Goal: Task Accomplishment & Management: Use online tool/utility

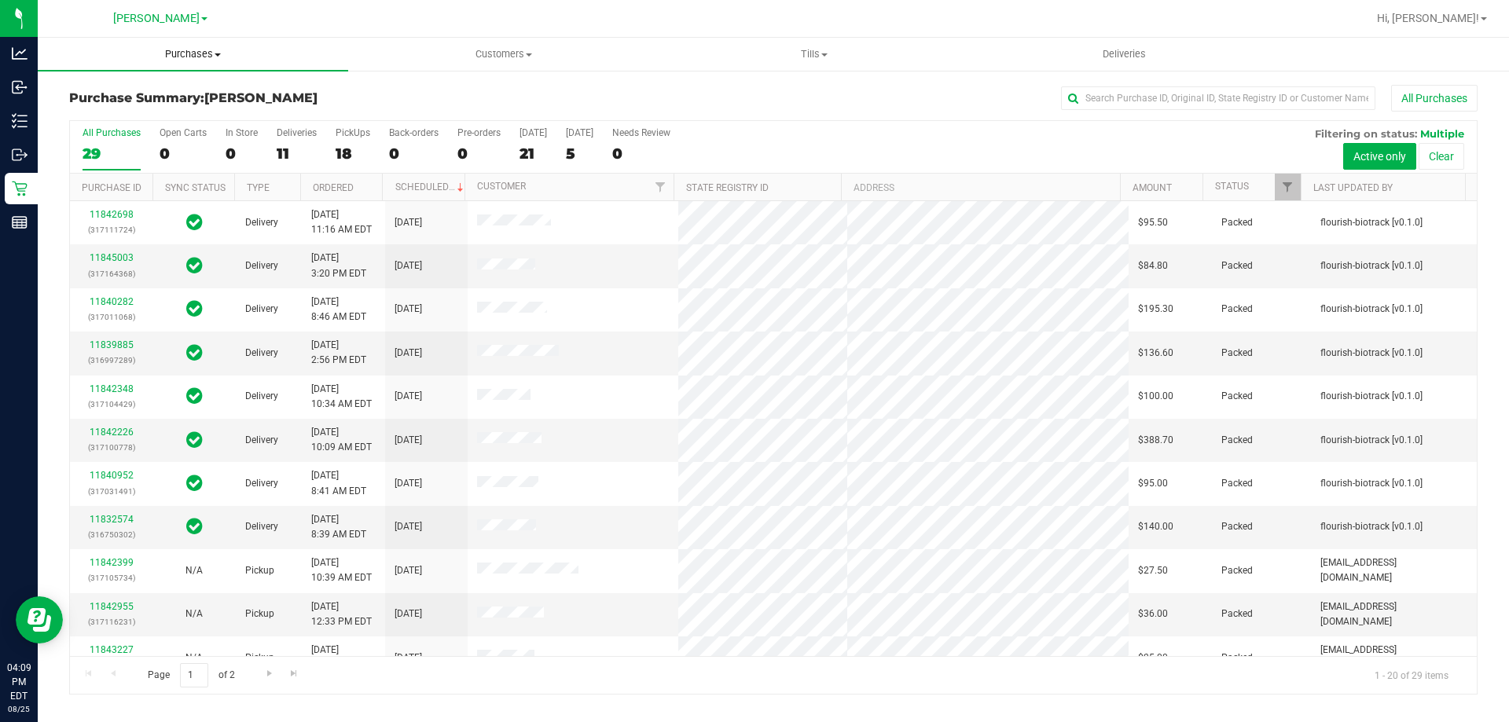
click at [208, 50] on span "Purchases" at bounding box center [193, 54] width 310 height 14
click at [106, 116] on span "Fulfillment" at bounding box center [86, 113] width 97 height 13
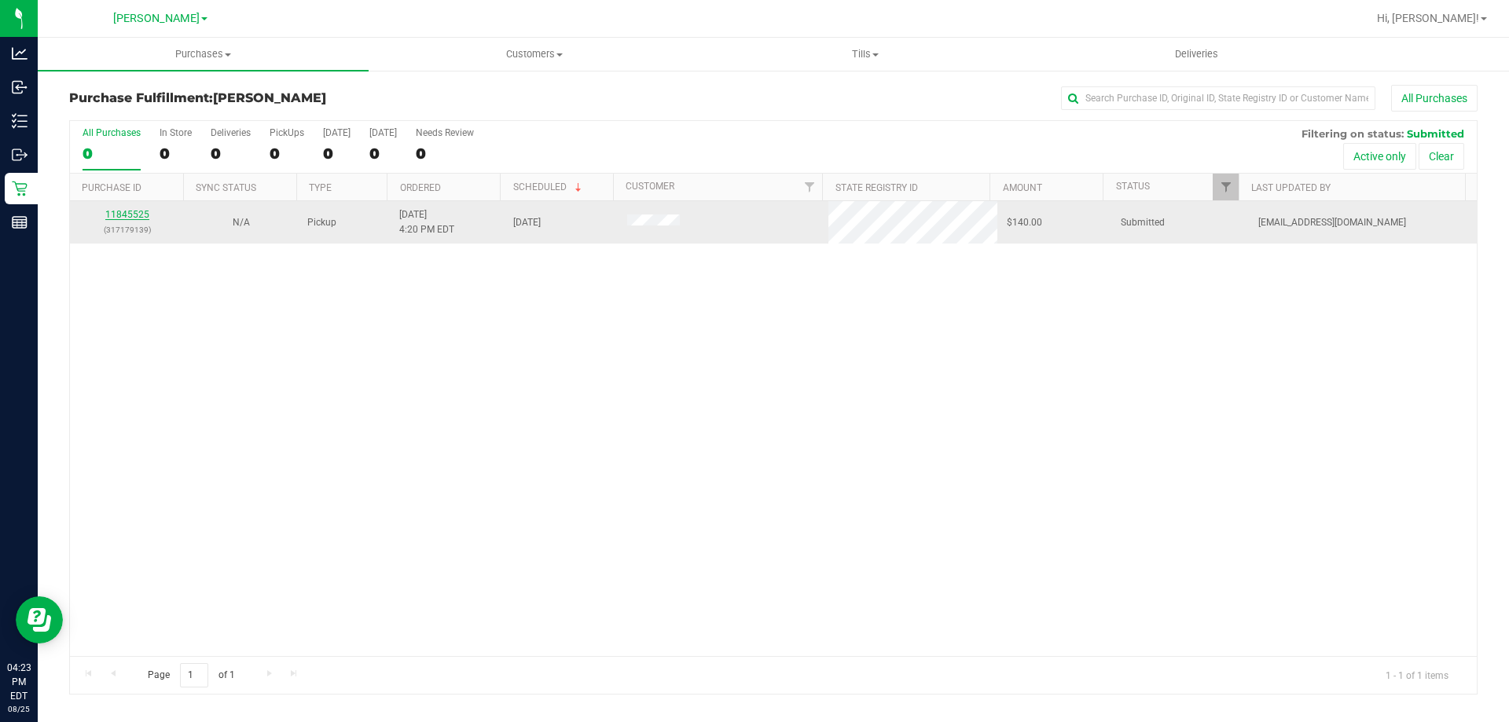
click at [117, 218] on link "11845525" at bounding box center [127, 214] width 44 height 11
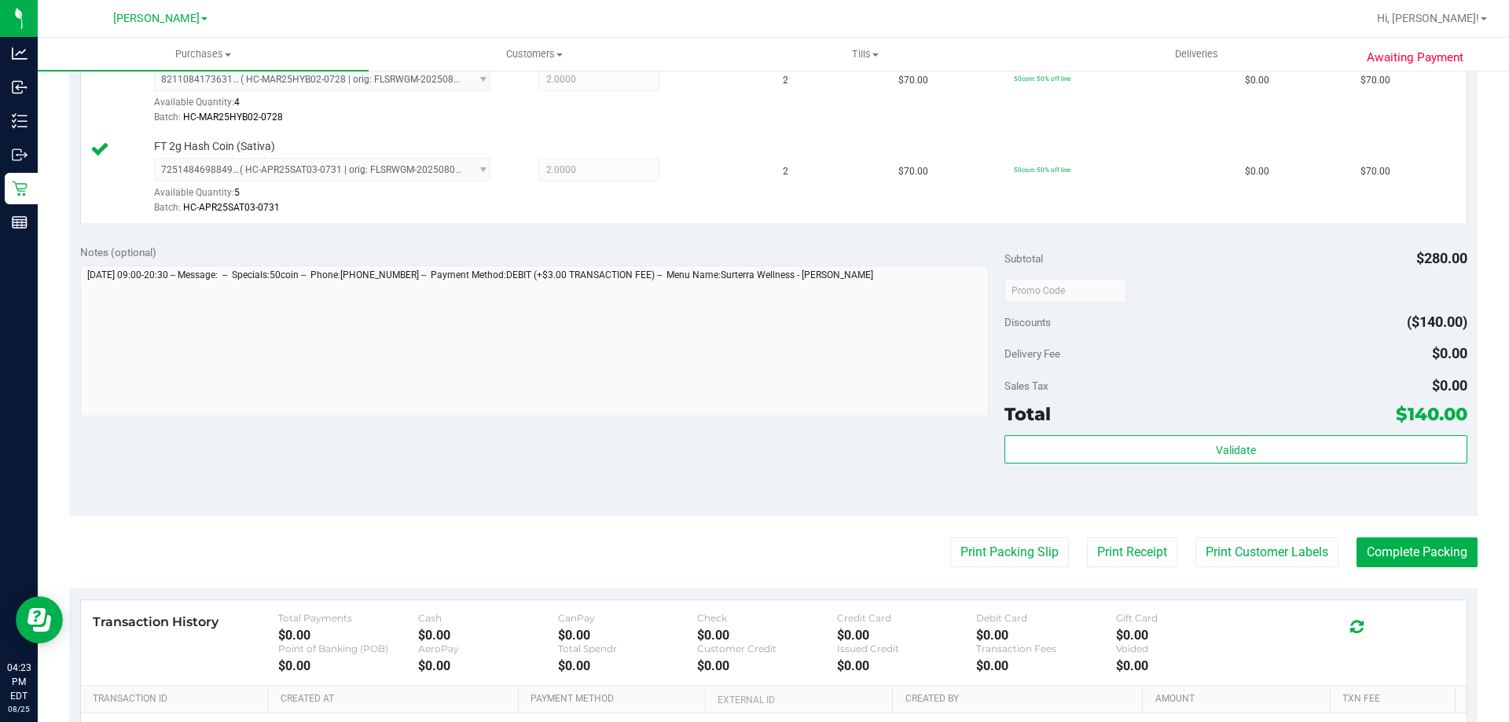
scroll to position [465, 0]
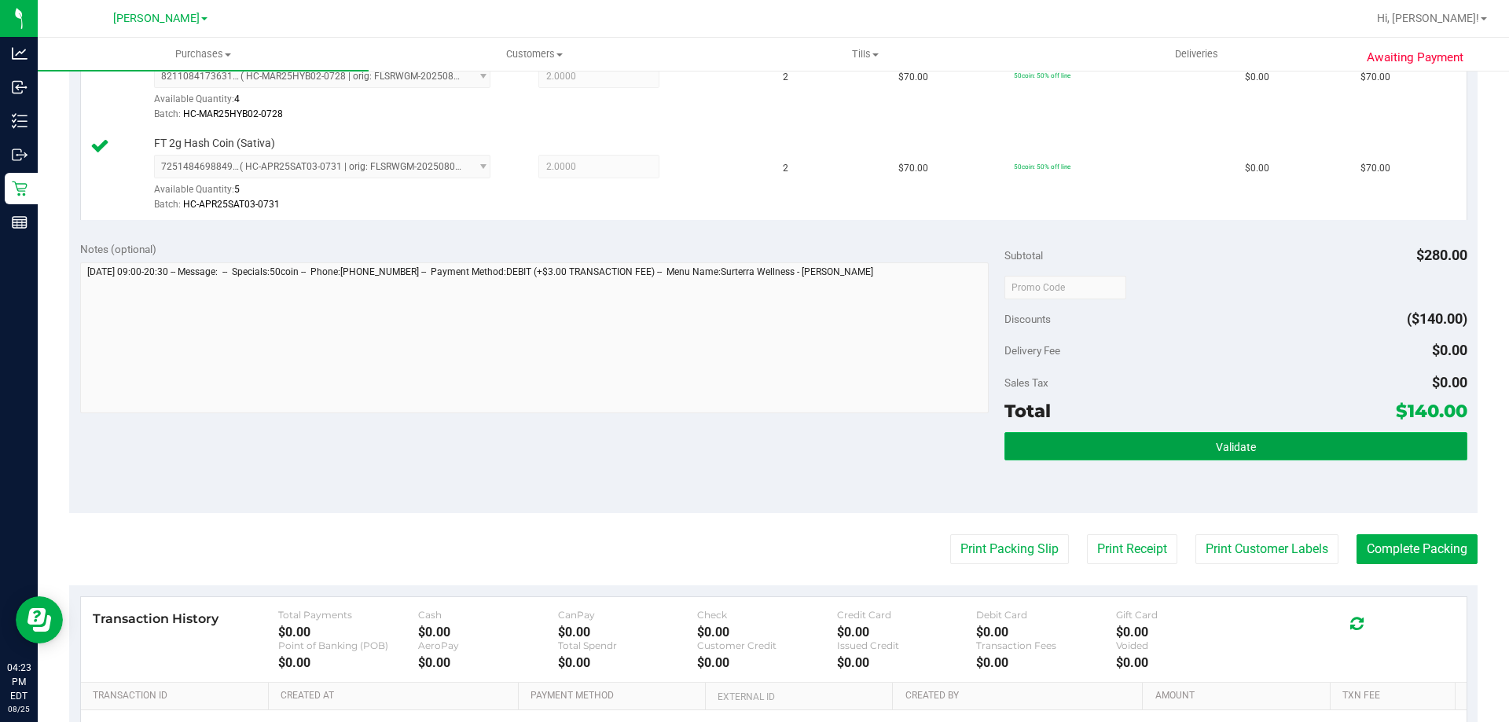
click at [1107, 440] on button "Validate" at bounding box center [1236, 446] width 462 height 28
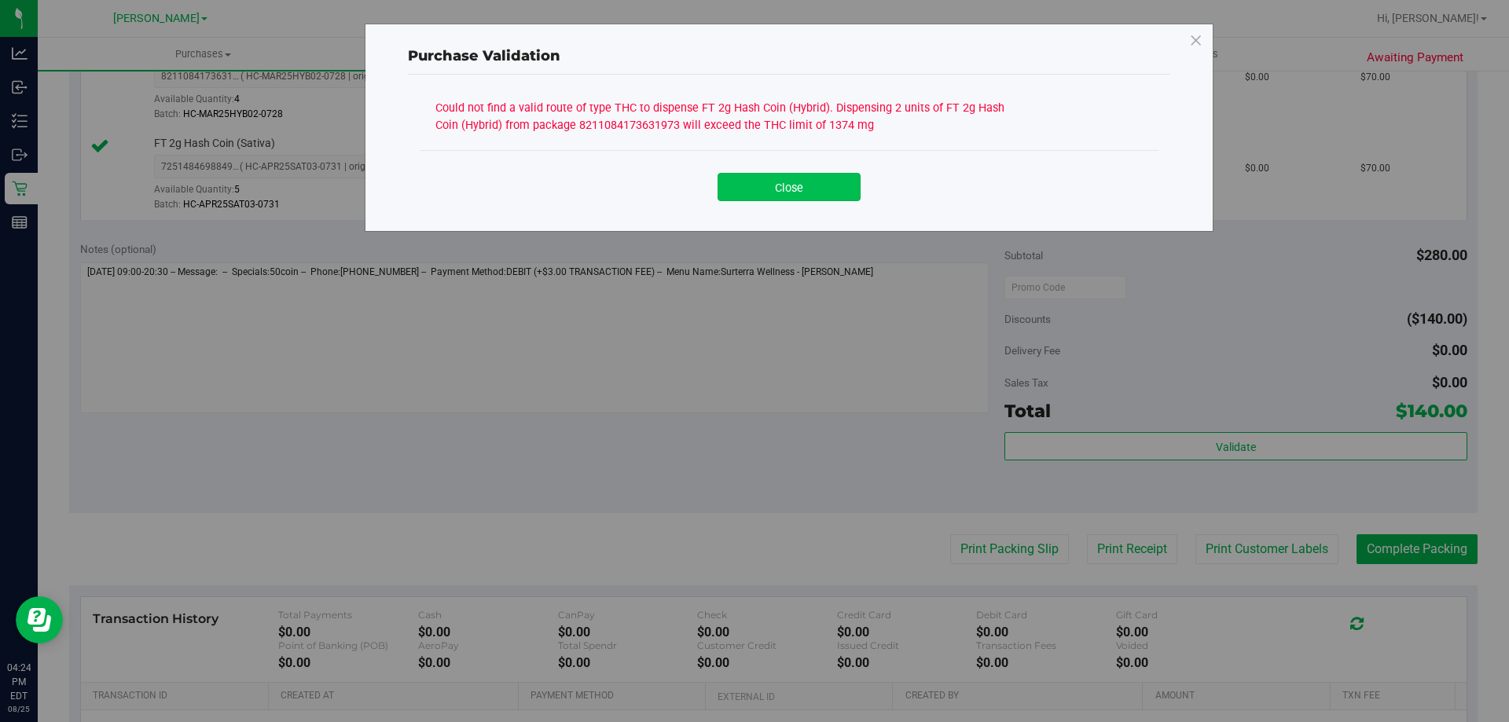
click at [773, 199] on button "Close" at bounding box center [789, 187] width 143 height 28
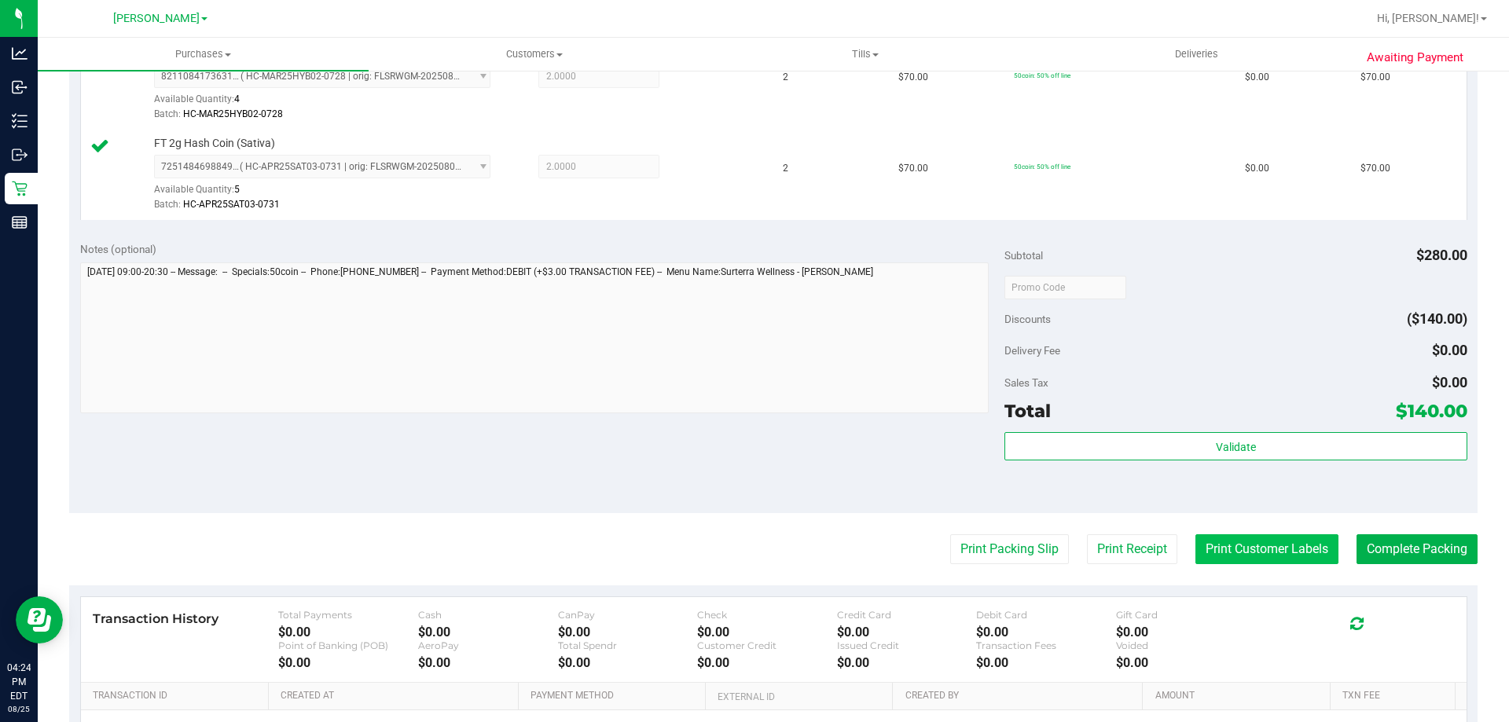
click at [1229, 555] on button "Print Customer Labels" at bounding box center [1267, 550] width 143 height 30
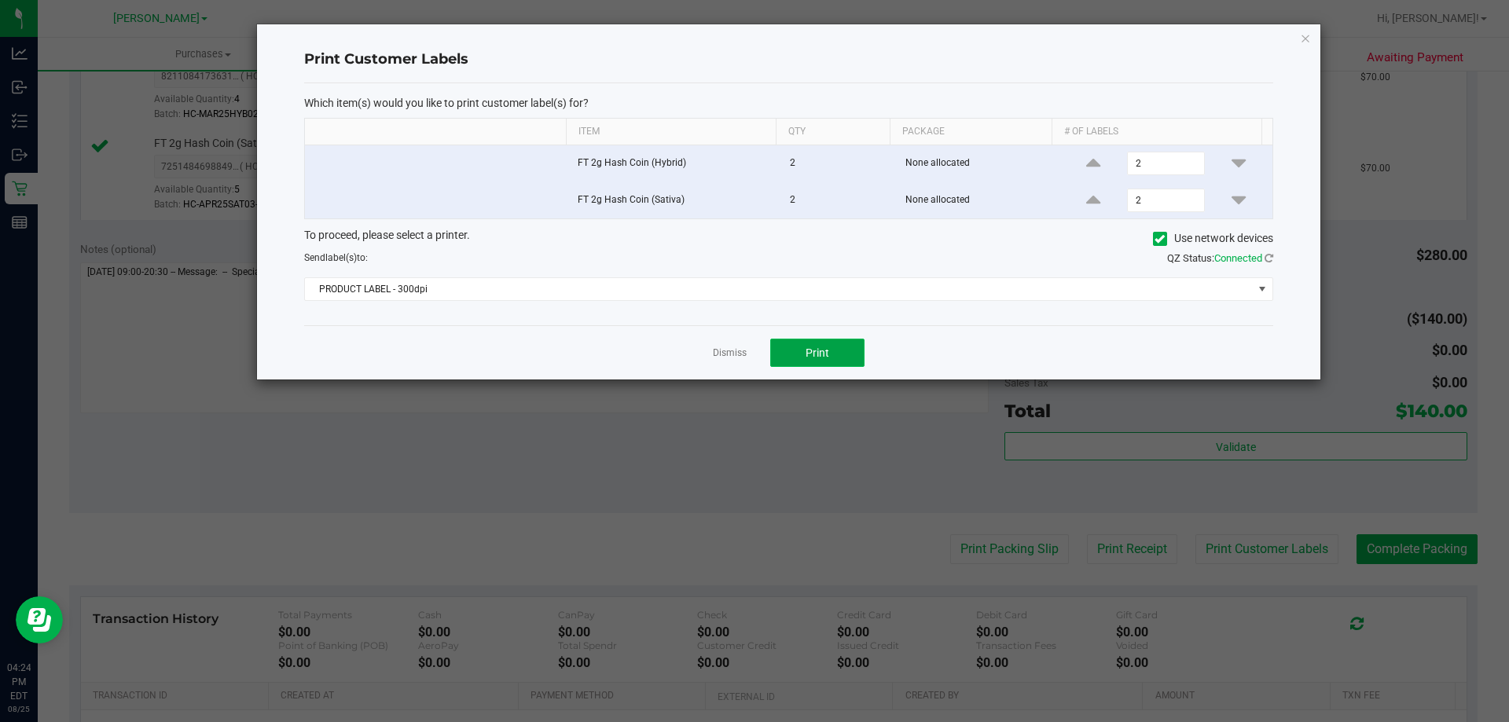
click at [821, 351] on span "Print" at bounding box center [818, 353] width 24 height 13
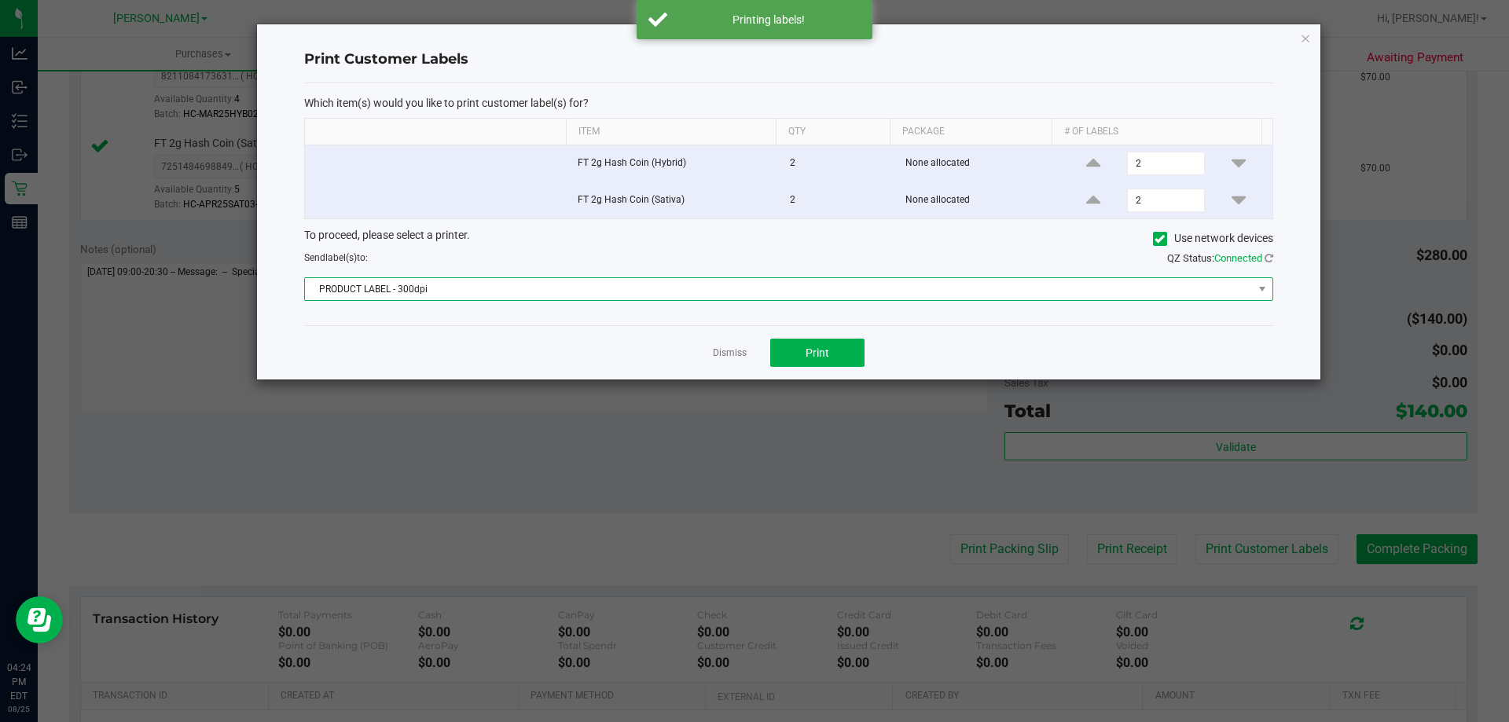
click at [903, 292] on span "PRODUCT LABEL - 300dpi" at bounding box center [779, 289] width 948 height 22
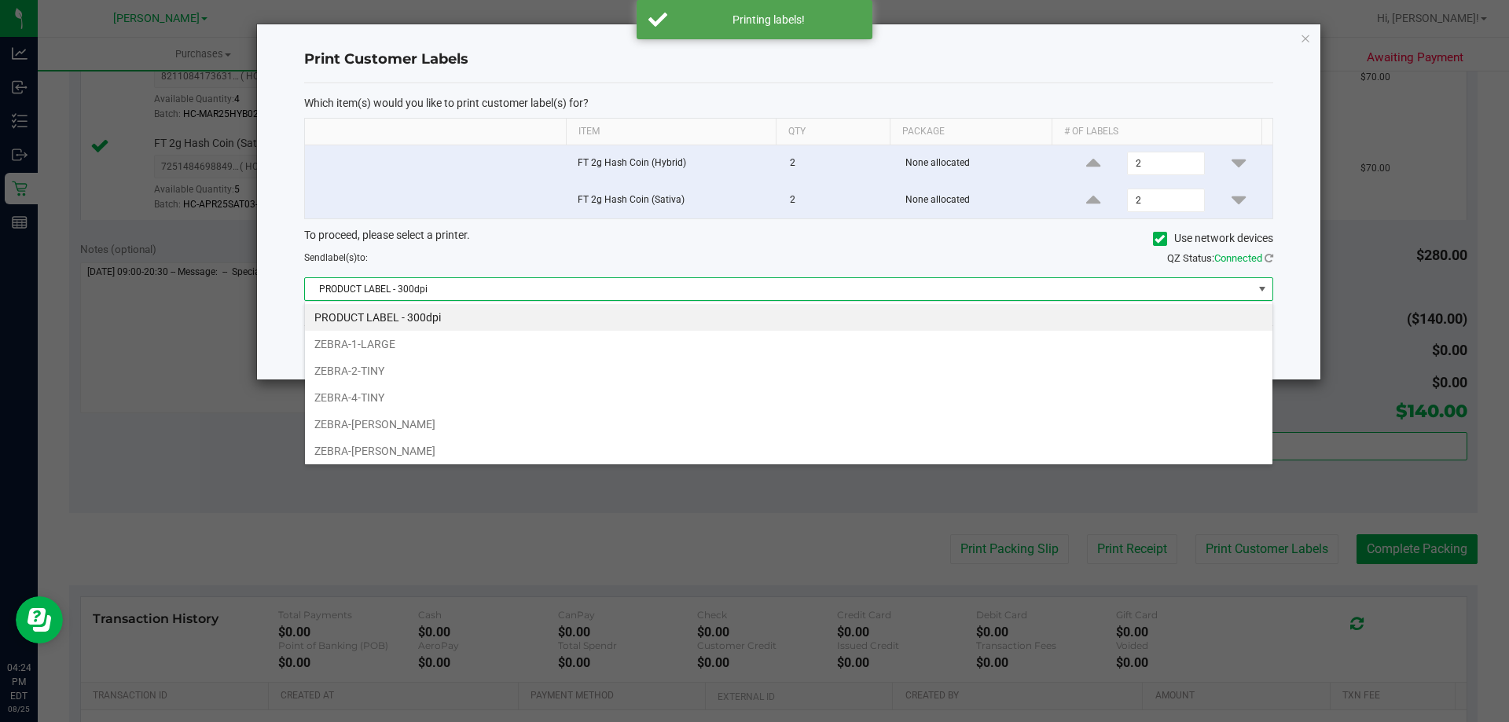
scroll to position [24, 968]
click at [446, 373] on li "ZEBRA-2-TINY" at bounding box center [789, 371] width 968 height 27
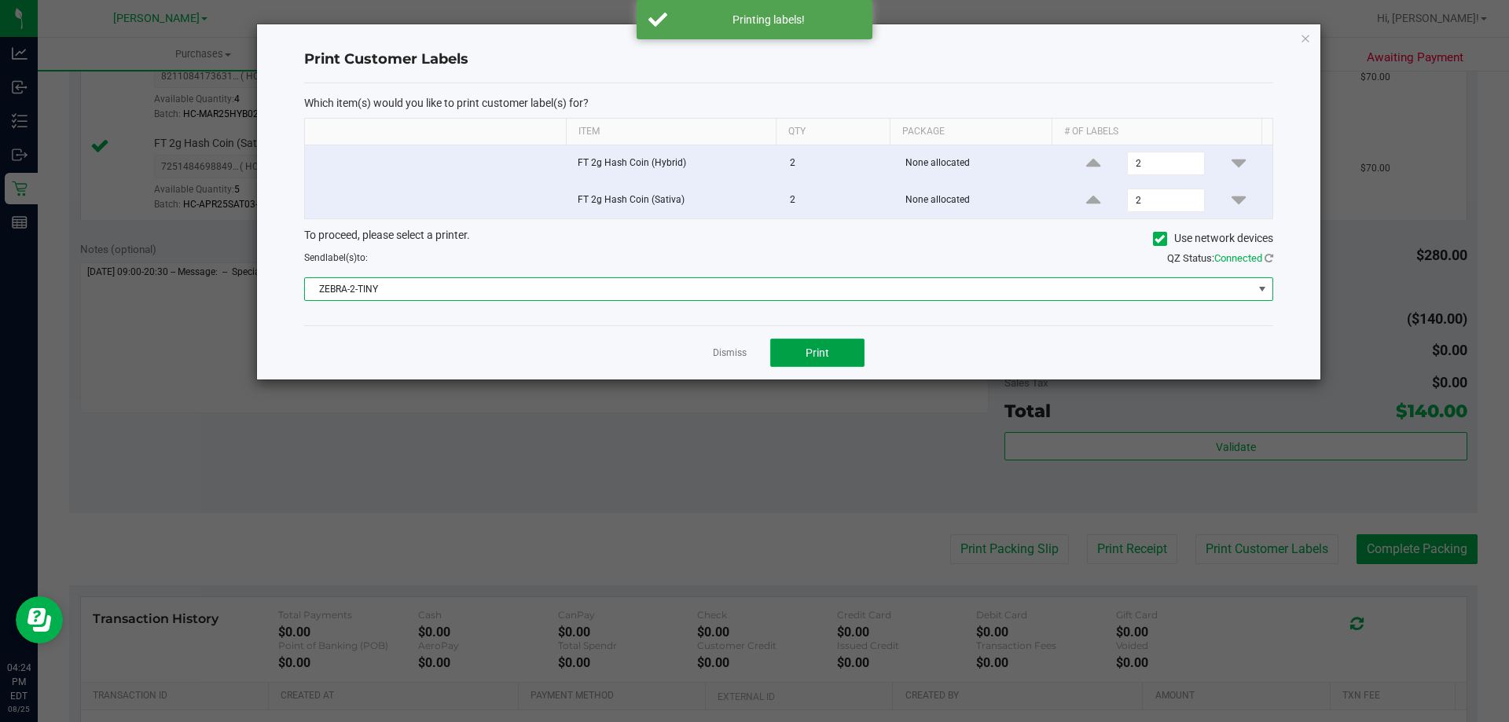
click at [814, 352] on span "Print" at bounding box center [818, 353] width 24 height 13
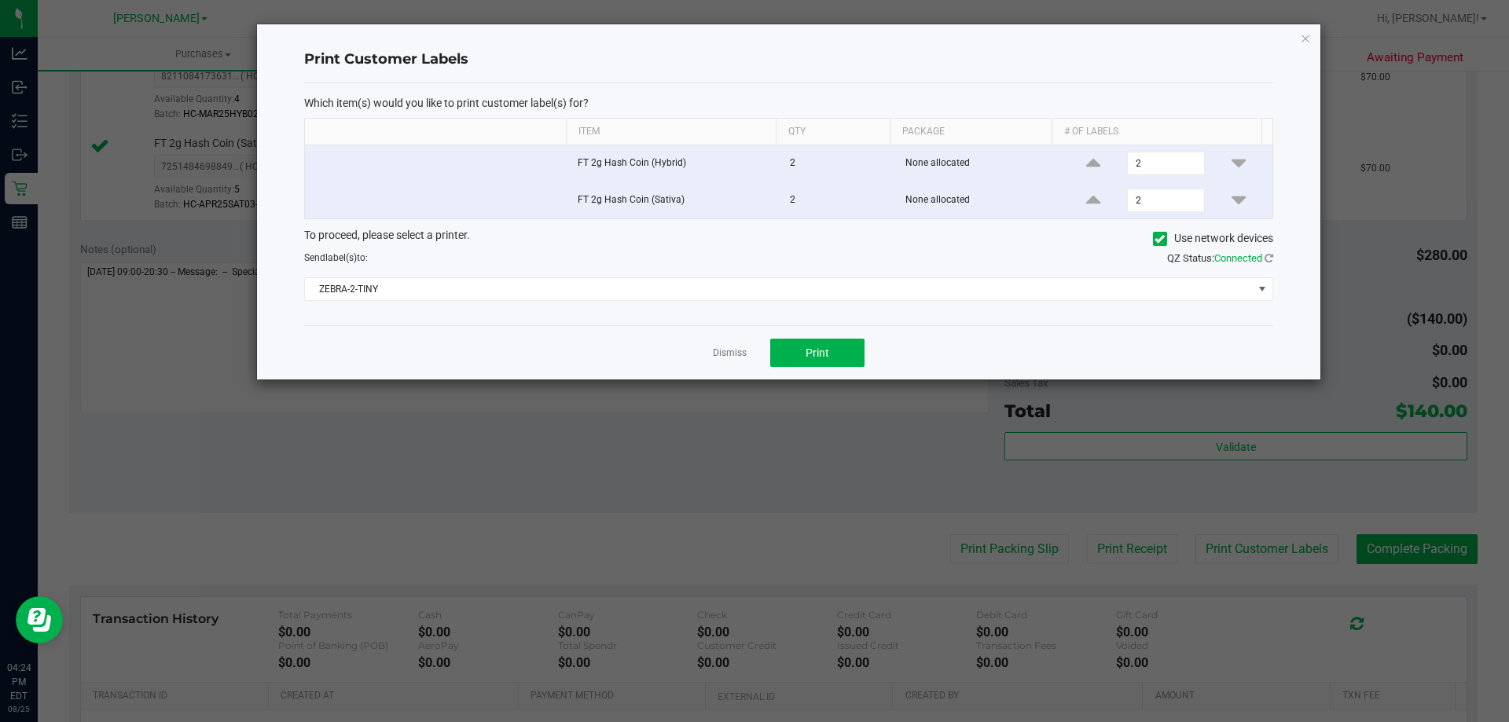
click at [1317, 64] on div "Print Customer Labels Which item(s) would you like to print customer label(s) f…" at bounding box center [789, 201] width 1064 height 355
click at [1306, 41] on icon "button" at bounding box center [1305, 37] width 11 height 19
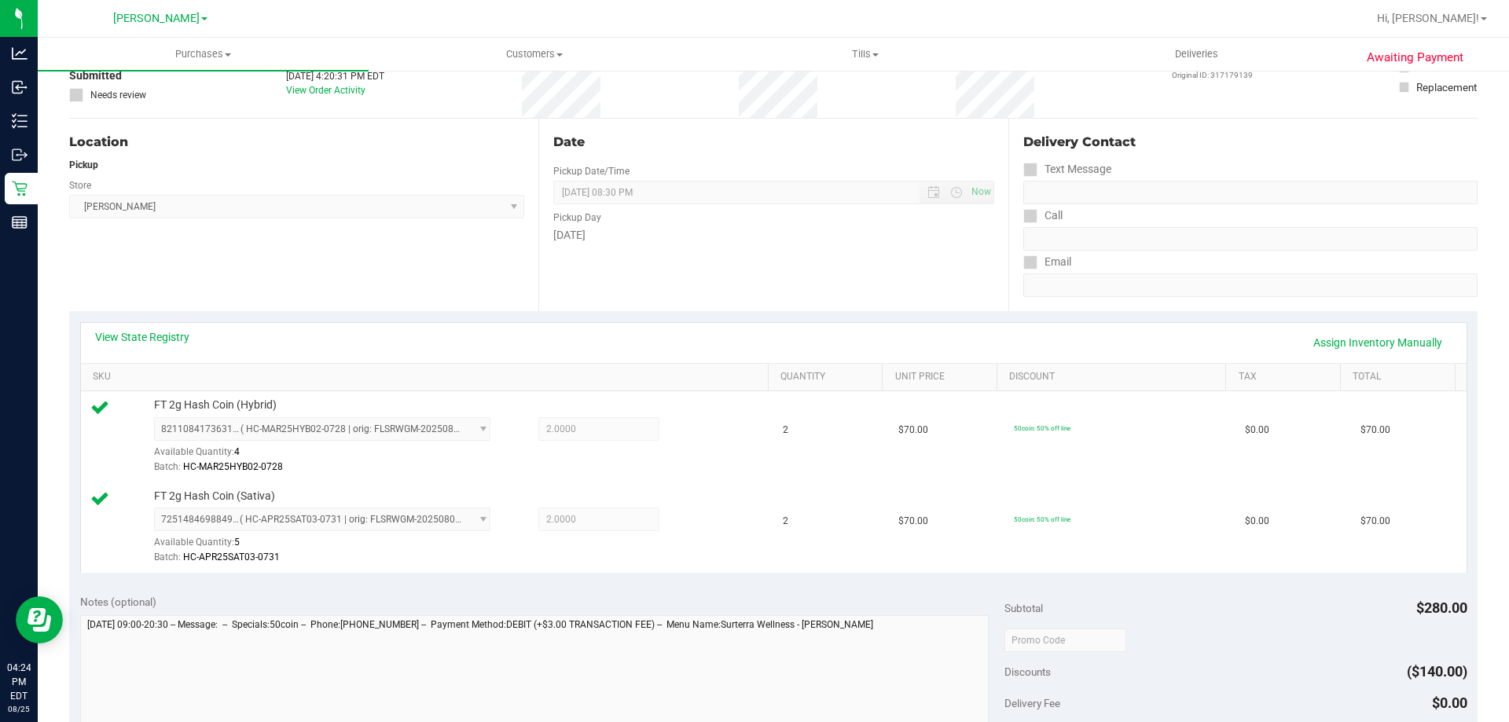
scroll to position [0, 0]
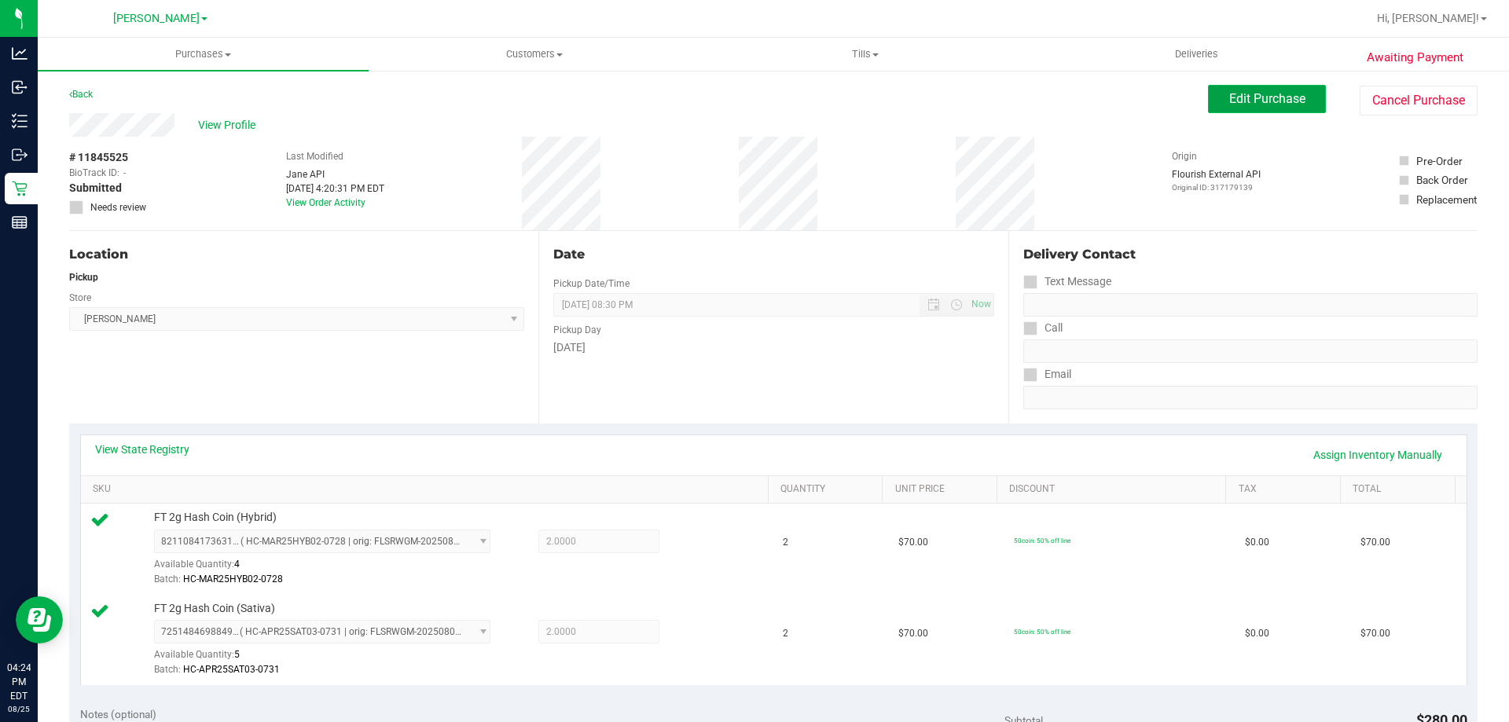
click at [1266, 101] on span "Edit Purchase" at bounding box center [1267, 98] width 76 height 15
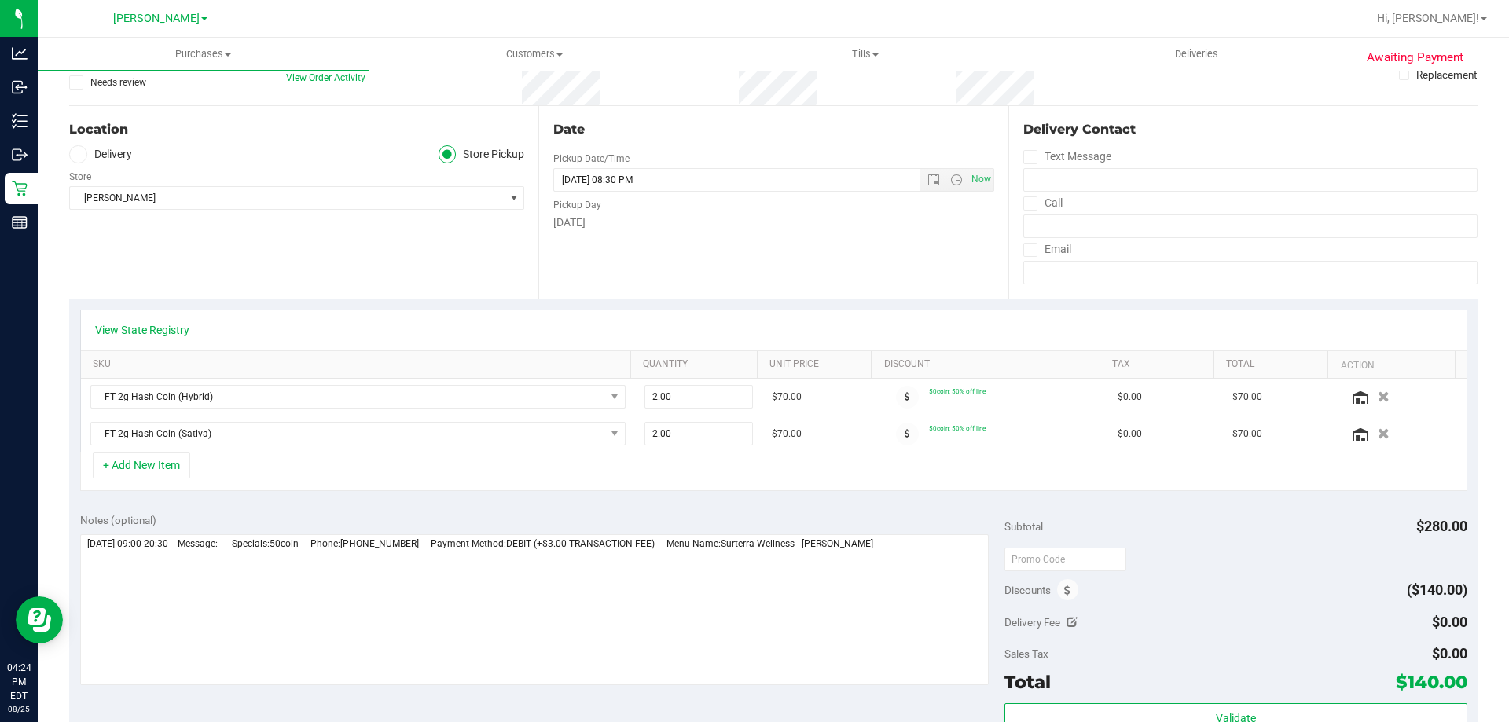
scroll to position [130, 0]
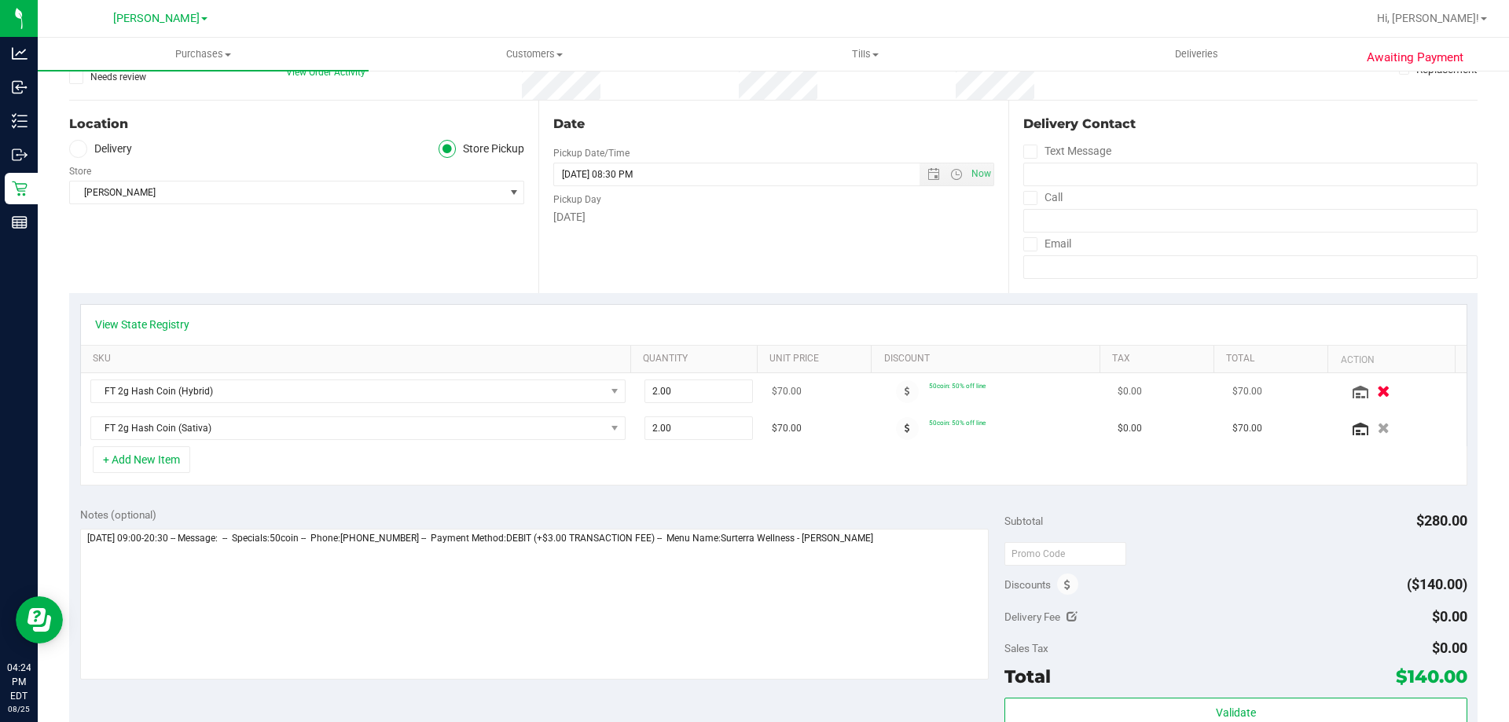
click at [1377, 391] on icon "button" at bounding box center [1383, 392] width 13 height 12
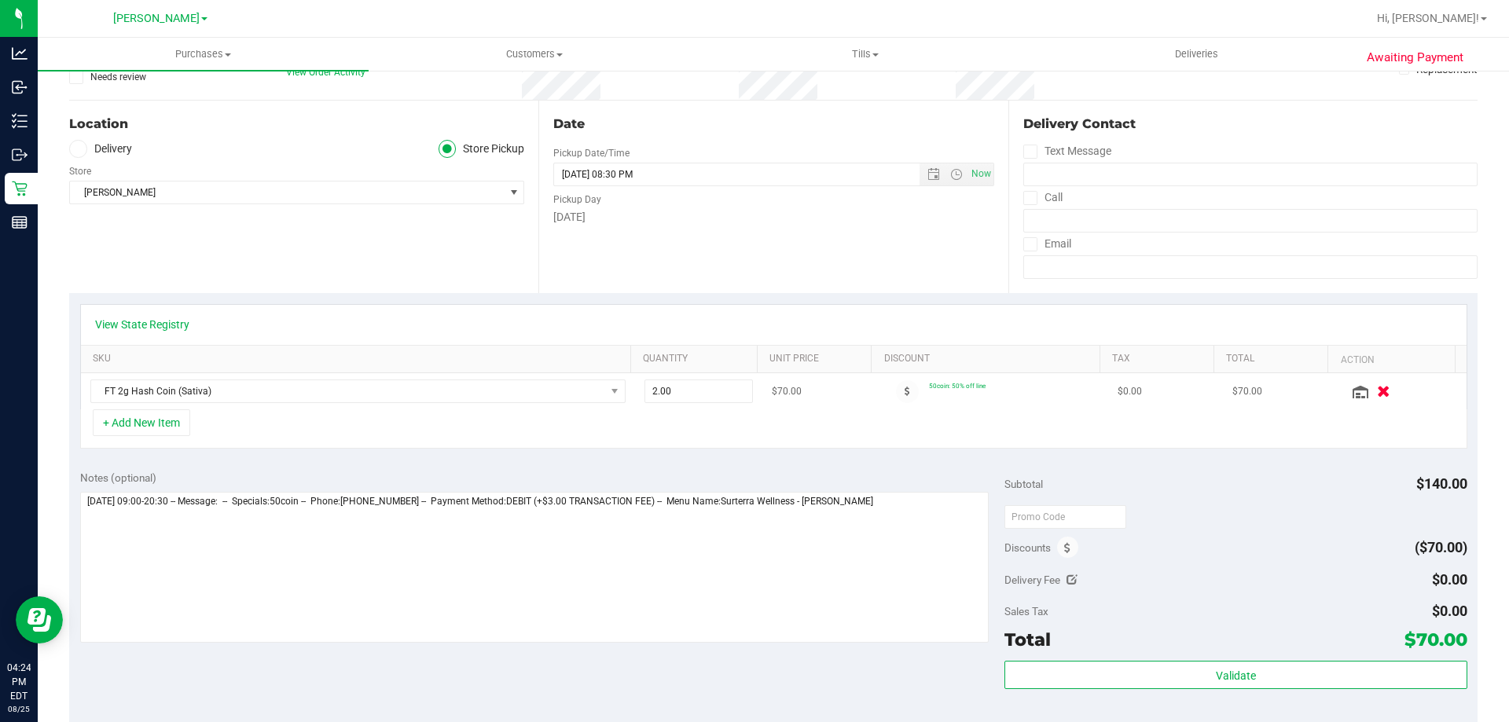
click at [1377, 397] on icon "button" at bounding box center [1383, 392] width 13 height 12
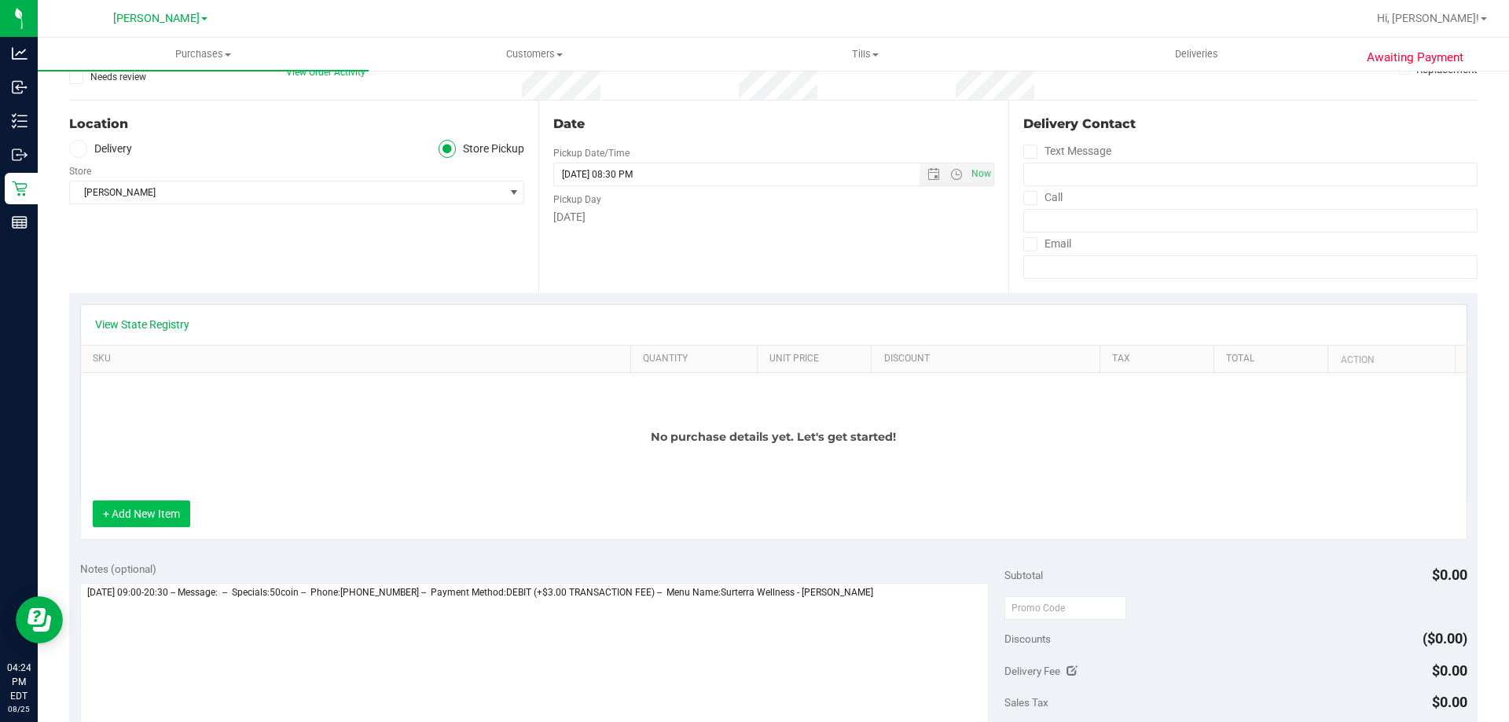
click at [141, 515] on button "+ Add New Item" at bounding box center [141, 514] width 97 height 27
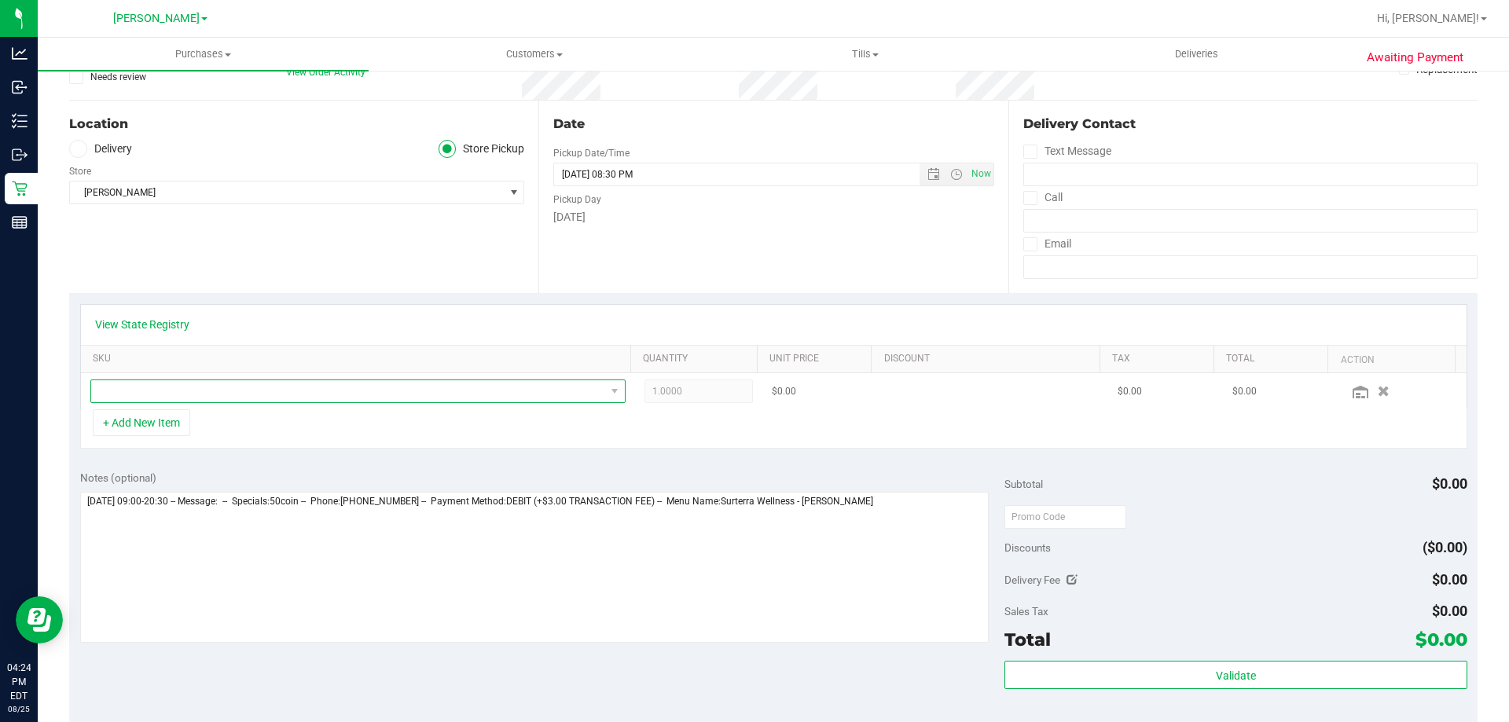
click at [471, 383] on span "NO DATA FOUND" at bounding box center [348, 391] width 514 height 22
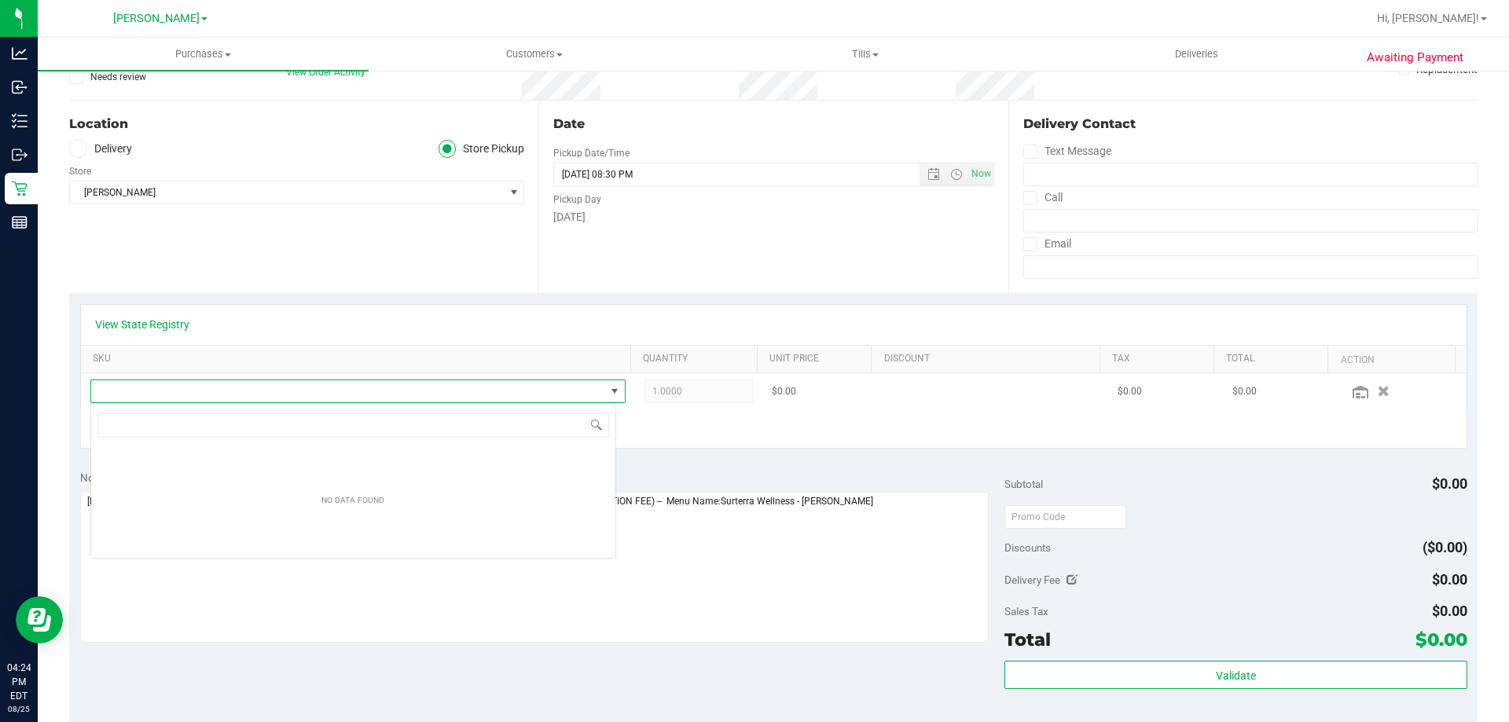
scroll to position [24, 526]
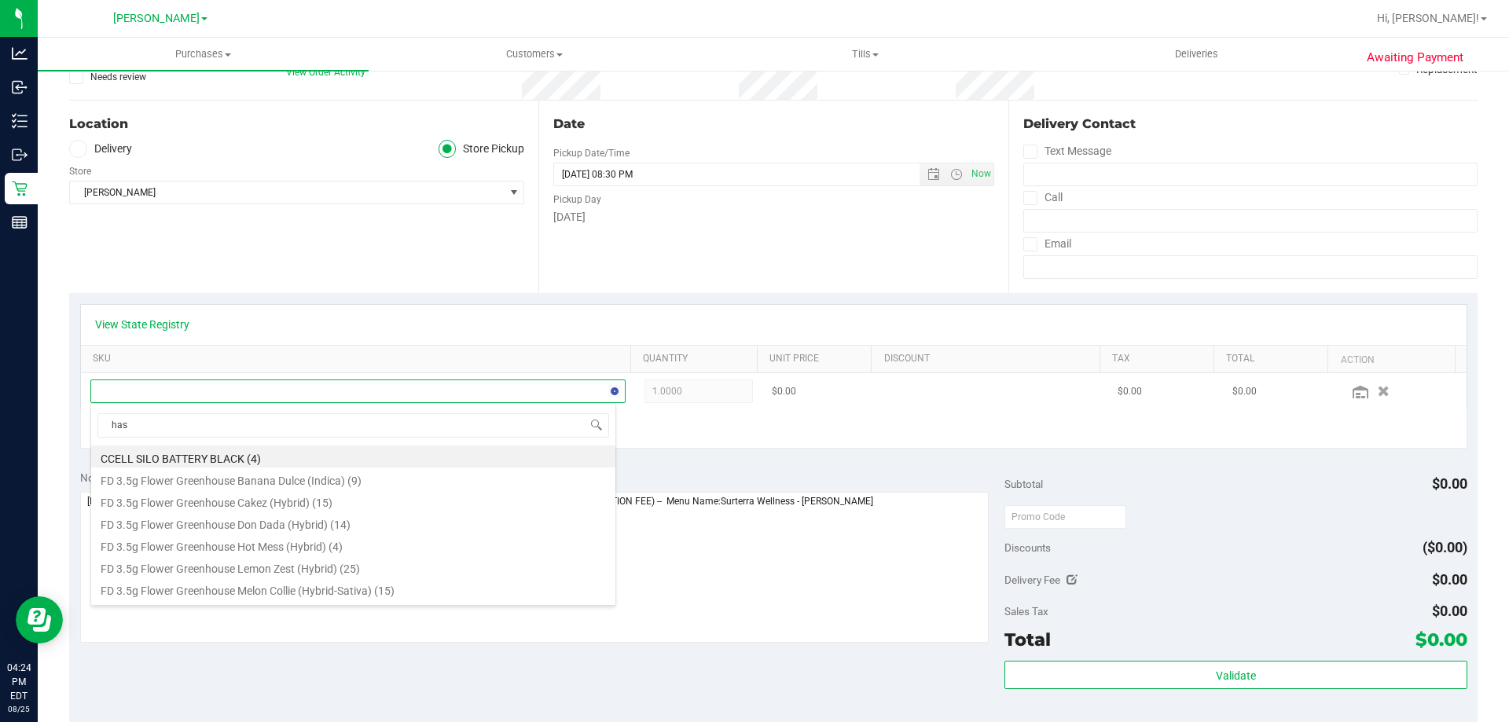
type input "hash"
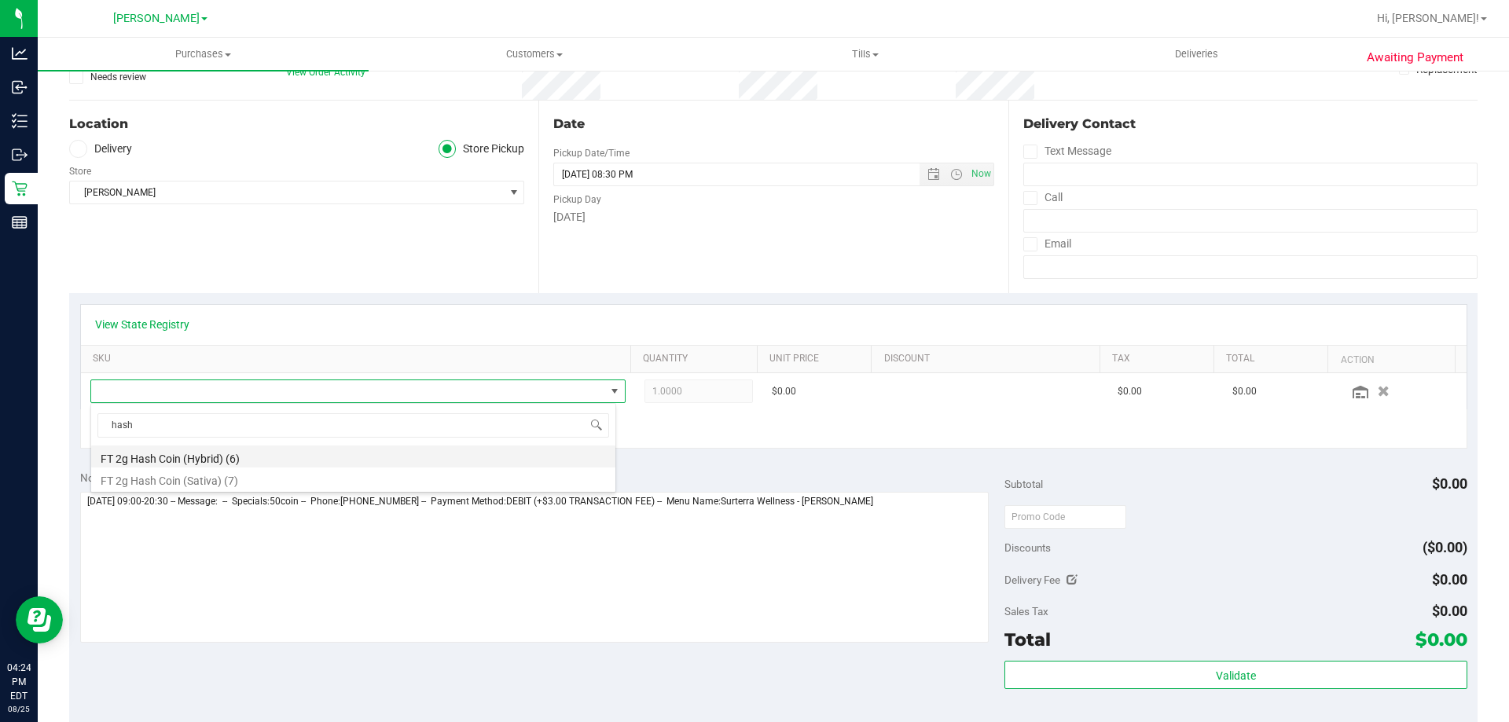
click at [265, 457] on li "FT 2g Hash Coin (Hybrid) (6)" at bounding box center [353, 457] width 524 height 22
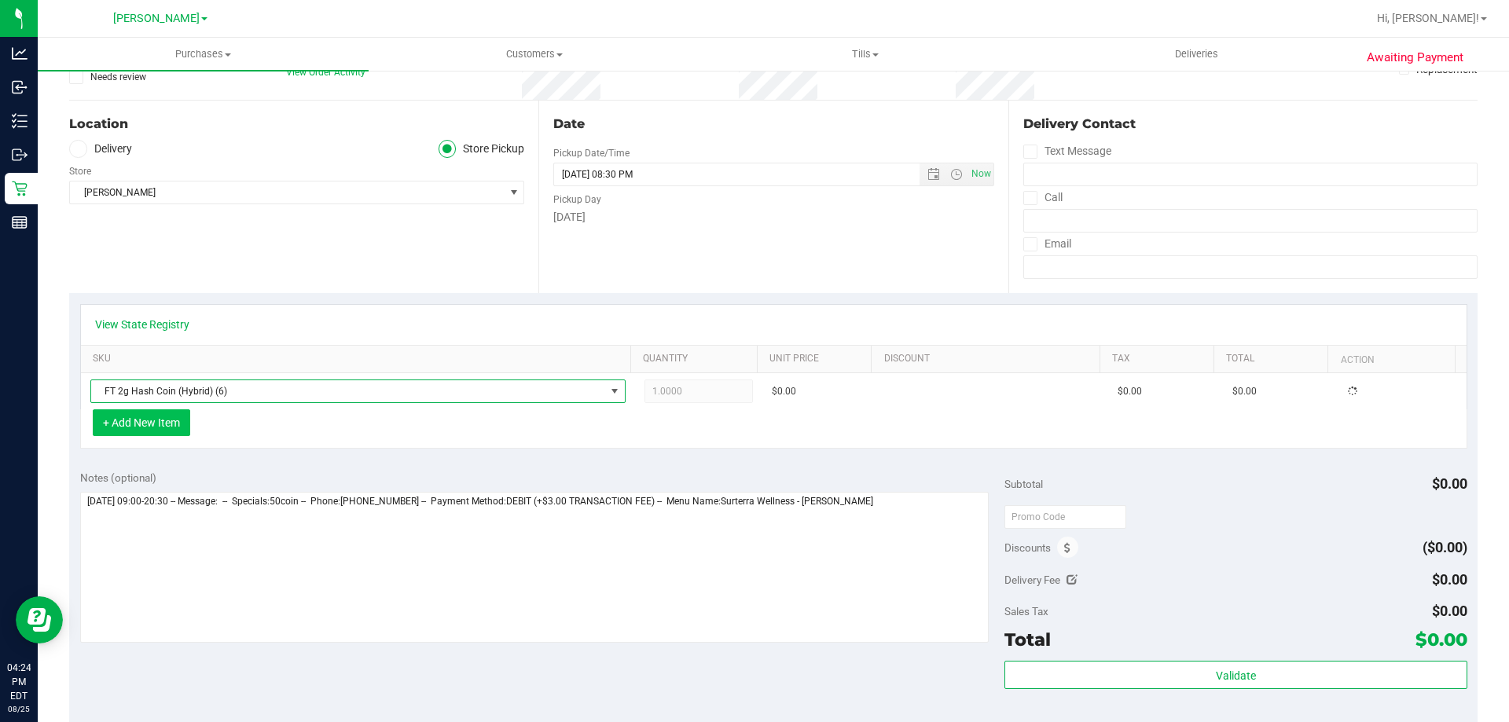
click at [165, 433] on button "+ Add New Item" at bounding box center [141, 423] width 97 height 27
click at [167, 424] on button "+ Add New Item" at bounding box center [141, 423] width 97 height 27
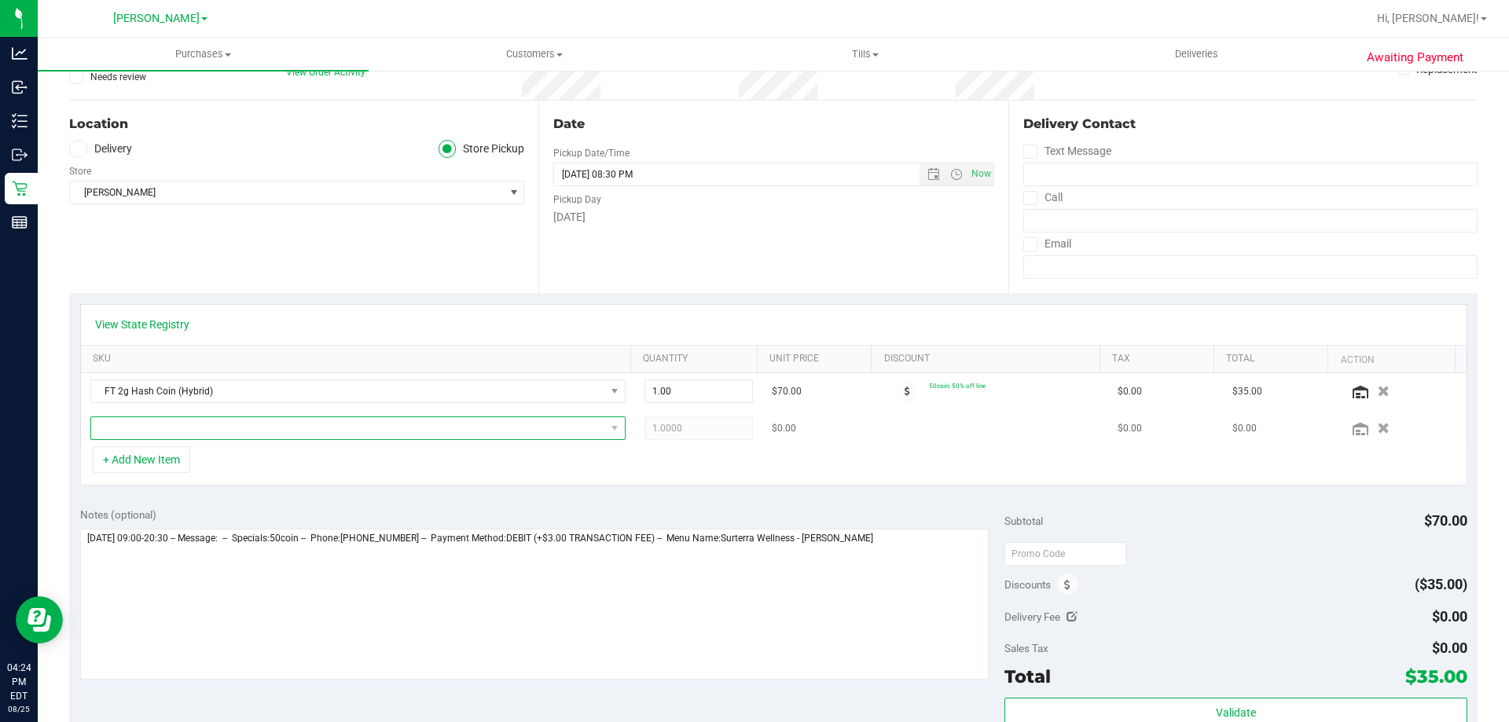
click at [197, 422] on span "NO DATA FOUND" at bounding box center [348, 428] width 514 height 22
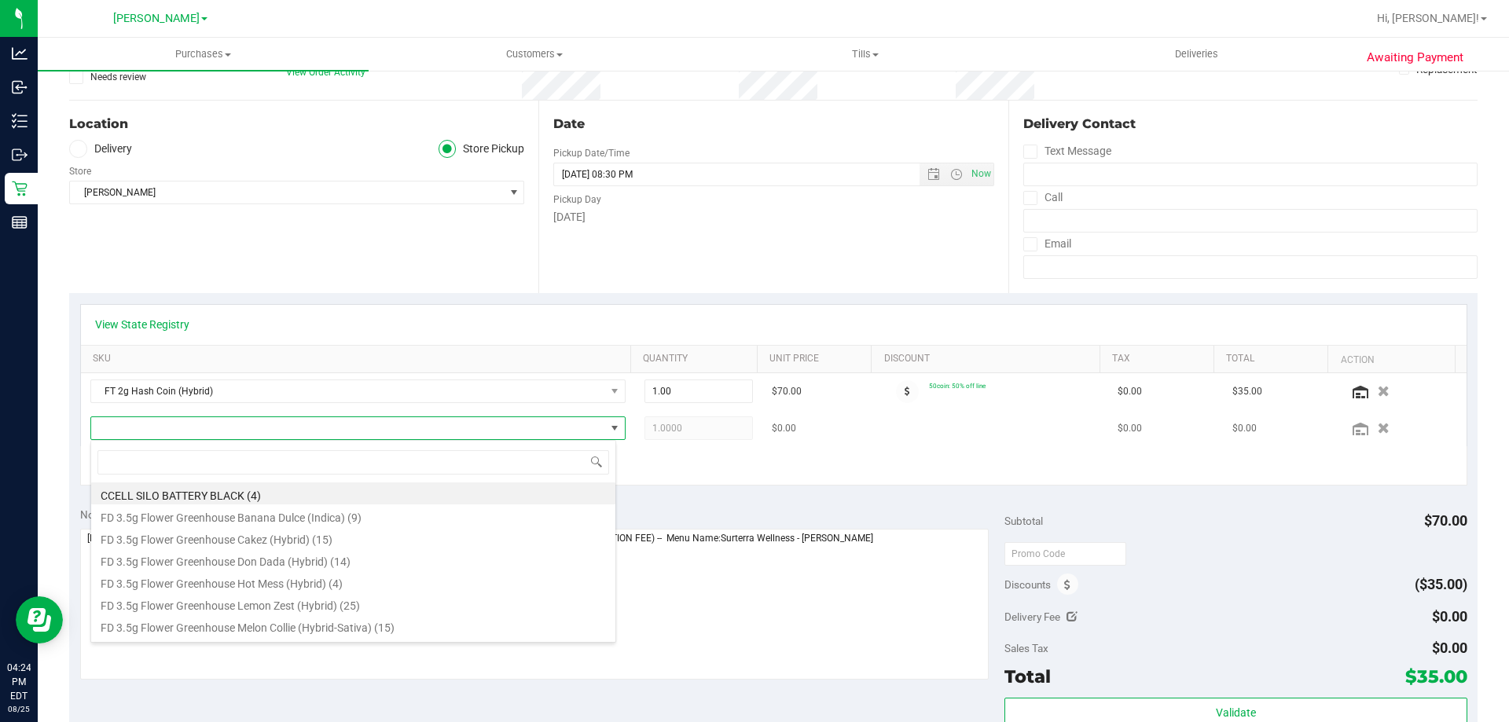
scroll to position [24, 521]
type input "hash"
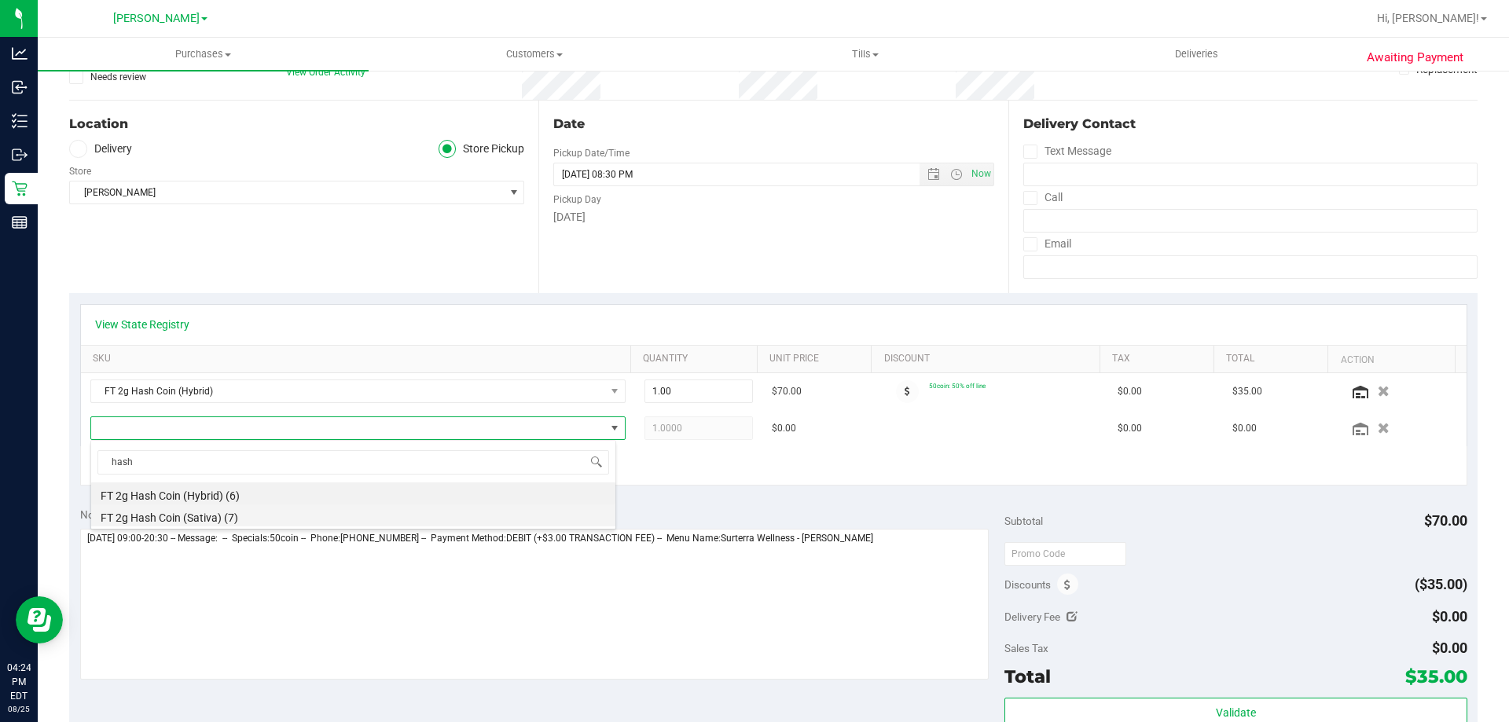
click at [202, 514] on li "FT 2g Hash Coin (Sativa) (7)" at bounding box center [353, 516] width 524 height 22
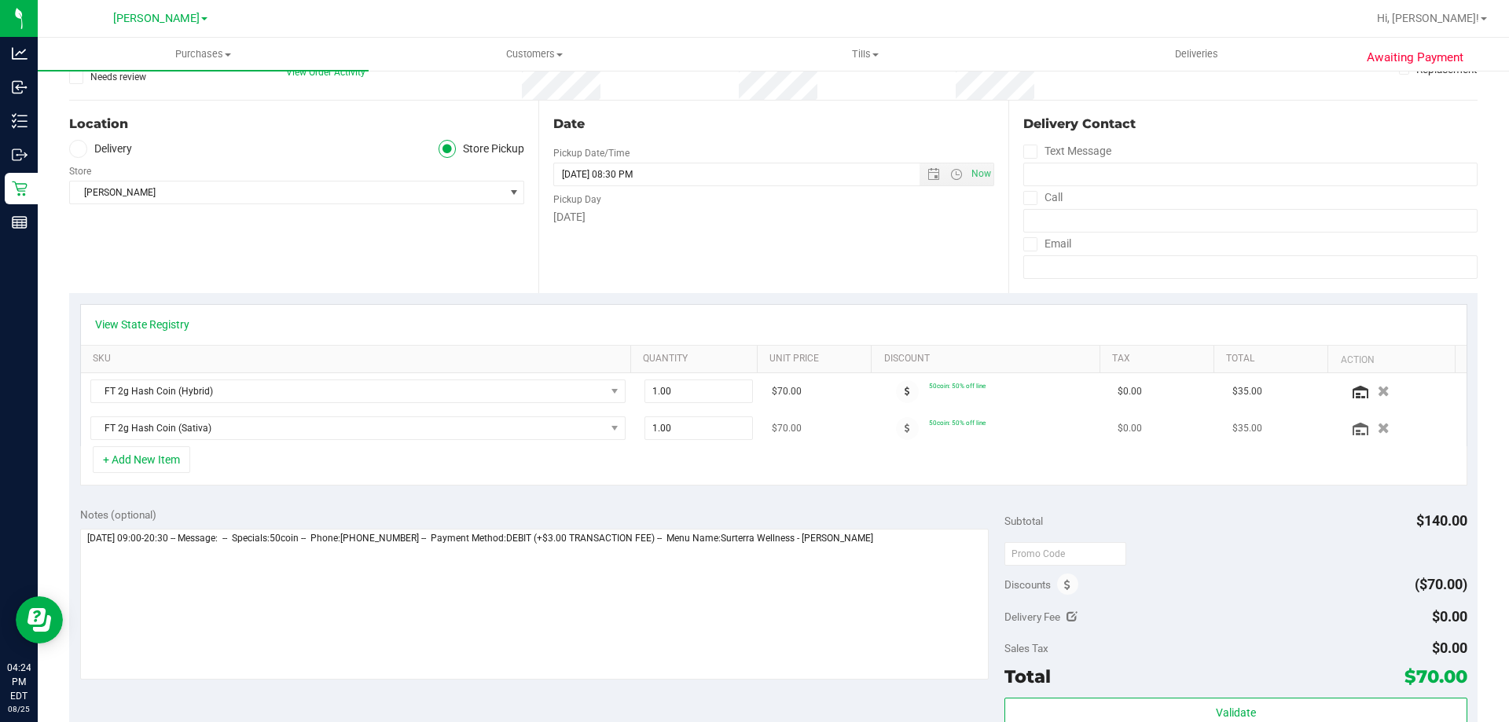
click at [954, 443] on td "50coin: 50% off line" at bounding box center [993, 428] width 230 height 36
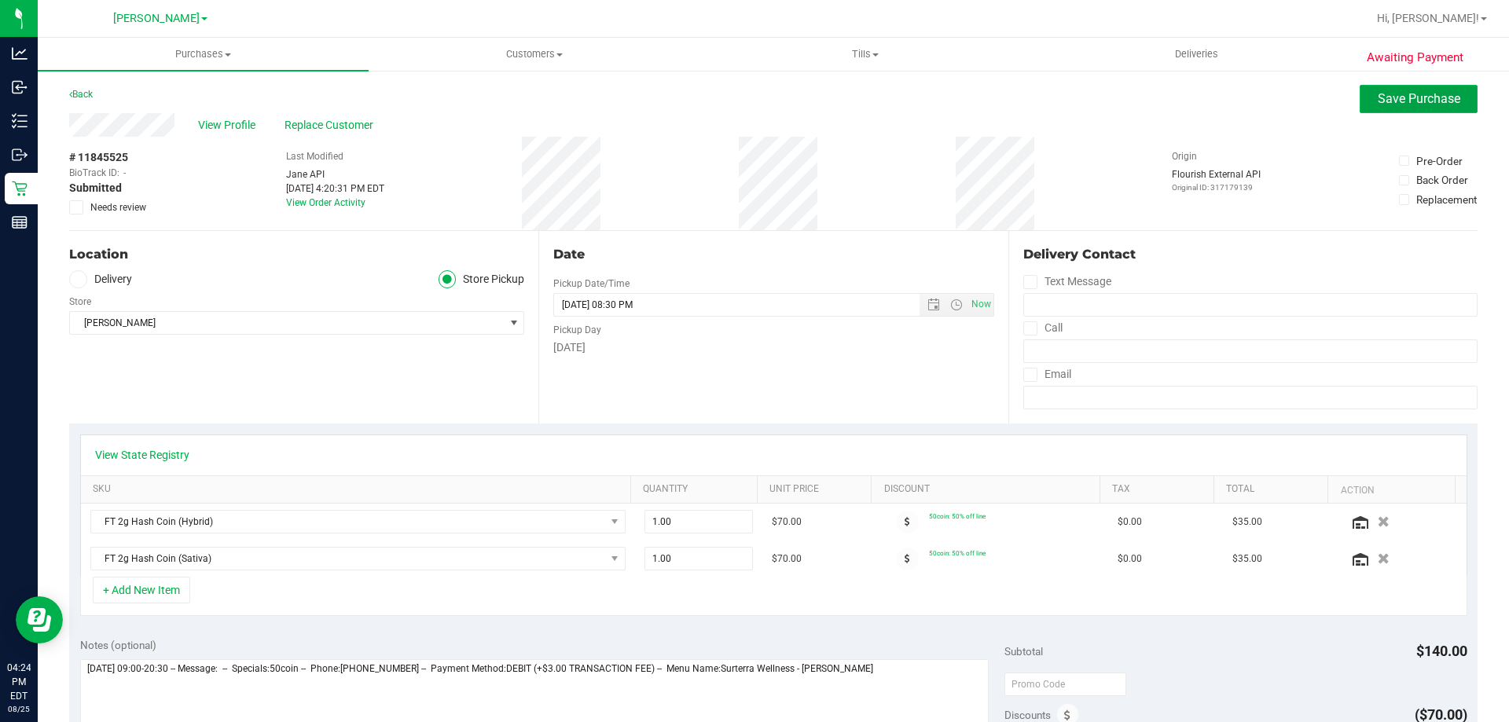
click at [1401, 100] on span "Save Purchase" at bounding box center [1419, 98] width 83 height 15
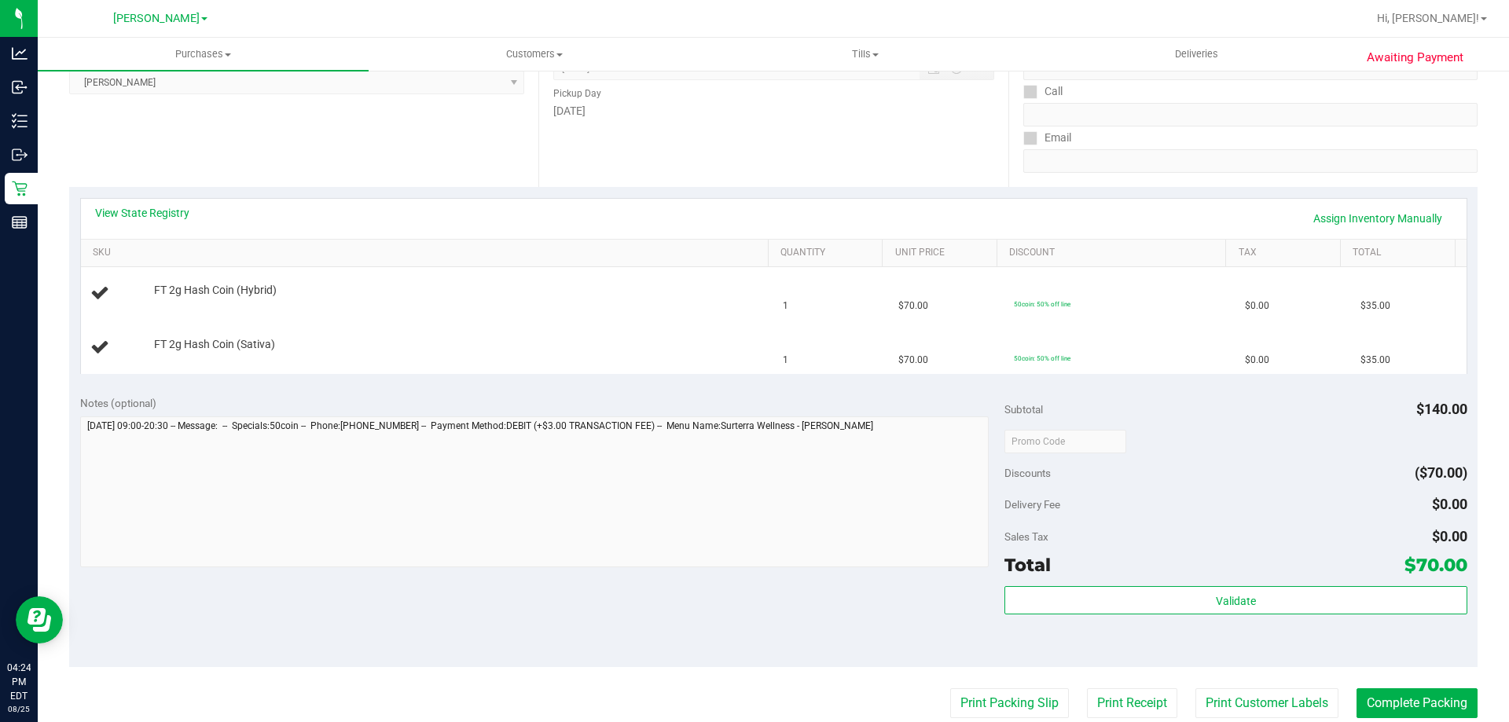
scroll to position [240, 0]
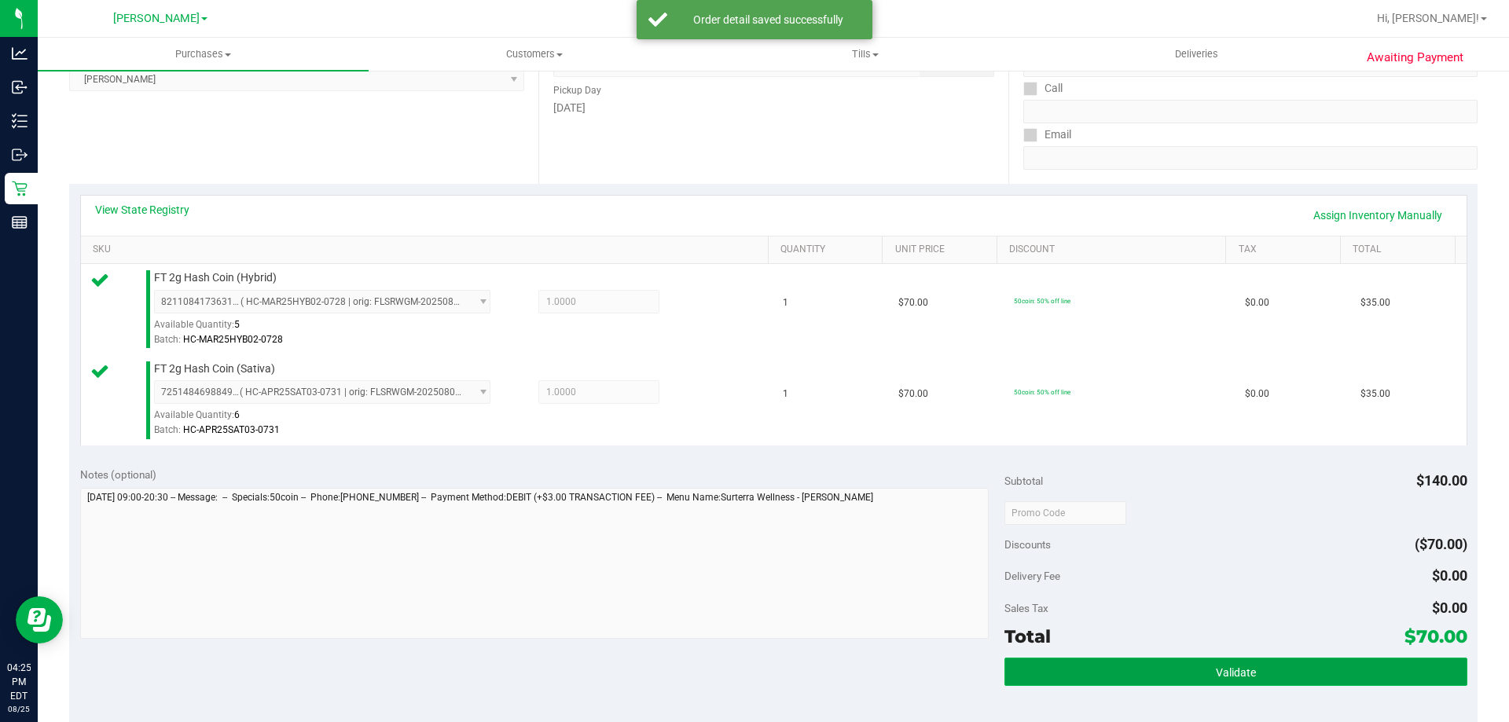
click at [1145, 679] on button "Validate" at bounding box center [1236, 672] width 462 height 28
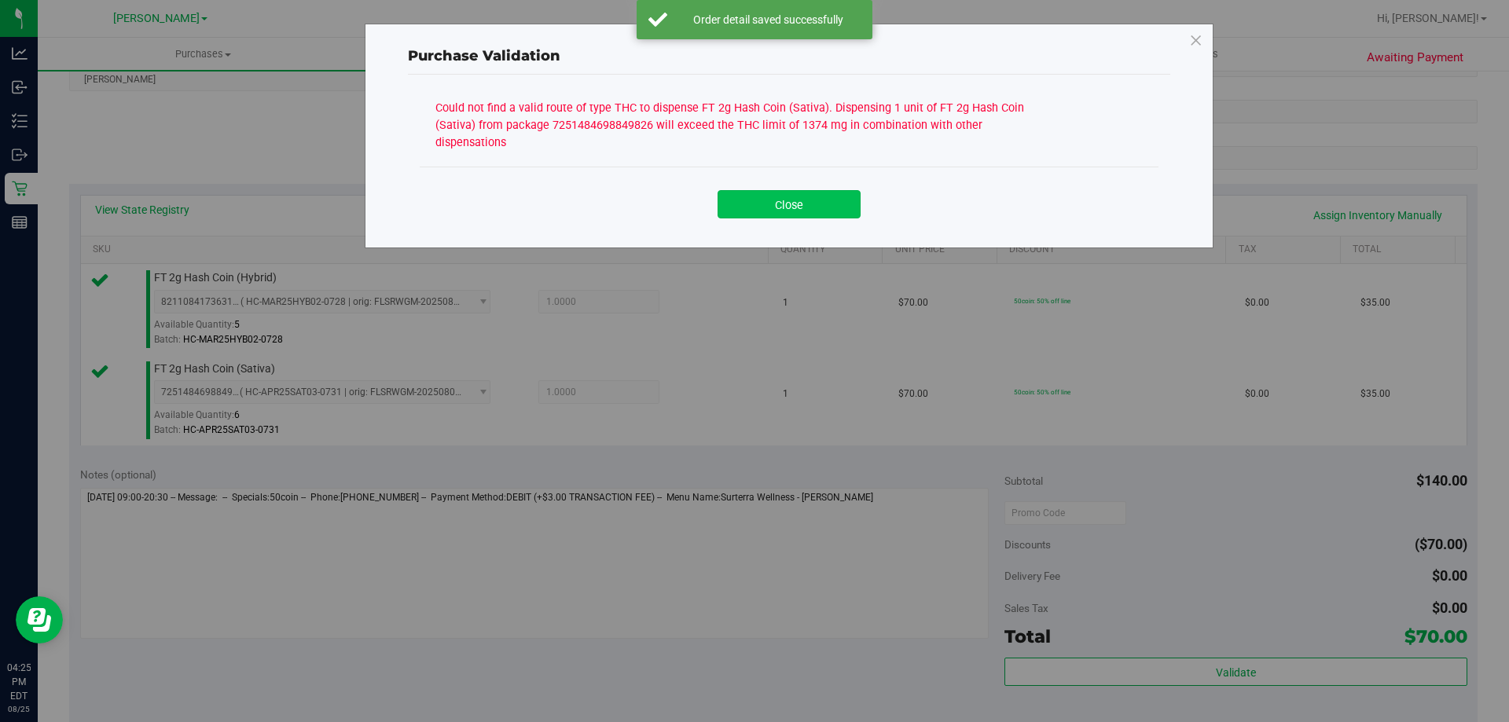
click at [816, 200] on button "Close" at bounding box center [789, 204] width 143 height 28
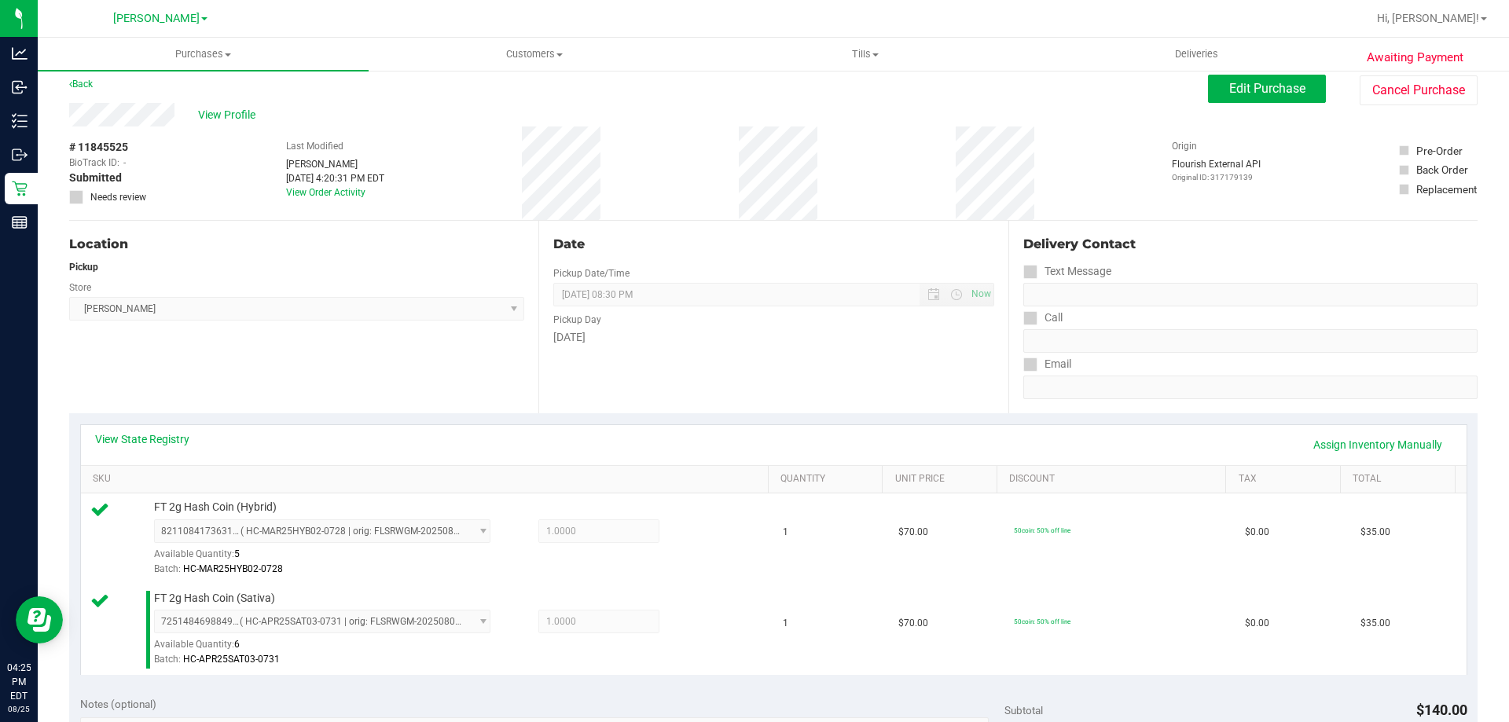
scroll to position [0, 0]
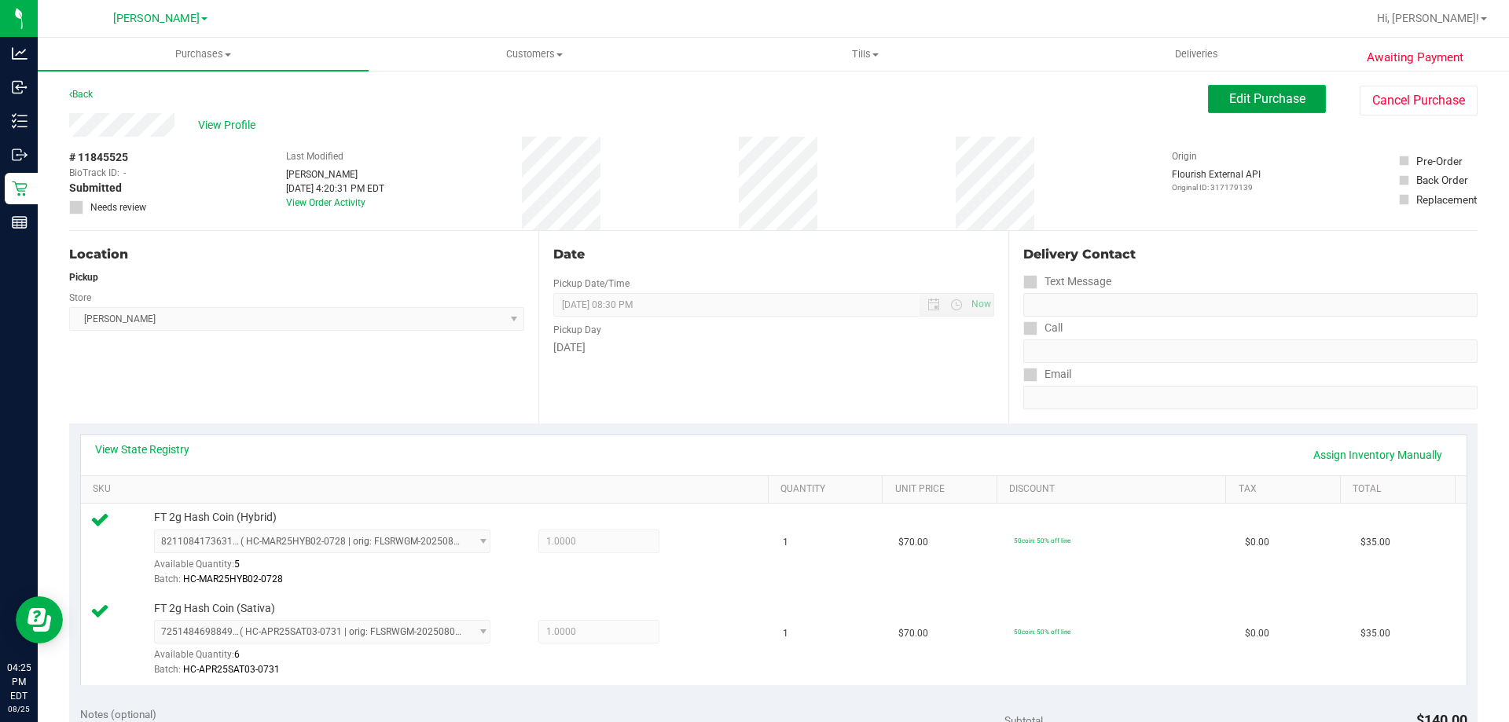
click at [1271, 97] on span "Edit Purchase" at bounding box center [1267, 98] width 76 height 15
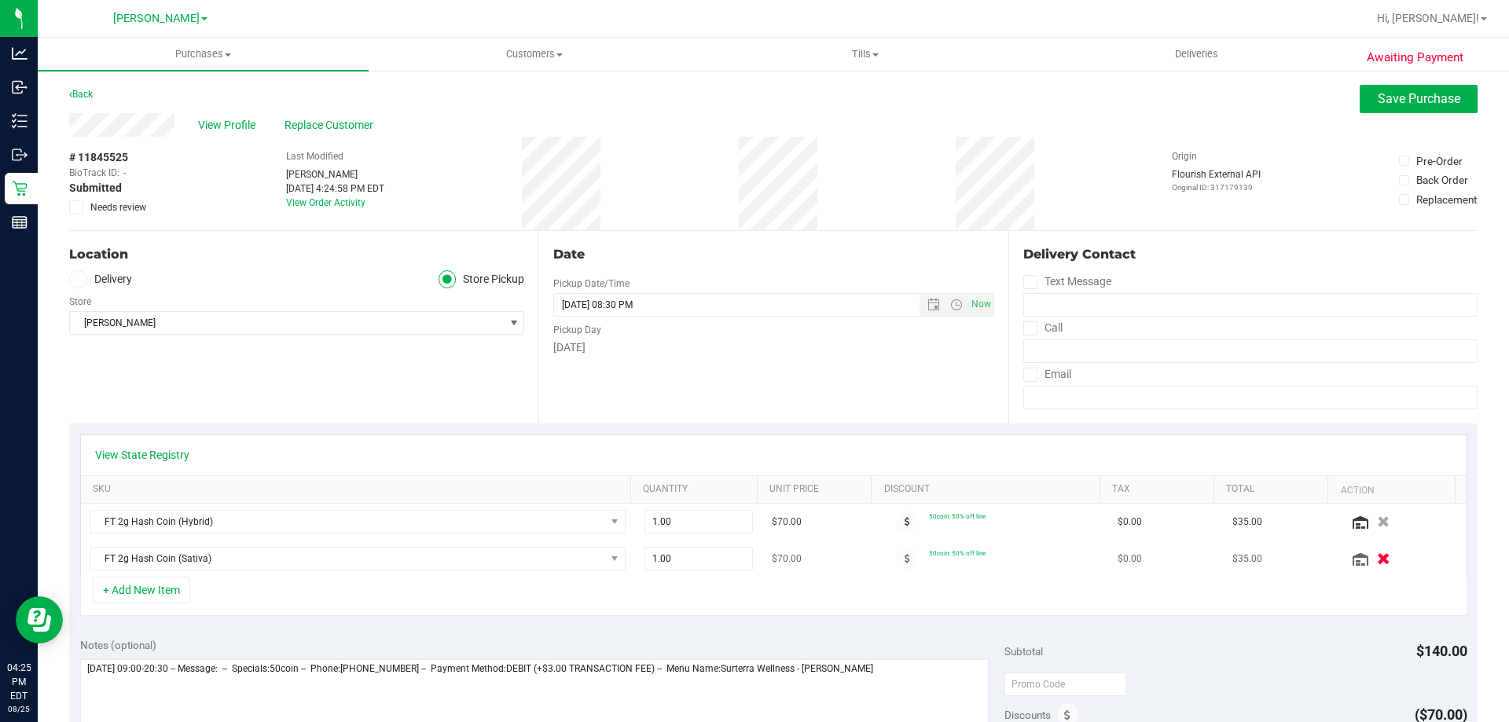
click at [1370, 559] on button "button" at bounding box center [1383, 558] width 27 height 17
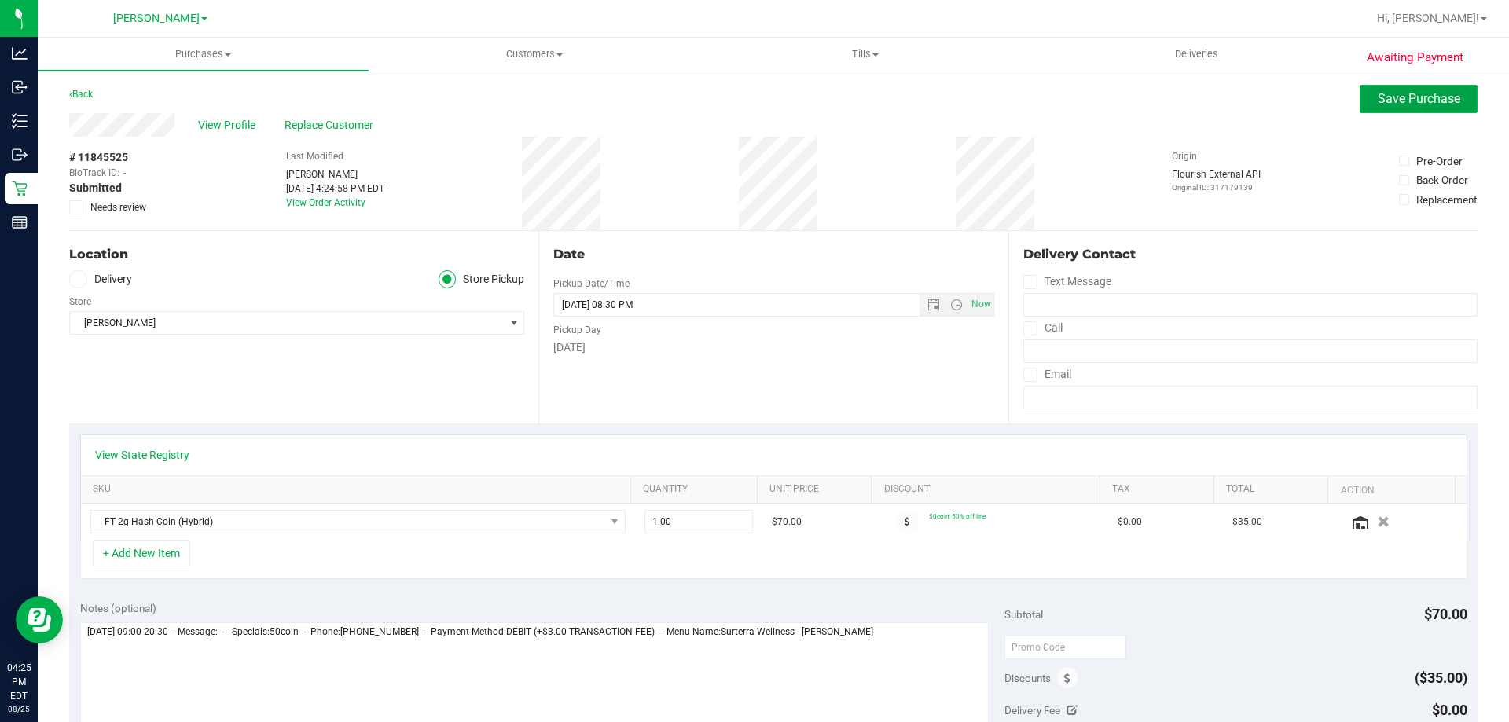
click at [1408, 100] on span "Save Purchase" at bounding box center [1419, 98] width 83 height 15
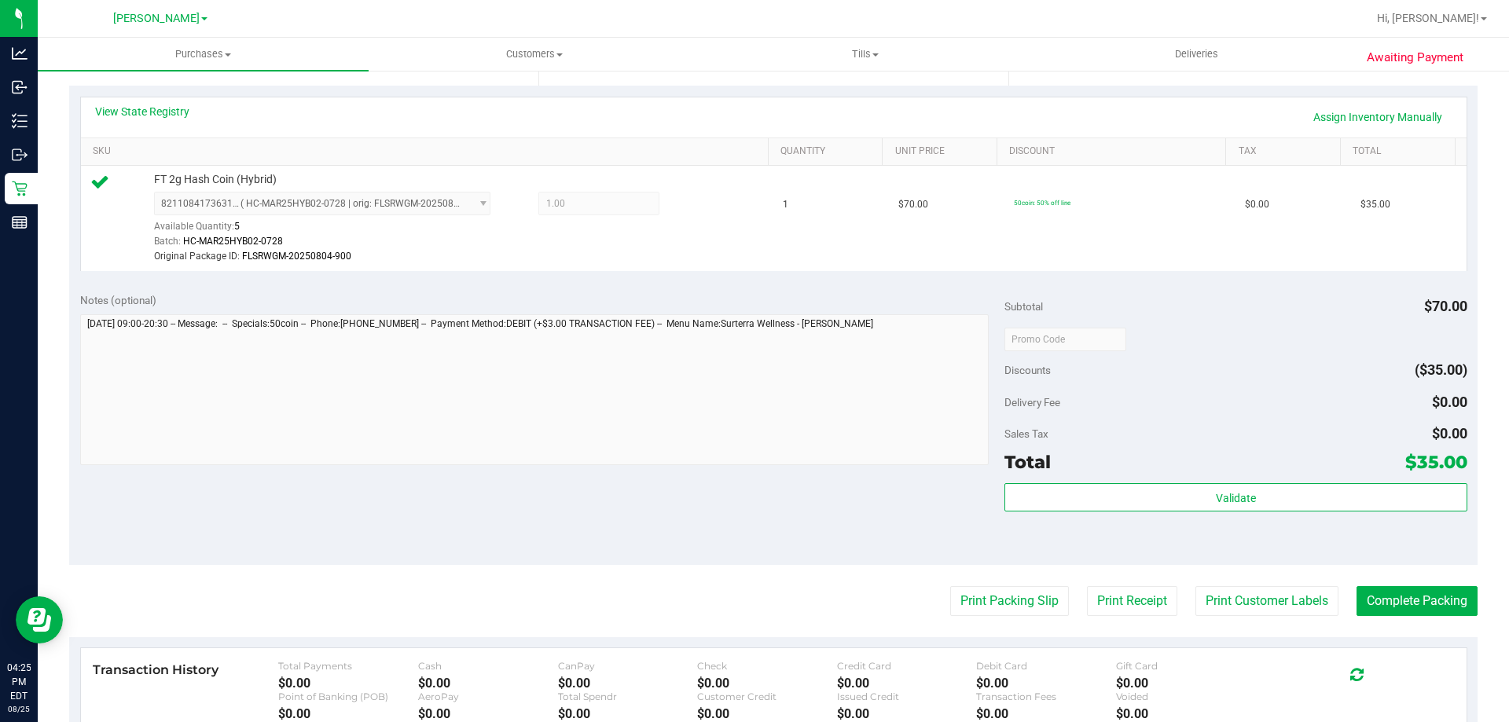
scroll to position [364, 0]
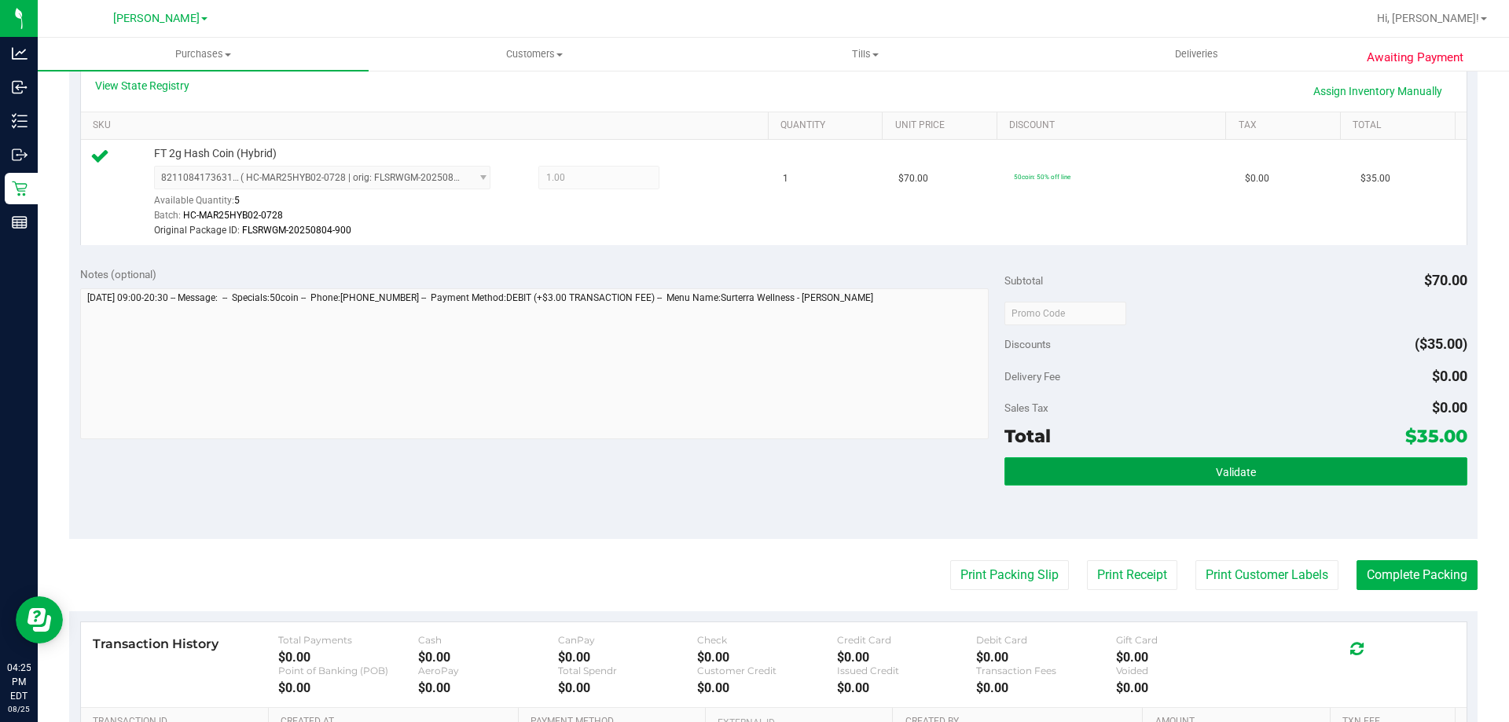
click at [1096, 457] on button "Validate" at bounding box center [1236, 471] width 462 height 28
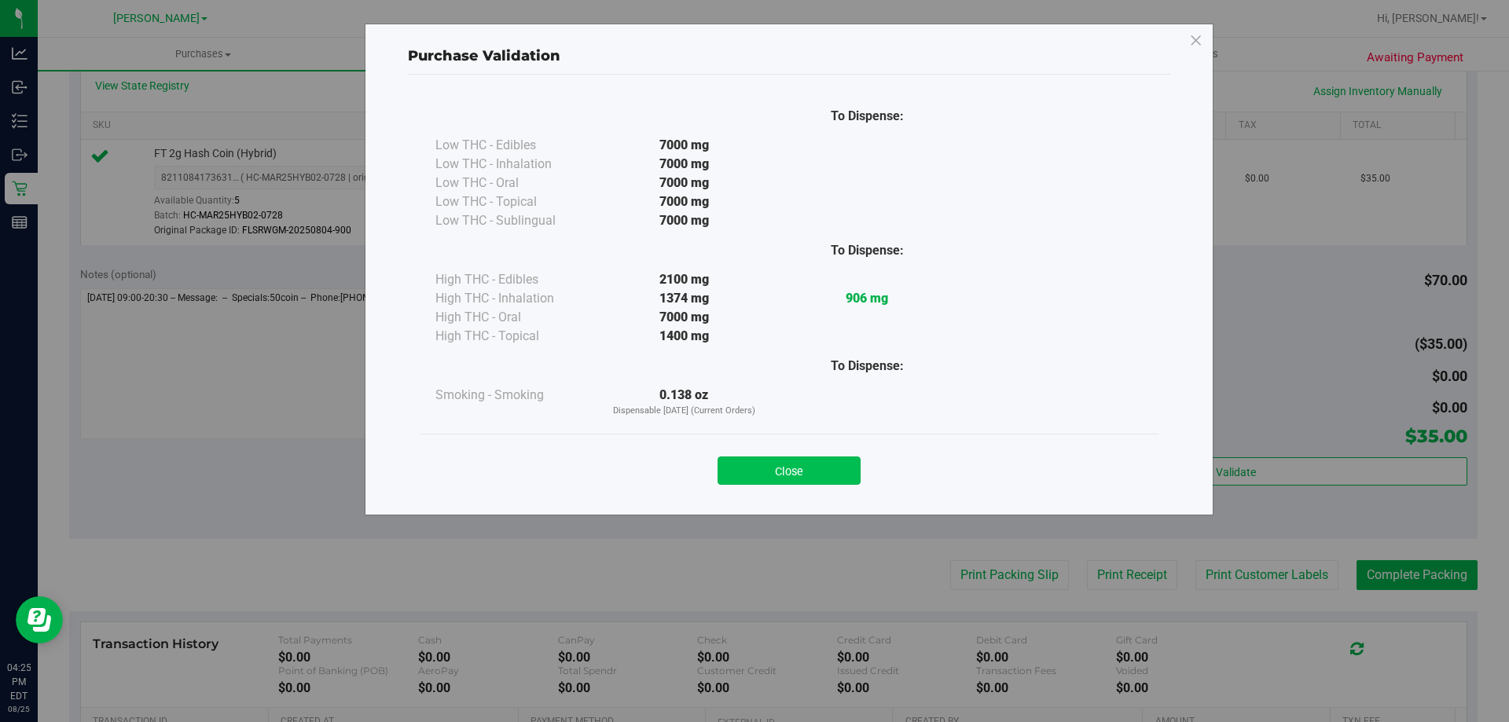
click at [814, 472] on button "Close" at bounding box center [789, 471] width 143 height 28
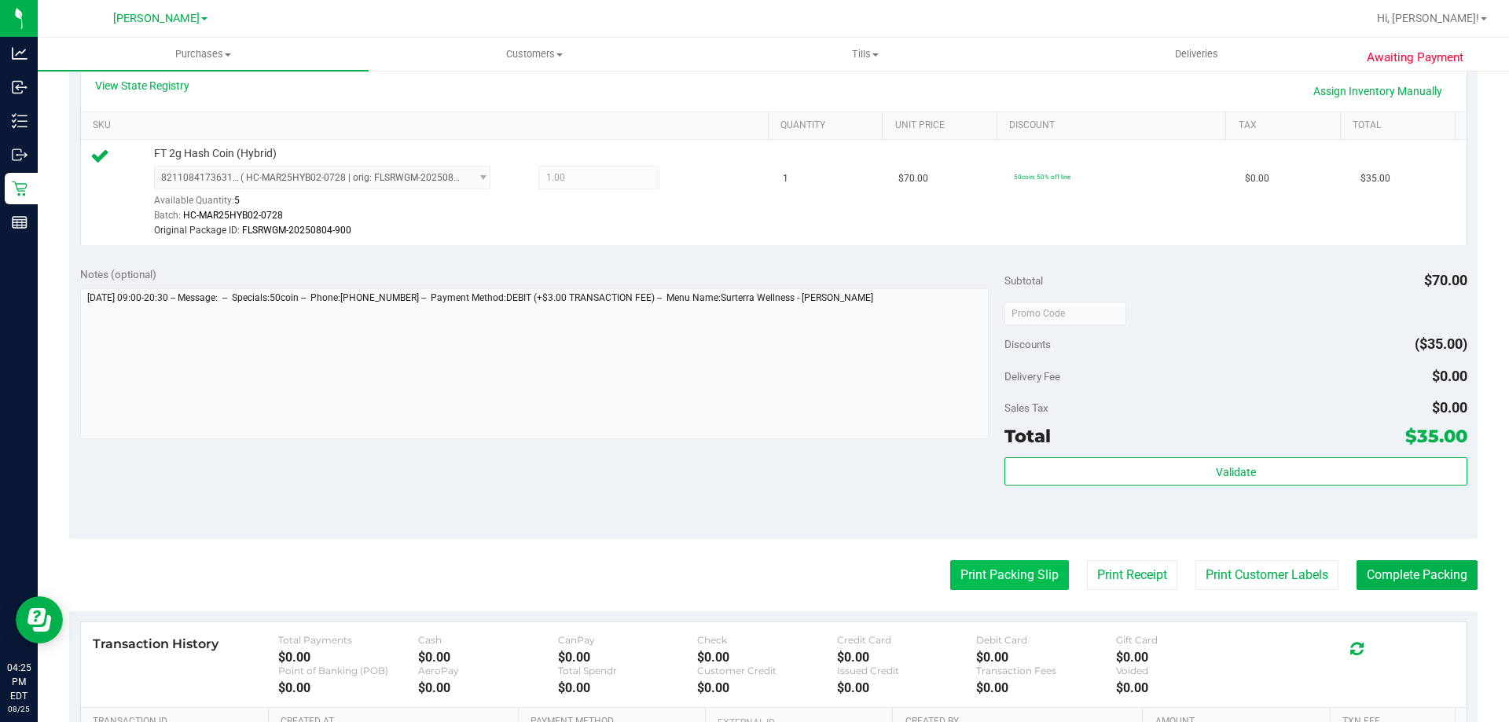
click at [989, 565] on button "Print Packing Slip" at bounding box center [1009, 575] width 119 height 30
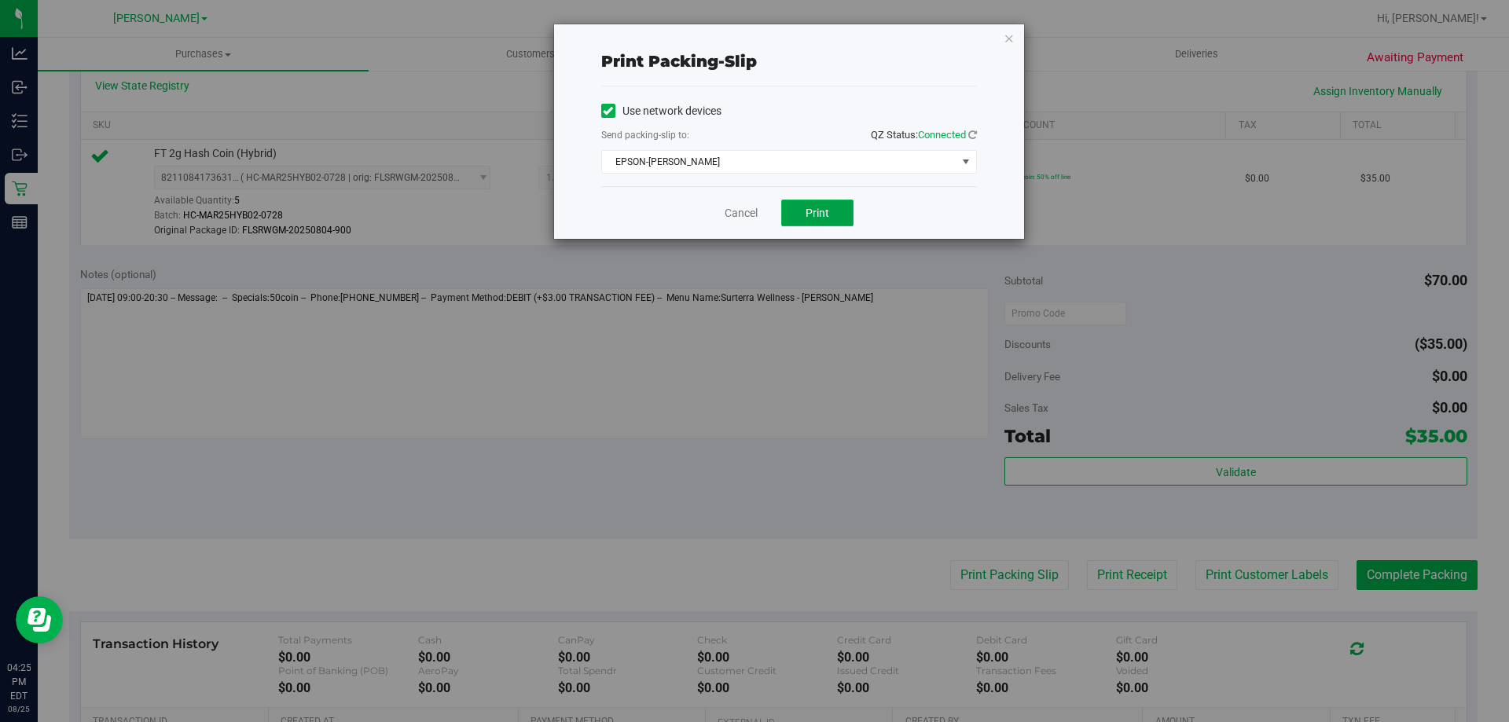
click at [820, 215] on span "Print" at bounding box center [818, 213] width 24 height 13
click at [1012, 39] on icon "button" at bounding box center [1009, 37] width 11 height 19
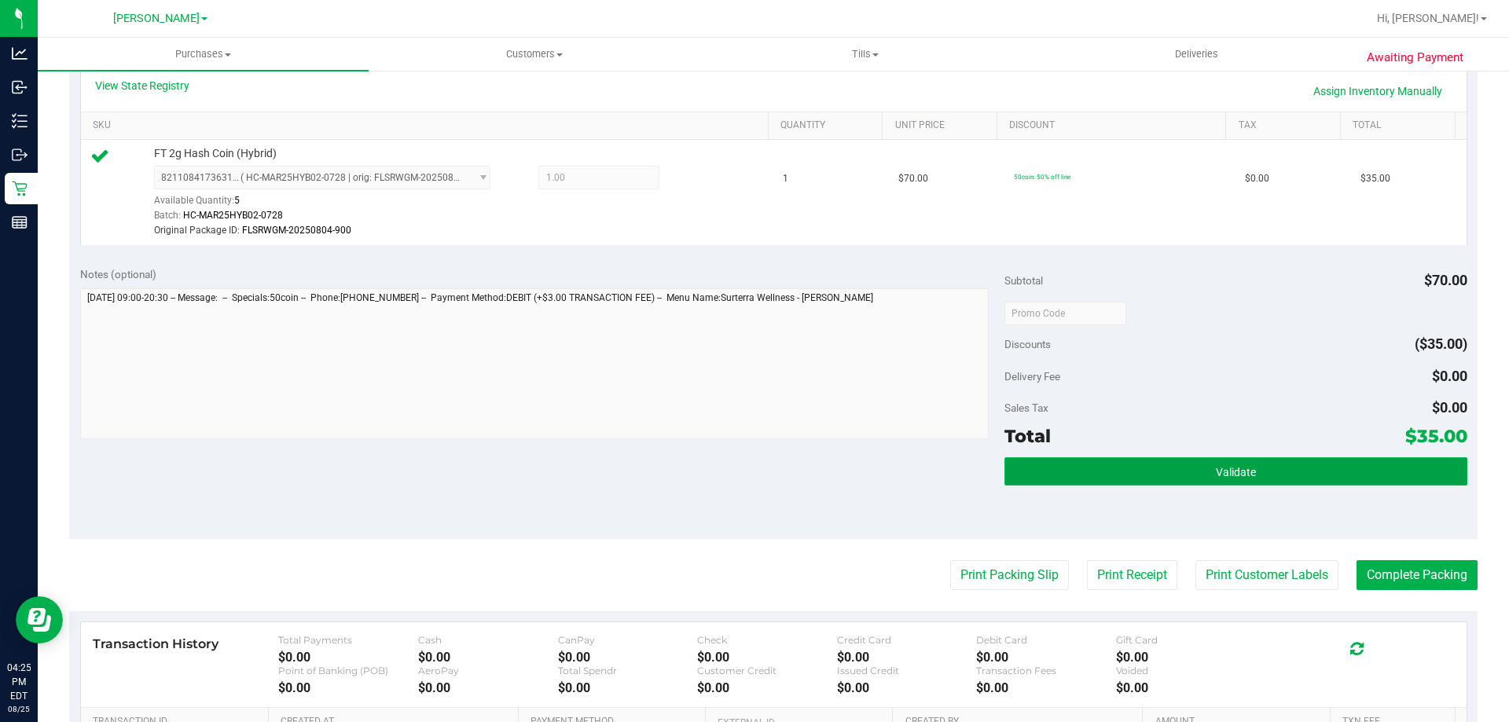
click at [1142, 472] on button "Validate" at bounding box center [1236, 471] width 462 height 28
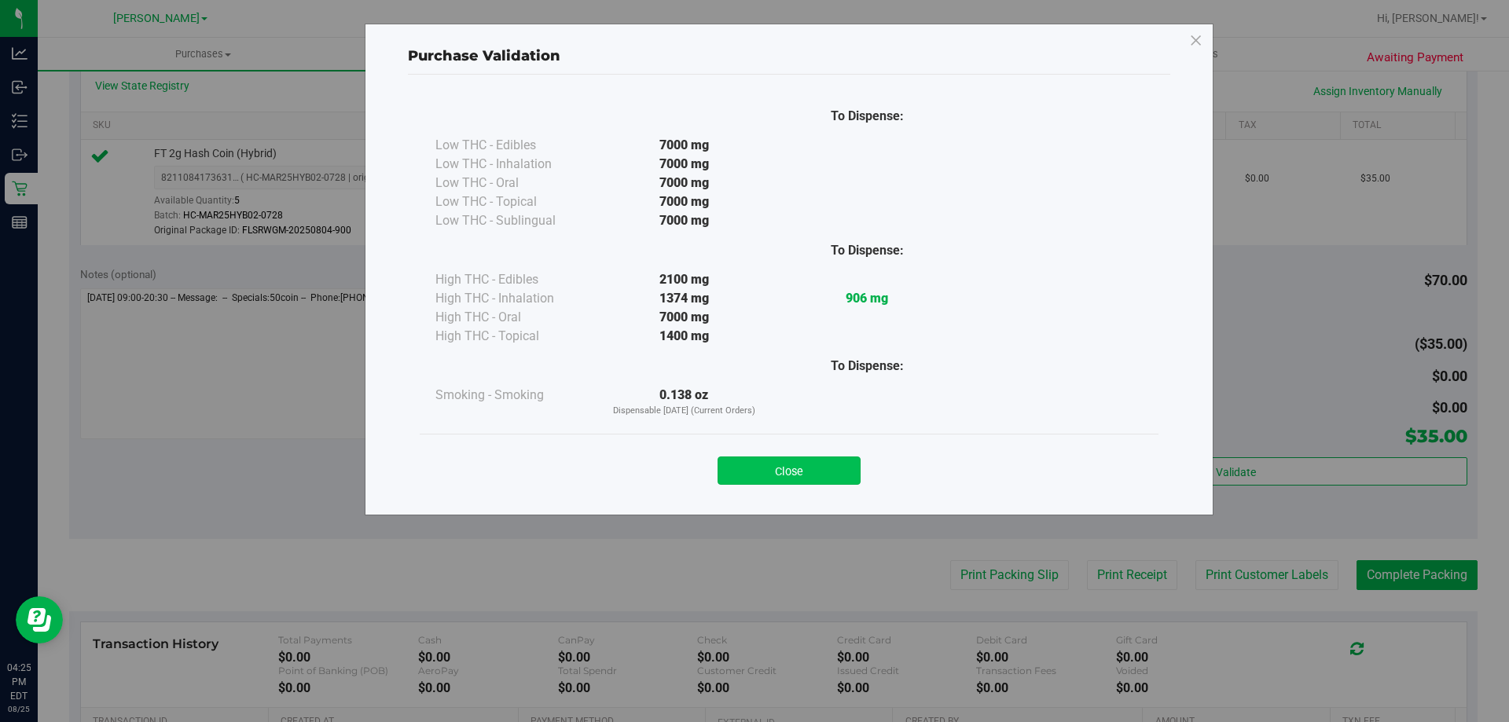
click at [796, 462] on button "Close" at bounding box center [789, 471] width 143 height 28
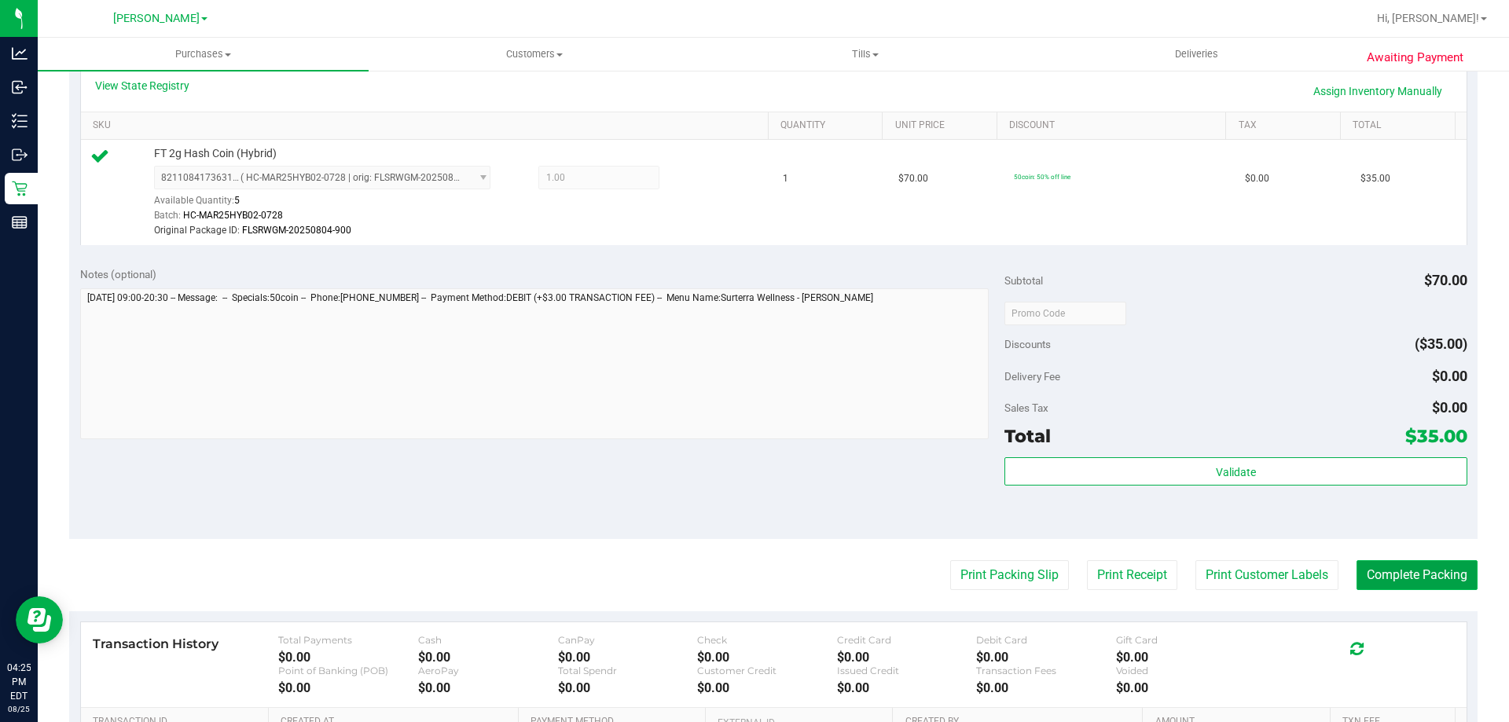
click at [1395, 570] on button "Complete Packing" at bounding box center [1417, 575] width 121 height 30
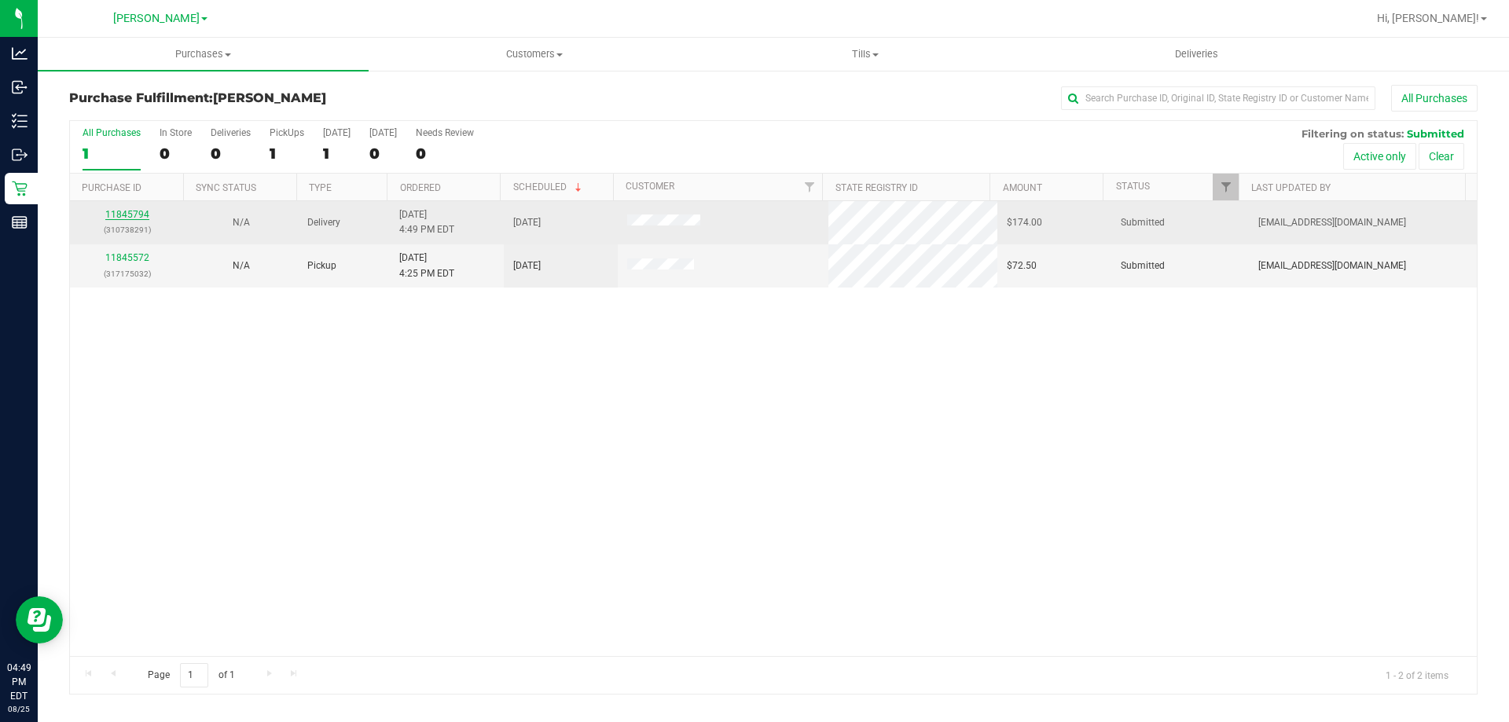
click at [130, 216] on link "11845794" at bounding box center [127, 214] width 44 height 11
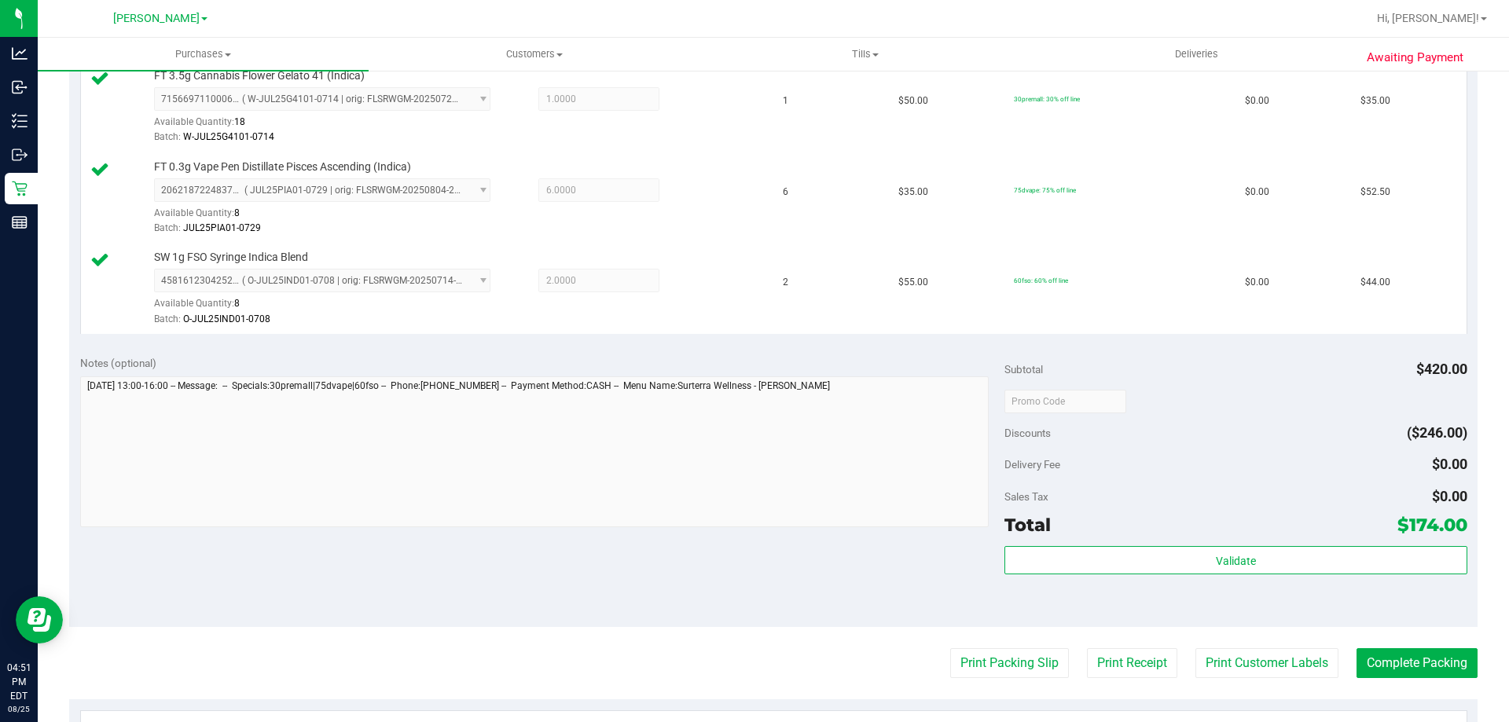
scroll to position [571, 0]
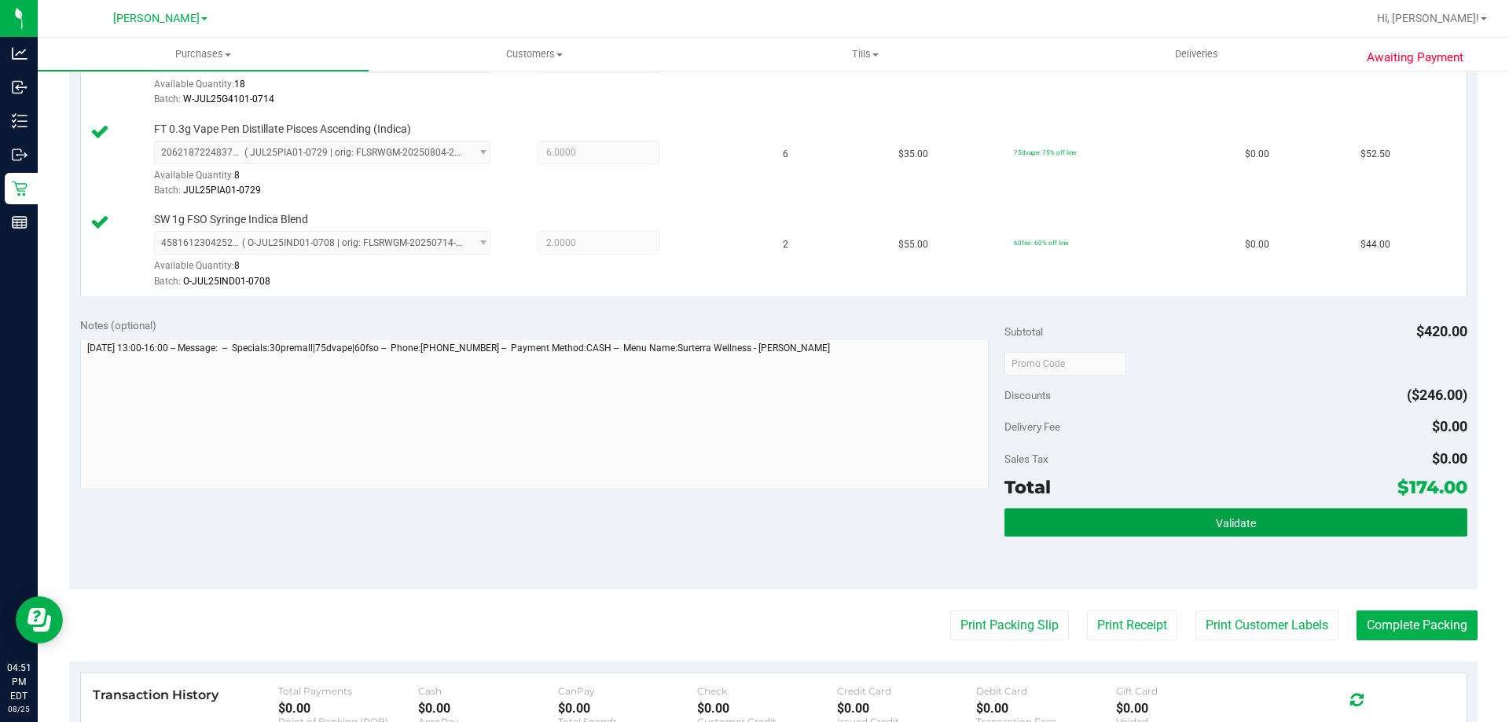
click at [1166, 519] on button "Validate" at bounding box center [1236, 523] width 462 height 28
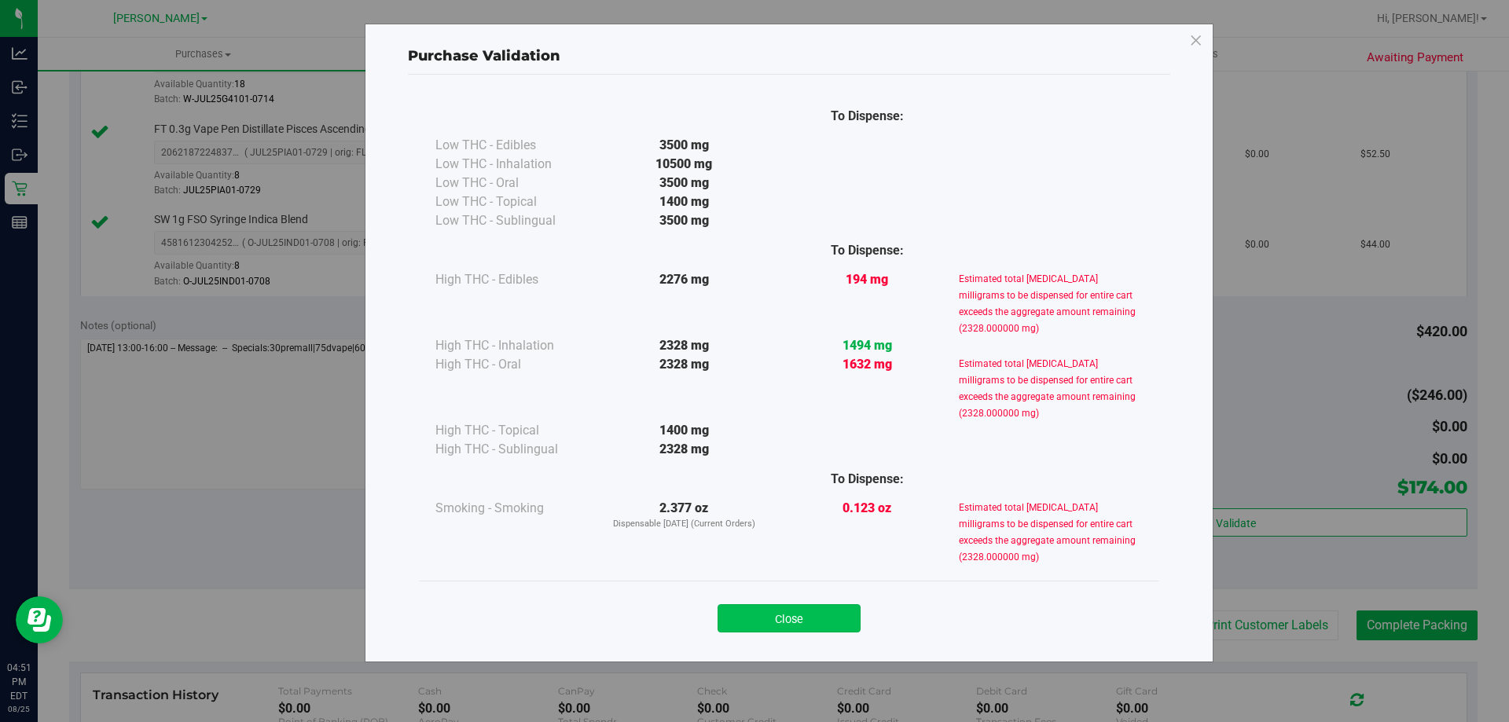
click at [814, 629] on button "Close" at bounding box center [789, 618] width 143 height 28
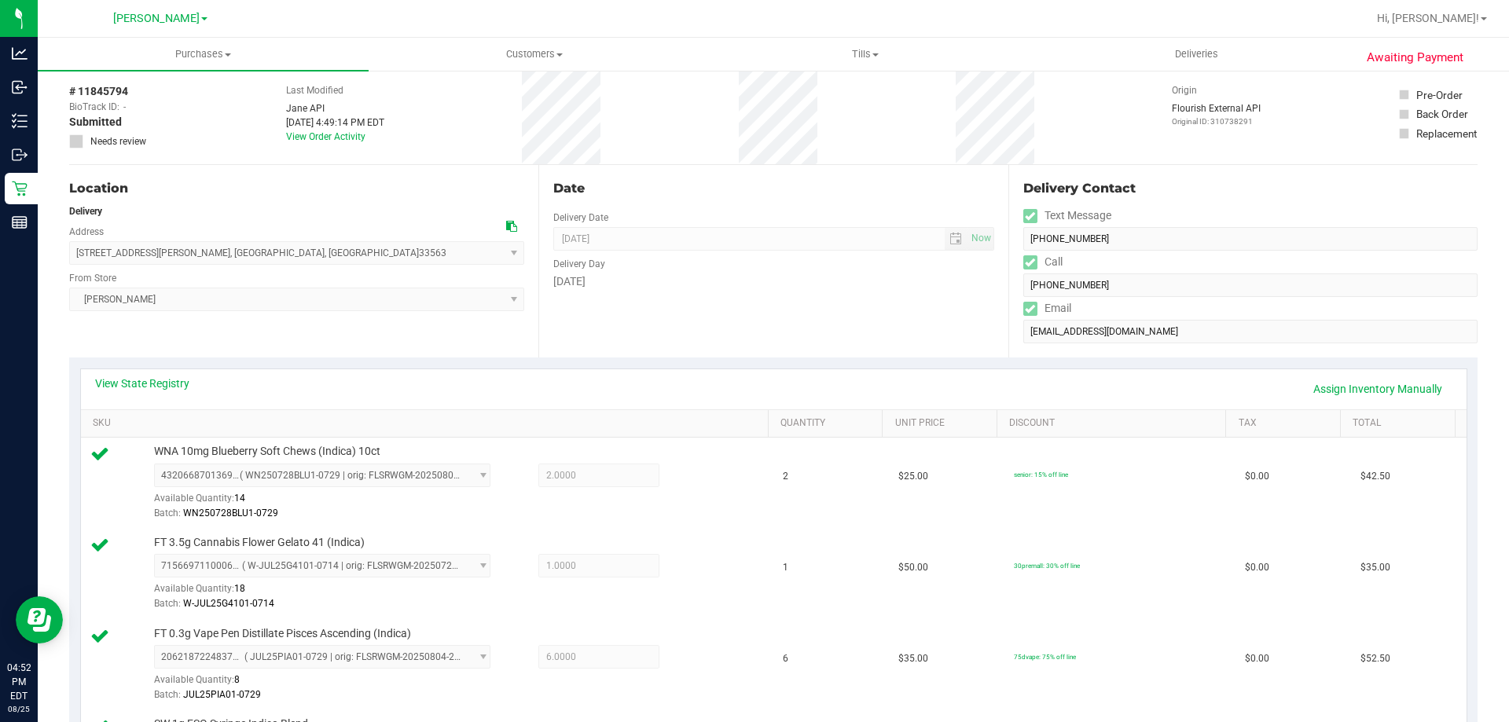
scroll to position [0, 0]
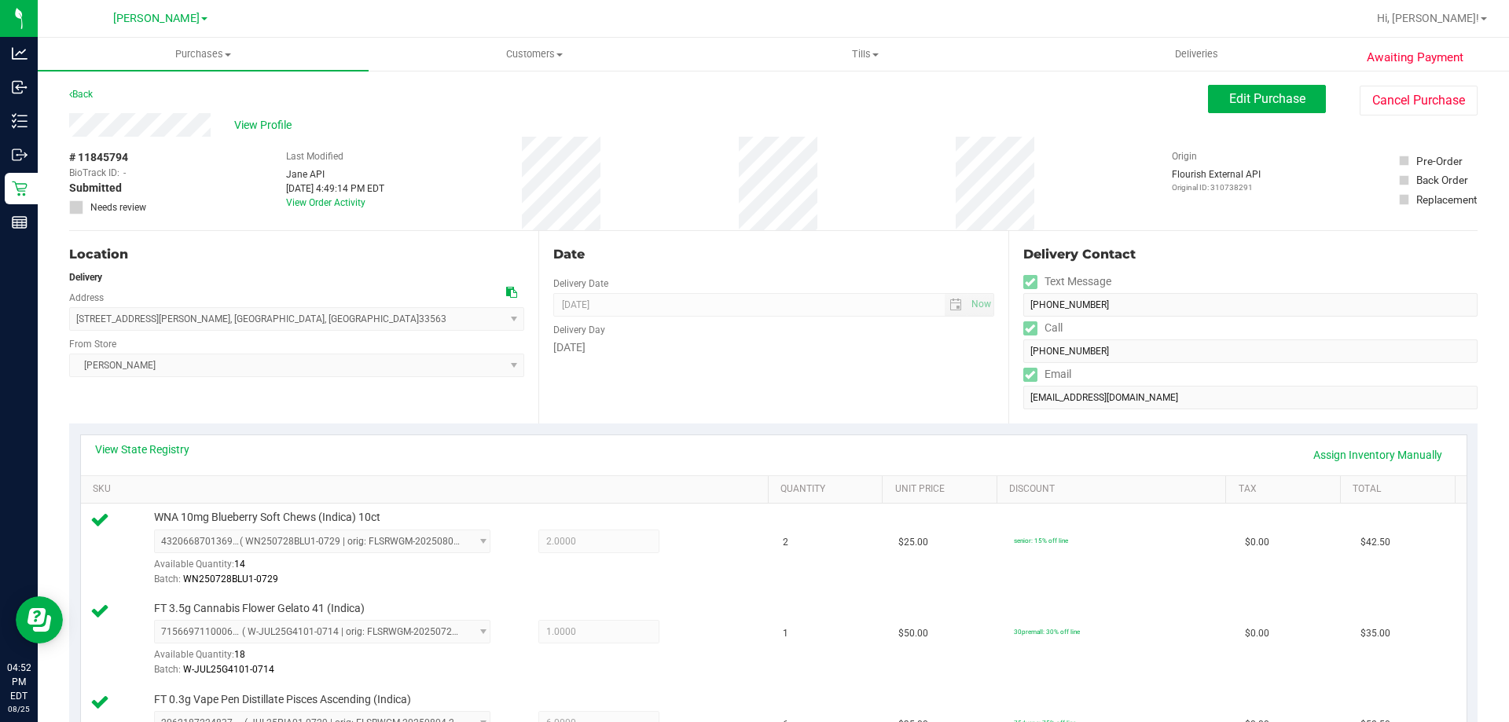
click at [828, 183] on div "# 11845794 BioTrack ID: - Submitted Needs review Last Modified Jane API Aug 25,…" at bounding box center [773, 184] width 1409 height 94
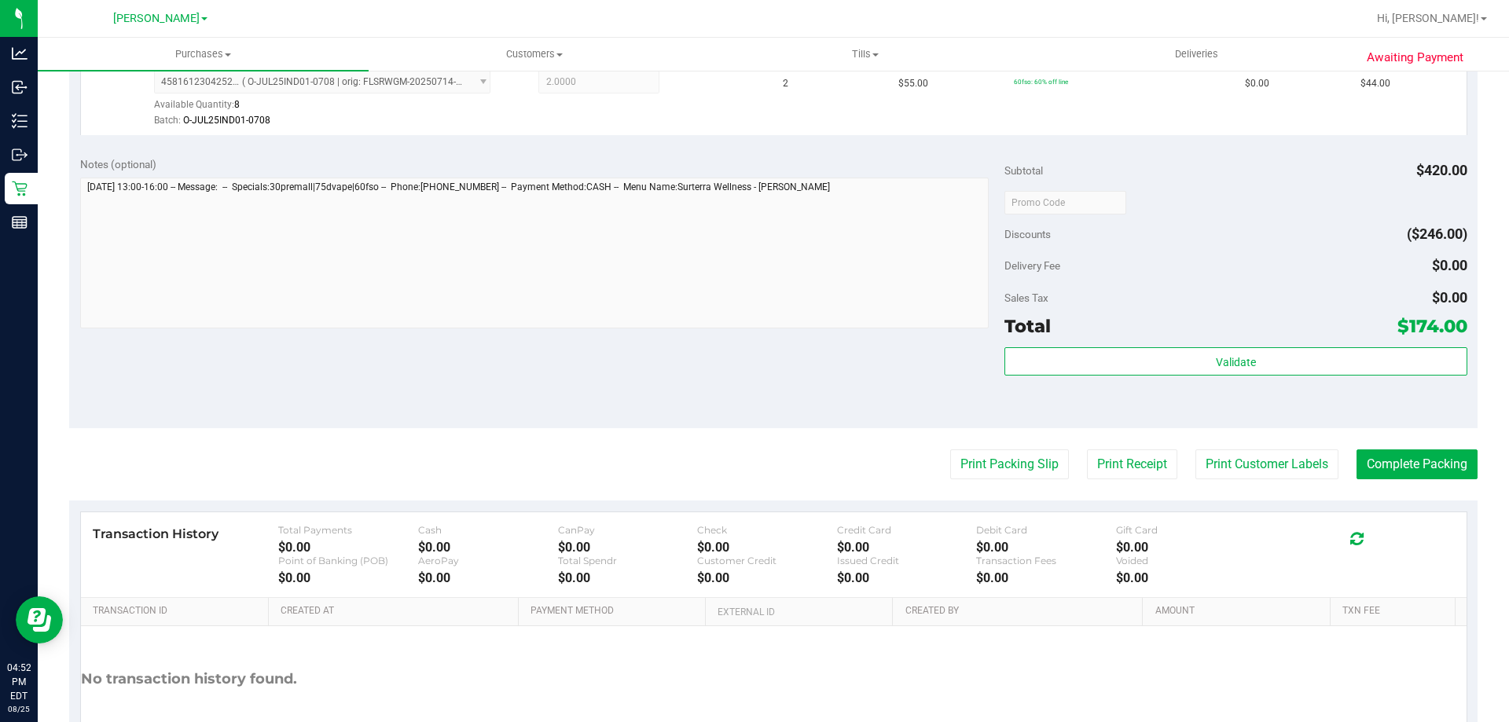
scroll to position [722, 0]
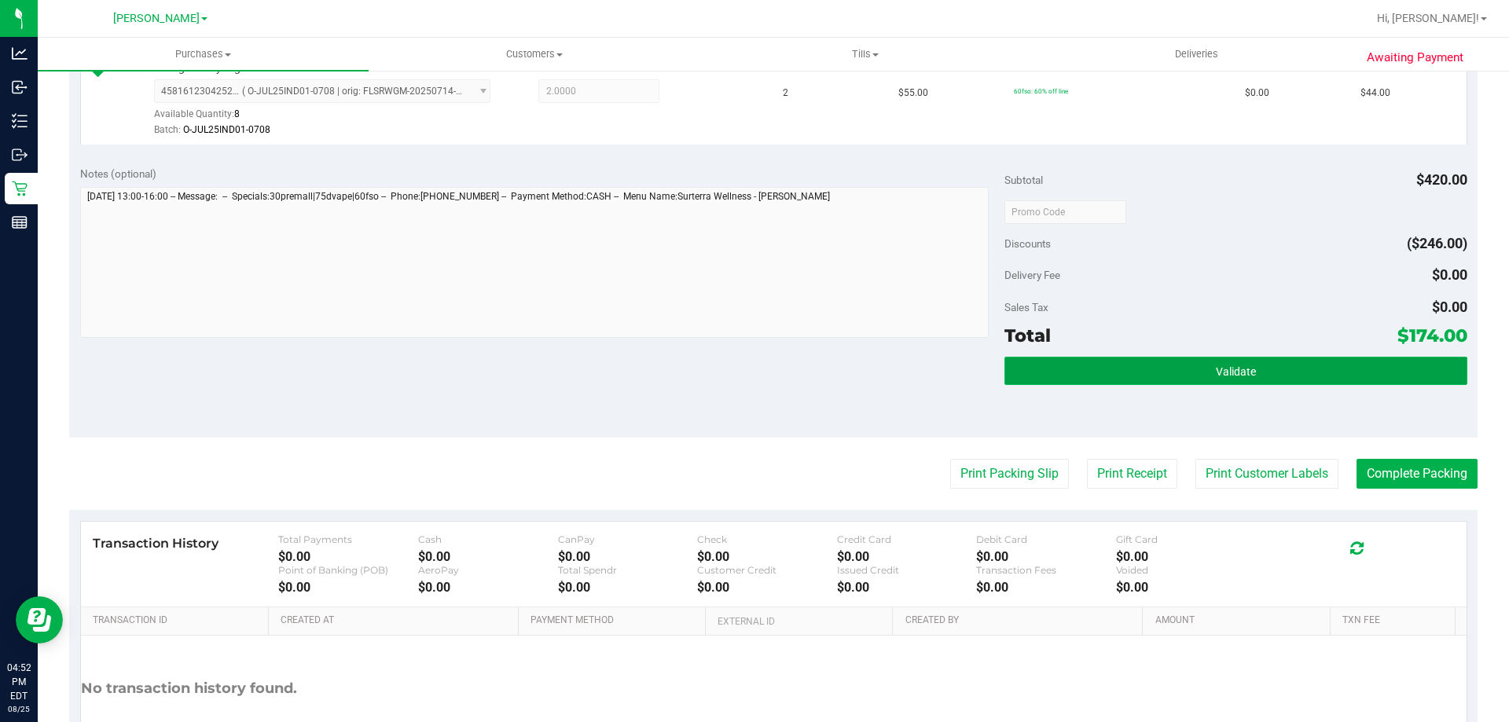
click at [1263, 367] on button "Validate" at bounding box center [1236, 371] width 462 height 28
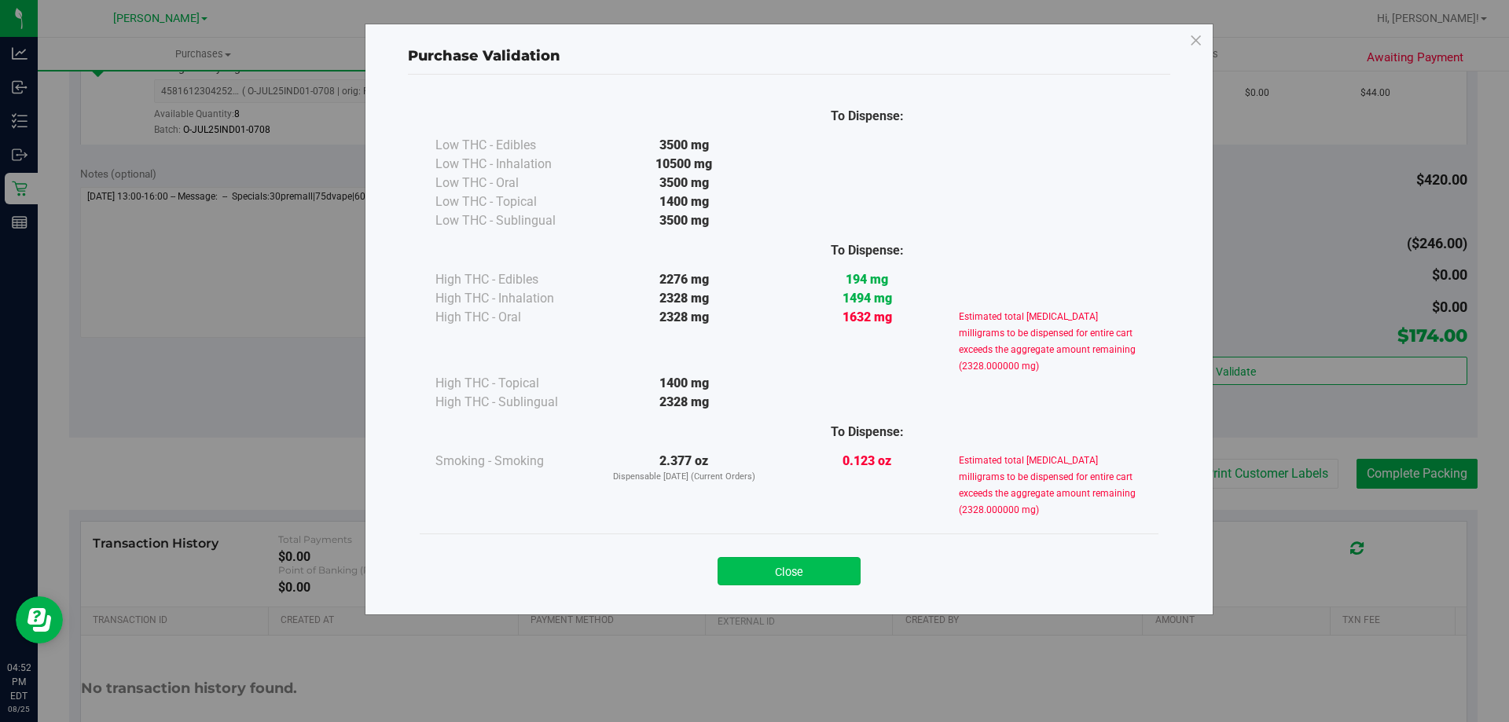
click at [793, 562] on button "Close" at bounding box center [789, 571] width 143 height 28
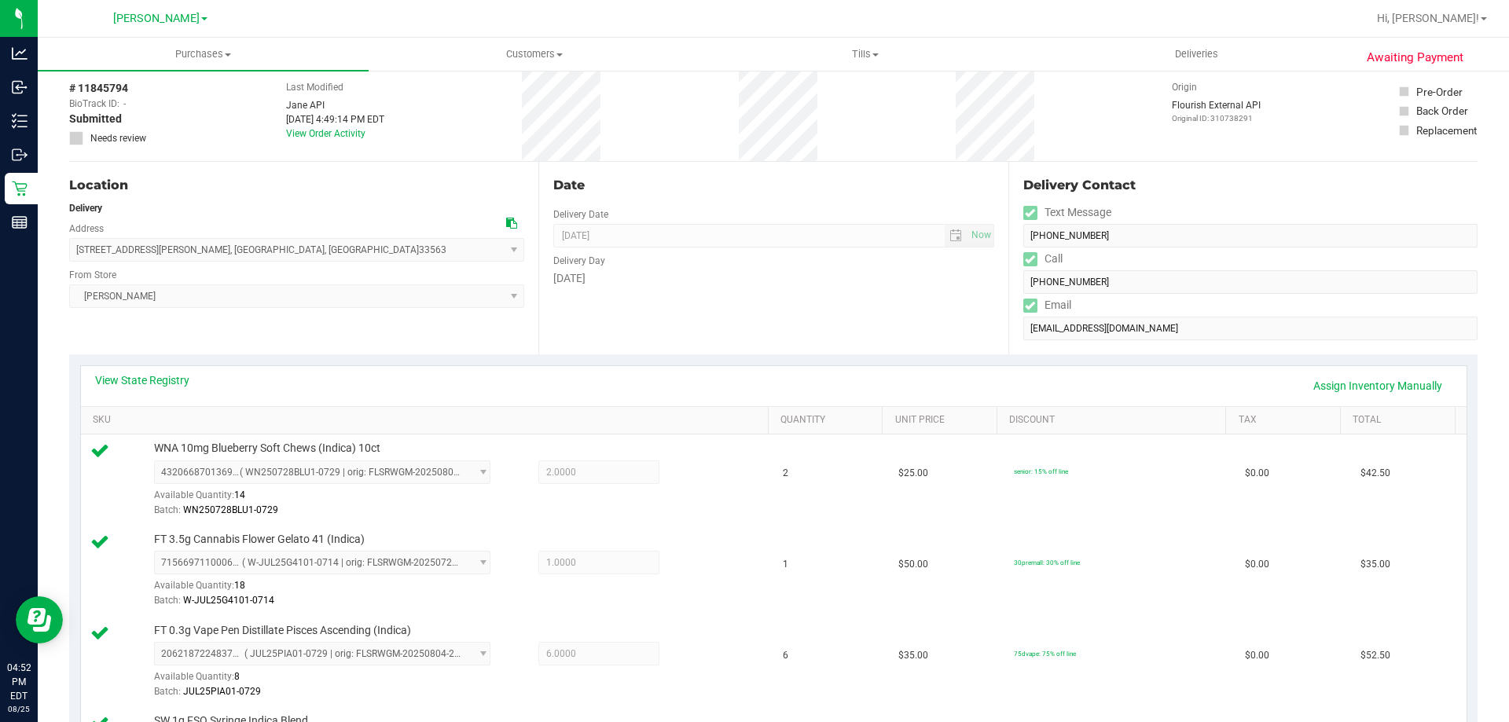
scroll to position [0, 0]
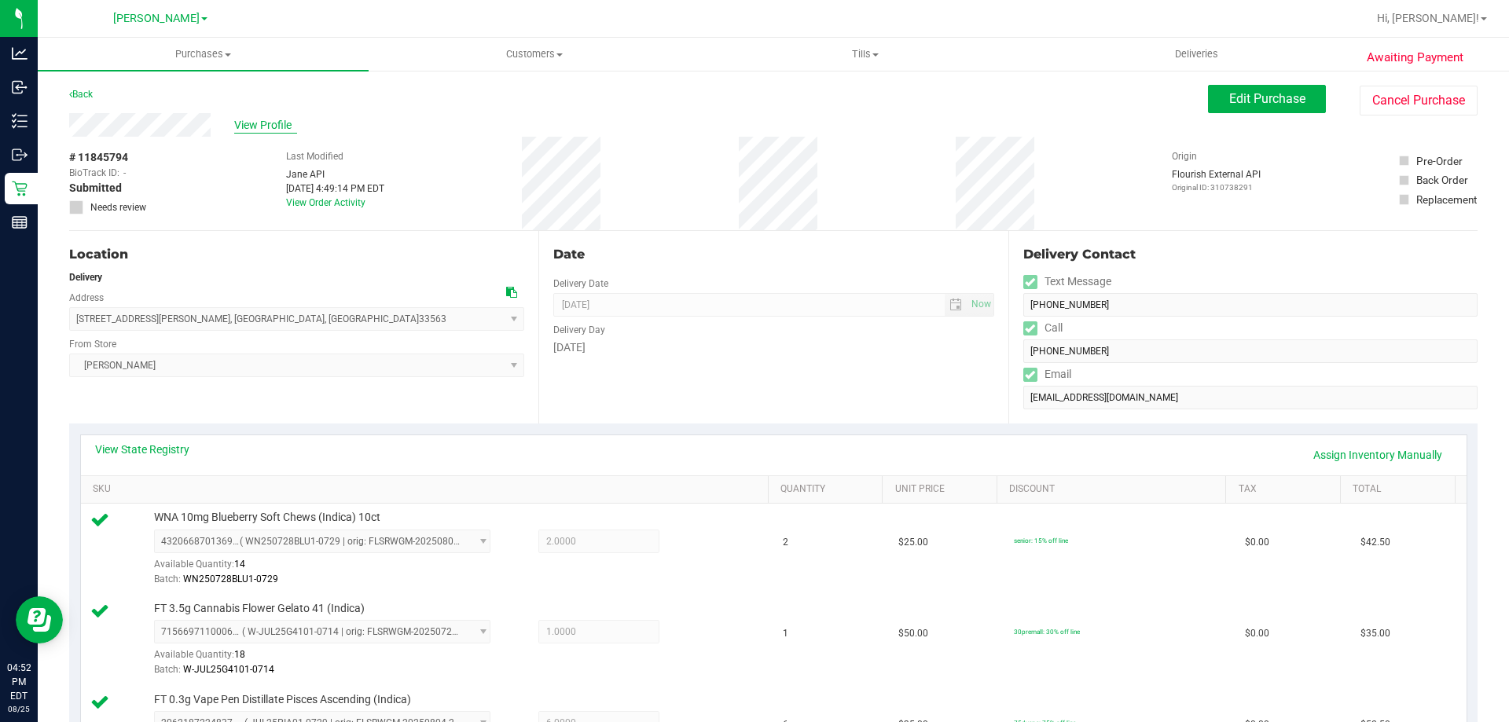
click at [264, 119] on span "View Profile" at bounding box center [265, 125] width 63 height 17
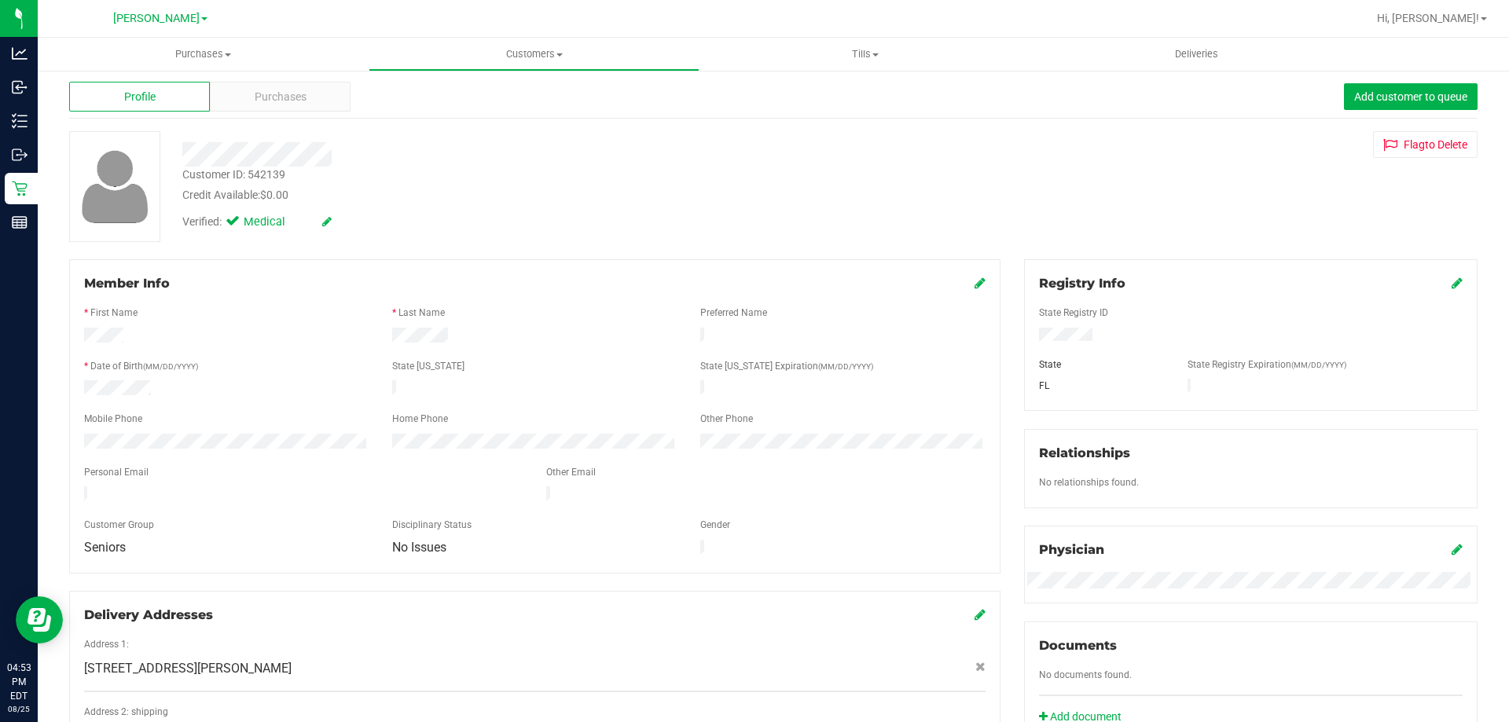
scroll to position [13, 0]
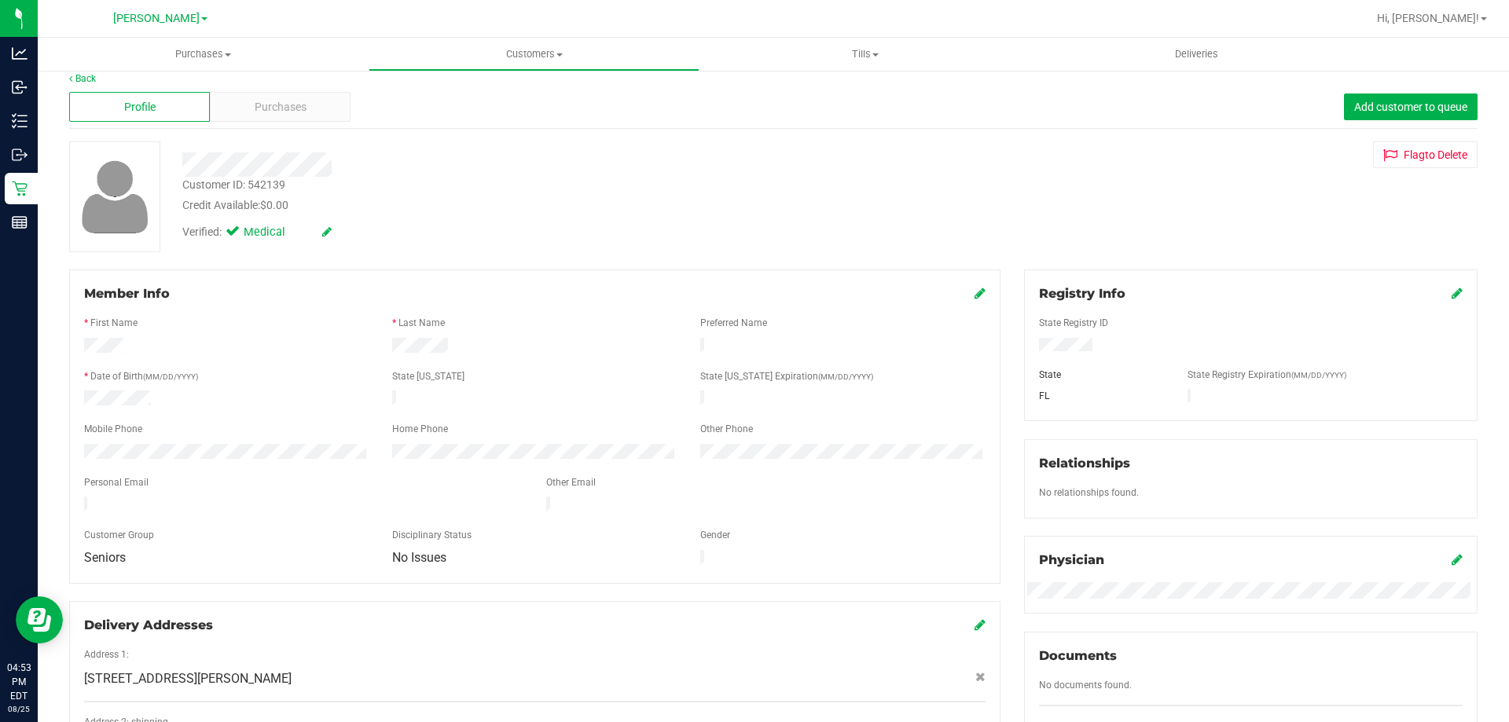
click at [267, 182] on div "Customer ID: 542139" at bounding box center [233, 185] width 103 height 17
copy div "542139"
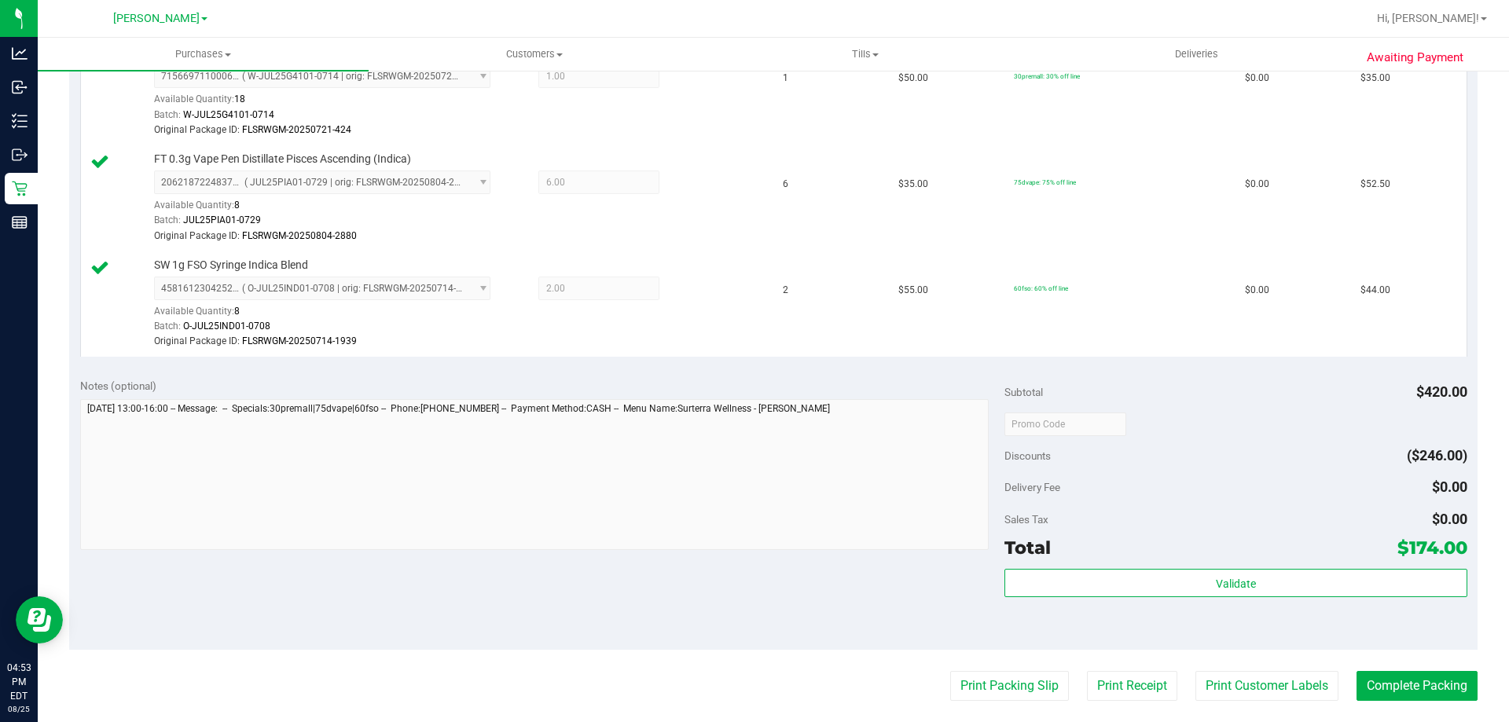
scroll to position [630, 0]
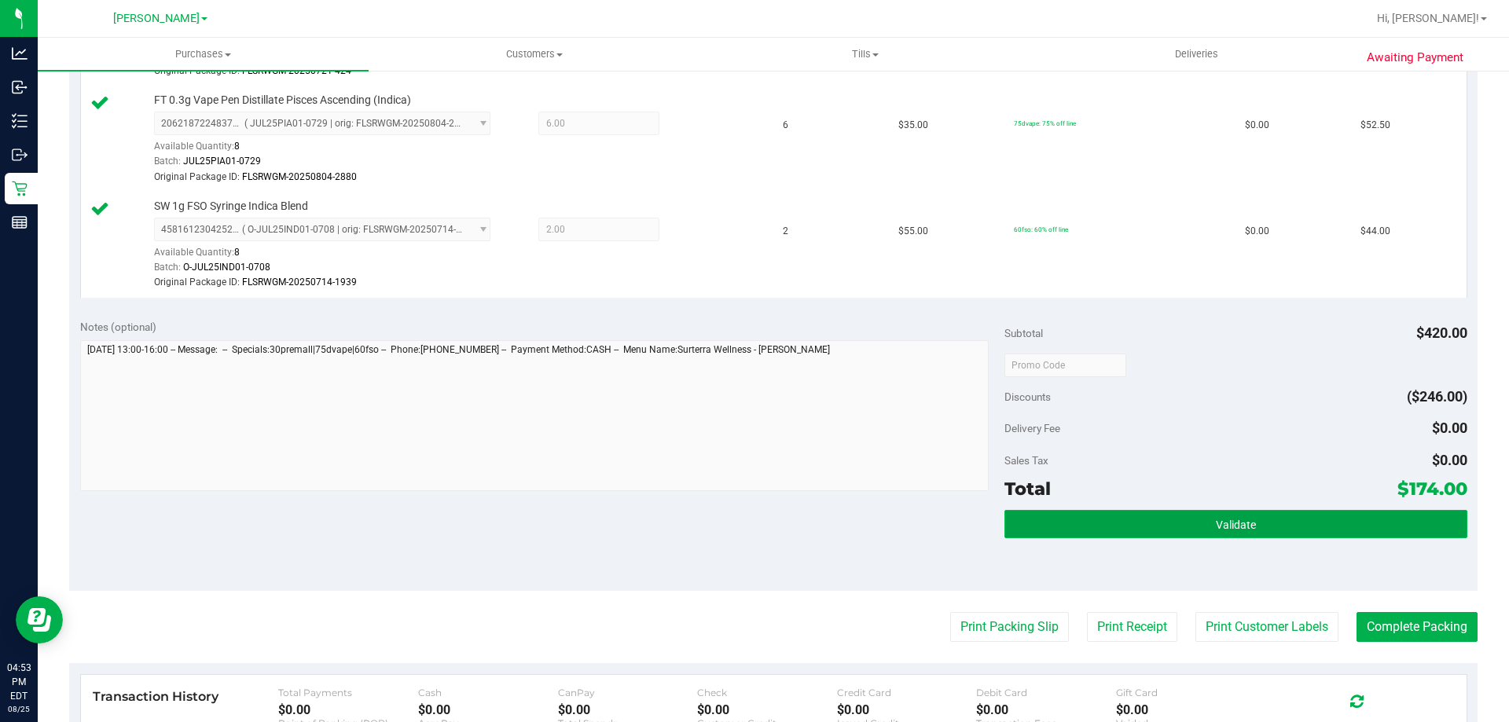
click at [1178, 520] on button "Validate" at bounding box center [1236, 524] width 462 height 28
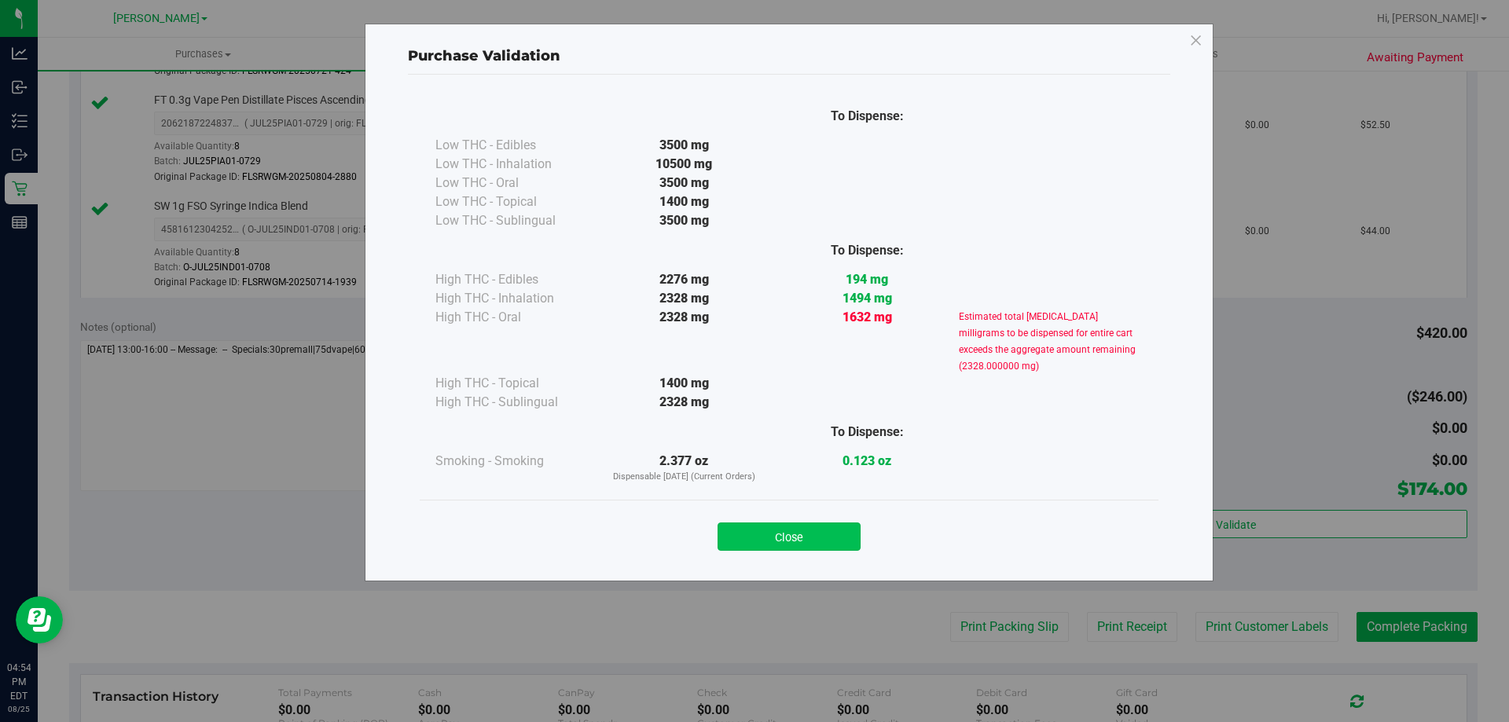
click at [803, 531] on button "Close" at bounding box center [789, 537] width 143 height 28
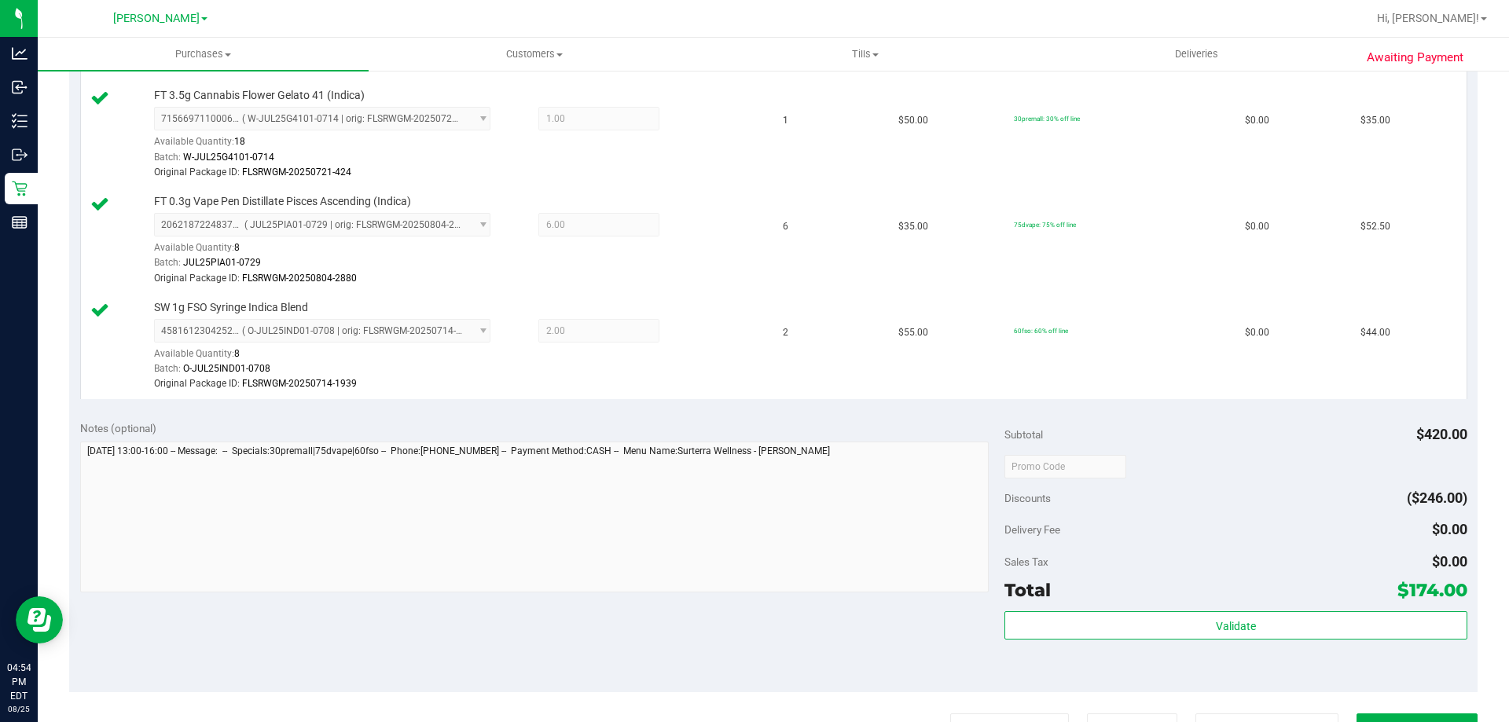
scroll to position [564, 0]
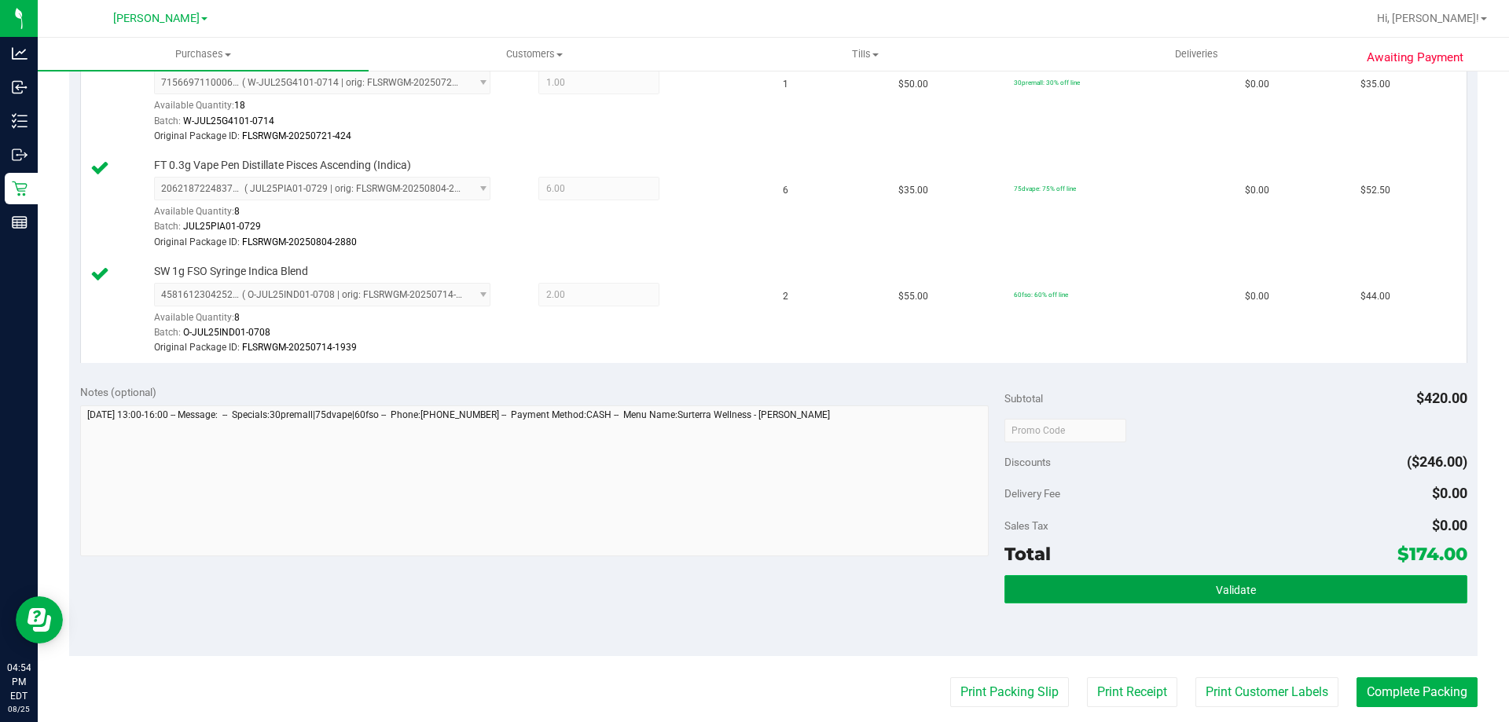
click at [1273, 601] on button "Validate" at bounding box center [1236, 589] width 462 height 28
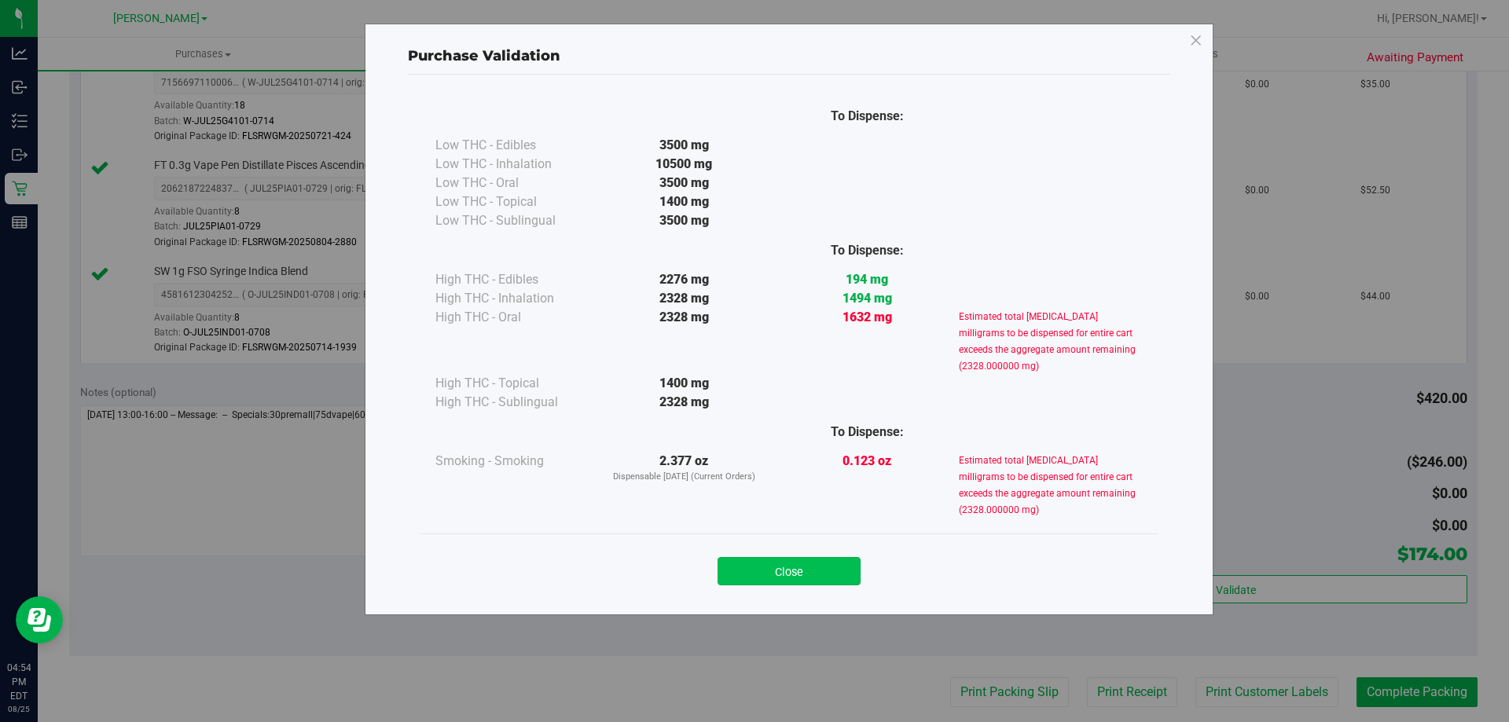
click at [827, 575] on button "Close" at bounding box center [789, 571] width 143 height 28
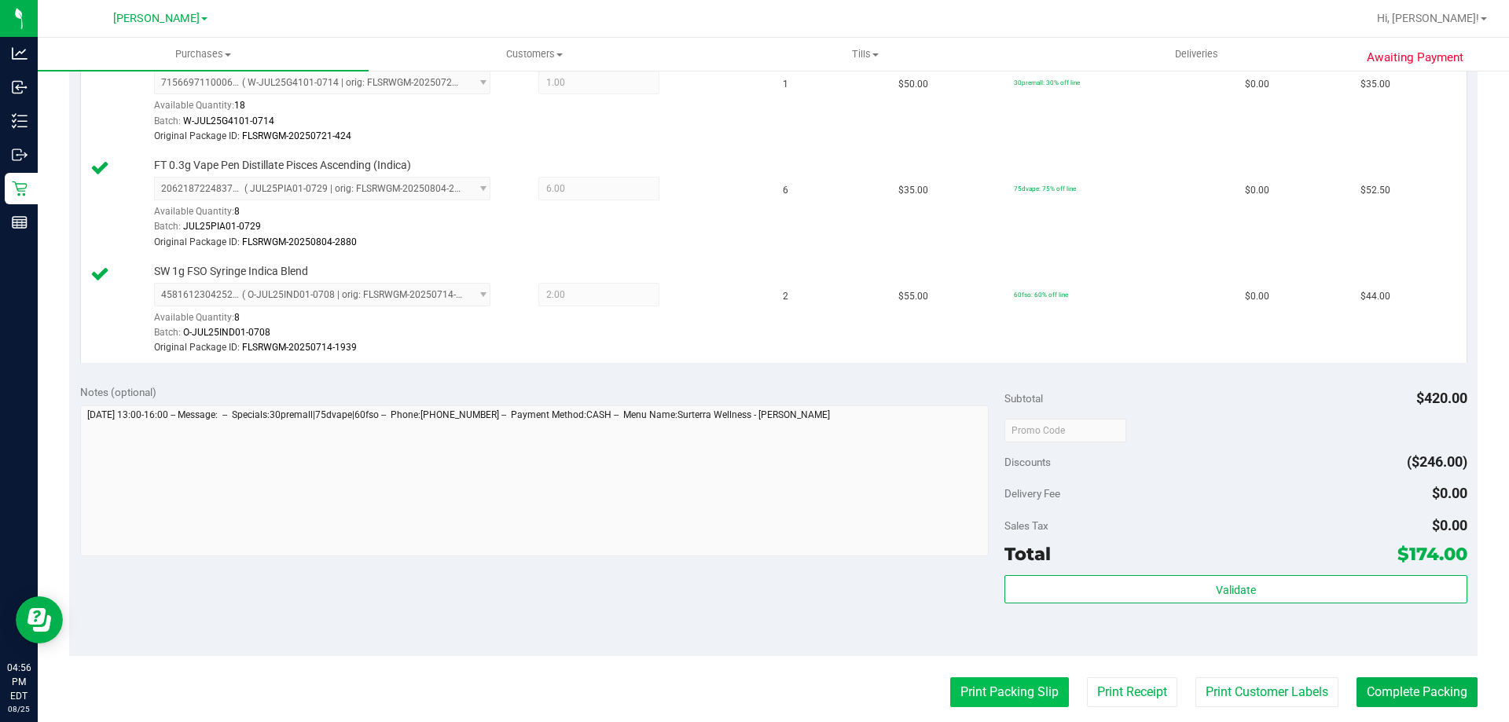
click at [977, 693] on button "Print Packing Slip" at bounding box center [1009, 693] width 119 height 30
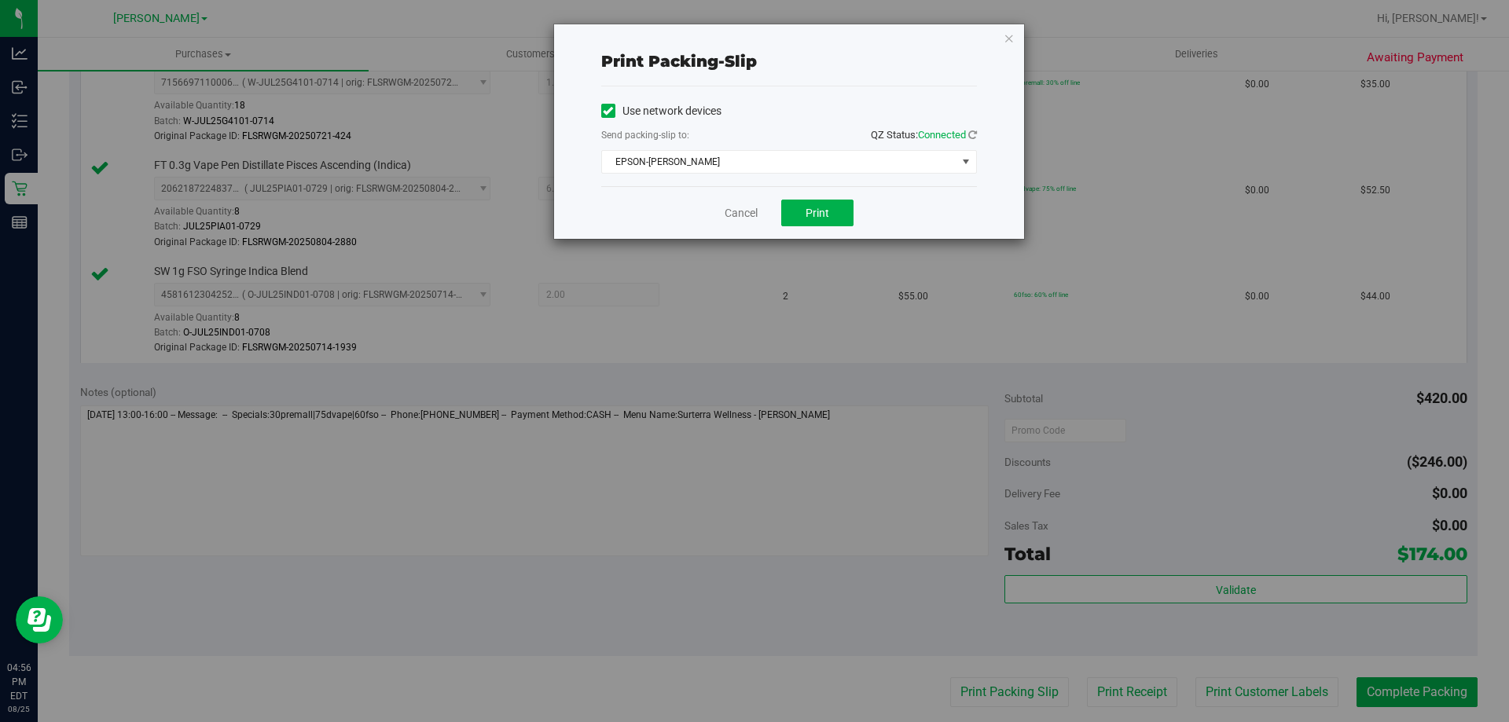
click at [809, 226] on div "Cancel Print" at bounding box center [789, 212] width 376 height 53
click at [820, 210] on span "Print" at bounding box center [818, 213] width 24 height 13
click at [1004, 39] on icon "button" at bounding box center [1009, 37] width 11 height 19
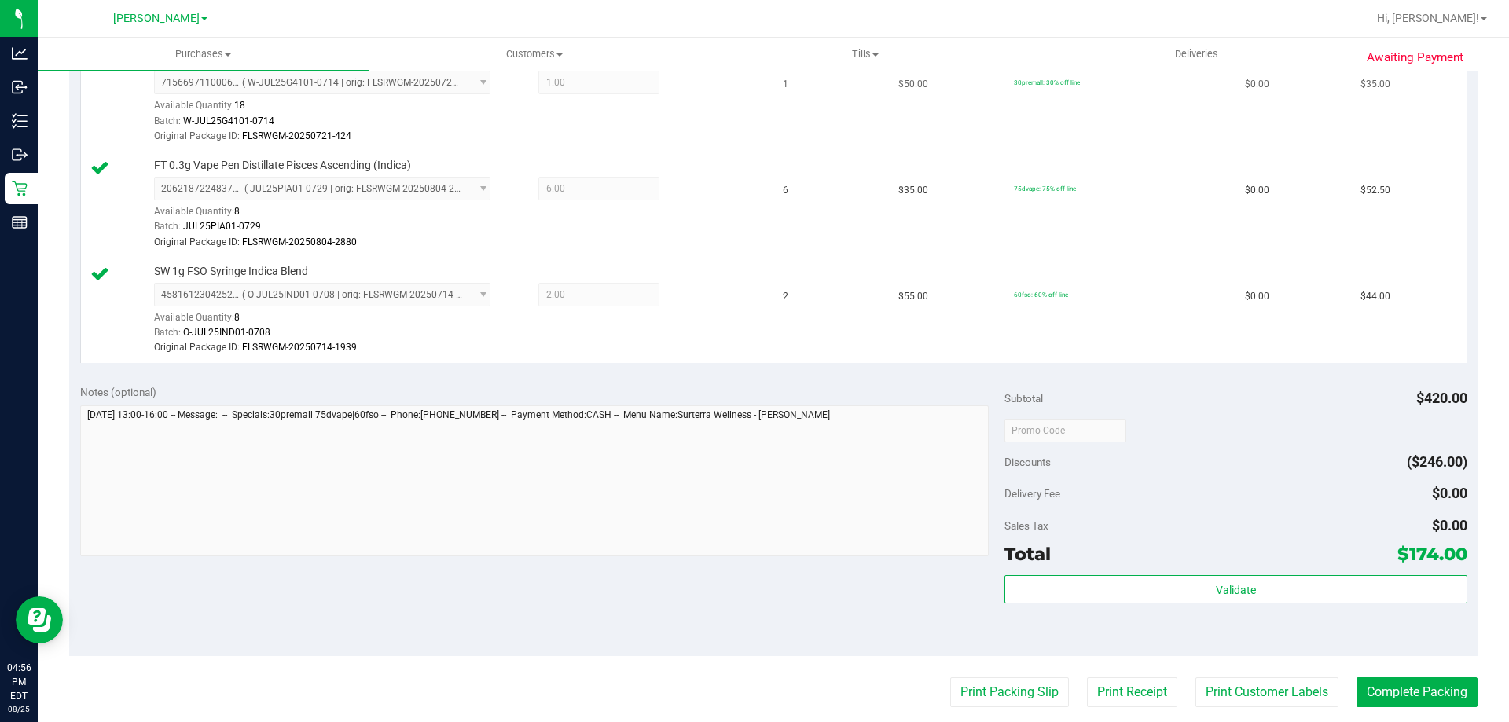
scroll to position [0, 0]
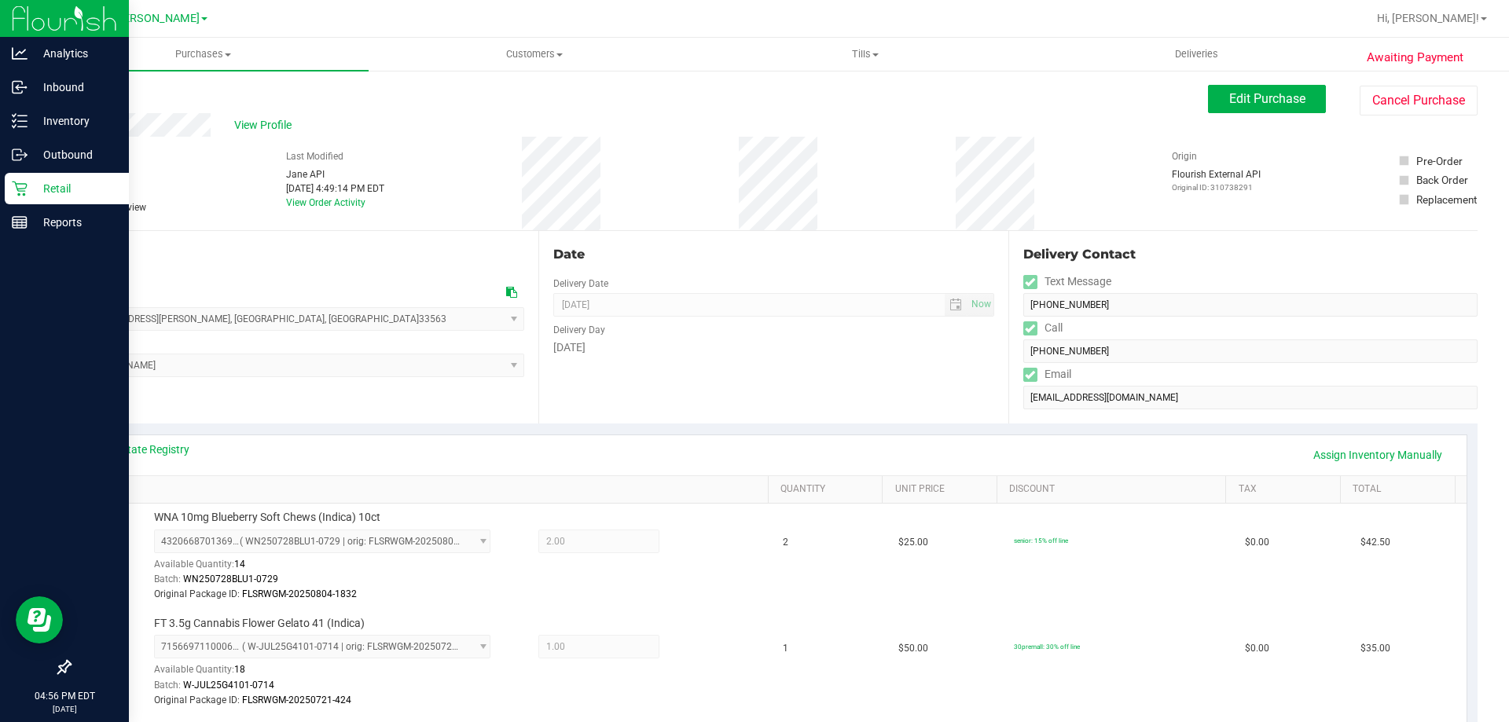
click at [19, 196] on icon at bounding box center [19, 189] width 15 height 15
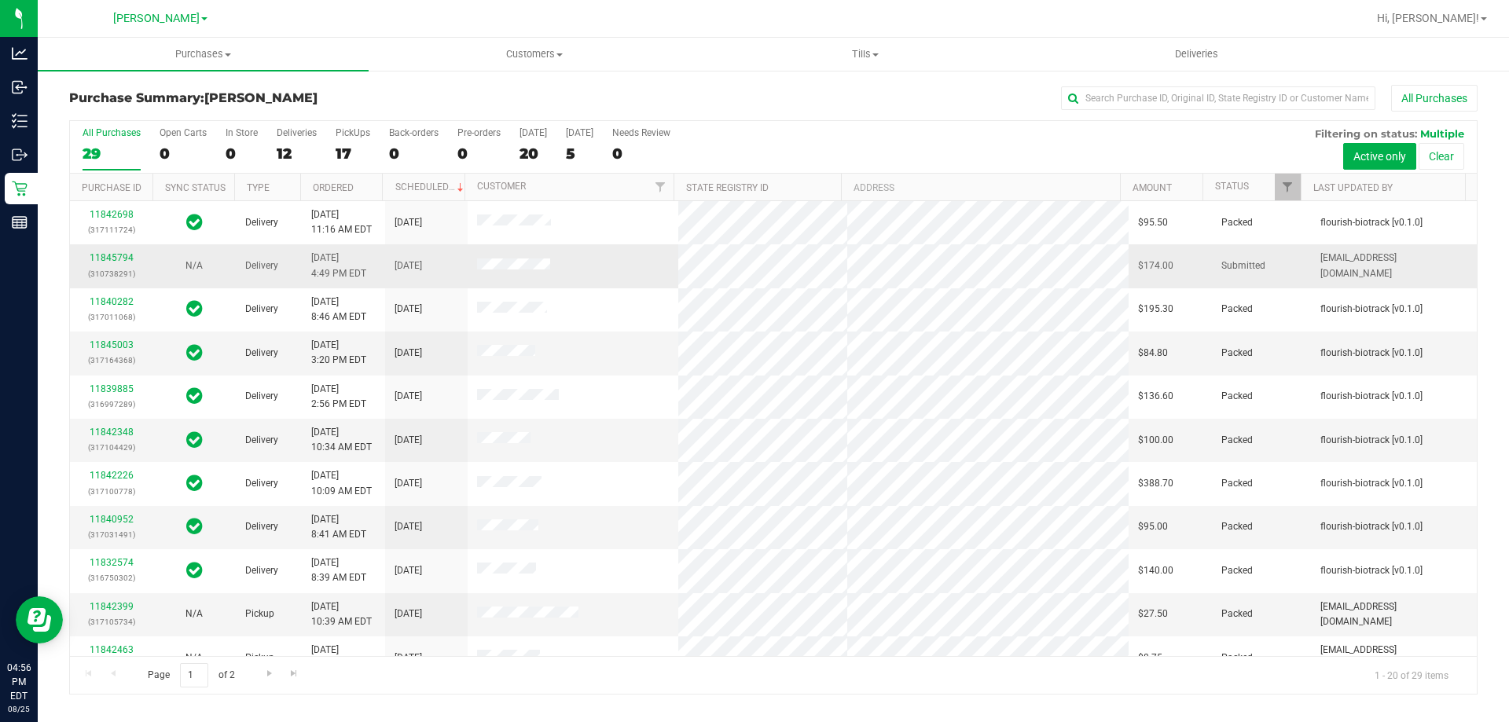
click at [111, 263] on div "11845794 (310738291)" at bounding box center [111, 266] width 64 height 30
click at [109, 250] on td "11845794 (310738291)" at bounding box center [111, 265] width 83 height 43
click at [122, 255] on link "11845794" at bounding box center [112, 257] width 44 height 11
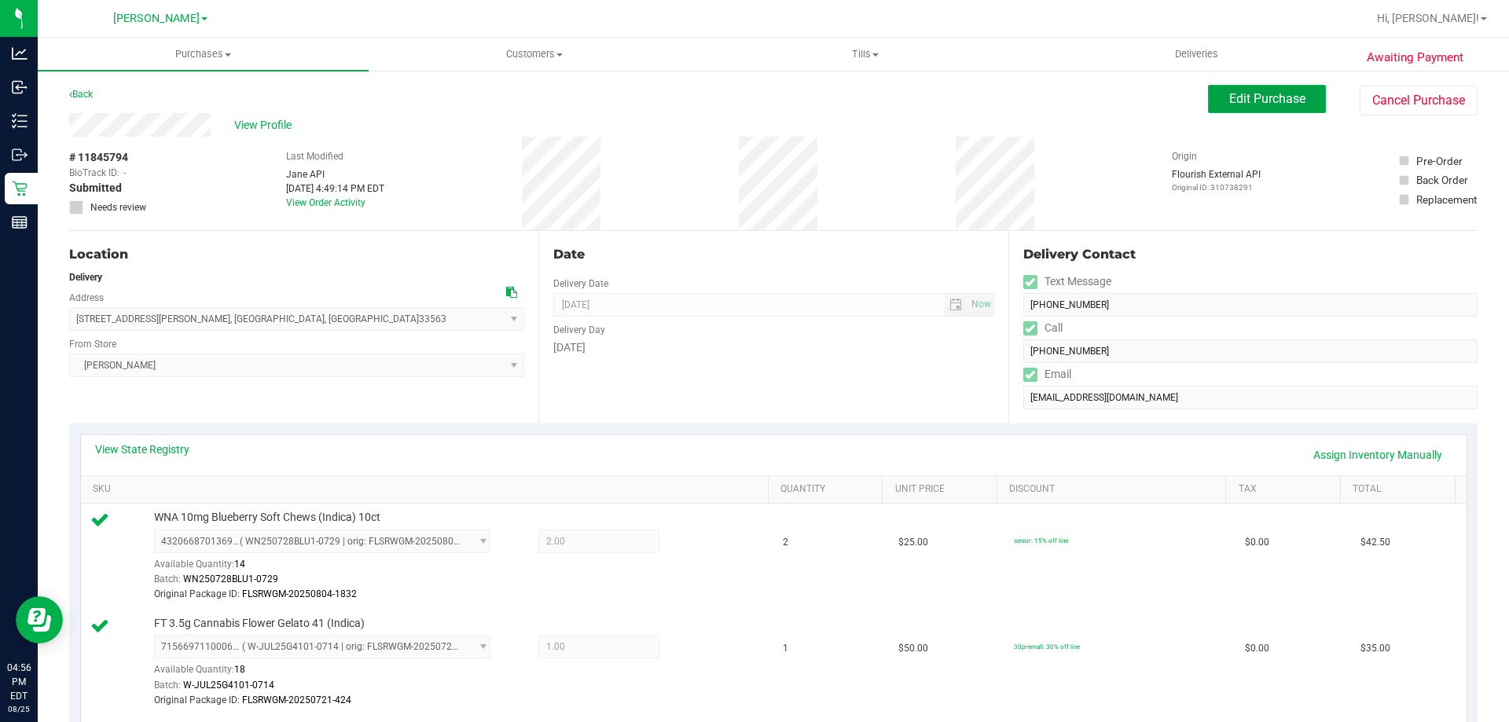
click at [1284, 103] on span "Edit Purchase" at bounding box center [1267, 98] width 76 height 15
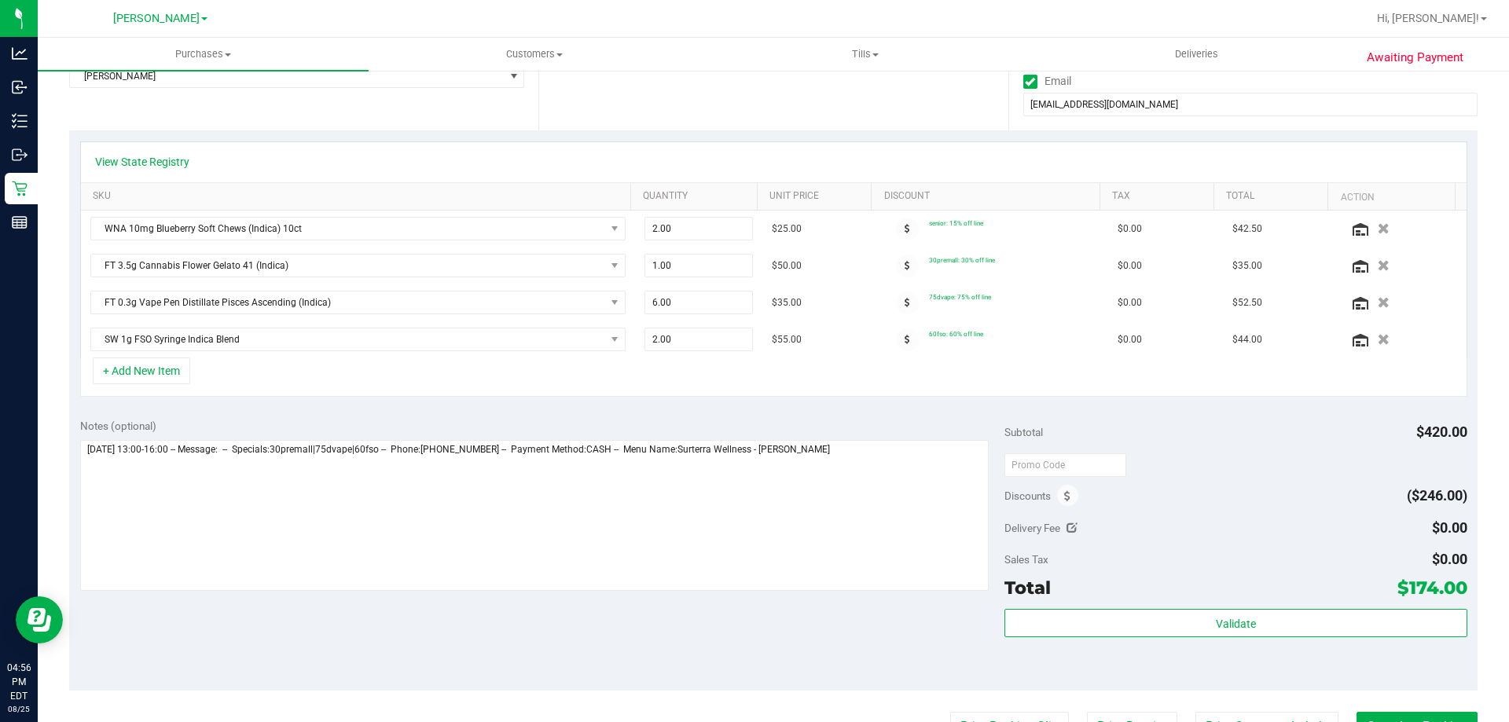
scroll to position [314, 0]
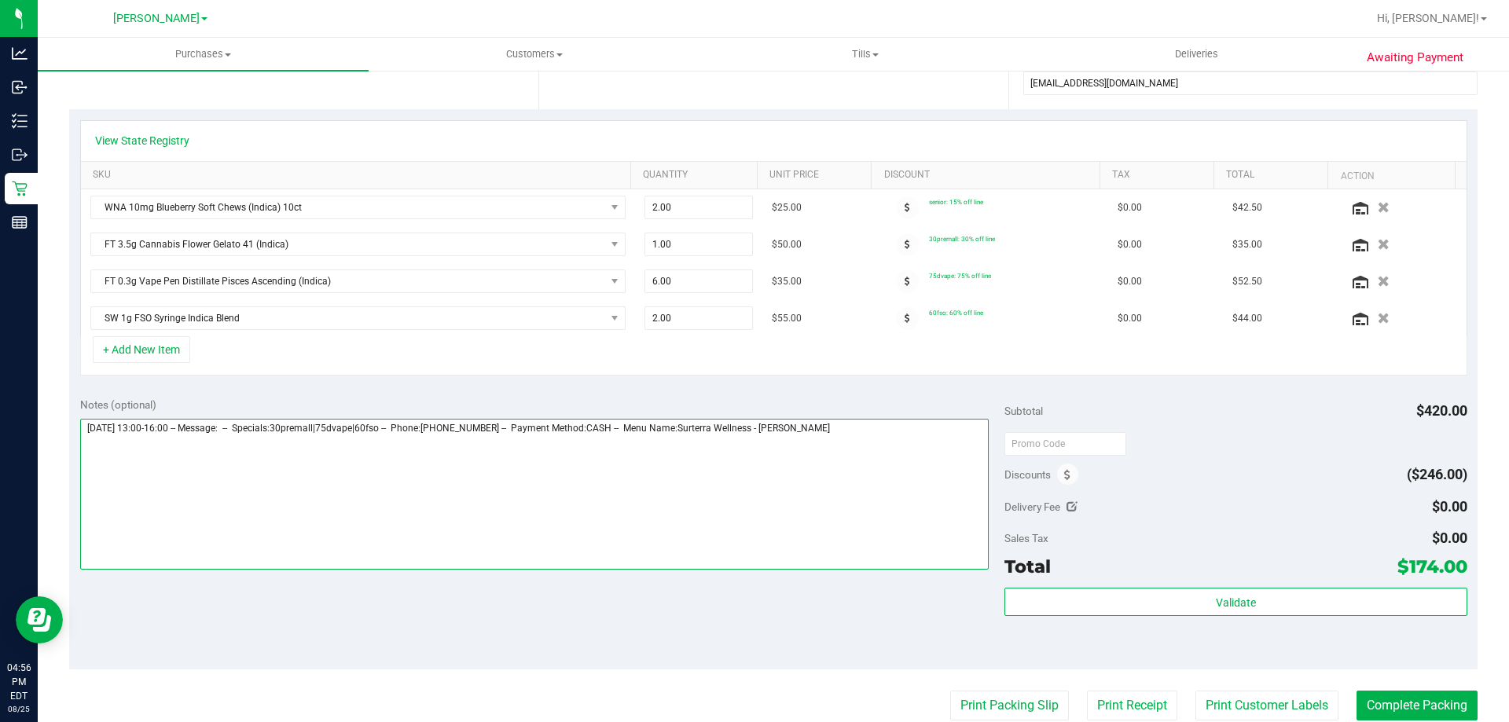
click at [871, 440] on textarea at bounding box center [534, 494] width 909 height 151
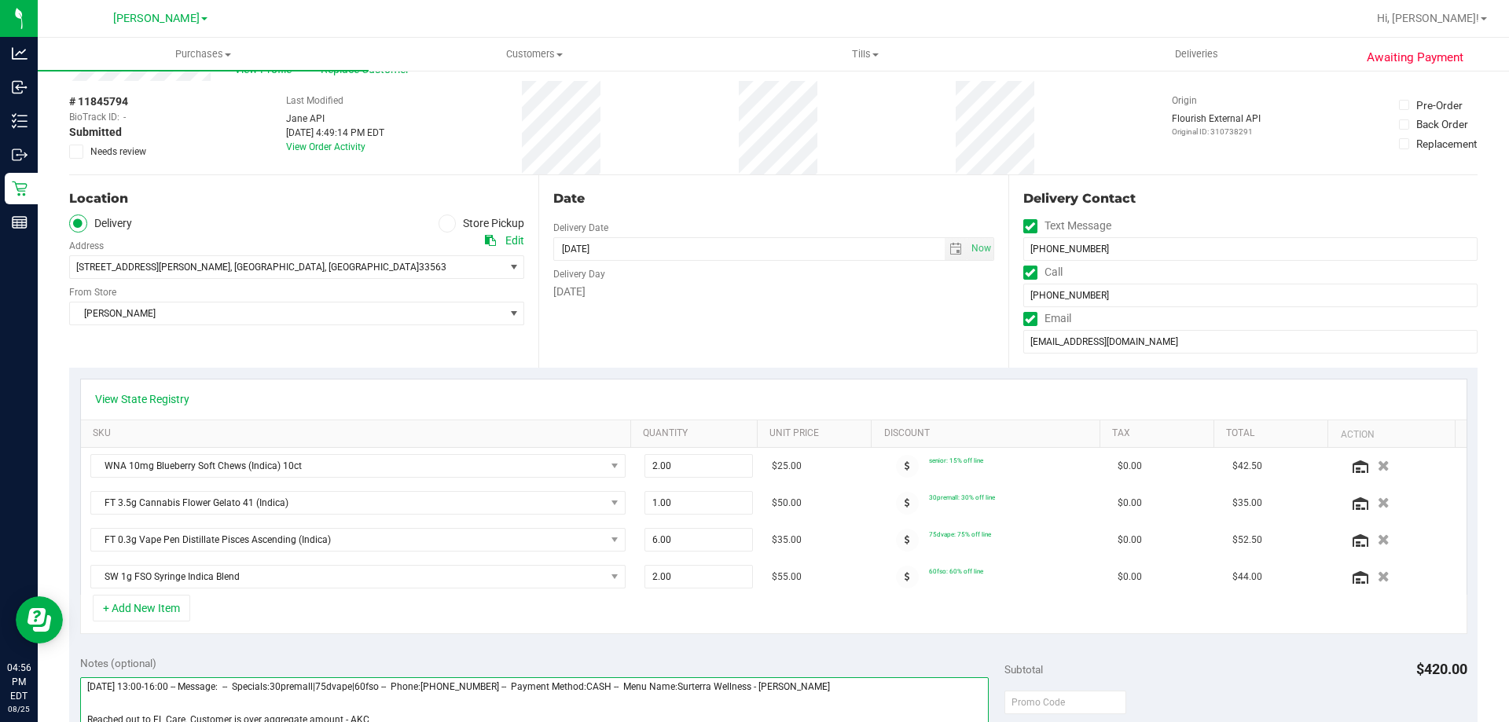
scroll to position [20, 0]
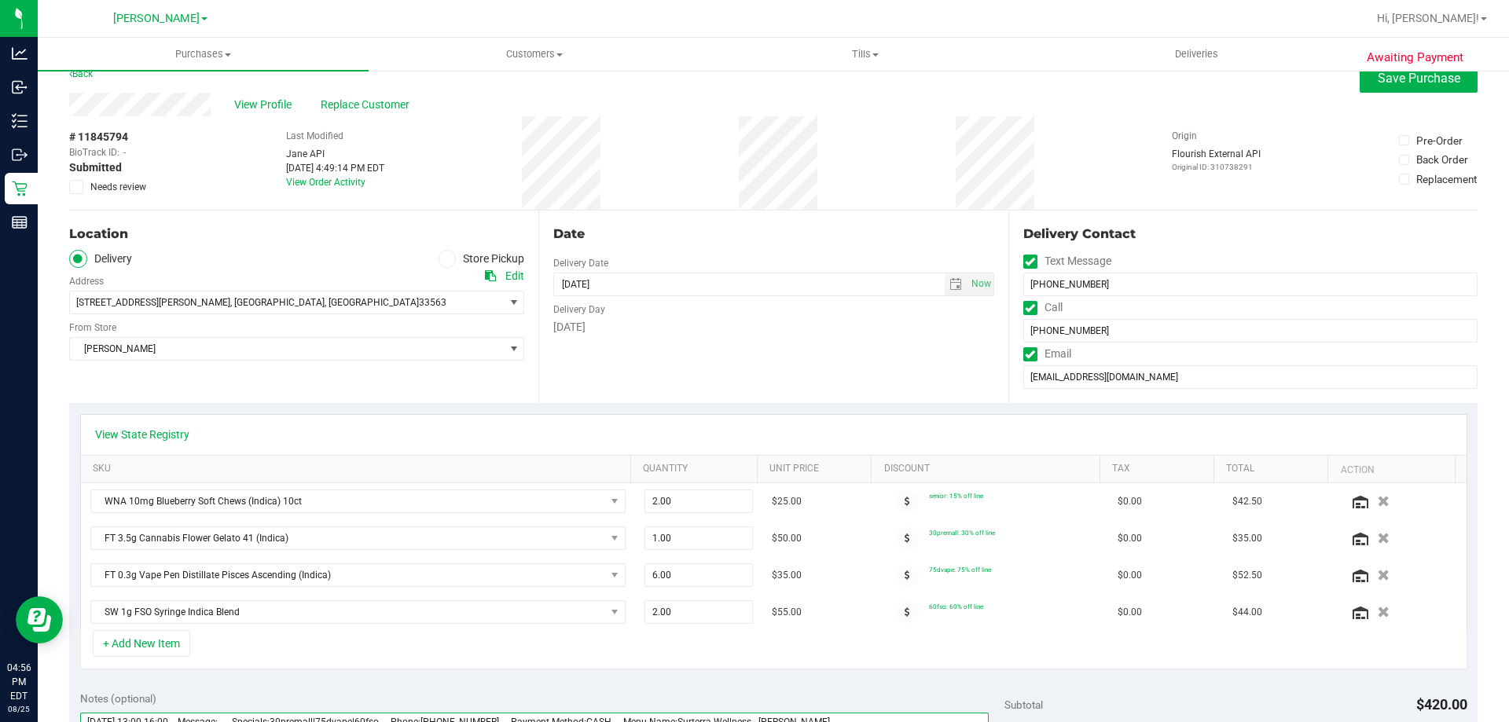
type textarea "Thursday 08/28/2025 13:00-16:00 -- Message: -- Specials:30premall|75dvape|60fso…"
click at [112, 183] on span "Needs review" at bounding box center [118, 187] width 56 height 14
click at [0, 0] on input "Needs review" at bounding box center [0, 0] width 0 height 0
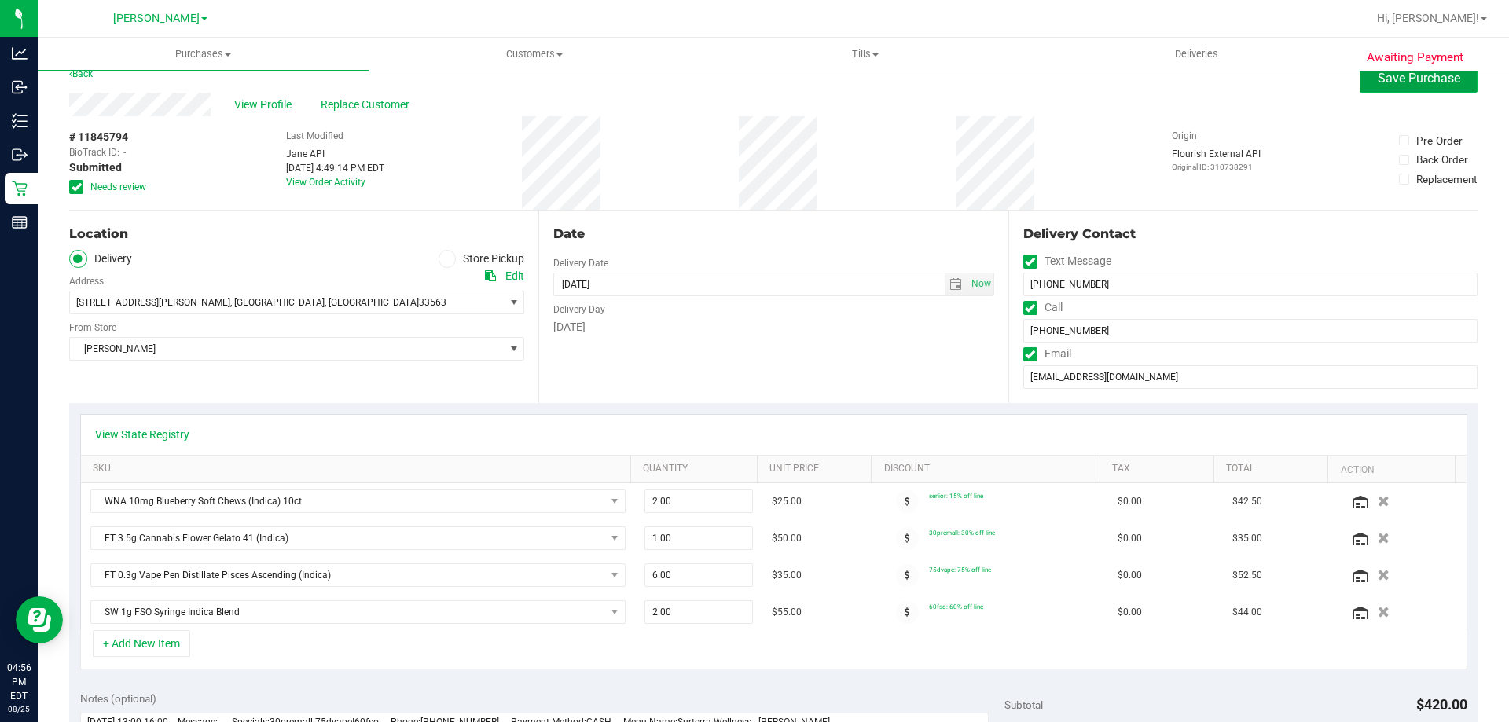
click at [1405, 83] on span "Save Purchase" at bounding box center [1419, 78] width 83 height 15
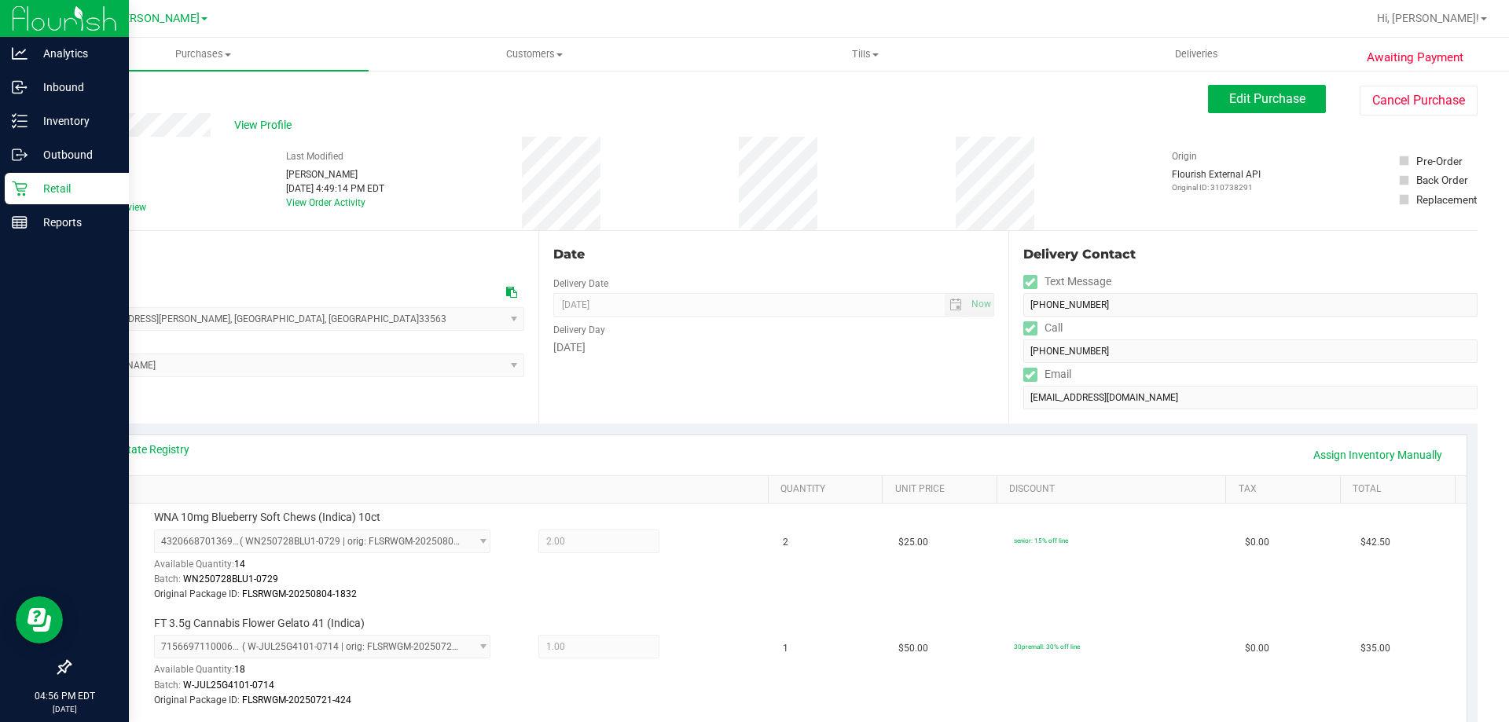
click at [36, 191] on p "Retail" at bounding box center [75, 188] width 94 height 19
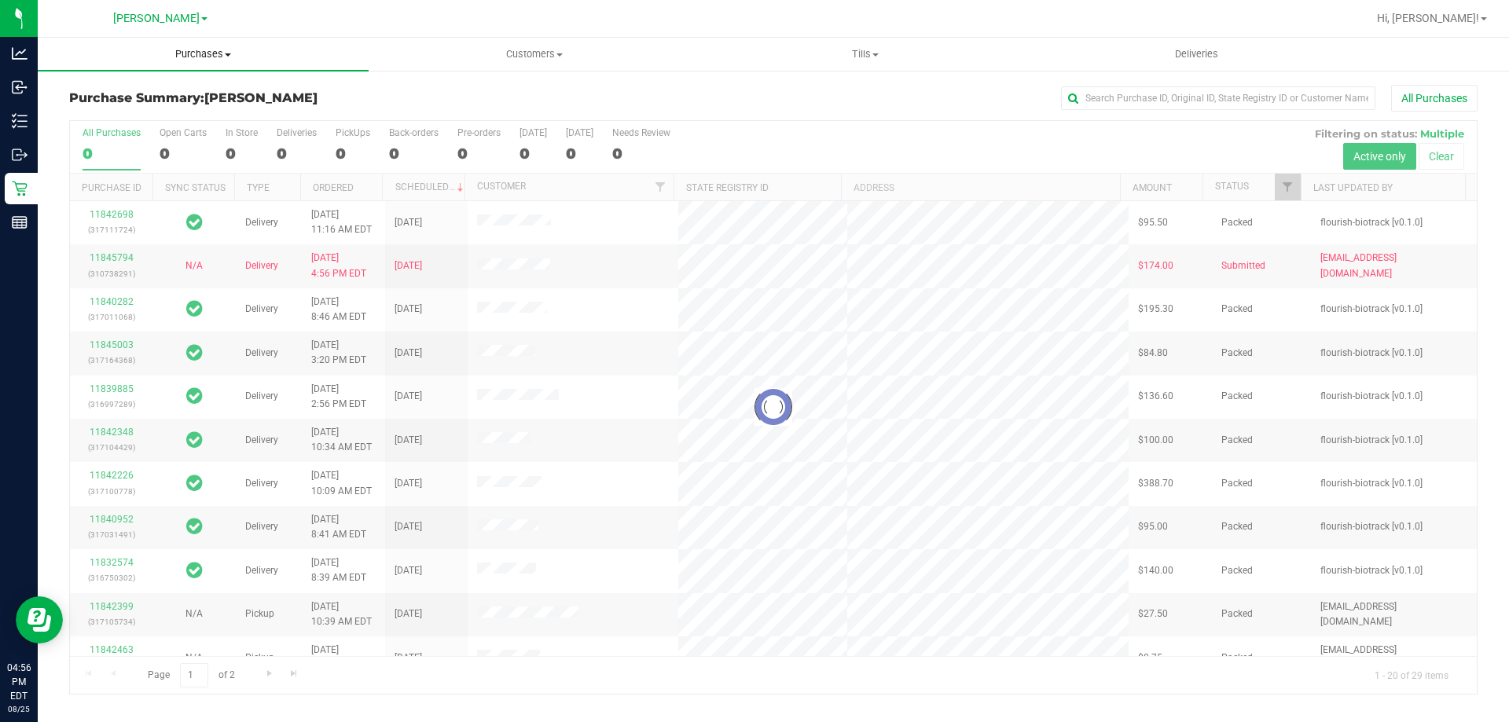
click at [185, 53] on span "Purchases" at bounding box center [203, 54] width 331 height 14
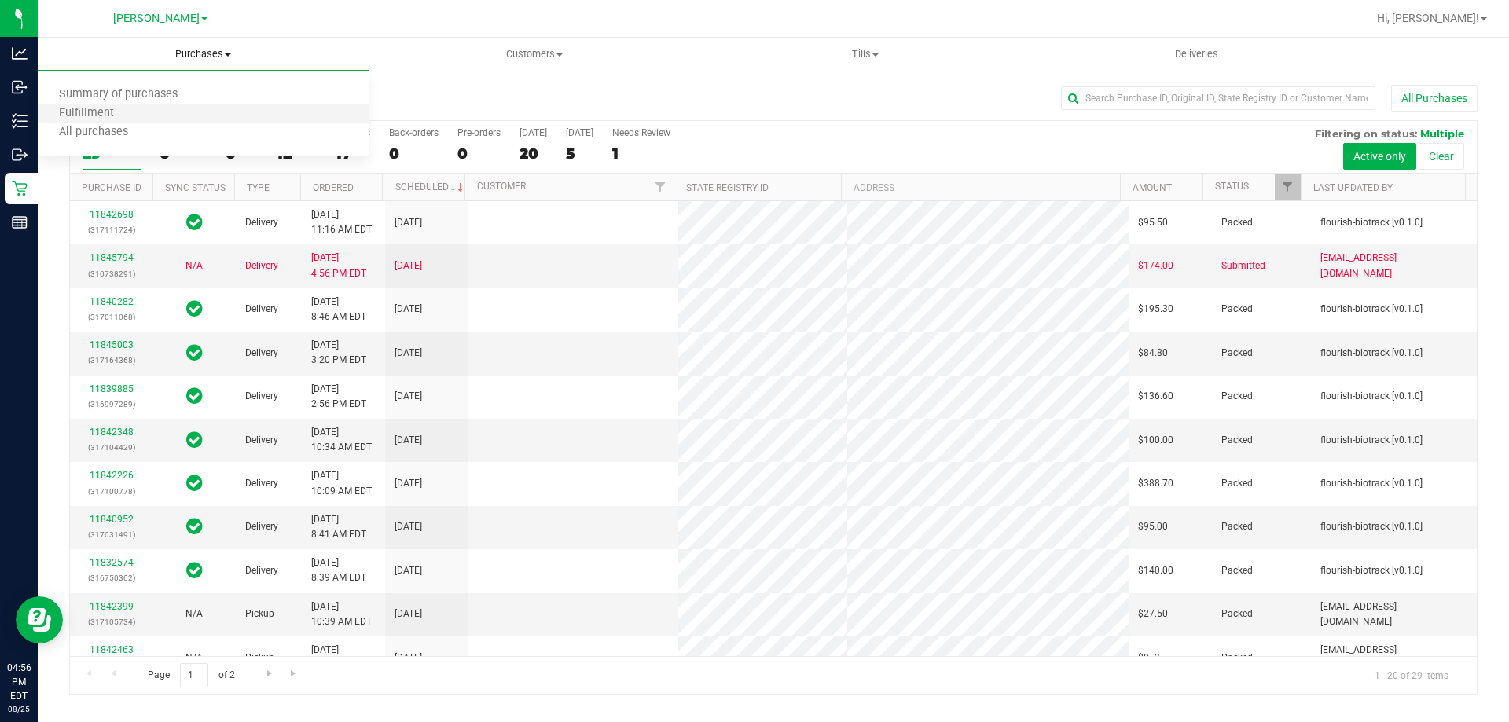
click at [156, 111] on li "Fulfillment" at bounding box center [203, 114] width 331 height 19
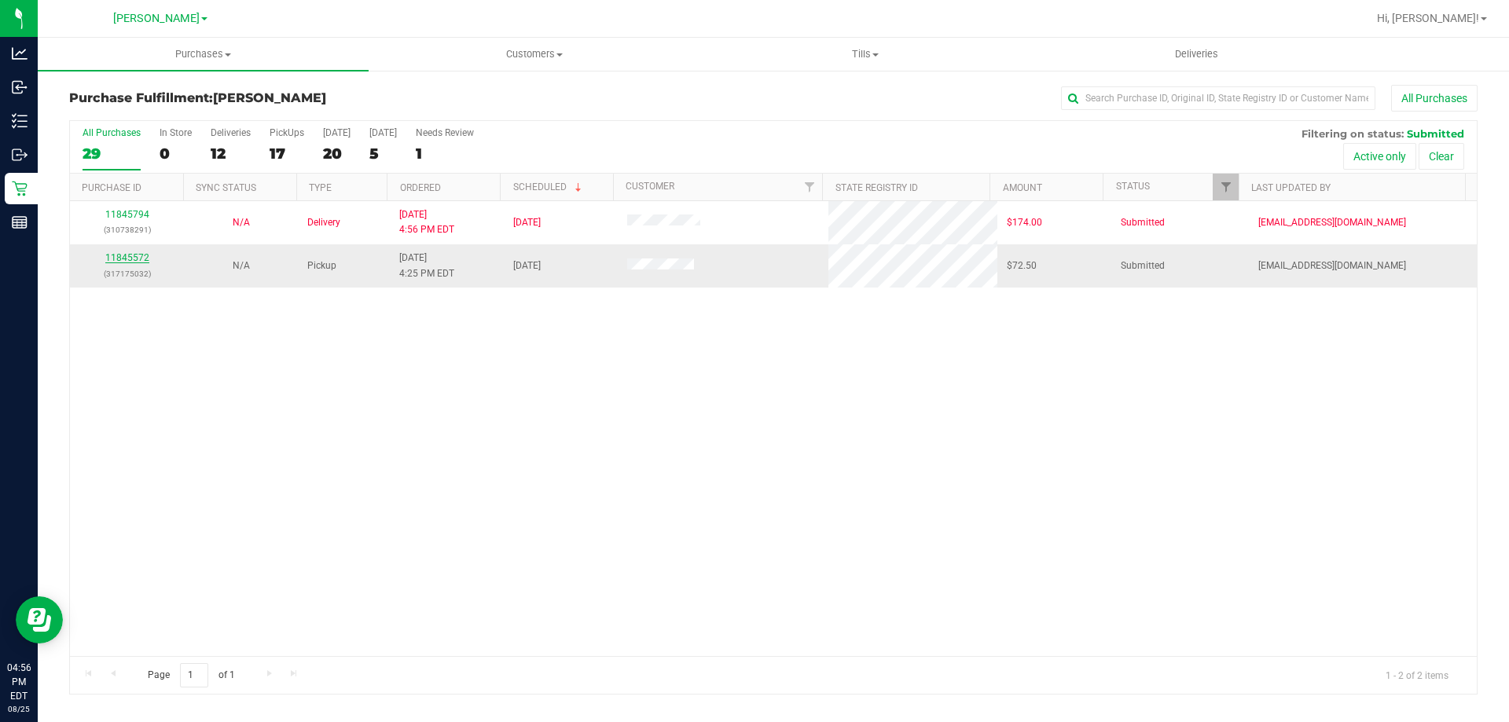
click at [135, 258] on link "11845572" at bounding box center [127, 257] width 44 height 11
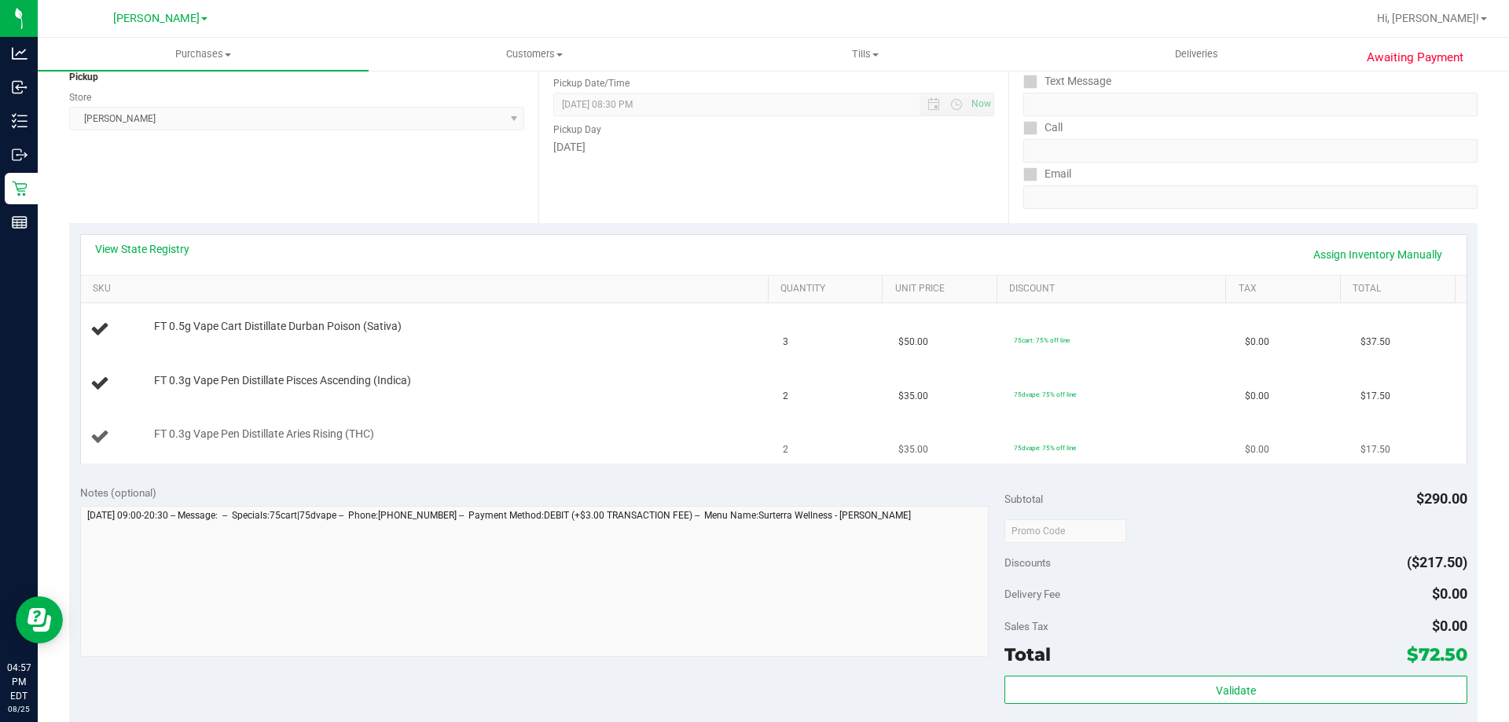
scroll to position [236, 0]
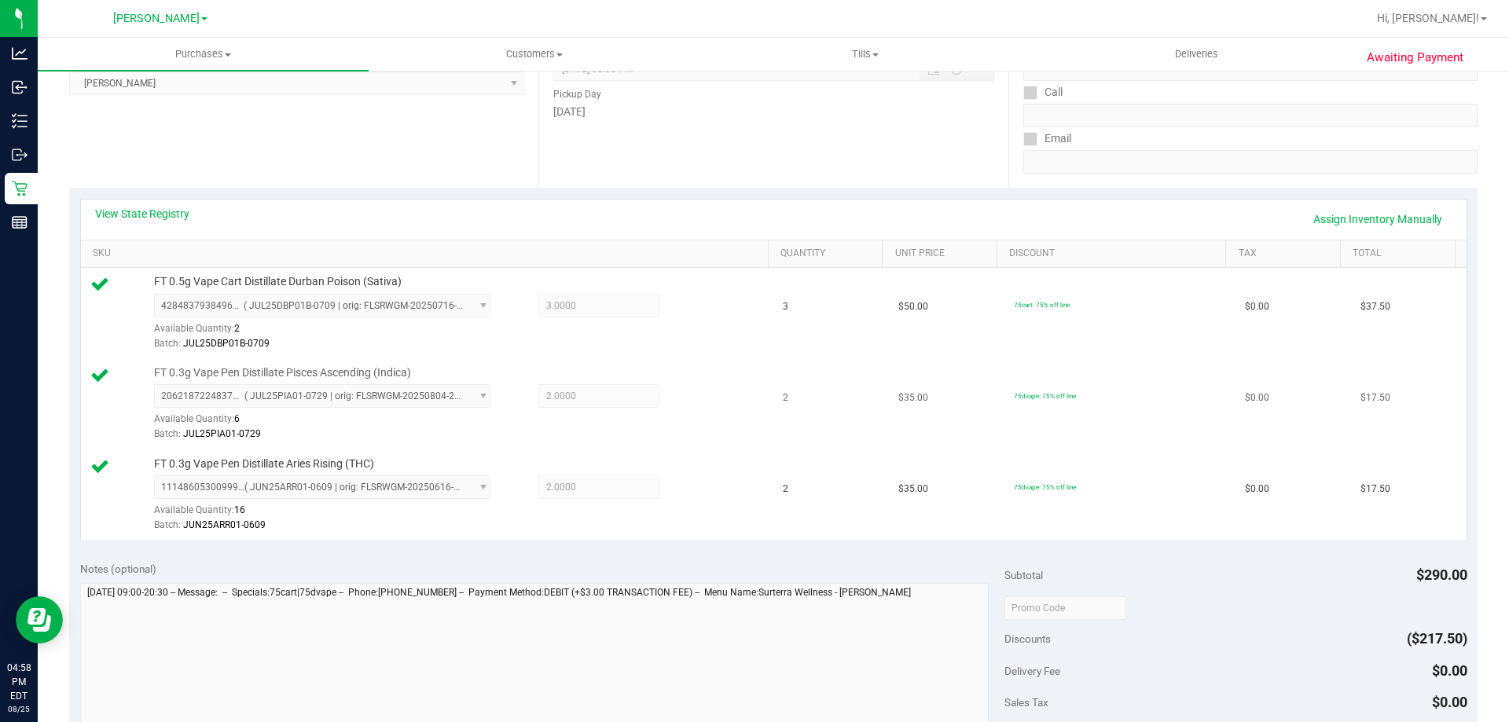
click at [634, 438] on div "Batch: JUL25PIA01-0729" at bounding box center [457, 434] width 607 height 15
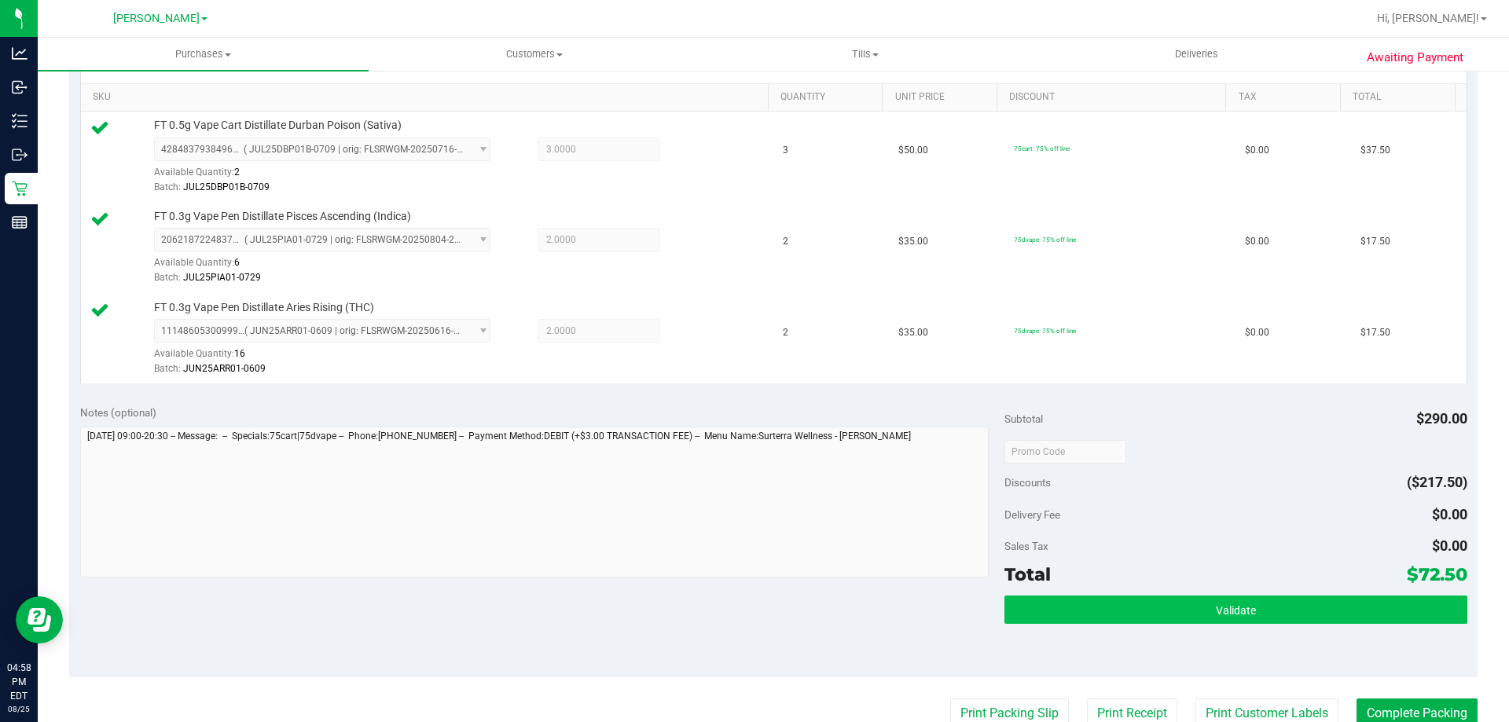
scroll to position [393, 0]
click at [1219, 621] on button "Validate" at bounding box center [1236, 609] width 462 height 28
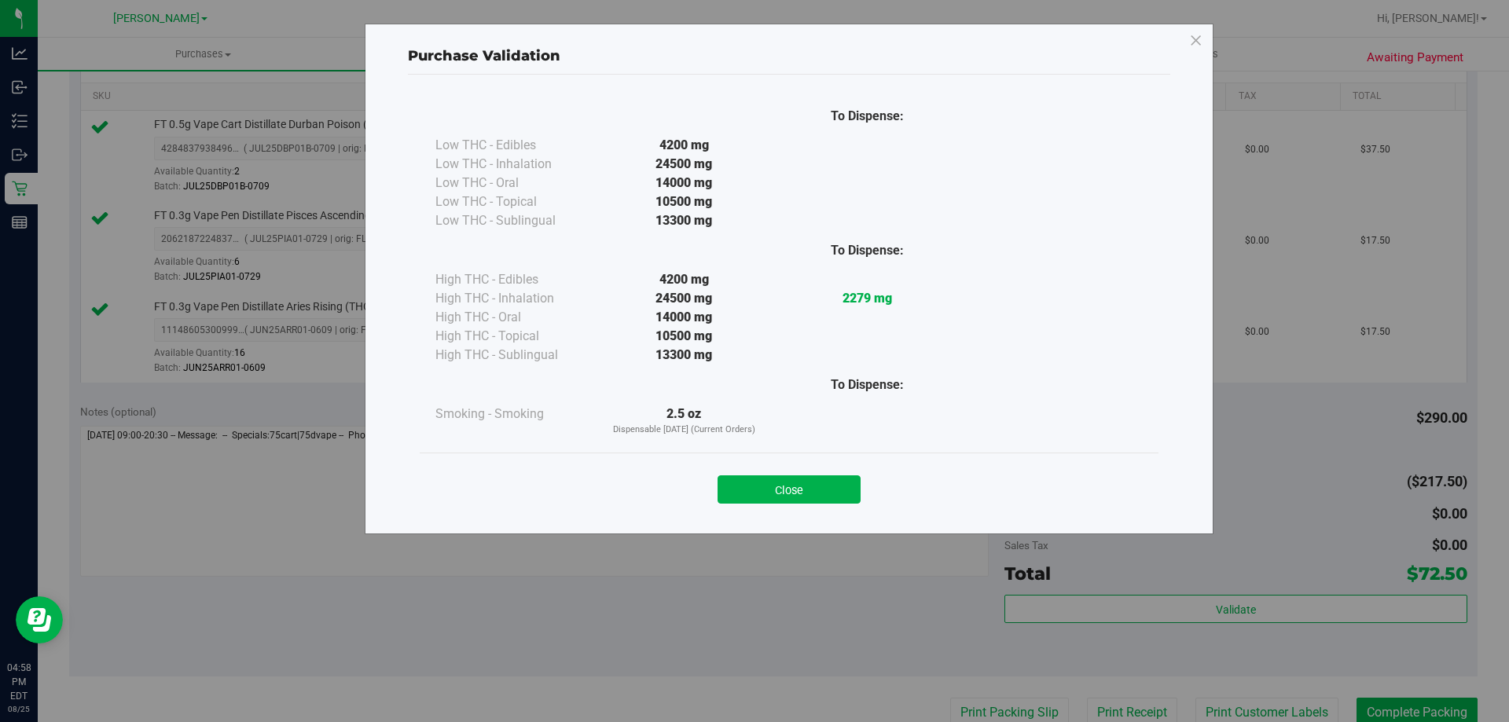
click at [832, 506] on div "Close" at bounding box center [789, 485] width 739 height 64
click at [833, 472] on div "Close" at bounding box center [789, 484] width 715 height 39
click at [840, 495] on button "Close" at bounding box center [789, 490] width 143 height 28
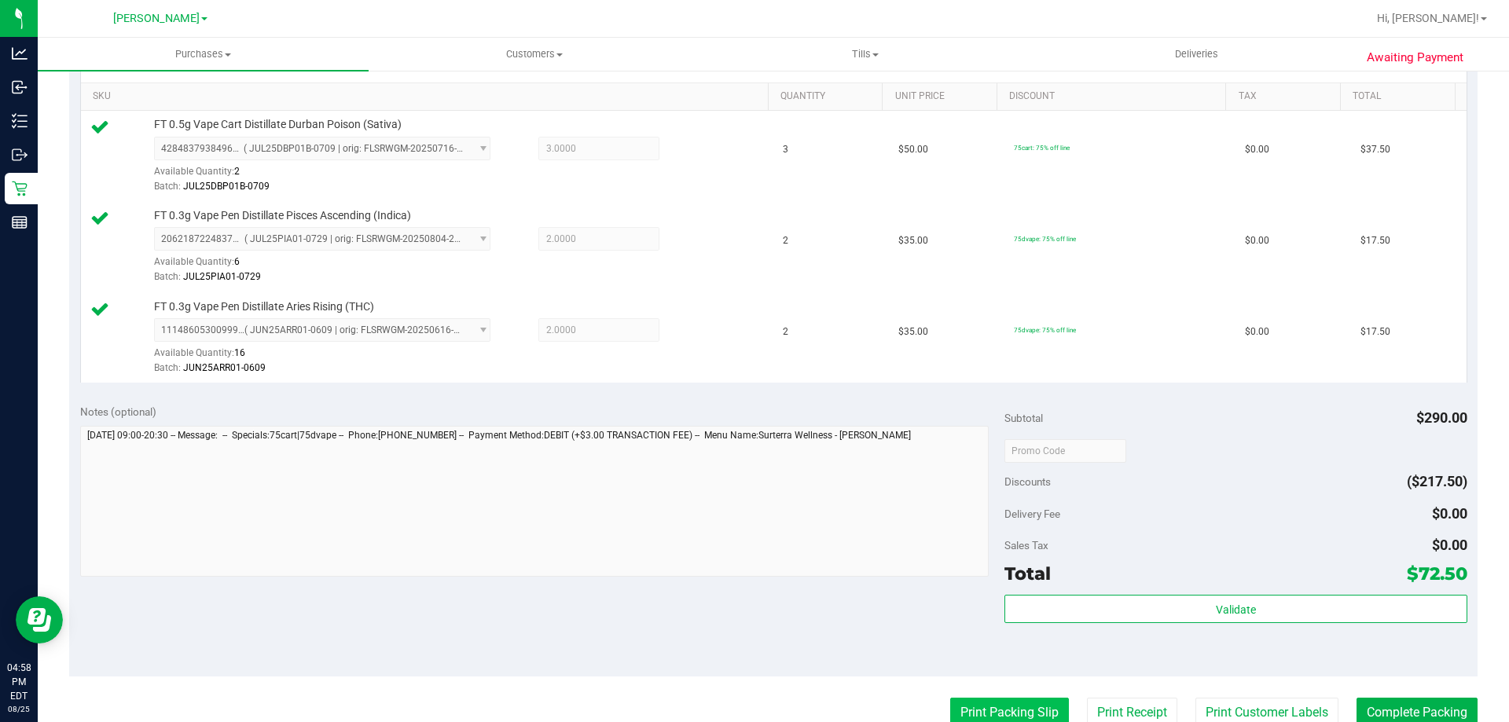
click at [998, 708] on button "Print Packing Slip" at bounding box center [1009, 713] width 119 height 30
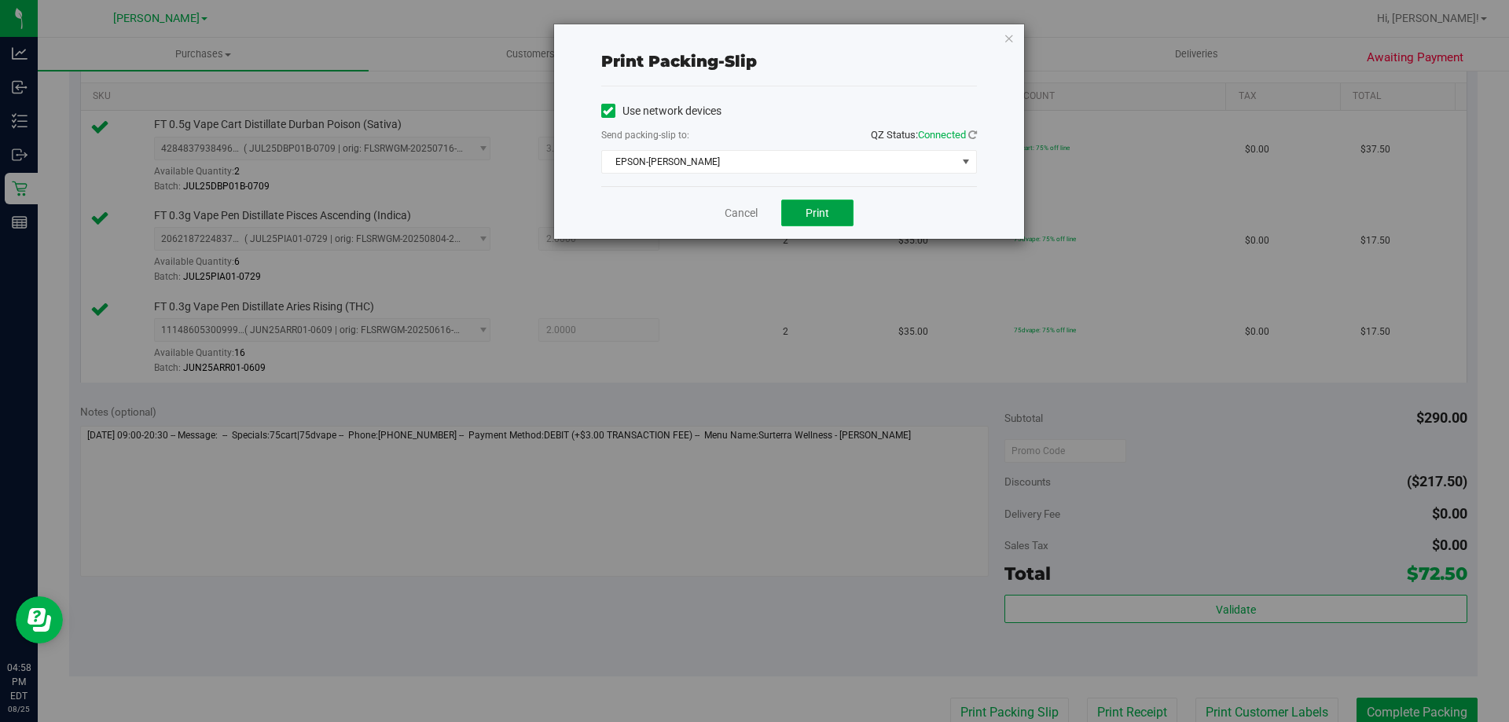
click at [819, 210] on span "Print" at bounding box center [818, 213] width 24 height 13
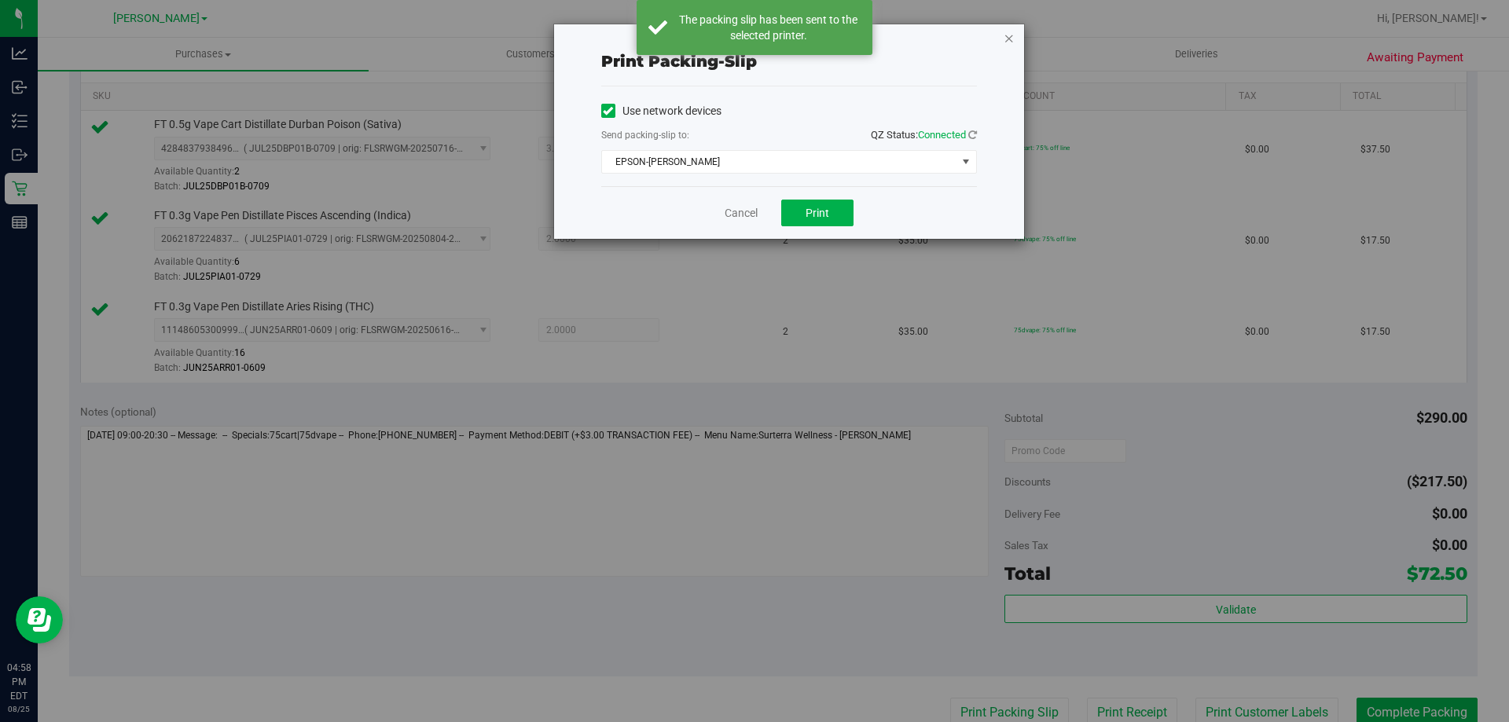
click at [1009, 39] on icon "button" at bounding box center [1009, 37] width 11 height 19
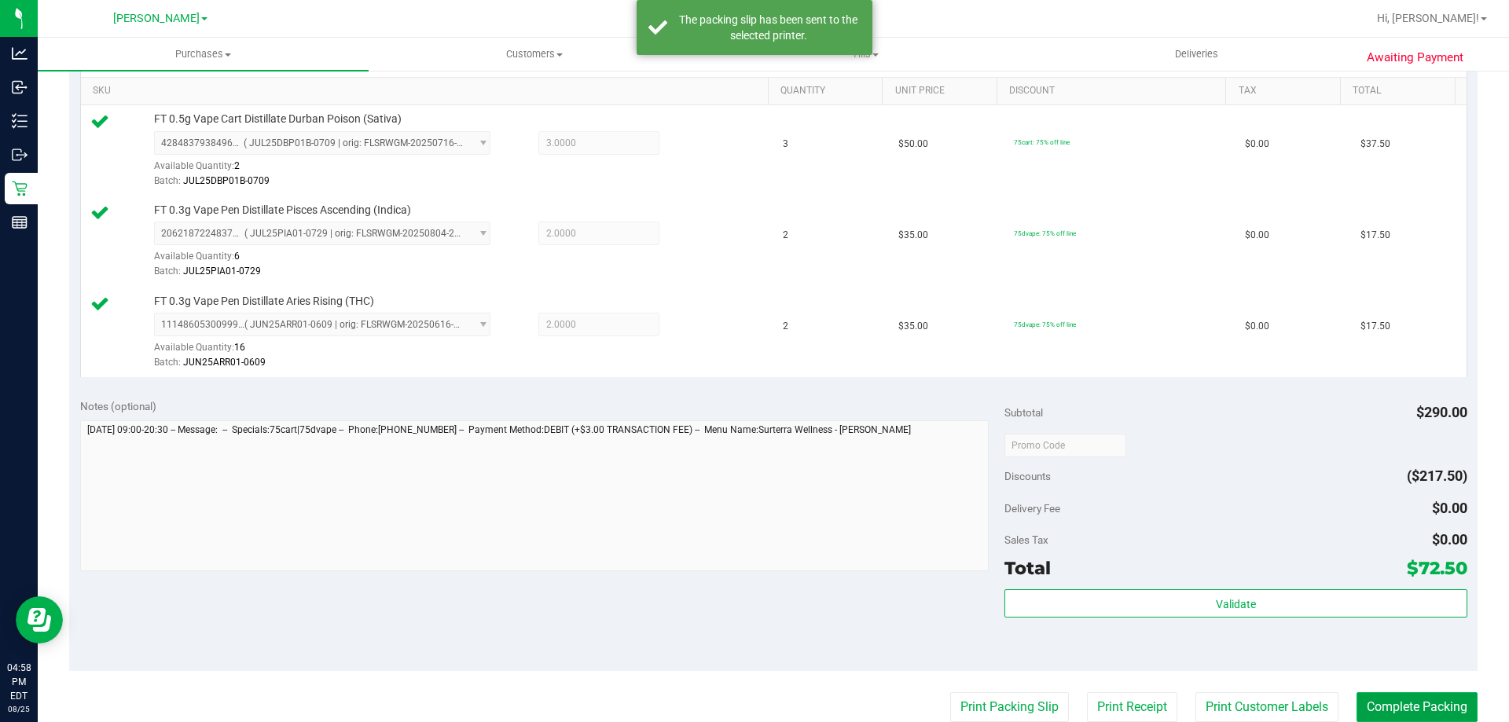
click at [1426, 708] on button "Complete Packing" at bounding box center [1417, 708] width 121 height 30
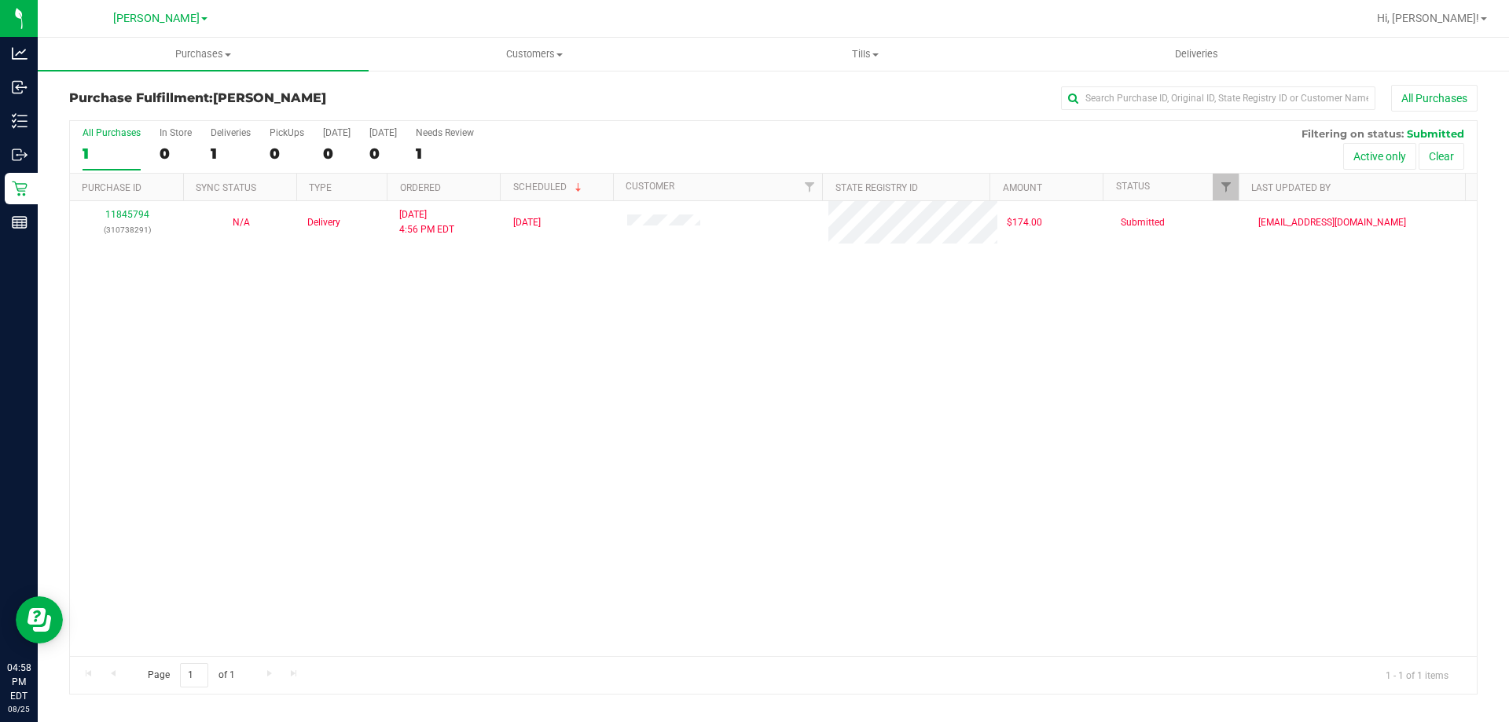
drag, startPoint x: 531, startPoint y: 382, endPoint x: 402, endPoint y: 344, distance: 134.5
click at [530, 381] on div "11845794 (310738291) N/A Delivery 8/25/2025 4:56 PM EDT 8/28/2025 $174.00 Submi…" at bounding box center [773, 428] width 1407 height 455
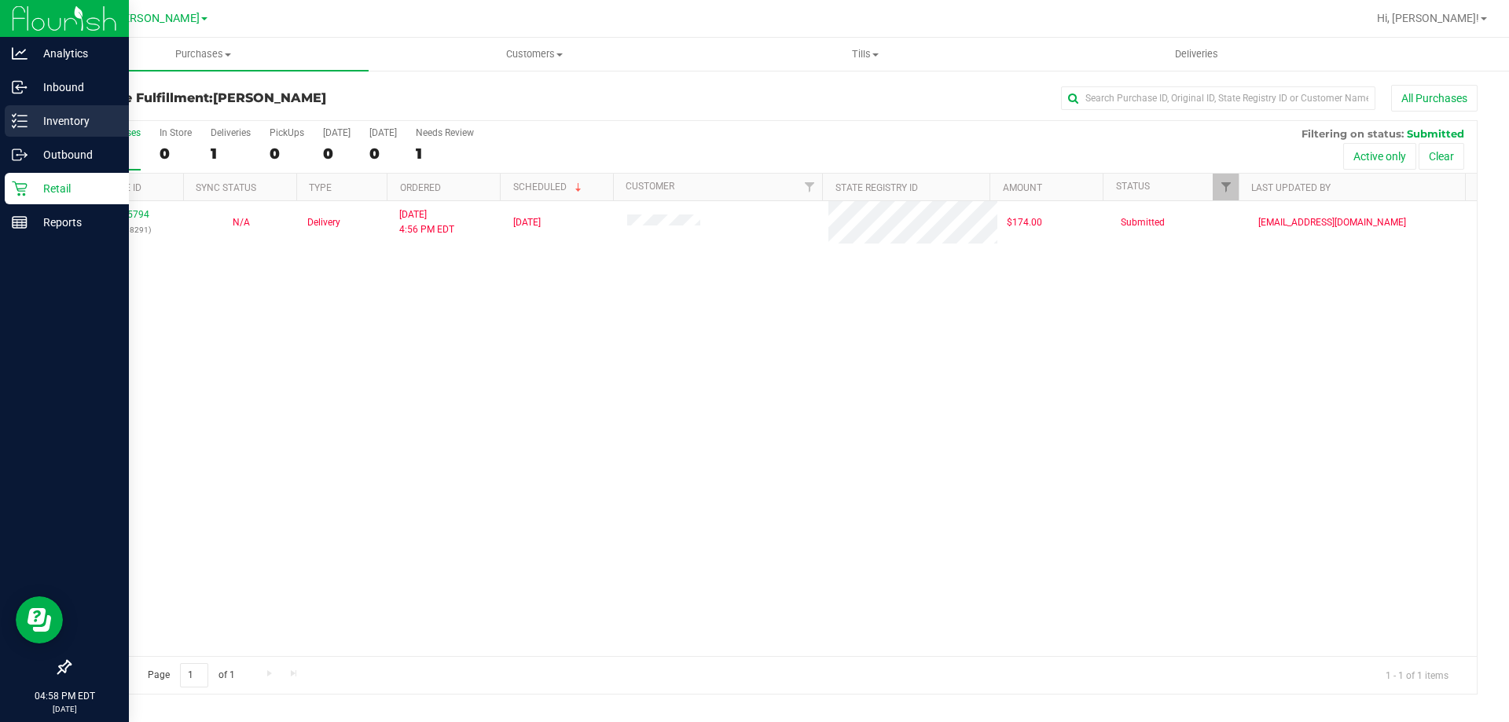
click at [22, 127] on line at bounding box center [22, 127] width 9 height 0
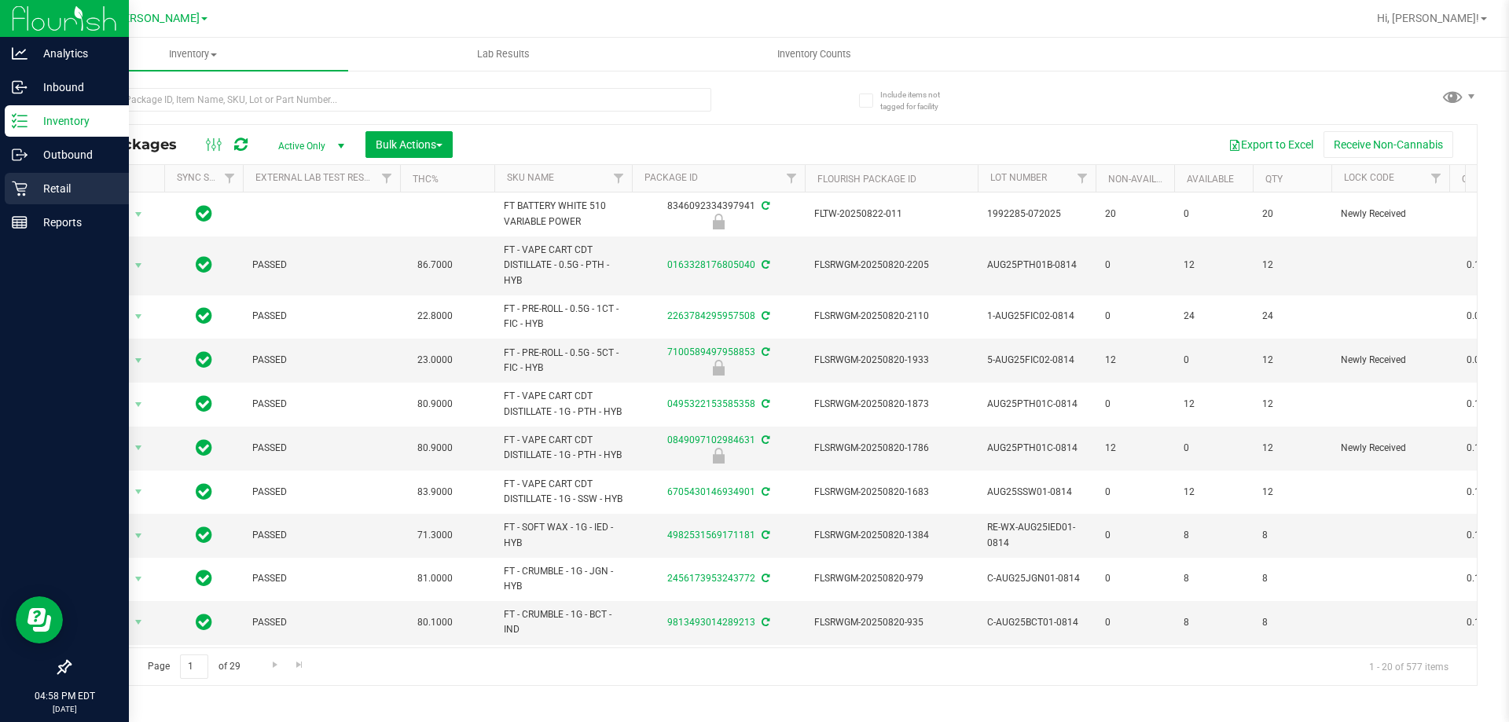
click at [57, 190] on p "Retail" at bounding box center [75, 188] width 94 height 19
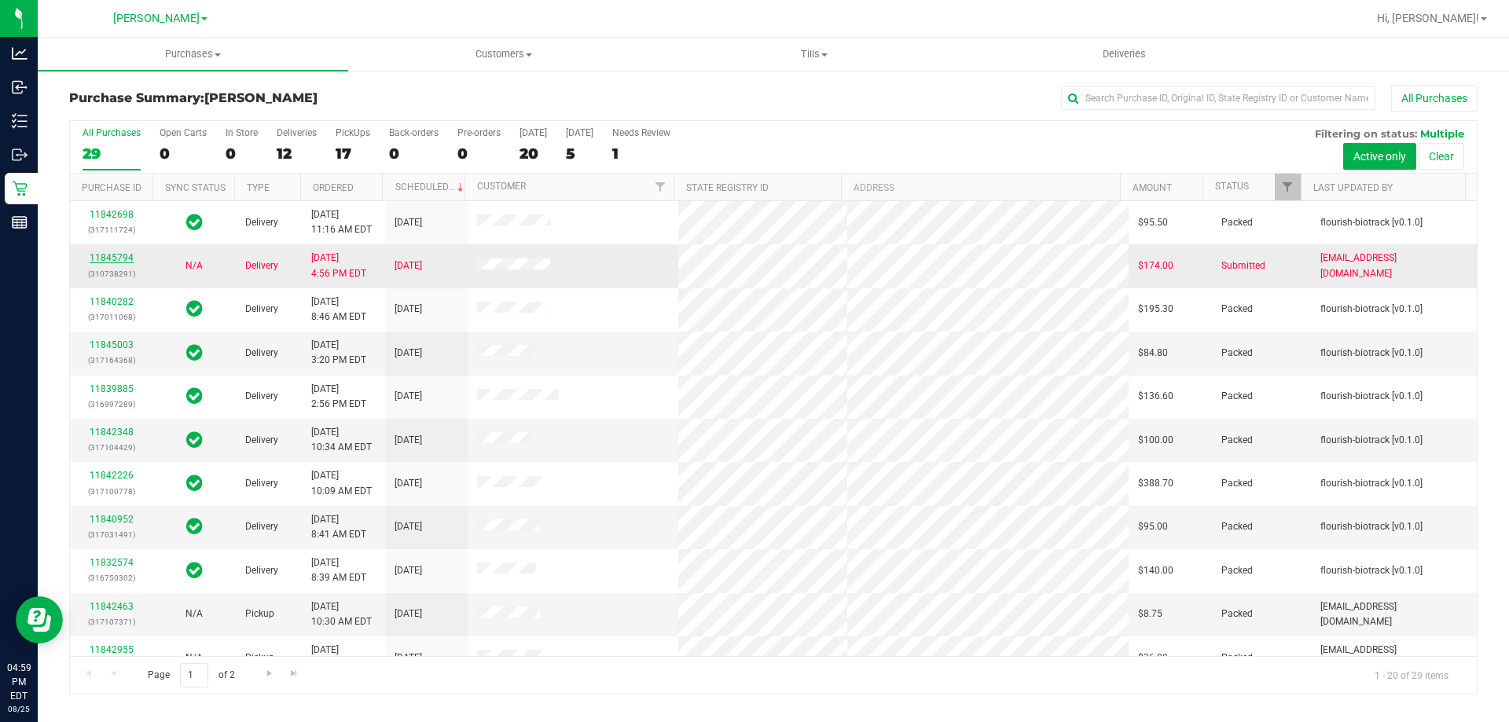
click at [118, 254] on link "11845794" at bounding box center [112, 257] width 44 height 11
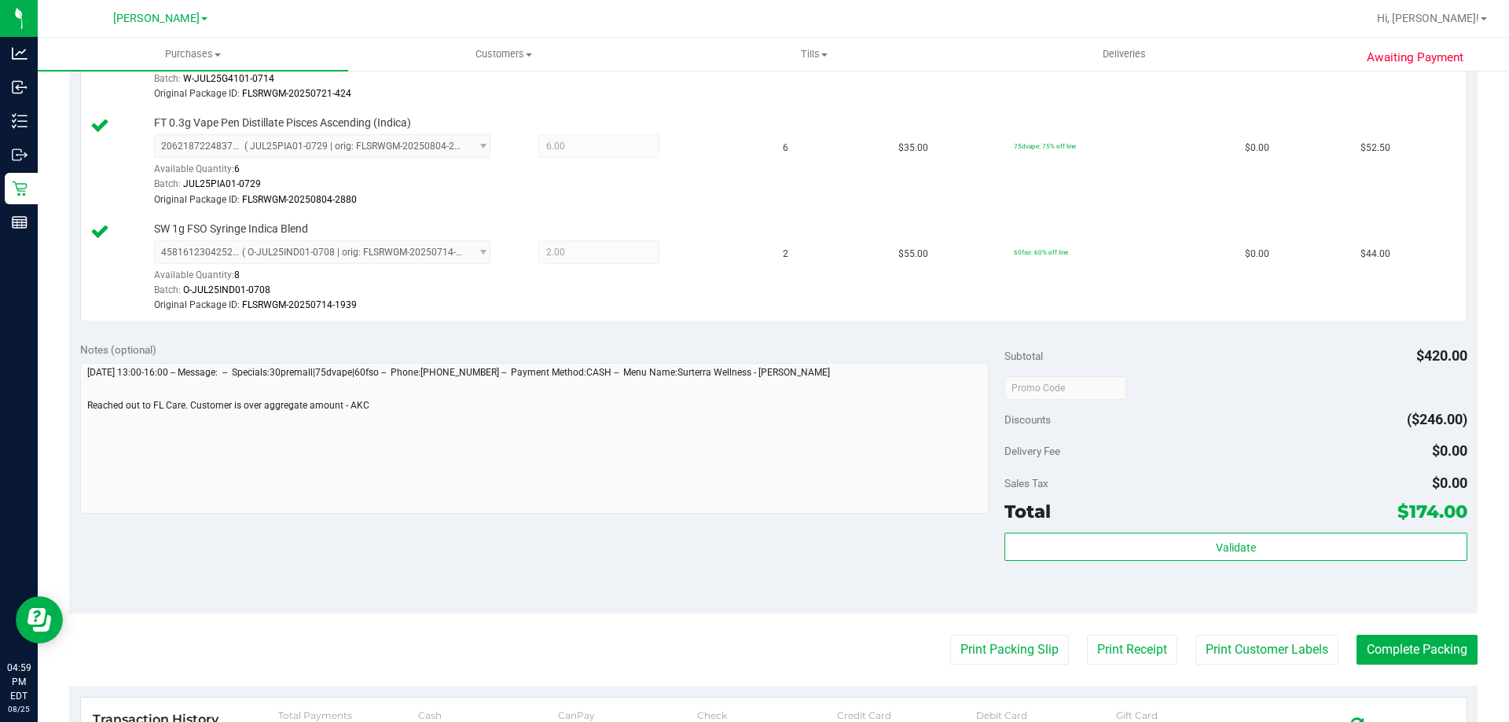
scroll to position [722, 0]
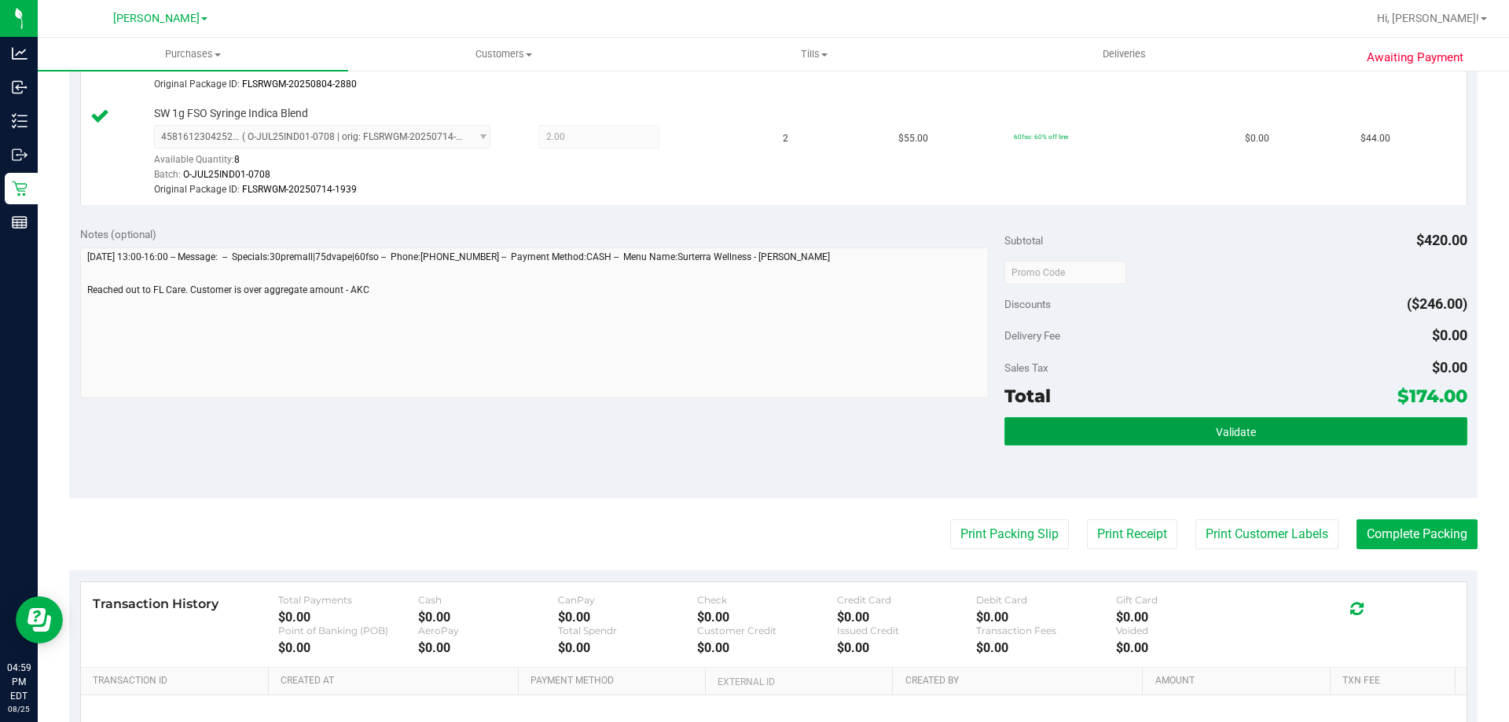
click at [1257, 426] on button "Validate" at bounding box center [1236, 431] width 462 height 28
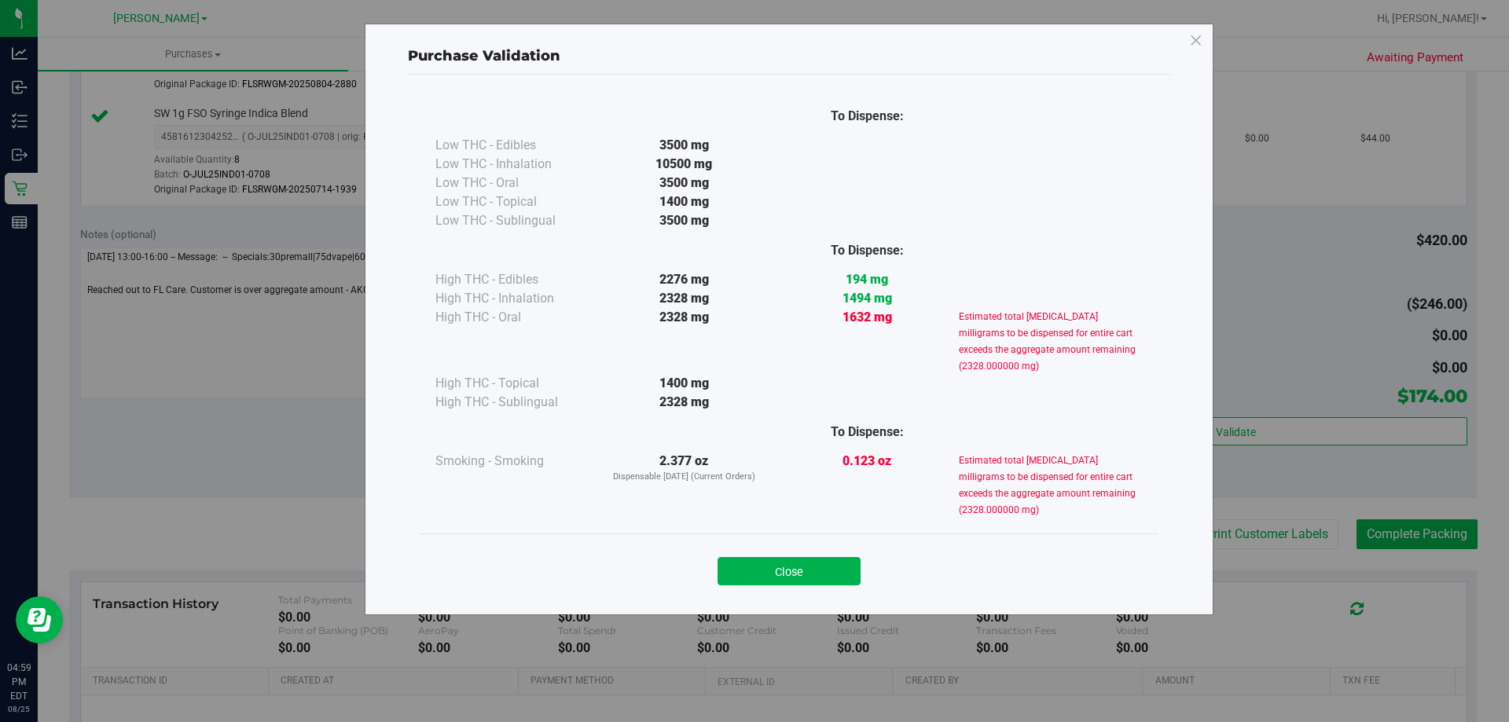
click at [408, 234] on div "To Dispense: Low THC - Edibles 3500 mg" at bounding box center [789, 338] width 762 height 526
click at [667, 444] on div at bounding box center [684, 432] width 183 height 40
click at [823, 571] on button "Close" at bounding box center [789, 571] width 143 height 28
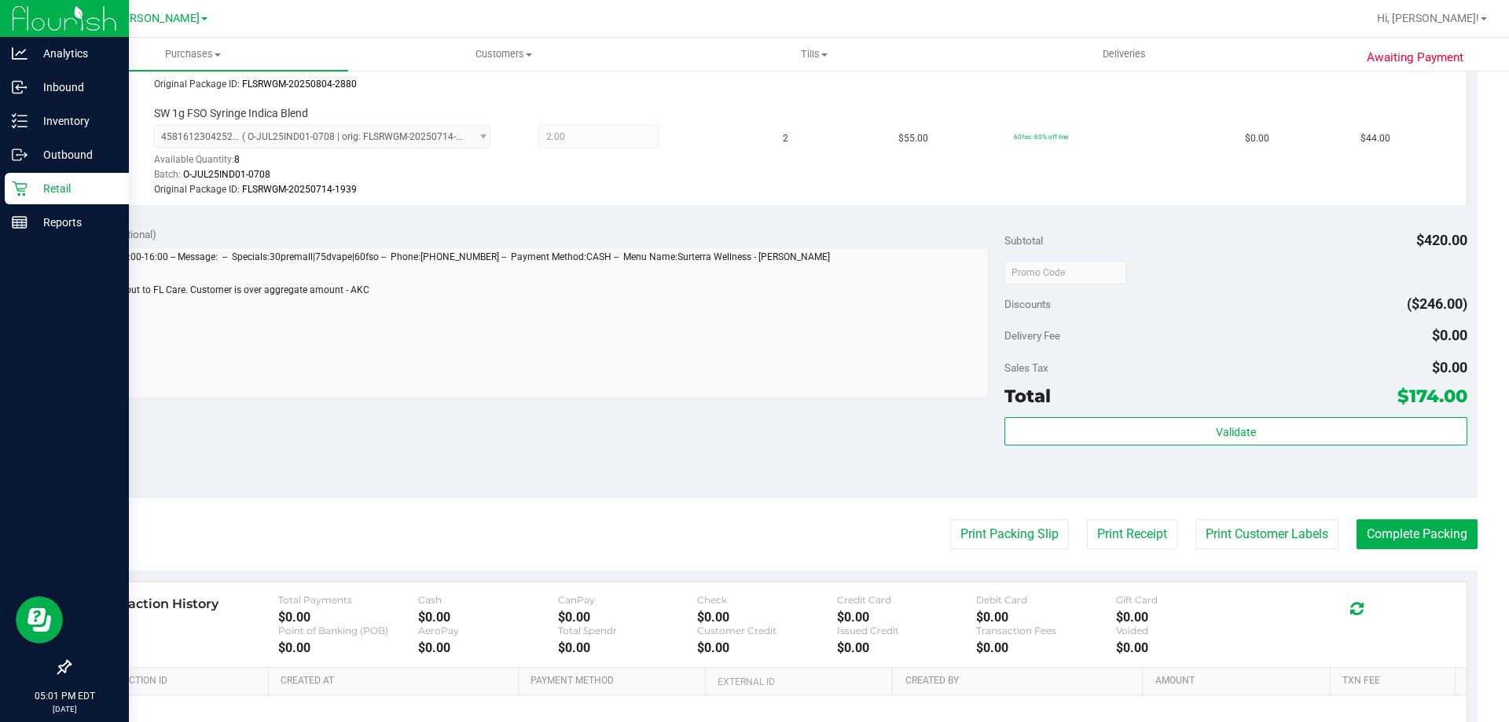
click at [20, 176] on div "Retail" at bounding box center [67, 188] width 124 height 31
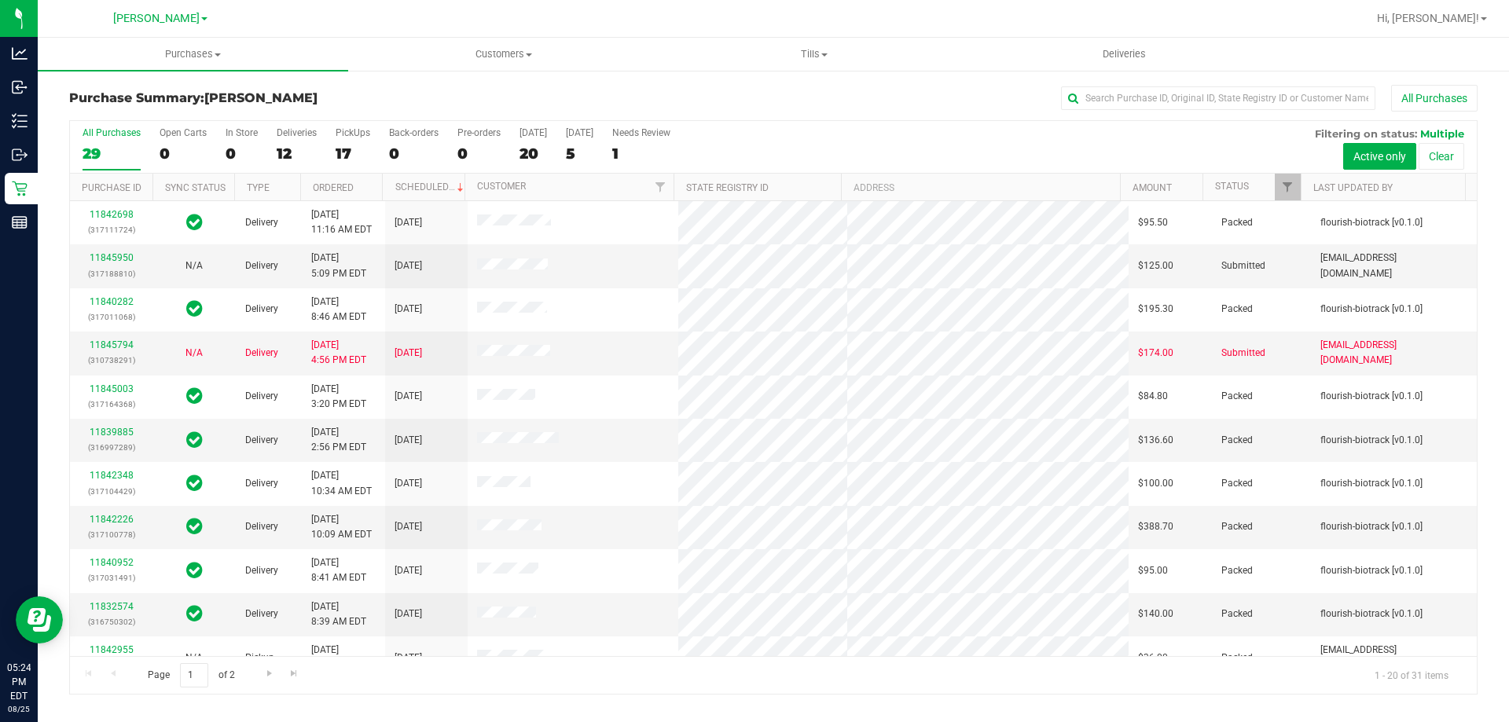
click at [630, 89] on div "All Purchases" at bounding box center [1007, 98] width 939 height 27
click at [718, 68] on uib-tab-heading "Tills Manage tills Reconcile e-payments" at bounding box center [814, 54] width 309 height 31
click at [708, 160] on div "All Purchases 29 Open Carts 0 In Store 0 Deliveries 12 PickUps 17 Back-orders 0…" at bounding box center [773, 147] width 1407 height 53
click at [871, 97] on div "All Purchases" at bounding box center [1007, 98] width 939 height 27
click at [660, 94] on div "All Purchases" at bounding box center [1007, 98] width 939 height 27
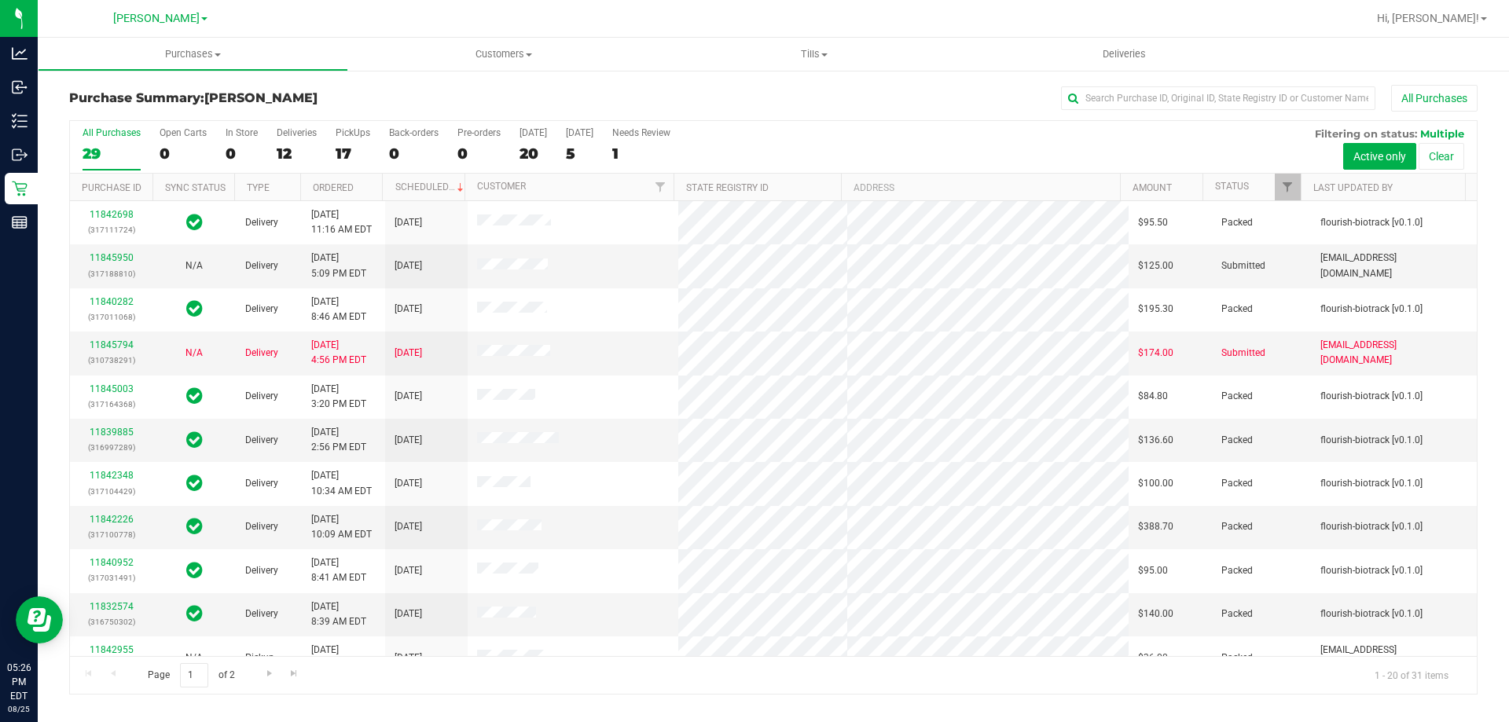
click at [626, 93] on div "All Purchases" at bounding box center [1007, 98] width 939 height 27
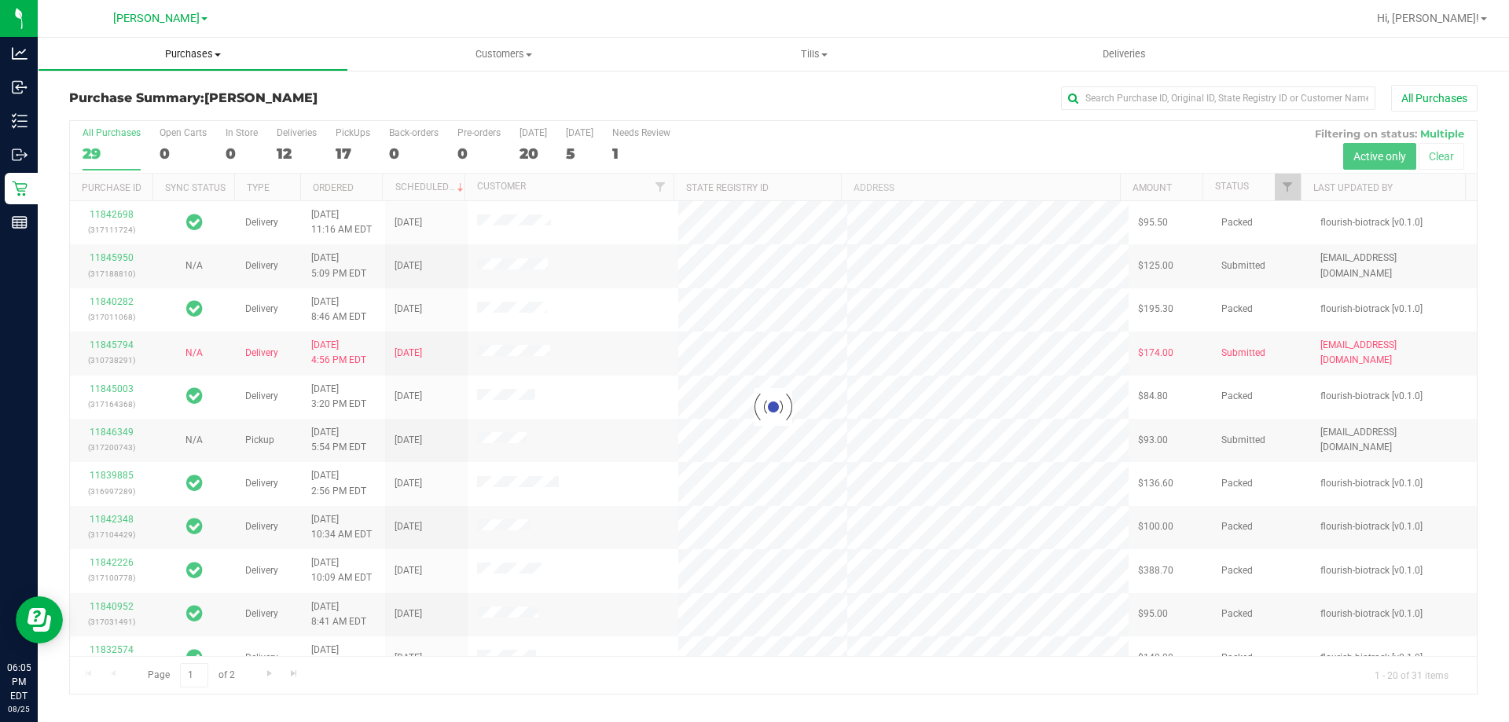
click at [200, 41] on uib-tab-heading "Purchases Summary of purchases Fulfillment All purchases" at bounding box center [193, 54] width 309 height 31
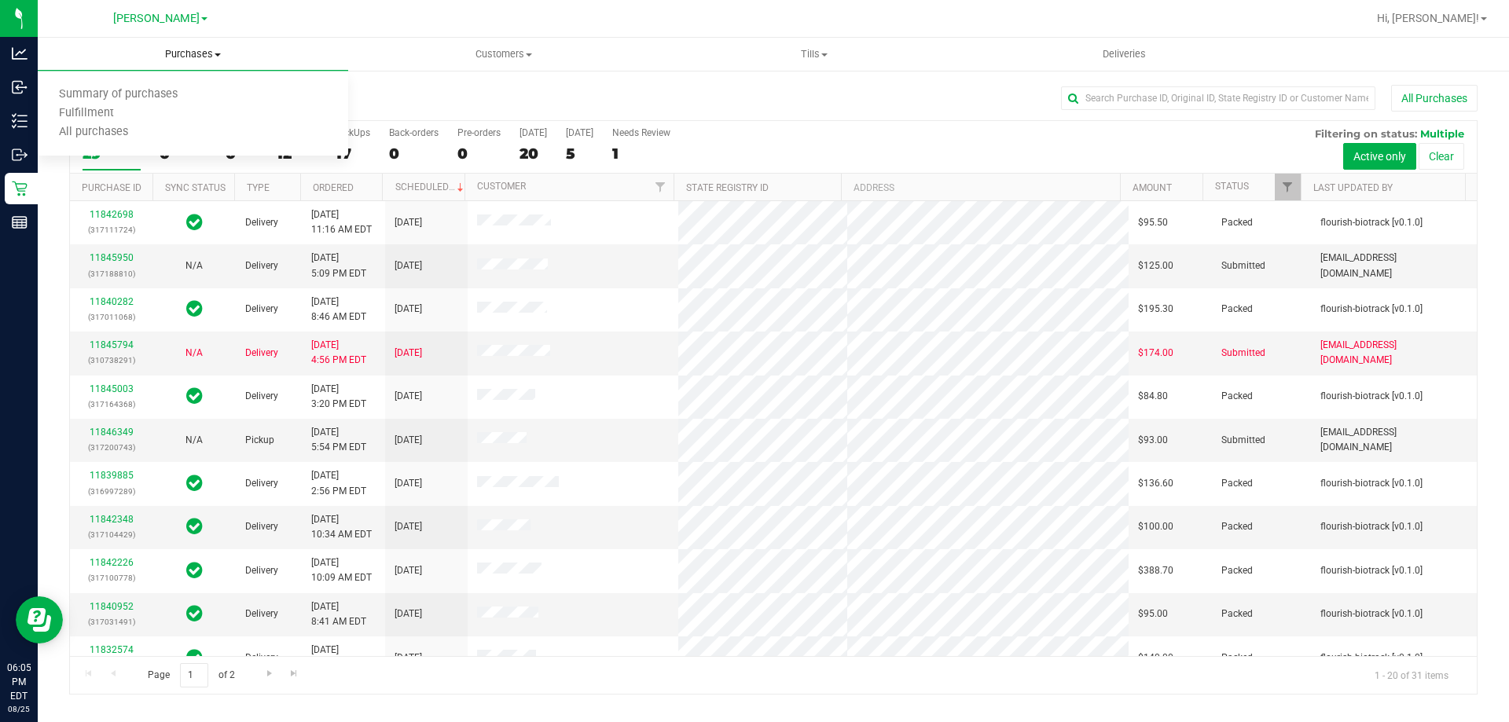
click at [151, 108] on li "Fulfillment" at bounding box center [193, 114] width 310 height 19
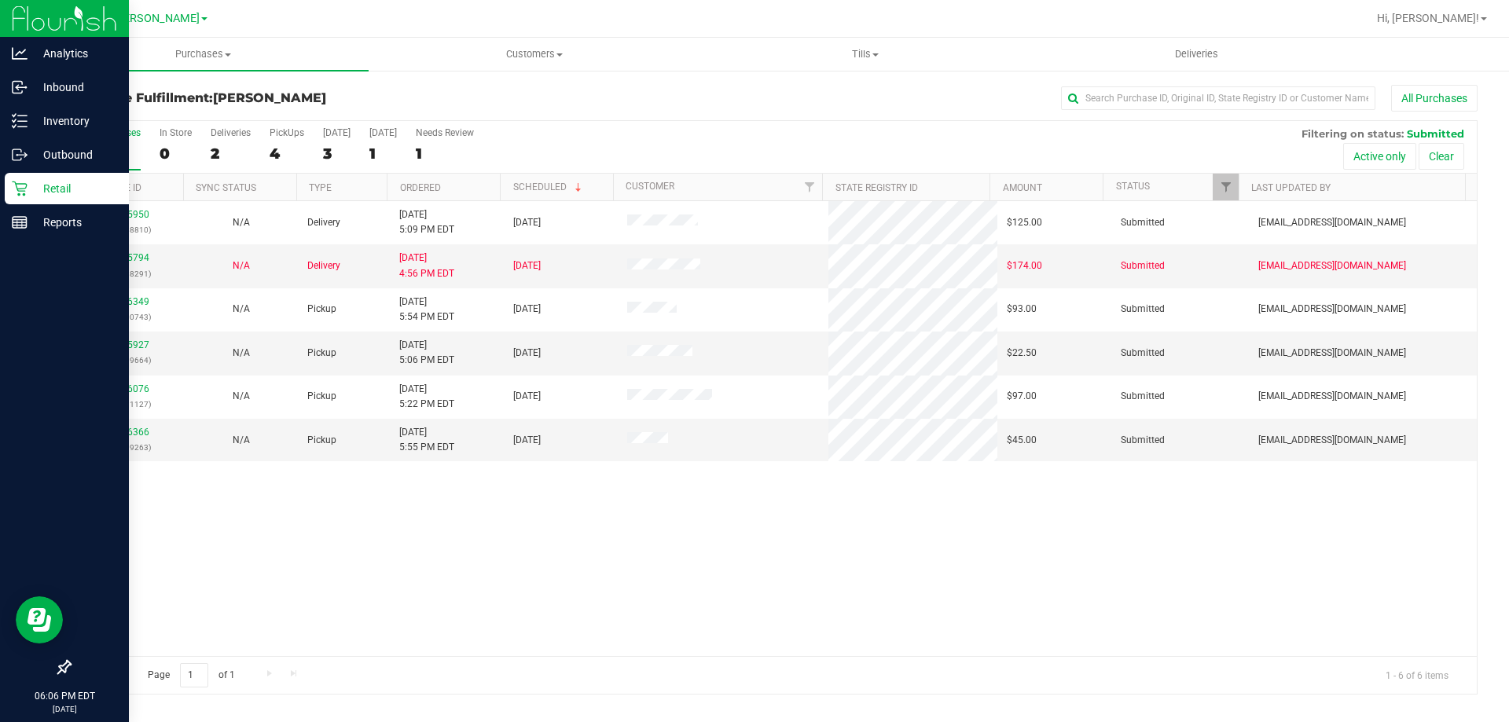
click at [39, 188] on p "Retail" at bounding box center [75, 188] width 94 height 19
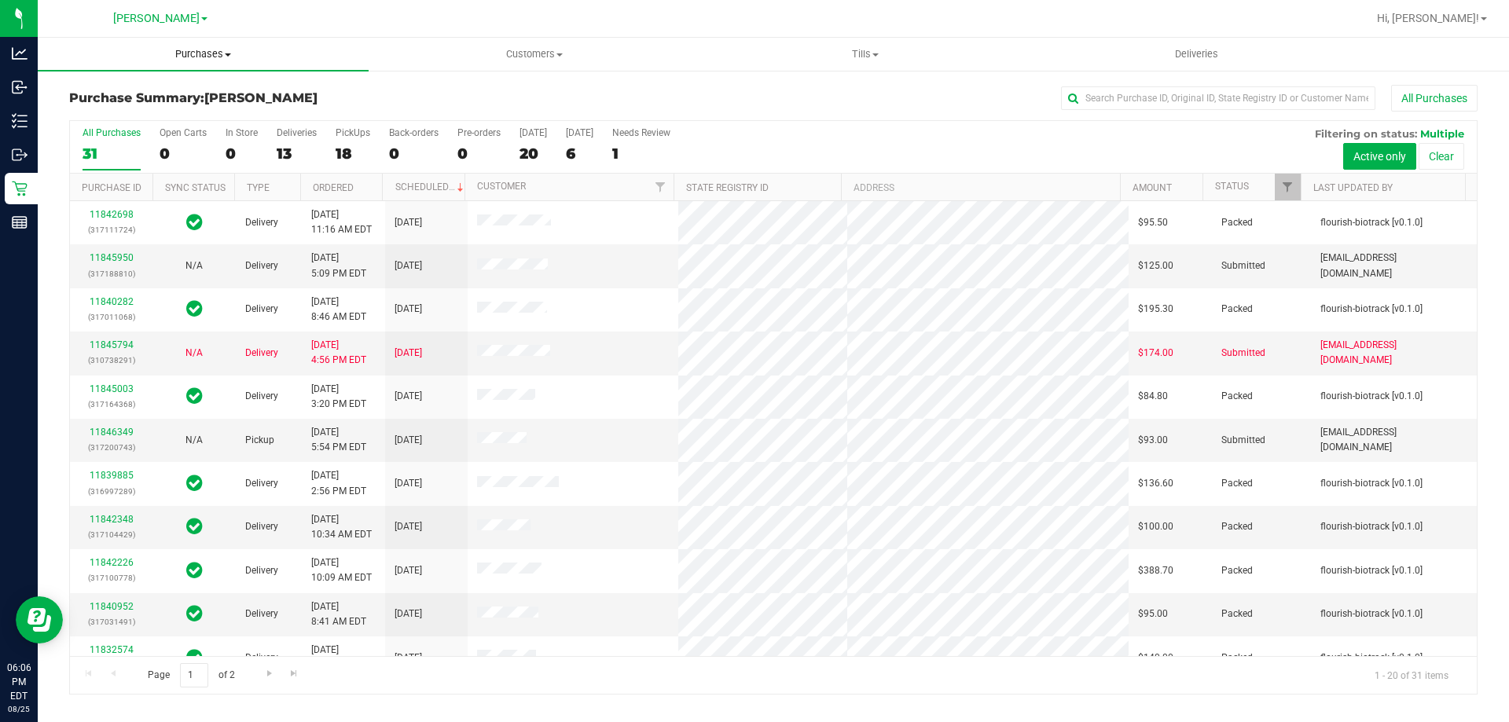
click at [218, 48] on span "Purchases" at bounding box center [203, 54] width 331 height 14
click at [147, 108] on li "Fulfillment" at bounding box center [203, 114] width 331 height 19
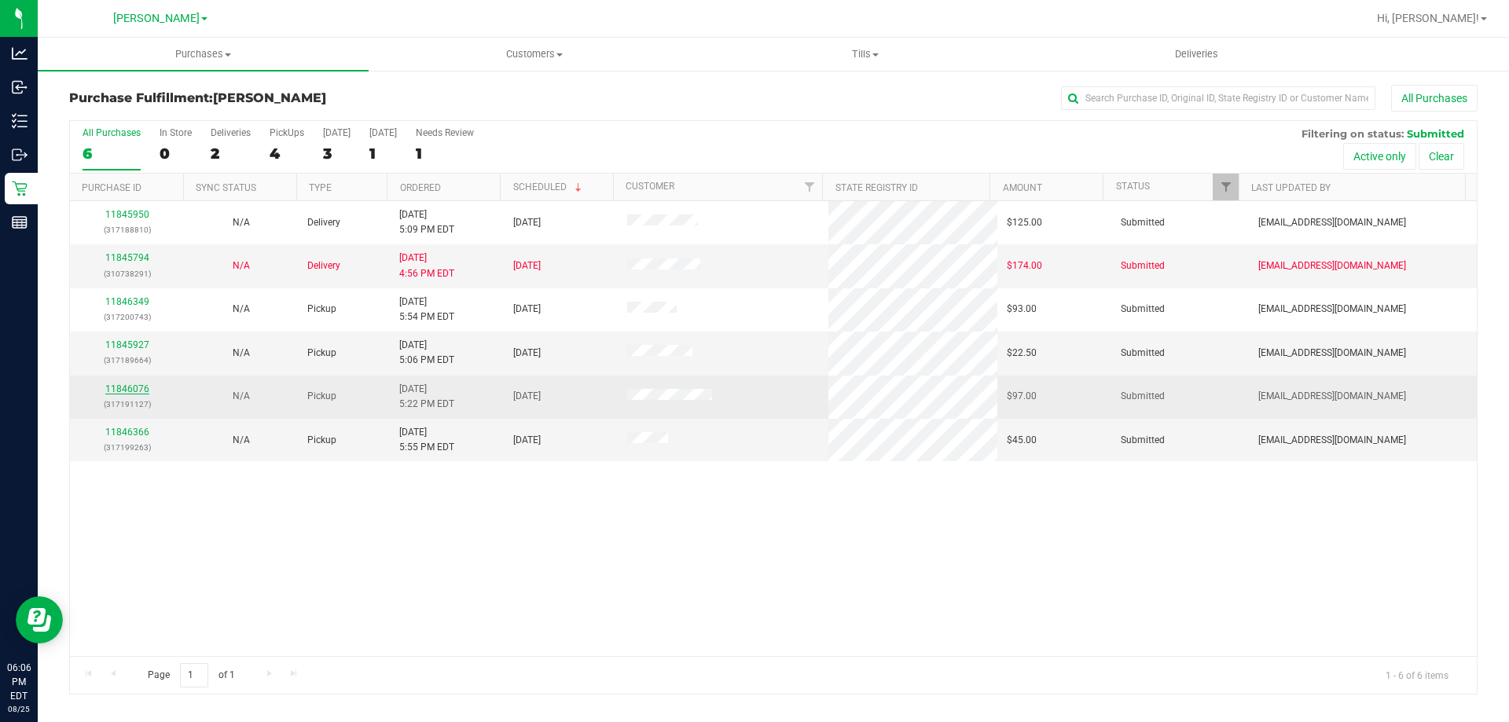
click at [134, 388] on link "11846076" at bounding box center [127, 389] width 44 height 11
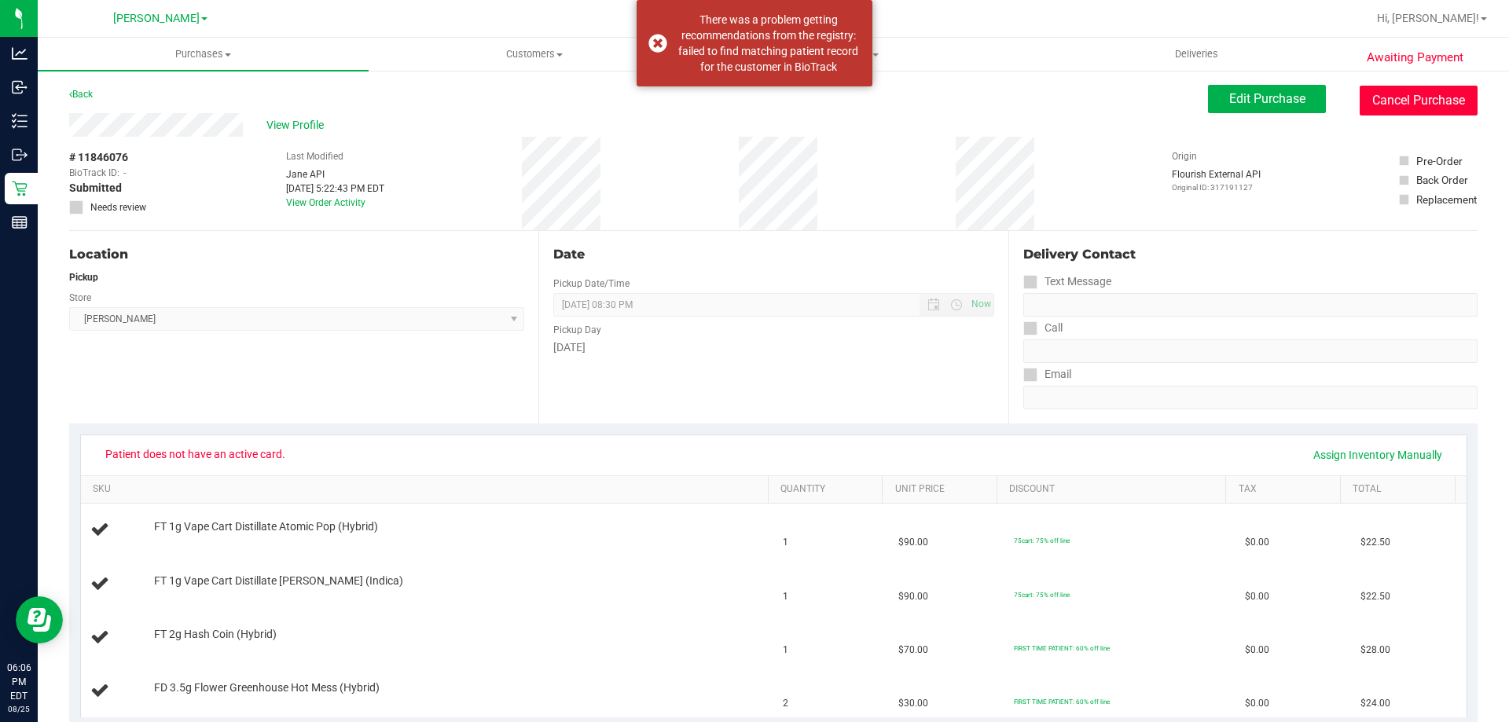
click at [1375, 95] on button "Cancel Purchase" at bounding box center [1419, 101] width 118 height 30
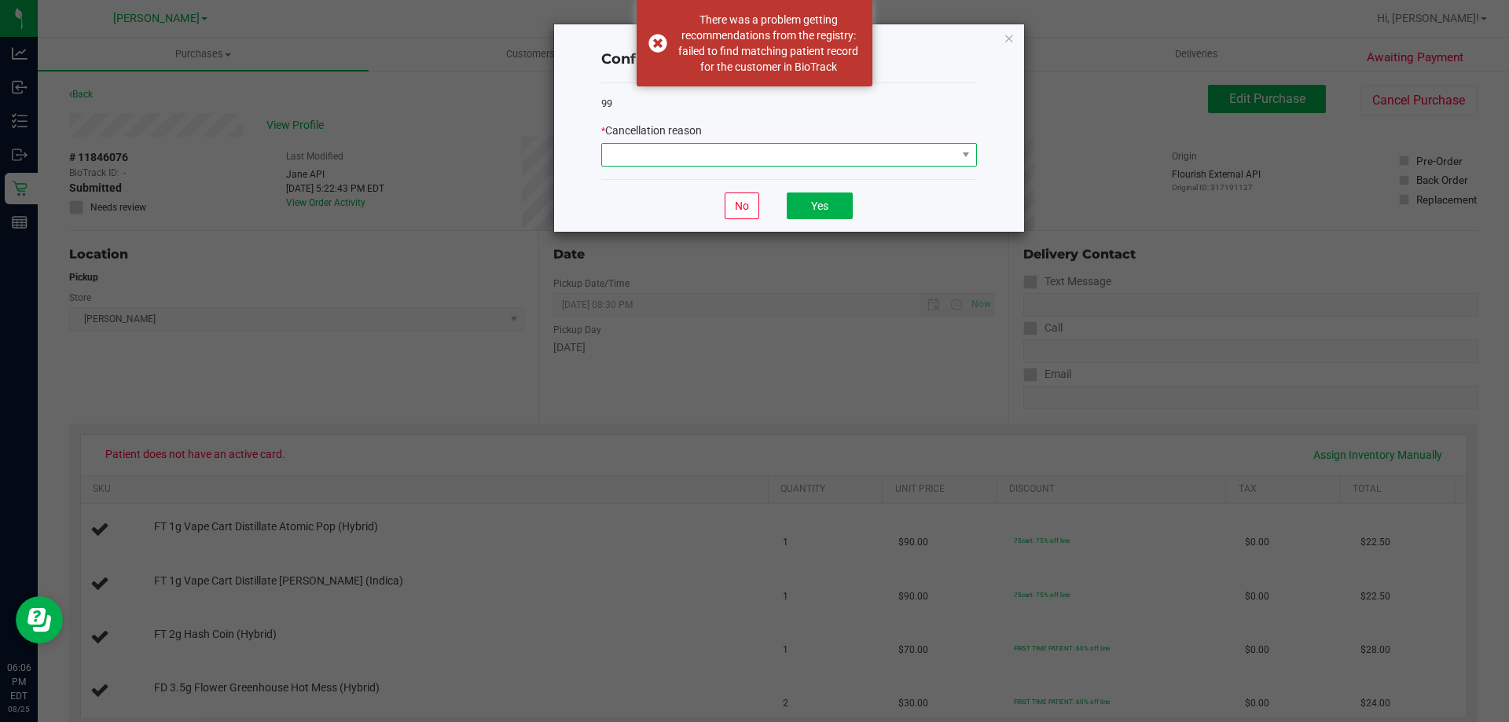
click at [740, 160] on span at bounding box center [779, 155] width 355 height 22
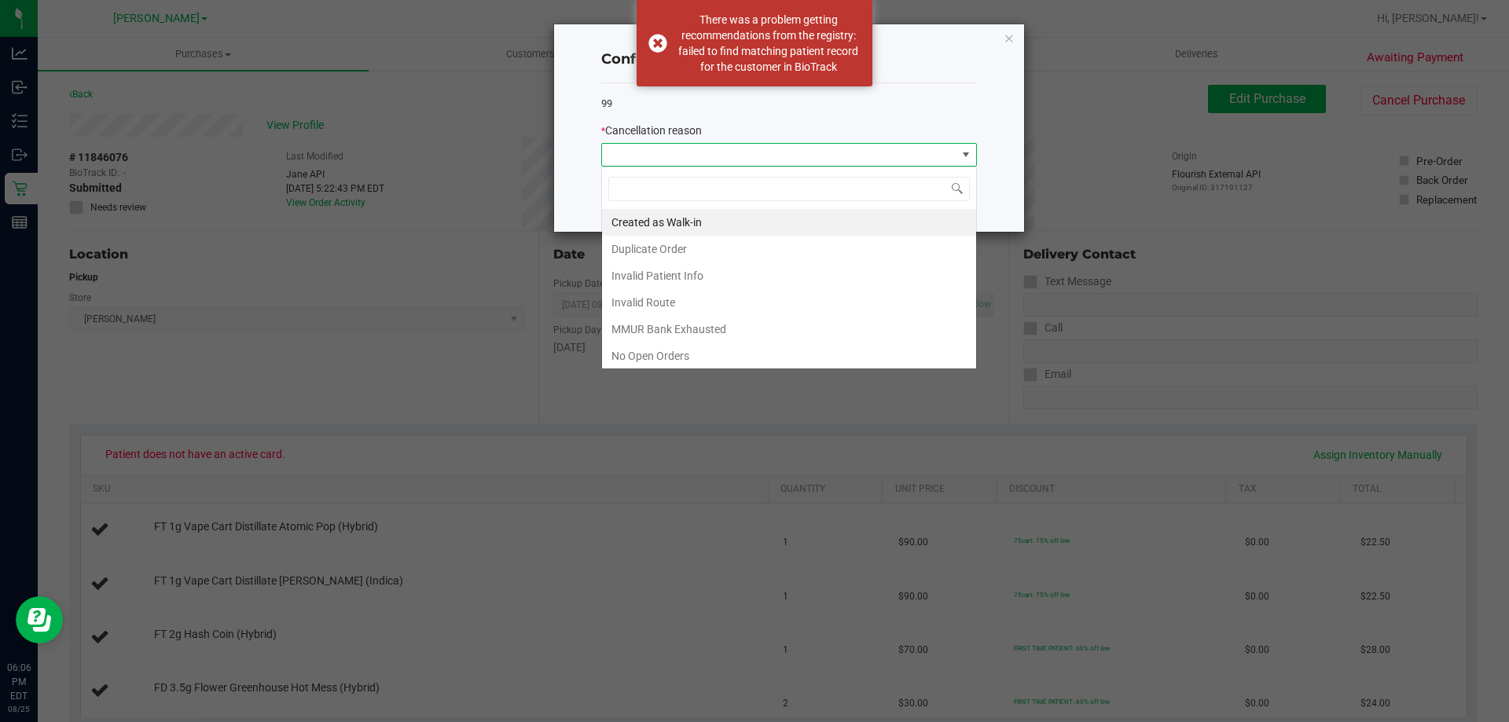
scroll to position [24, 376]
click at [679, 245] on li "Duplicate Order" at bounding box center [789, 249] width 374 height 27
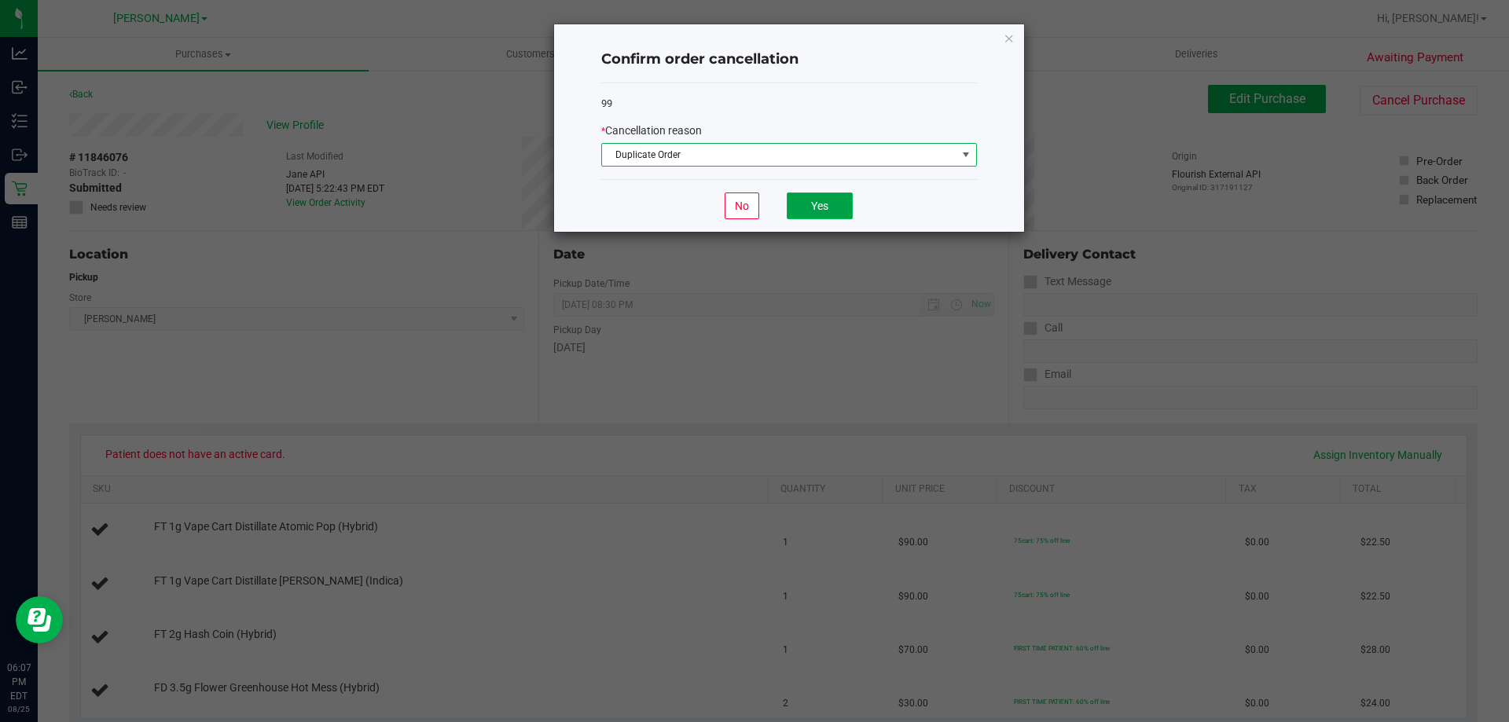
click at [822, 200] on button "Yes" at bounding box center [820, 206] width 66 height 27
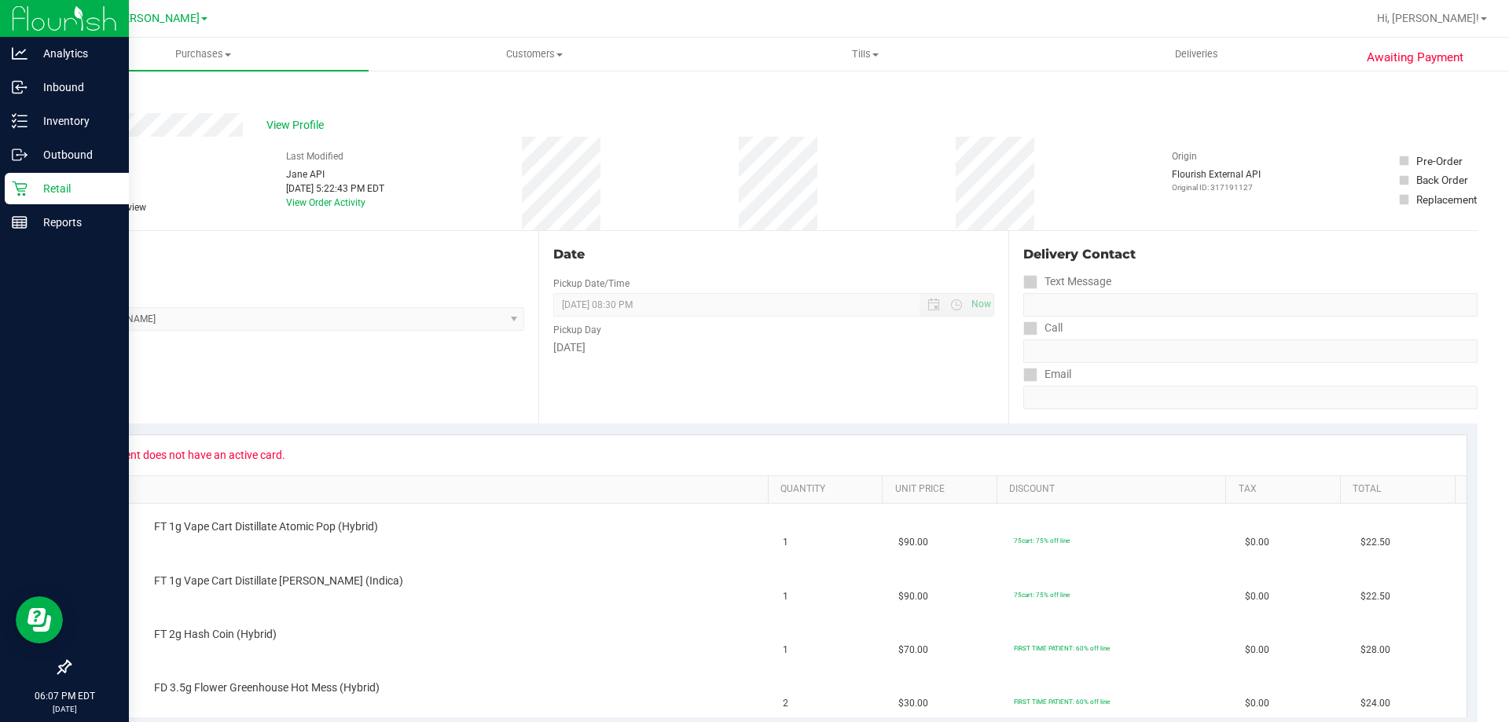
click at [29, 182] on p "Retail" at bounding box center [75, 188] width 94 height 19
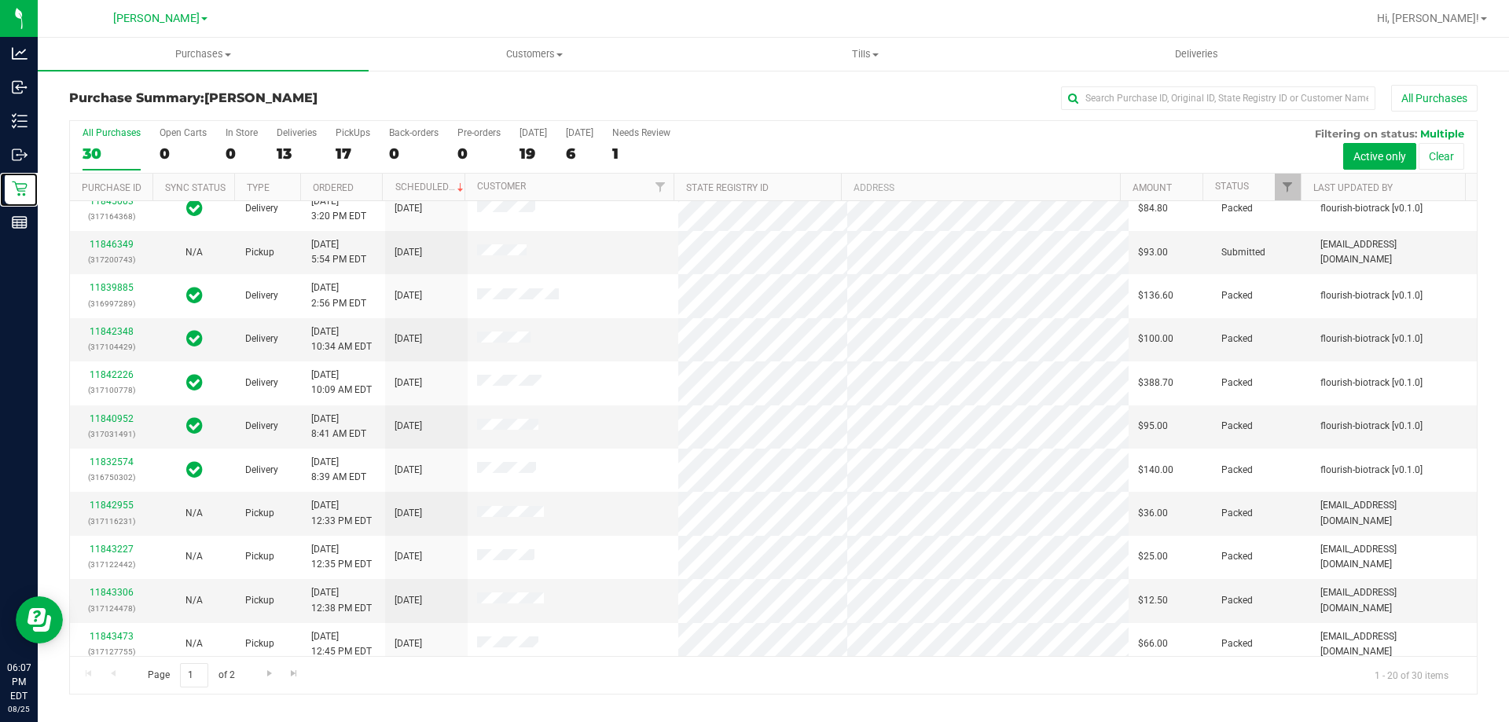
scroll to position [236, 0]
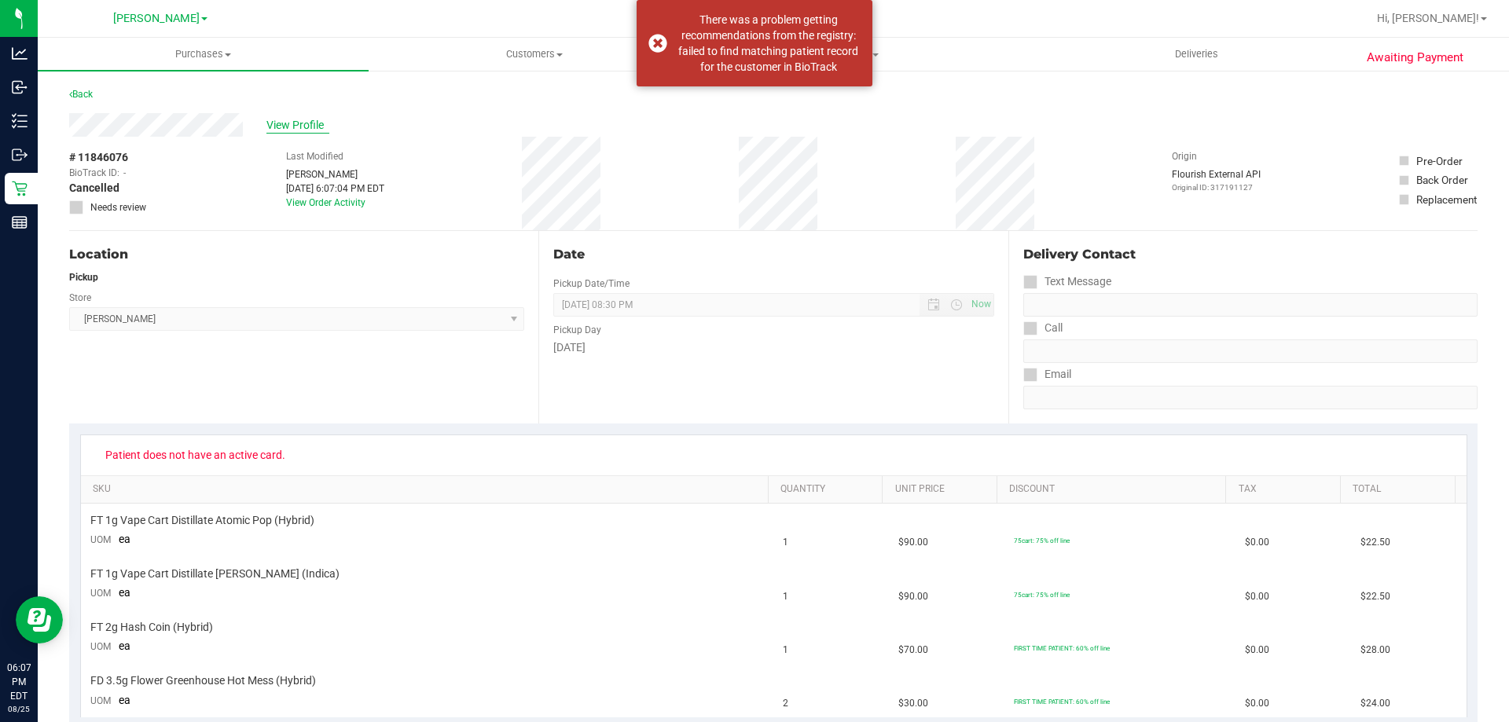
click at [284, 125] on span "View Profile" at bounding box center [297, 125] width 63 height 17
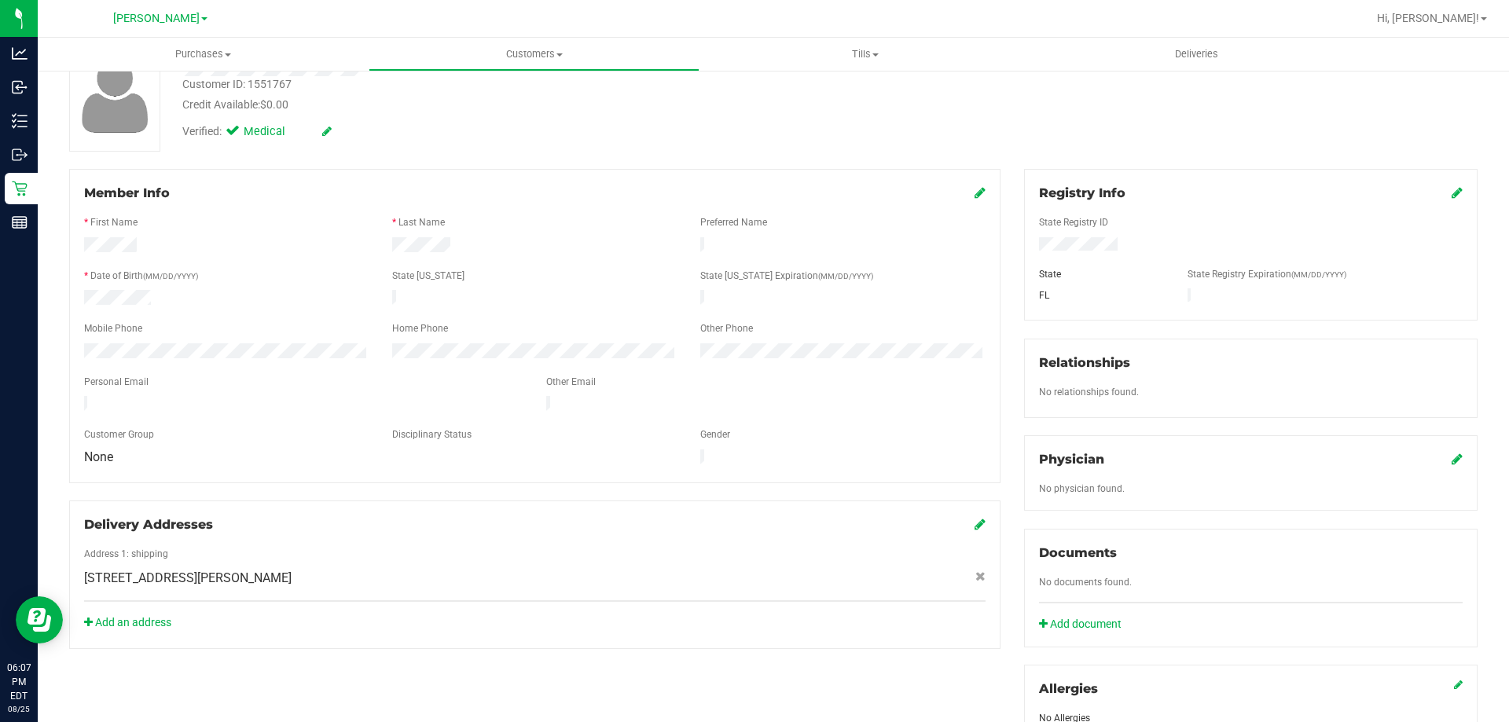
scroll to position [412, 0]
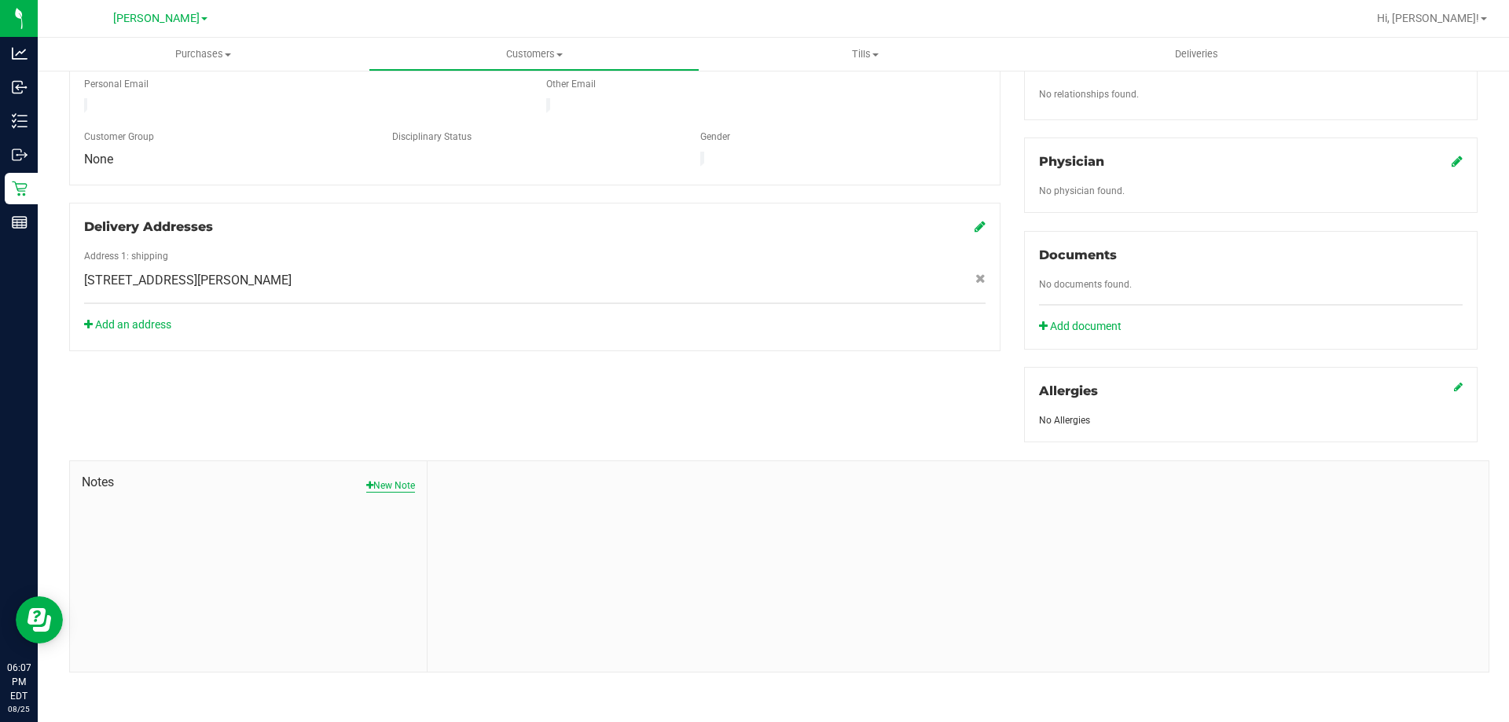
click at [386, 480] on button "New Note" at bounding box center [390, 486] width 49 height 14
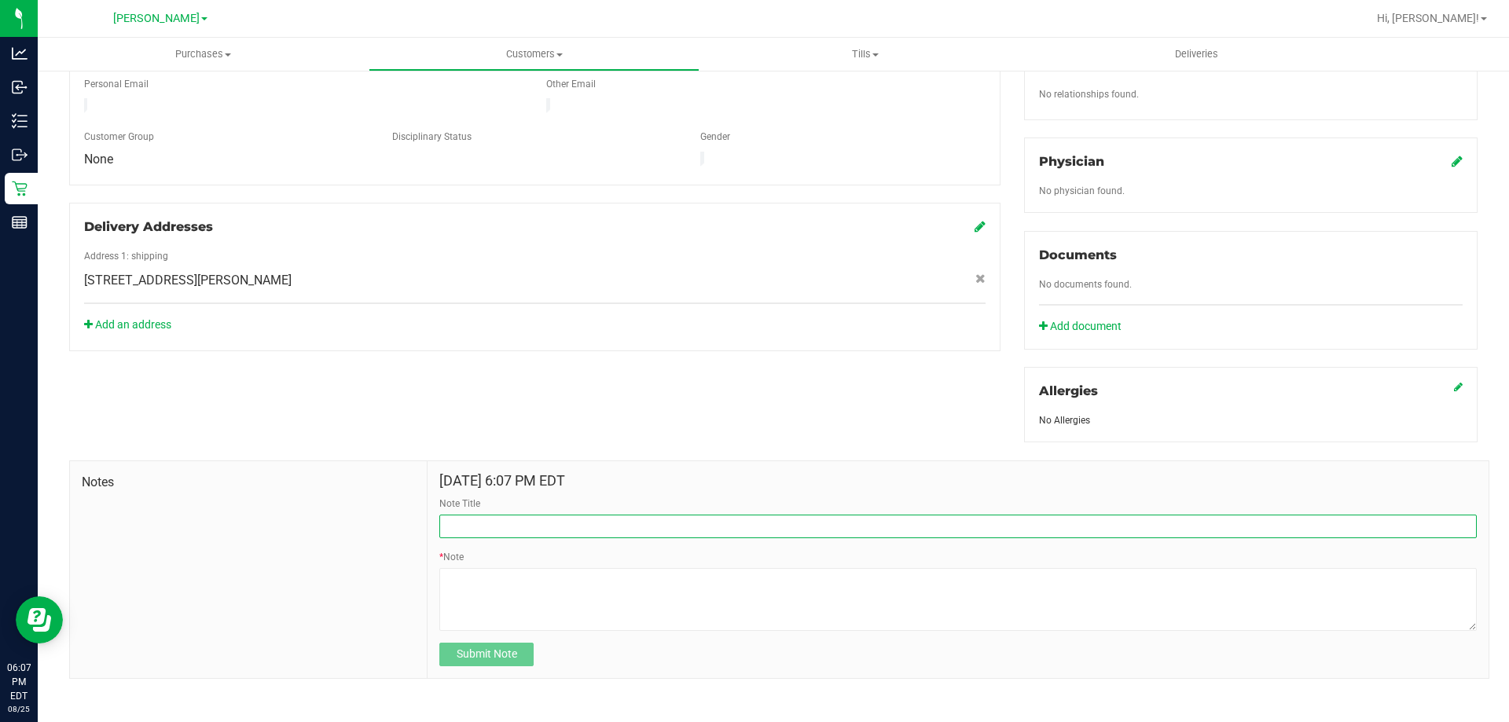
click at [546, 518] on input "Note Title" at bounding box center [958, 527] width 1038 height 24
type input "DO NOT USE THIS PROFILE"
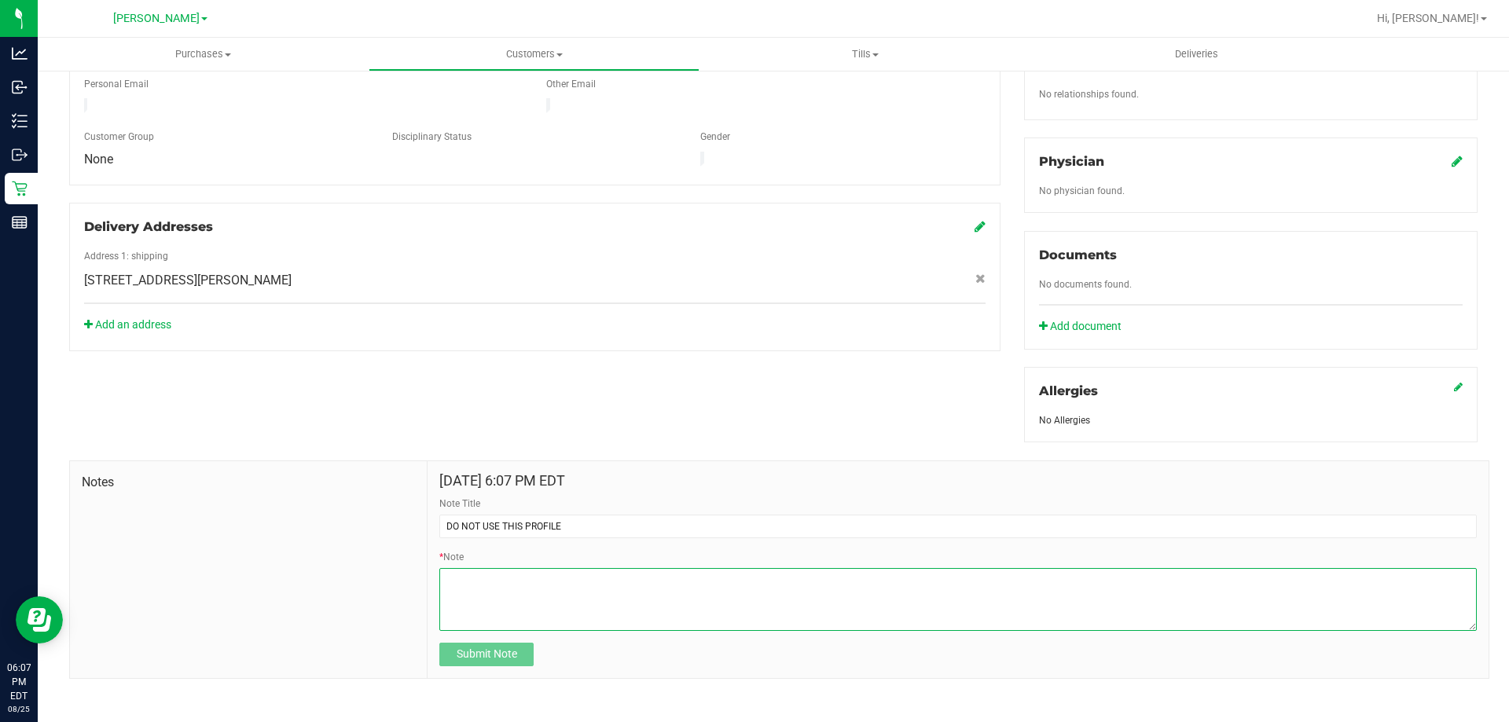
click at [602, 615] on textarea "* Note" at bounding box center [958, 599] width 1038 height 63
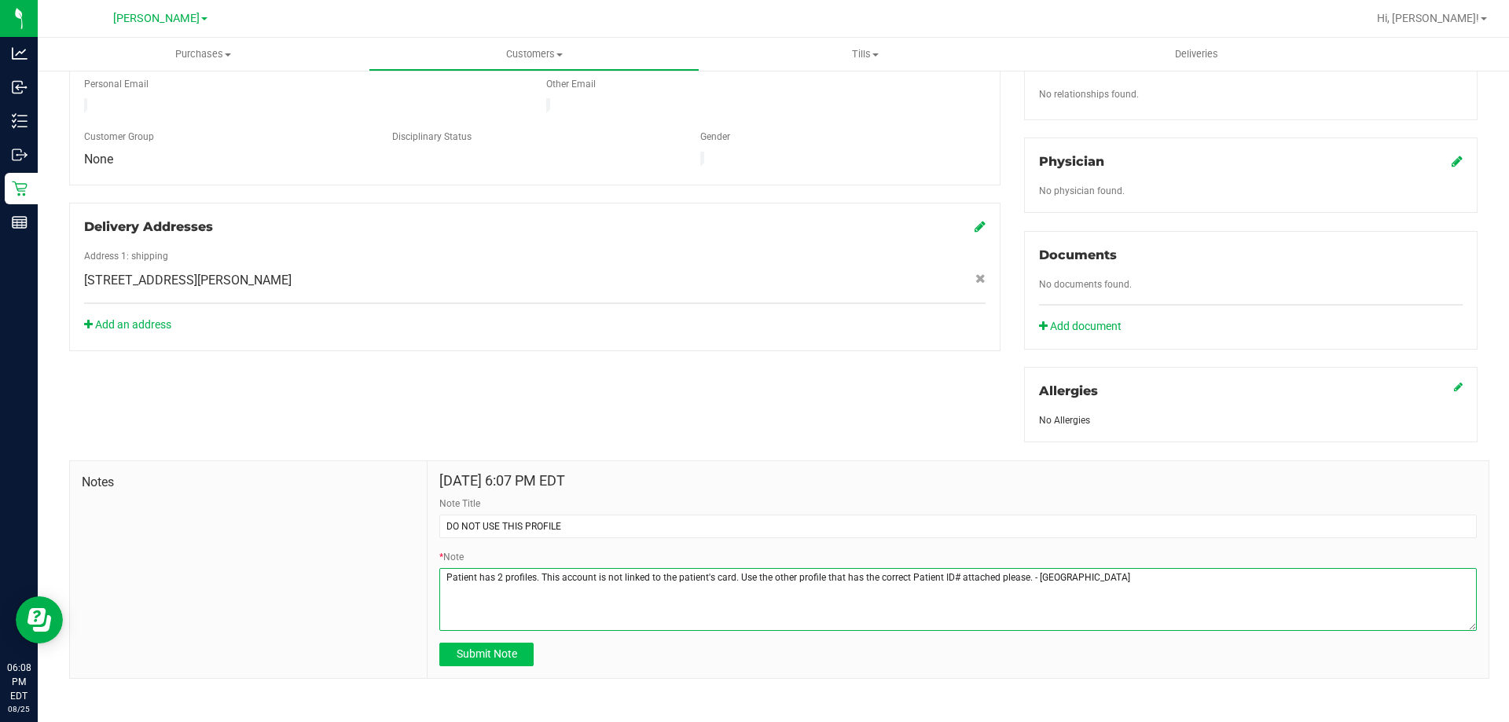
type textarea "Patient has 2 profiles. This account is not linked to the patient's card. Use t…"
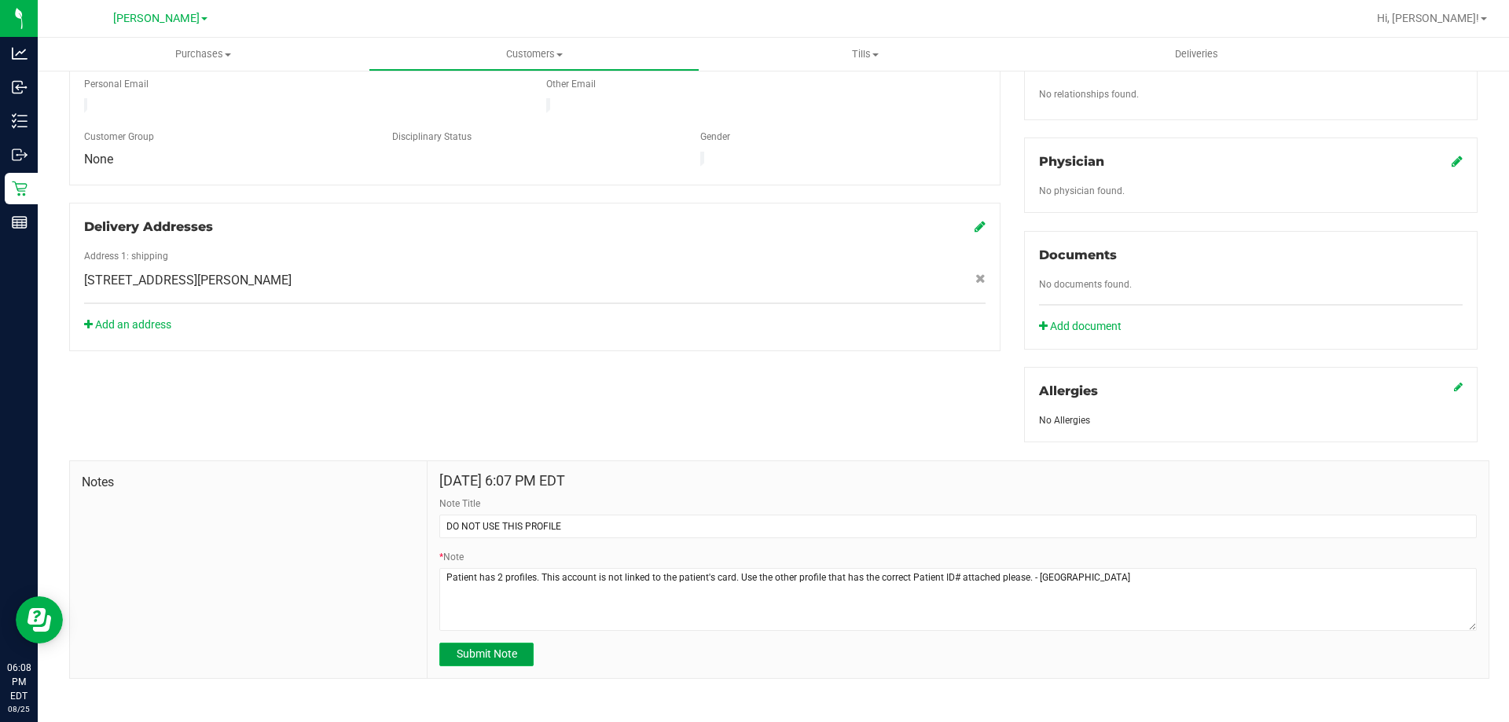
click at [468, 660] on span "Submit Note" at bounding box center [487, 654] width 61 height 13
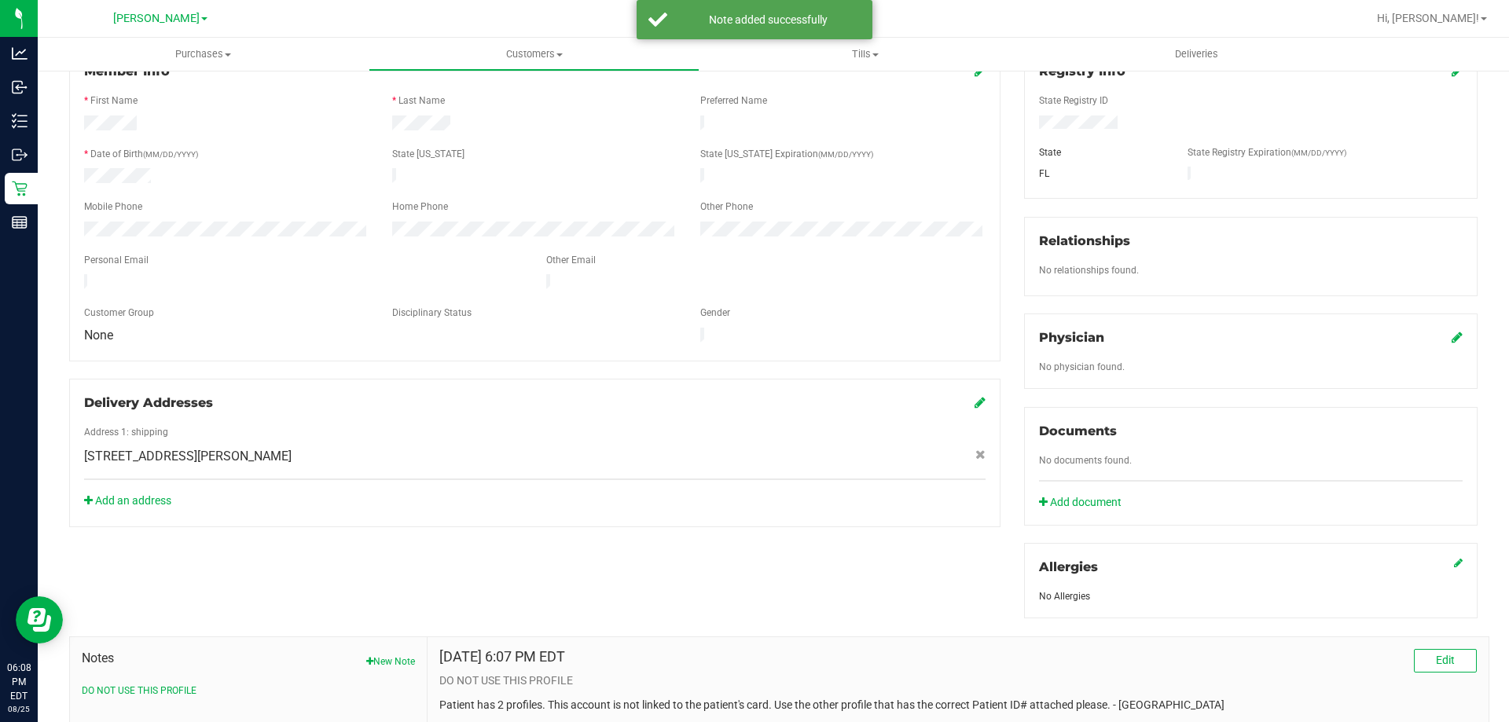
scroll to position [79, 0]
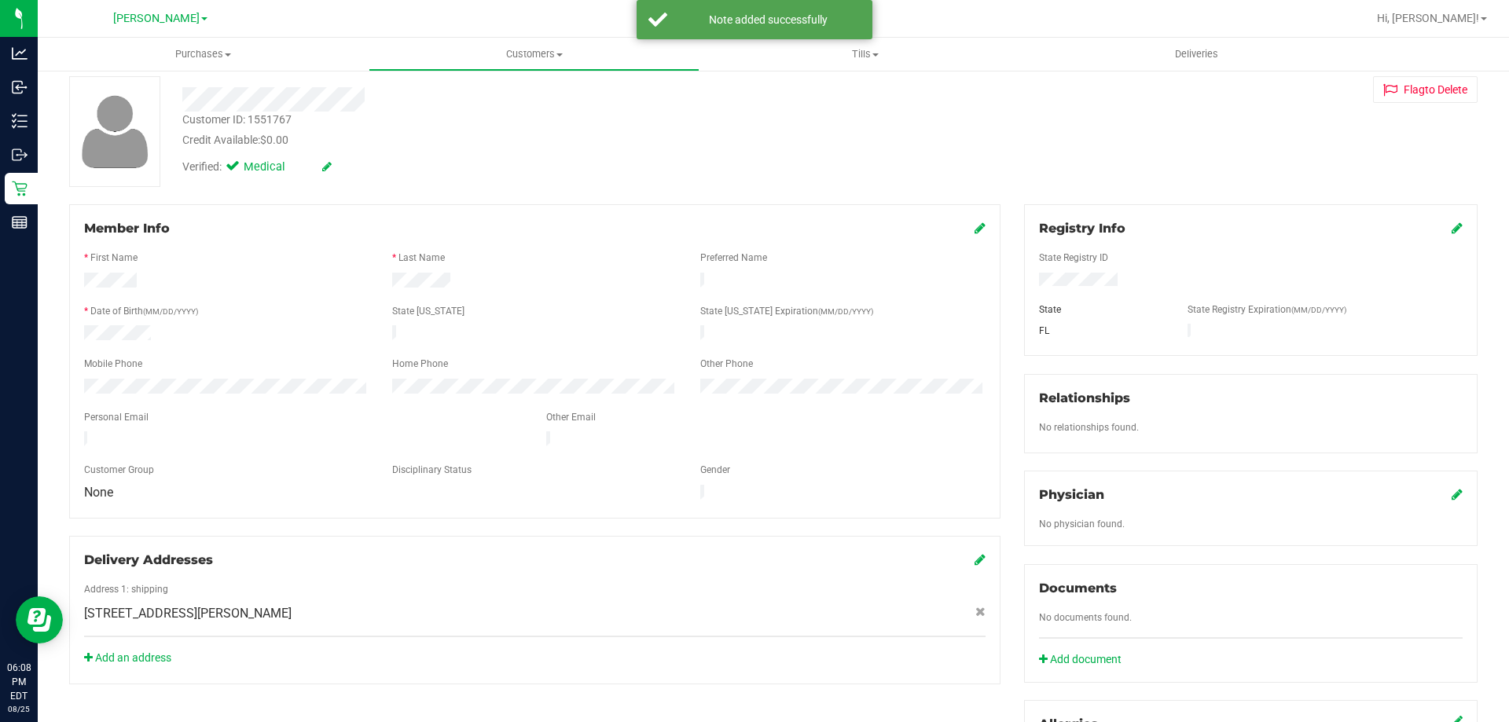
click at [980, 226] on div "Member Info * First Name * Last Name Preferred Name * Date of Birth (MM/DD/YYYY…" at bounding box center [534, 361] width 931 height 314
click at [975, 227] on icon at bounding box center [980, 228] width 11 height 13
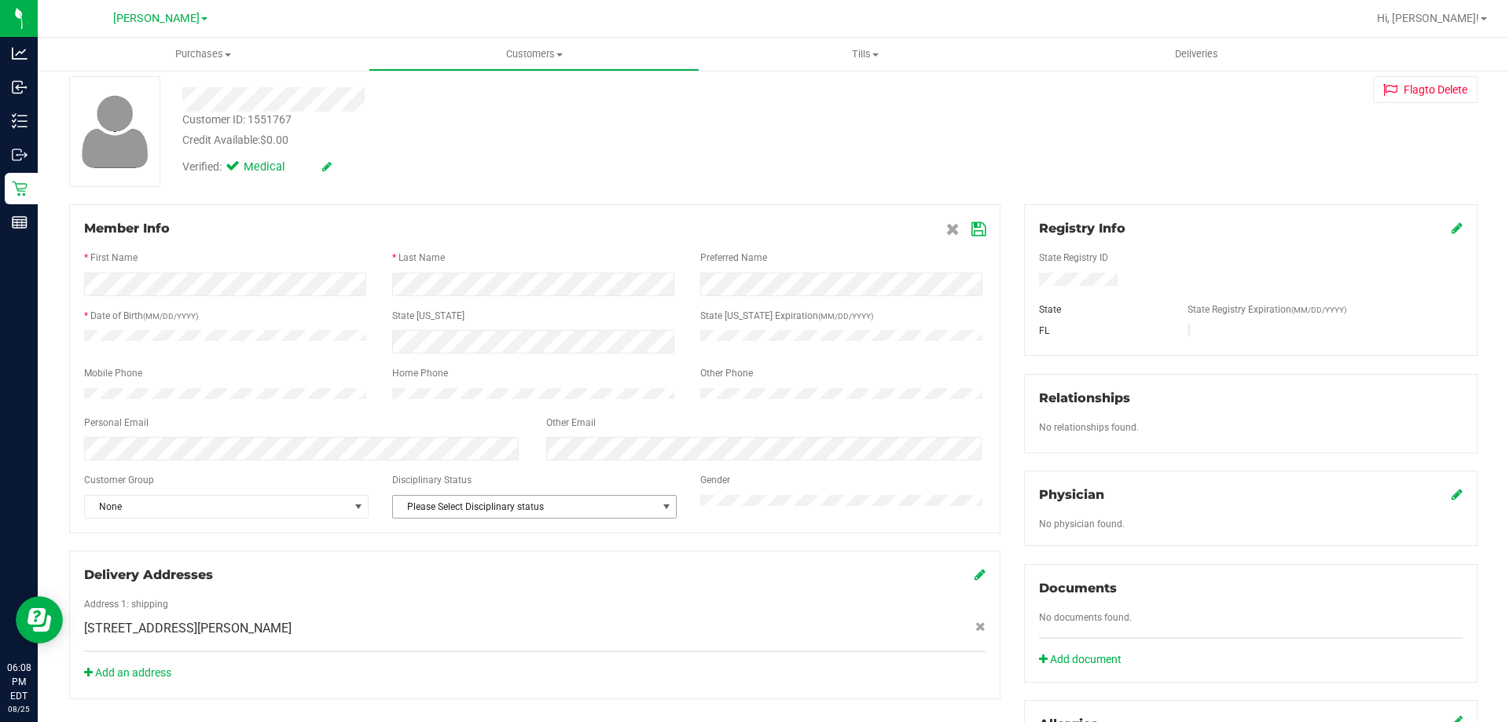
click at [640, 518] on span "Please Select Disciplinary status" at bounding box center [524, 507] width 263 height 22
click at [510, 590] on li "Warning - Level 2" at bounding box center [531, 590] width 281 height 24
click at [311, 485] on div "Customer Group" at bounding box center [226, 482] width 308 height 18
click at [972, 233] on icon at bounding box center [979, 229] width 14 height 13
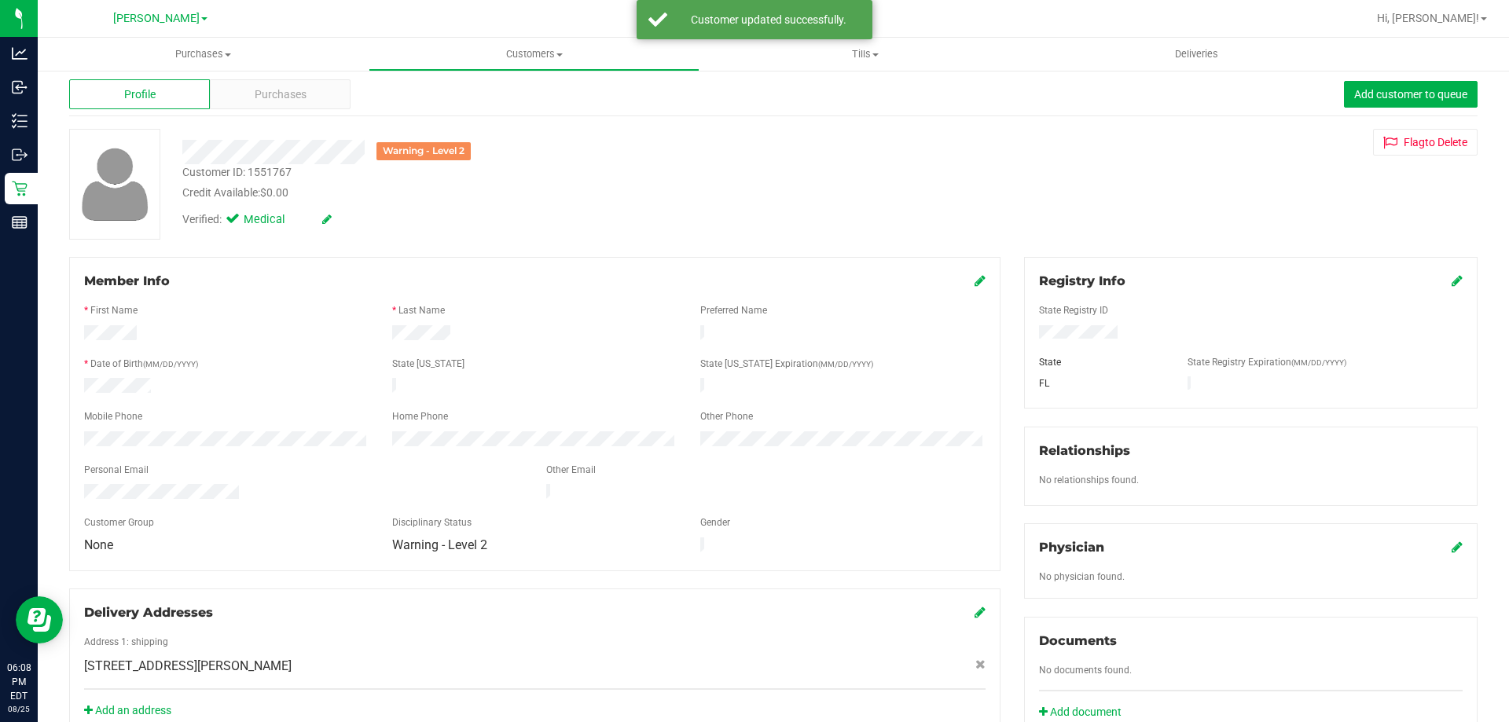
scroll to position [0, 0]
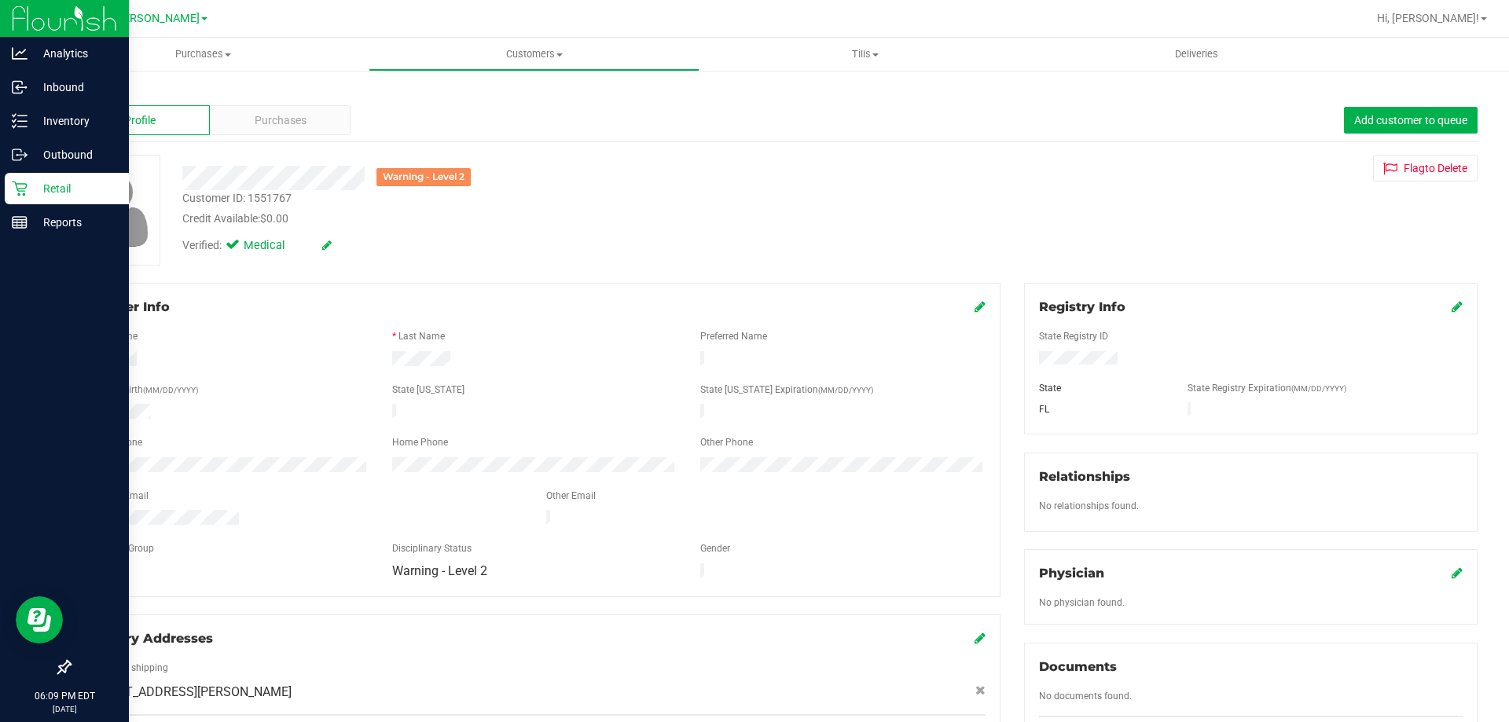
click at [7, 188] on div "Retail" at bounding box center [67, 188] width 124 height 31
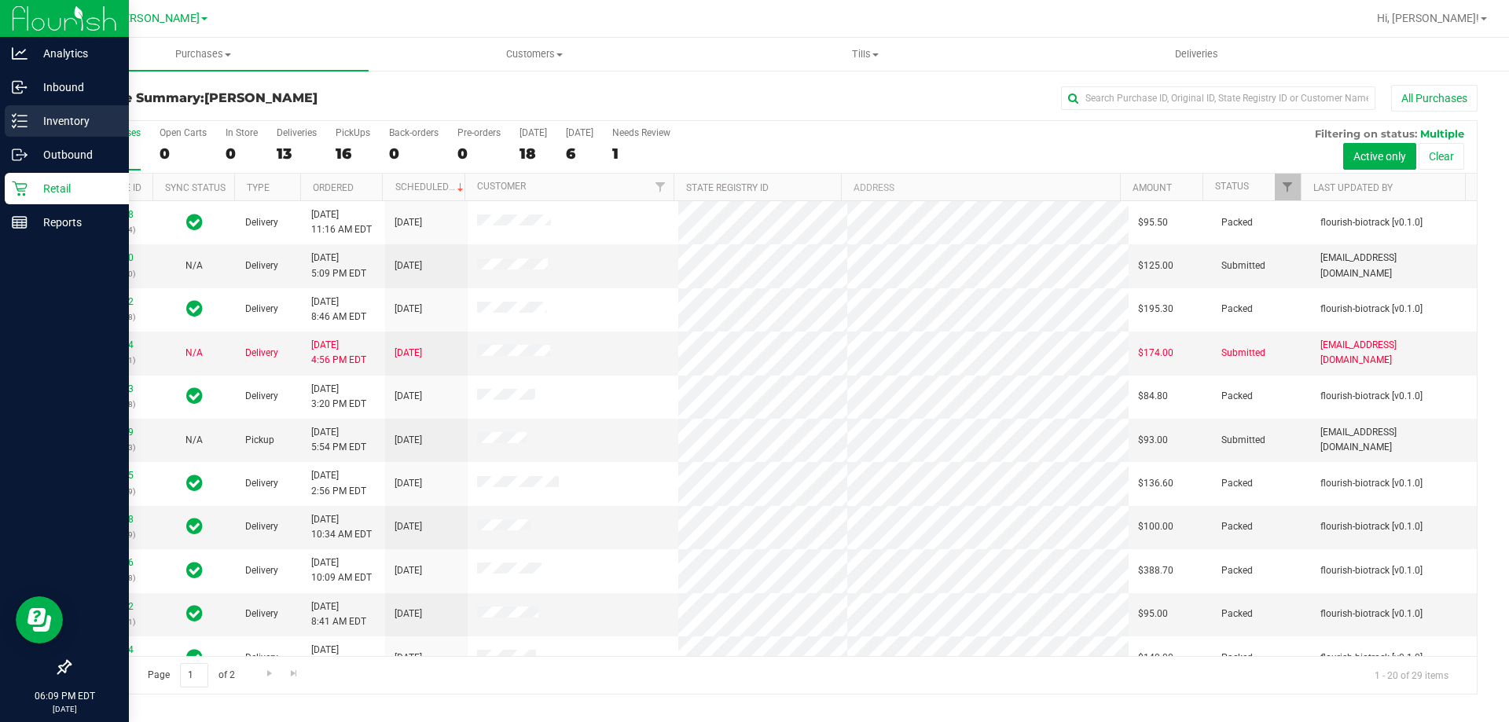
click at [9, 116] on div "Inventory" at bounding box center [67, 120] width 124 height 31
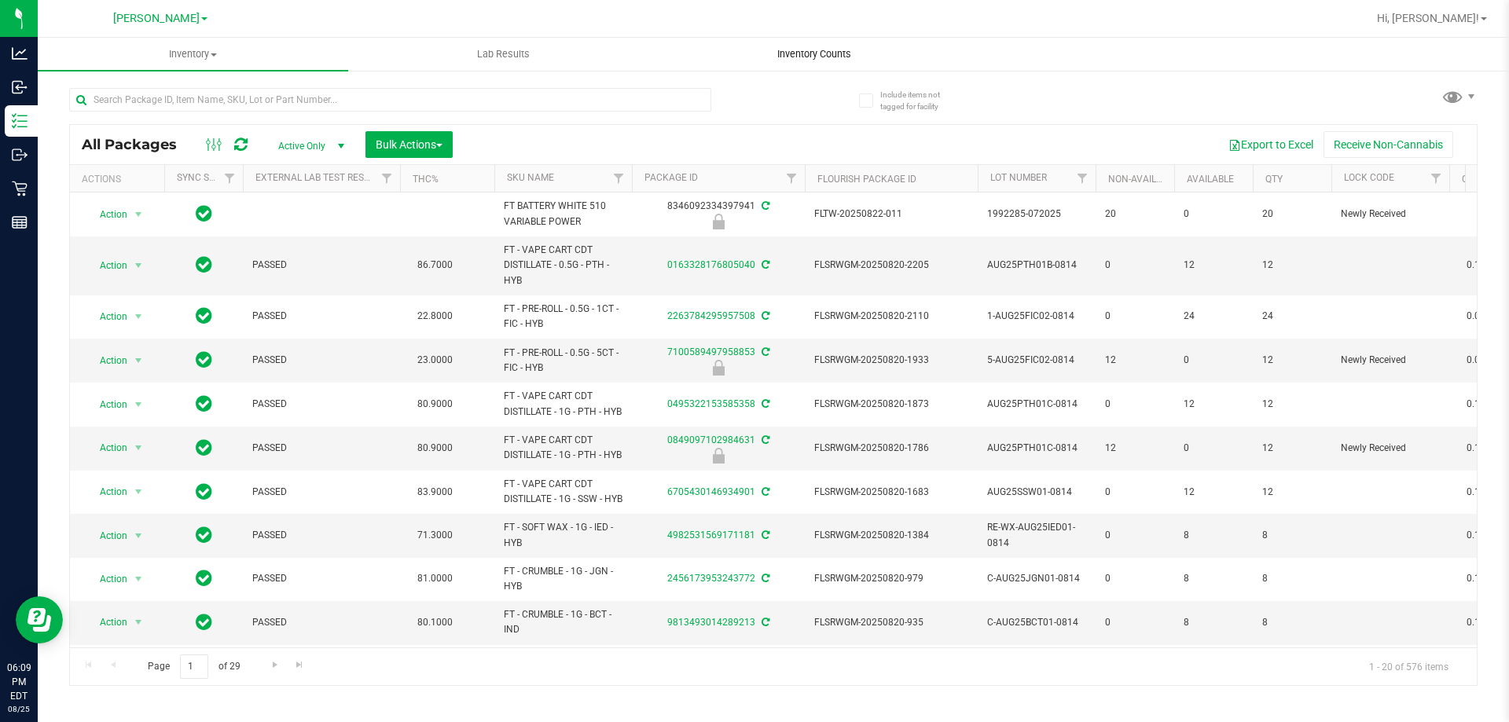
click at [827, 51] on span "Inventory Counts" at bounding box center [814, 54] width 116 height 14
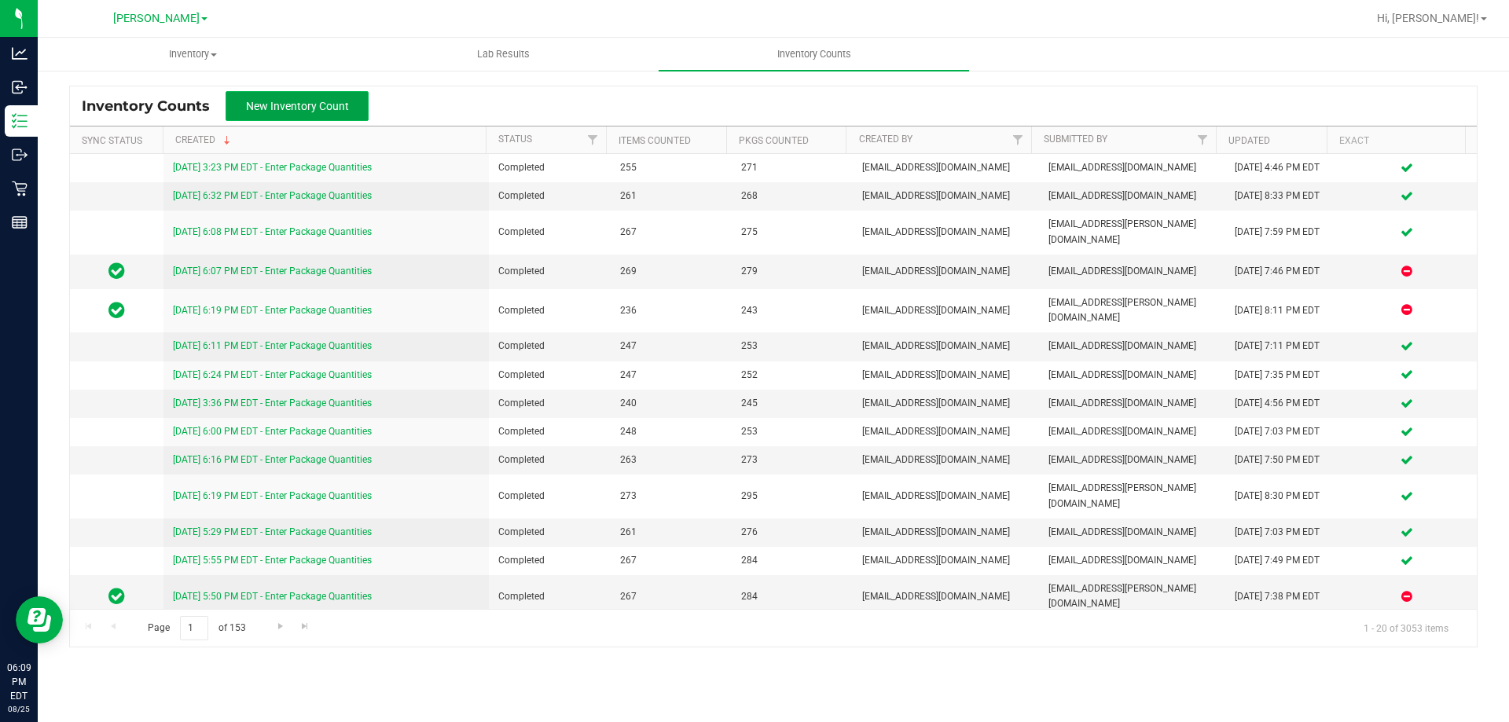
click at [314, 116] on button "New Inventory Count" at bounding box center [297, 106] width 143 height 30
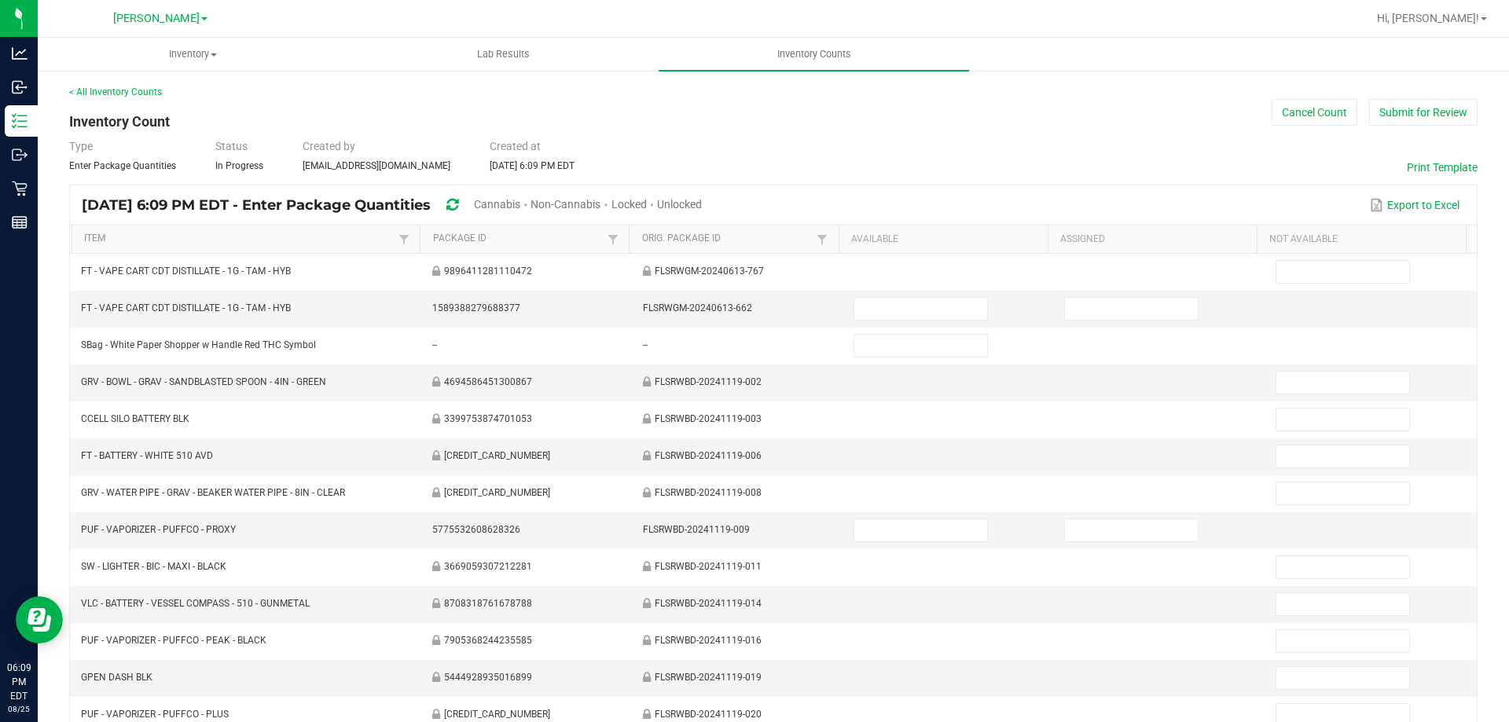
click at [520, 204] on span "Cannabis" at bounding box center [497, 204] width 46 height 13
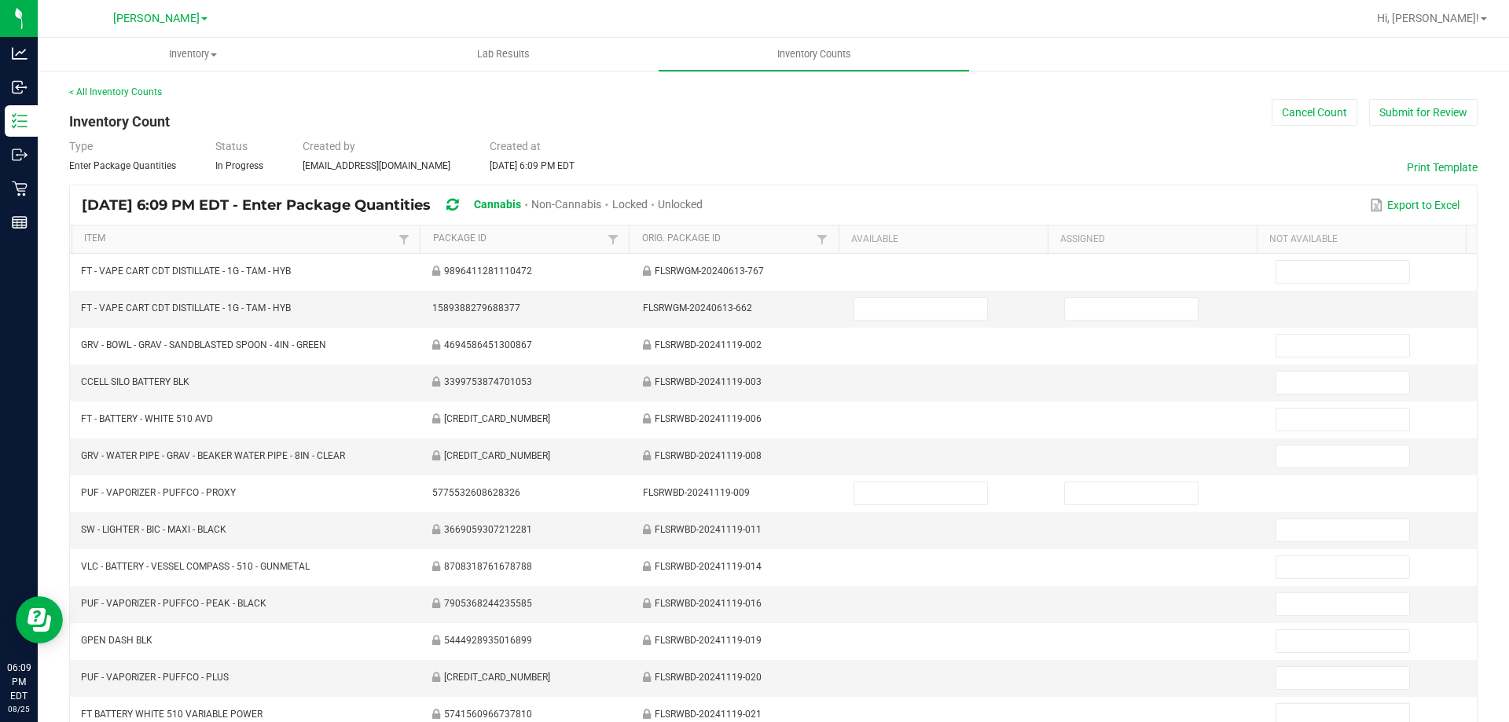
drag, startPoint x: 773, startPoint y: 200, endPoint x: 745, endPoint y: 200, distance: 27.5
click at [771, 200] on div "Export to Excel" at bounding box center [1090, 205] width 751 height 27
click at [703, 199] on span "Unlocked" at bounding box center [680, 204] width 45 height 13
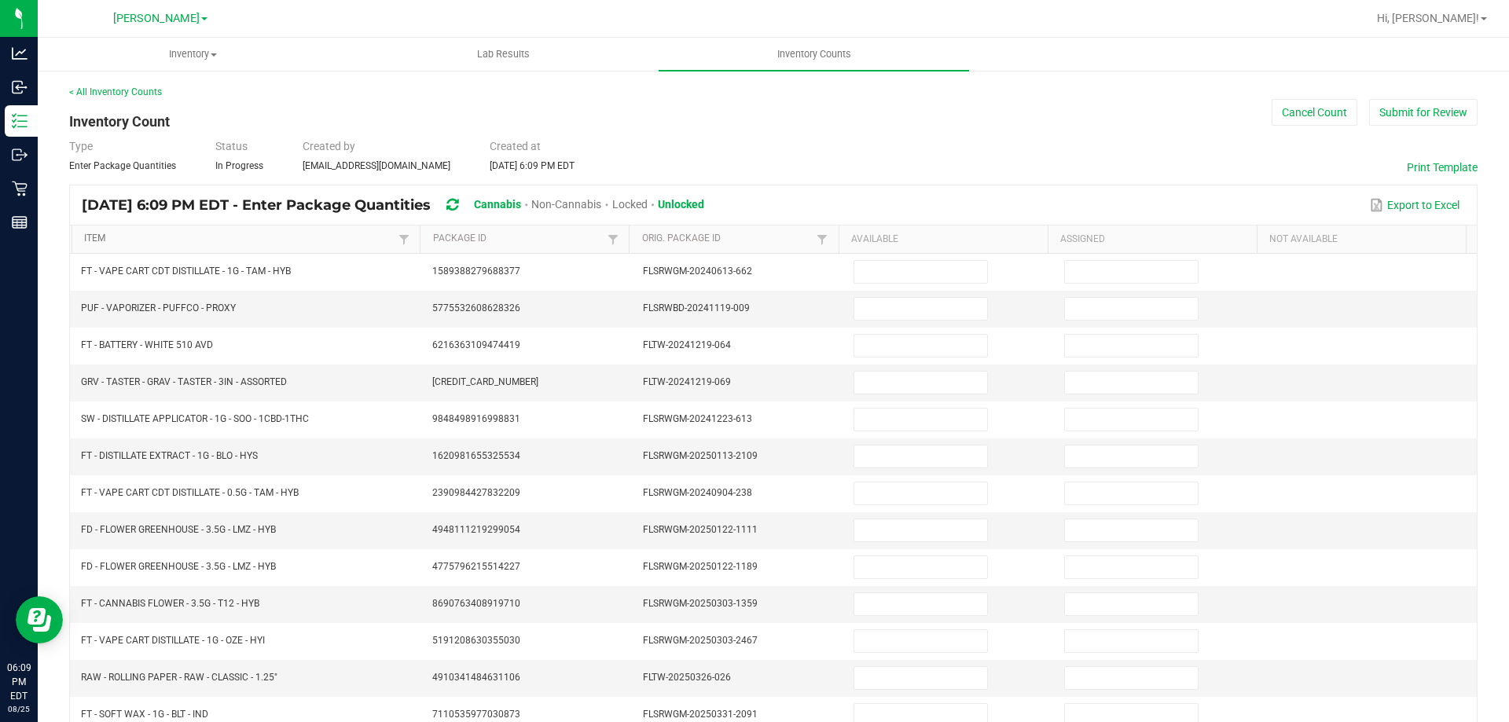
click at [258, 236] on link "Item" at bounding box center [239, 239] width 310 height 13
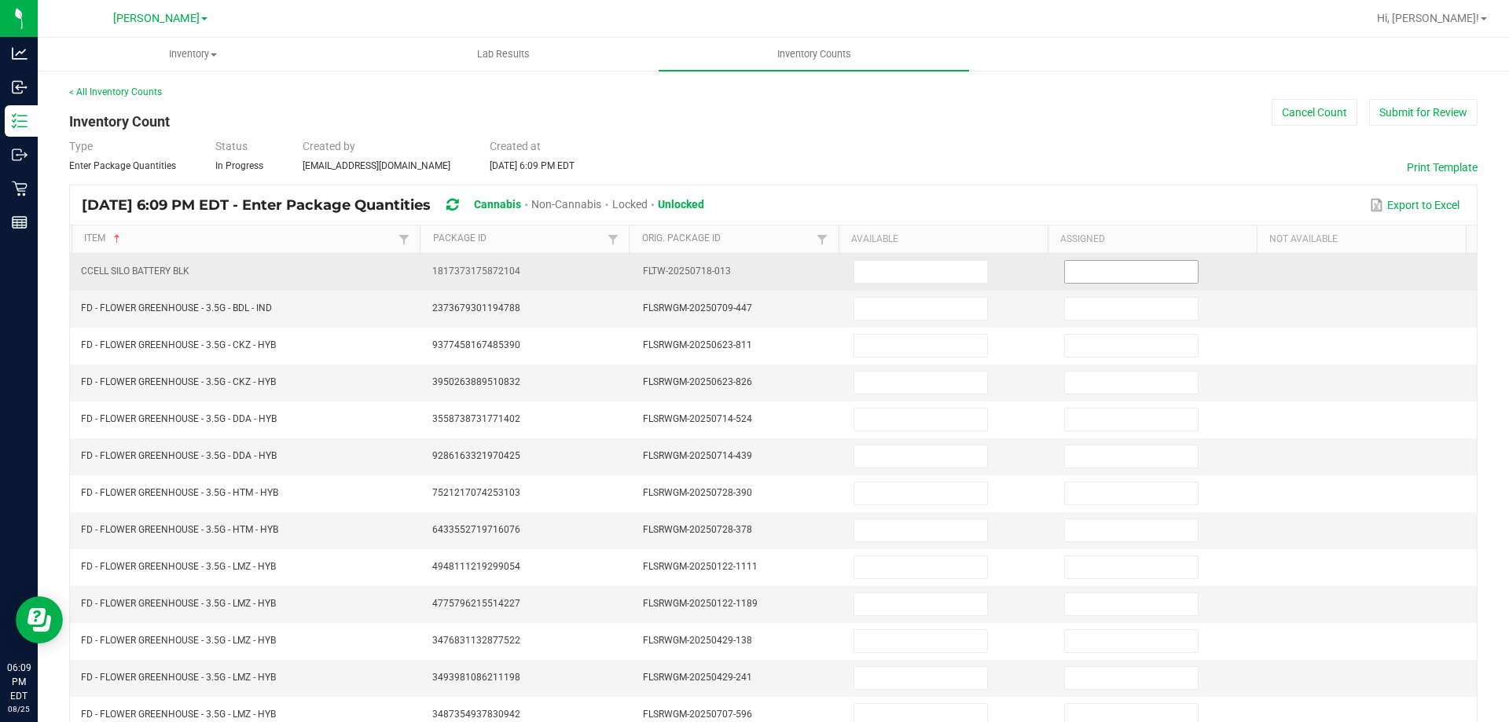
click at [1164, 279] on input at bounding box center [1131, 272] width 133 height 22
type input "0"
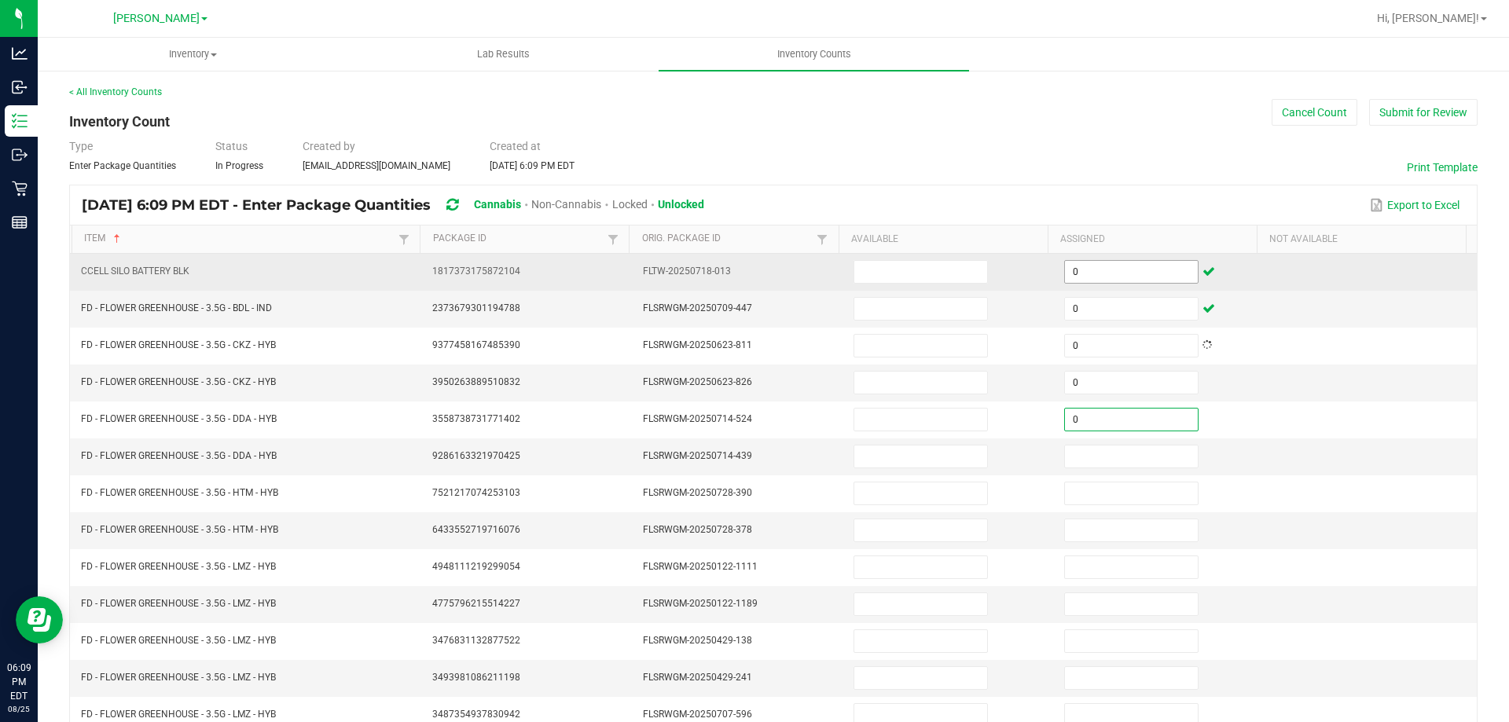
type input "0"
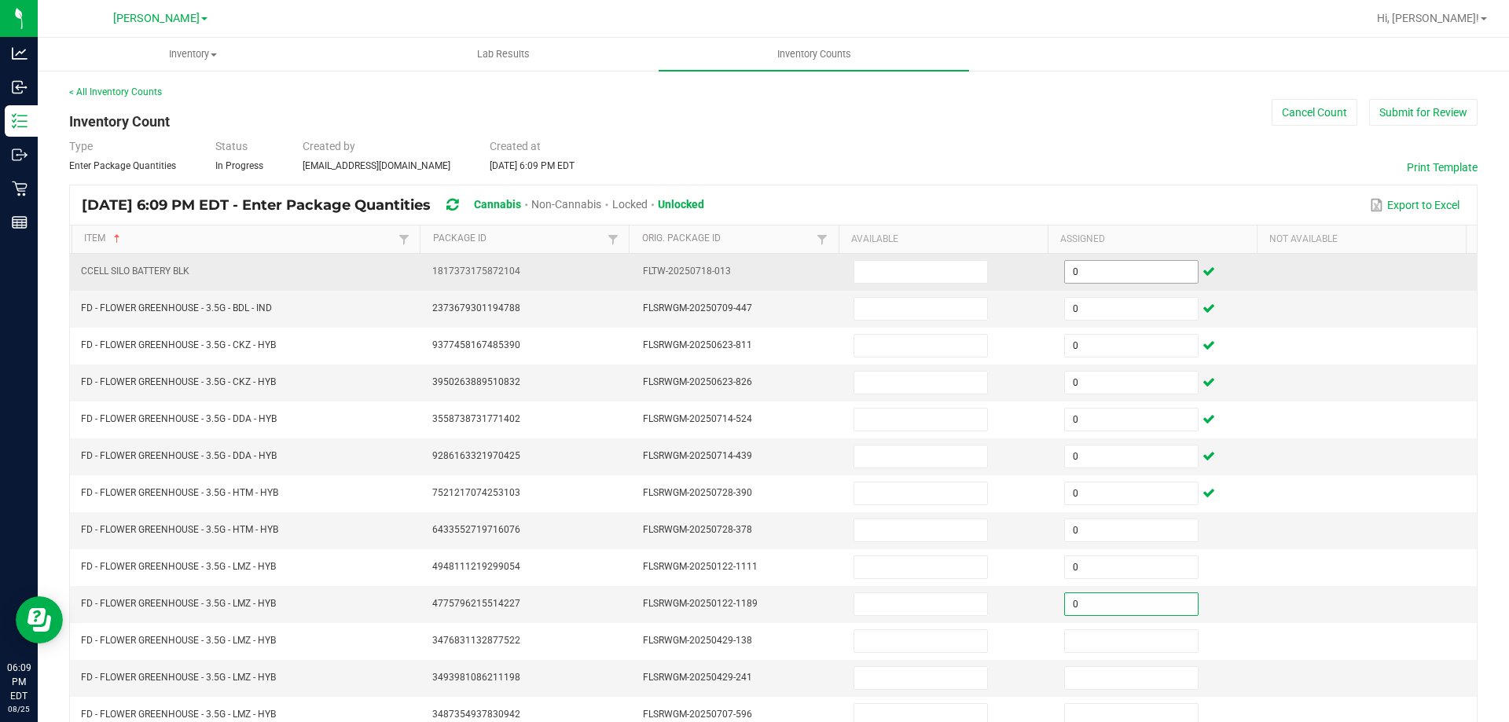
type input "0"
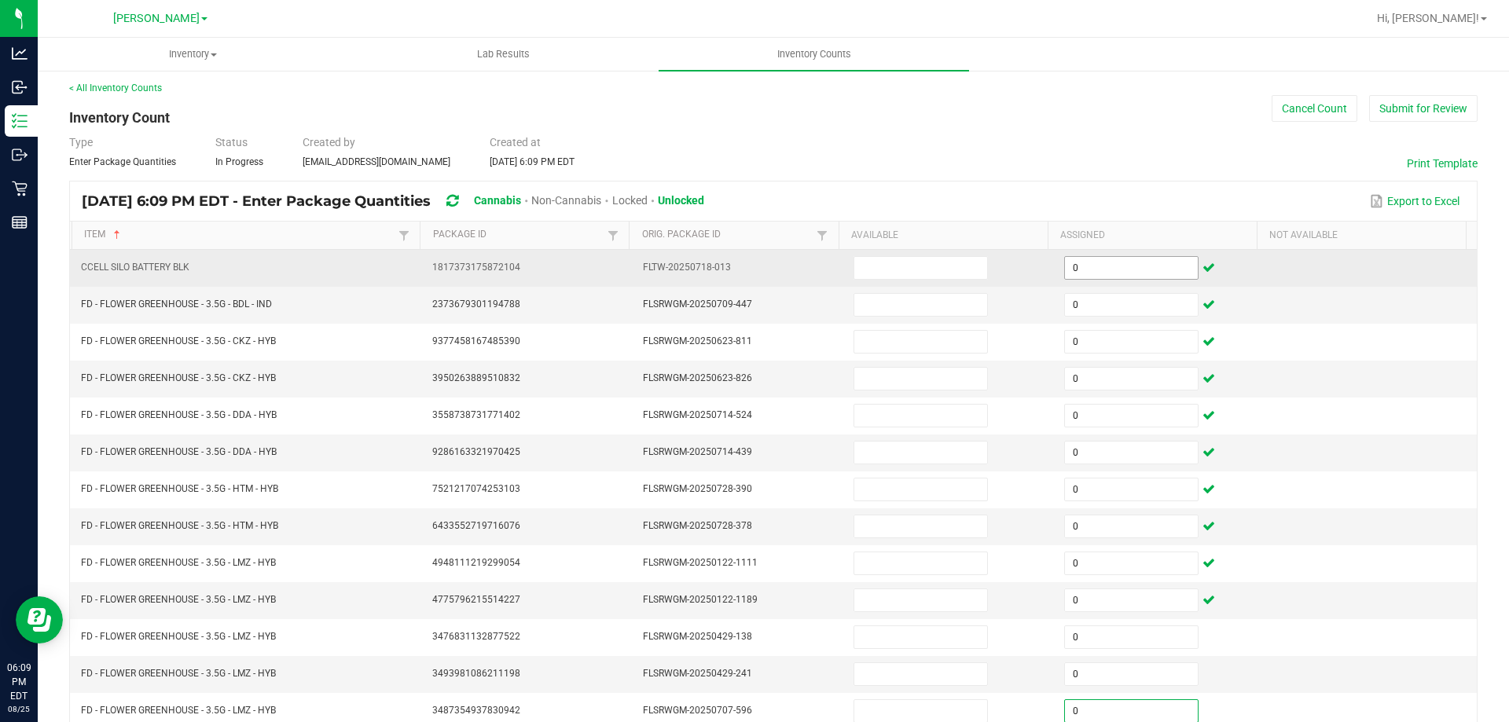
type input "0"
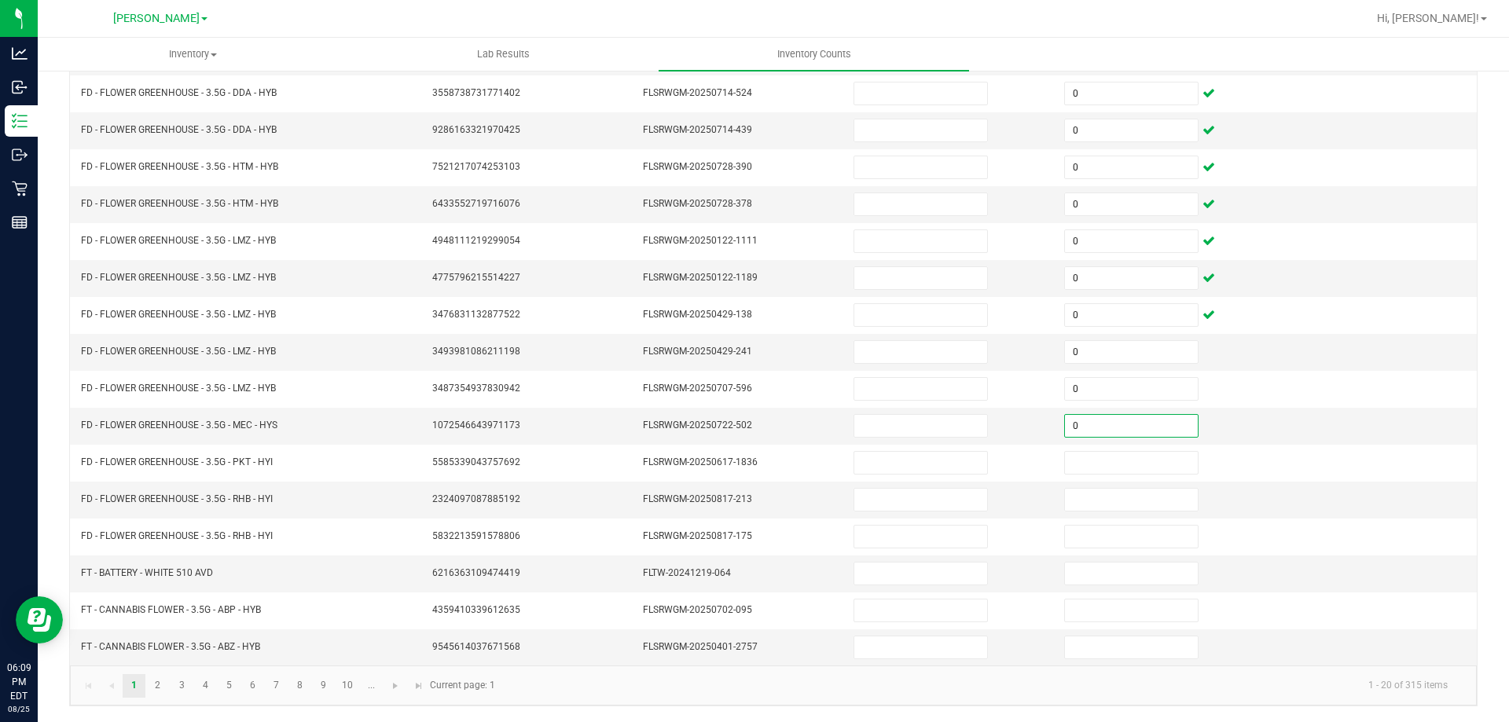
type input "0"
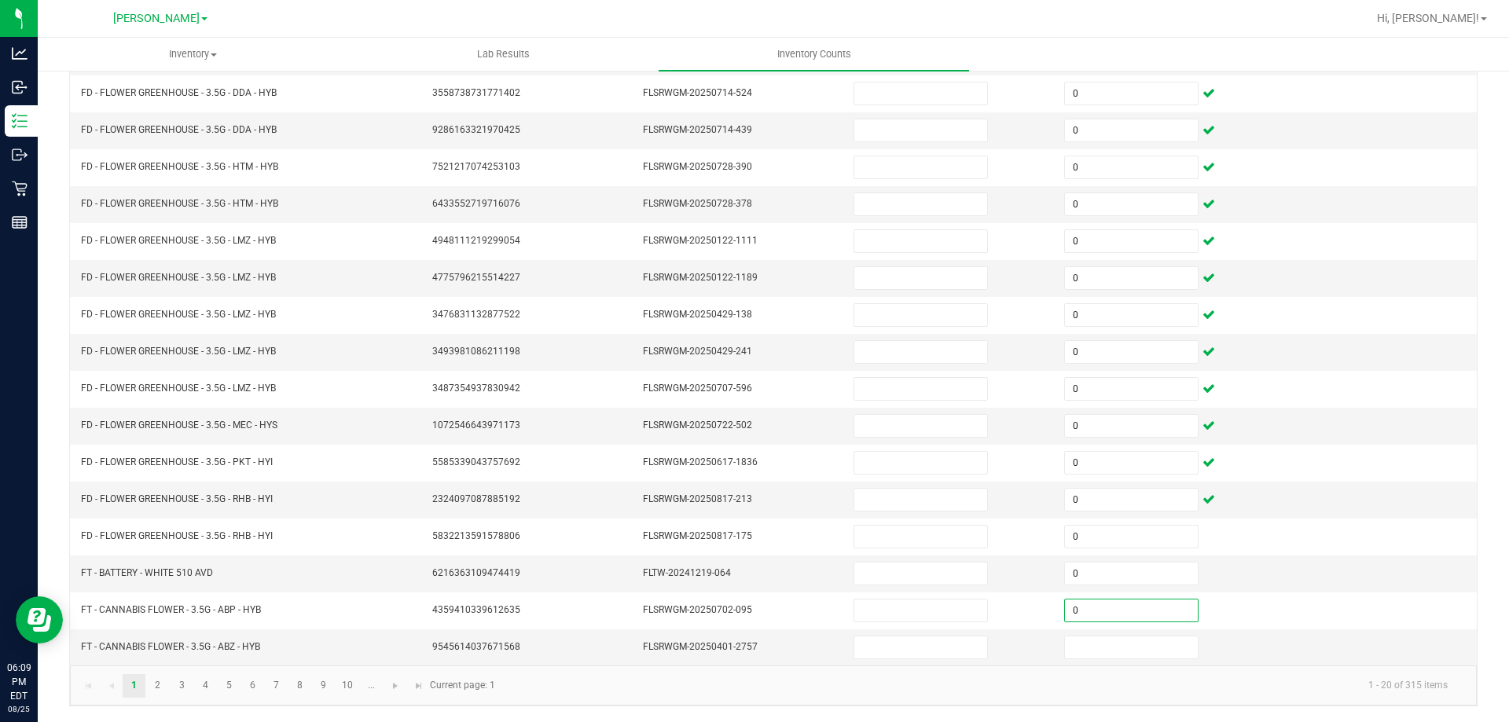
type input "0"
click at [398, 687] on span "Go to the next page" at bounding box center [395, 686] width 13 height 13
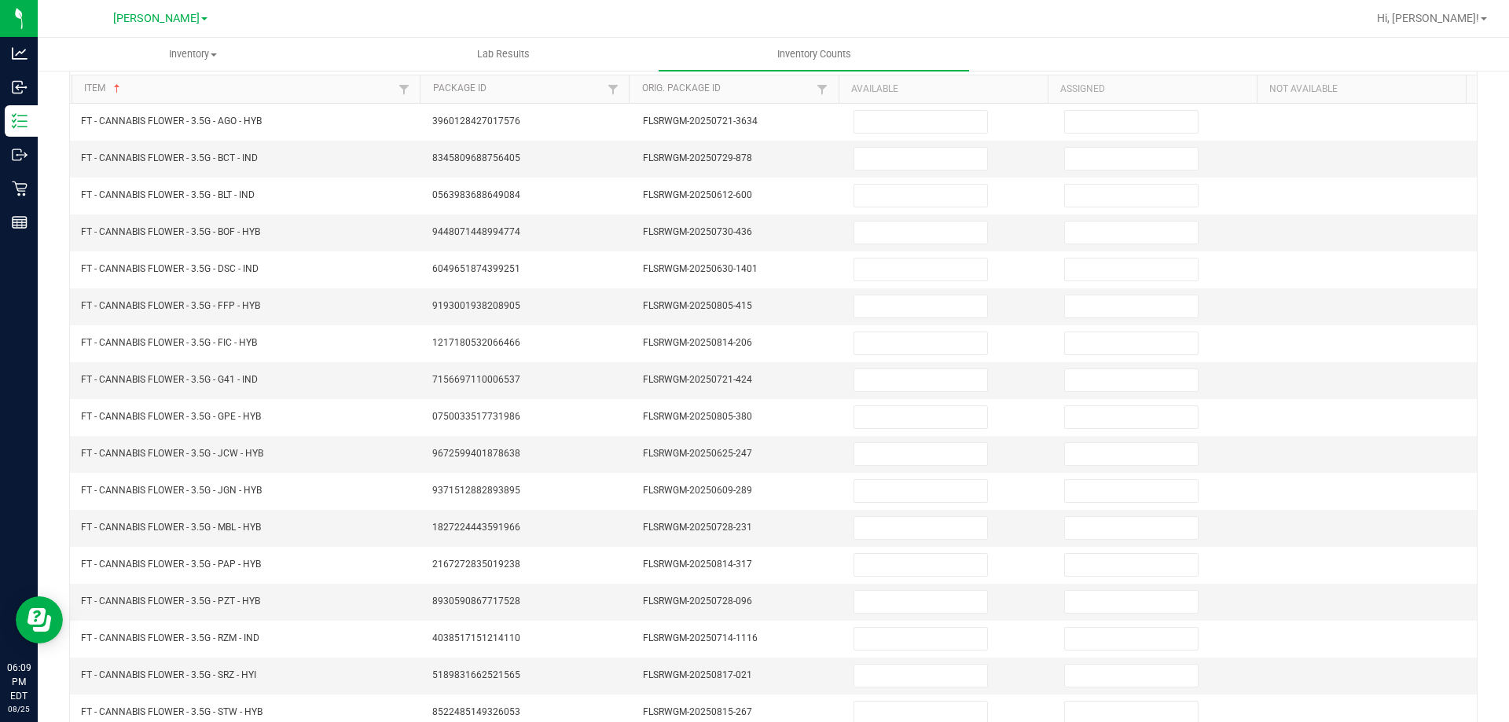
scroll to position [13, 0]
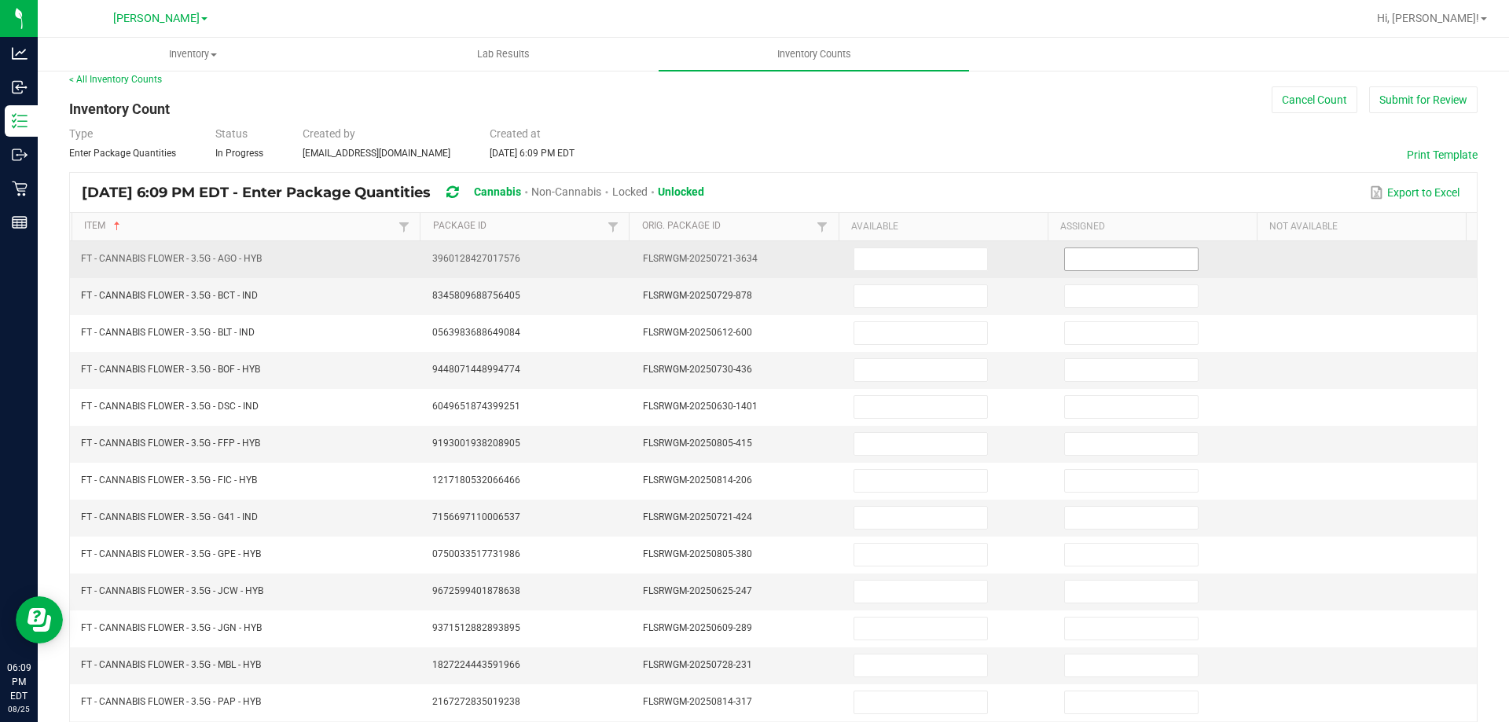
click at [1101, 259] on input at bounding box center [1131, 259] width 133 height 22
type input "0"
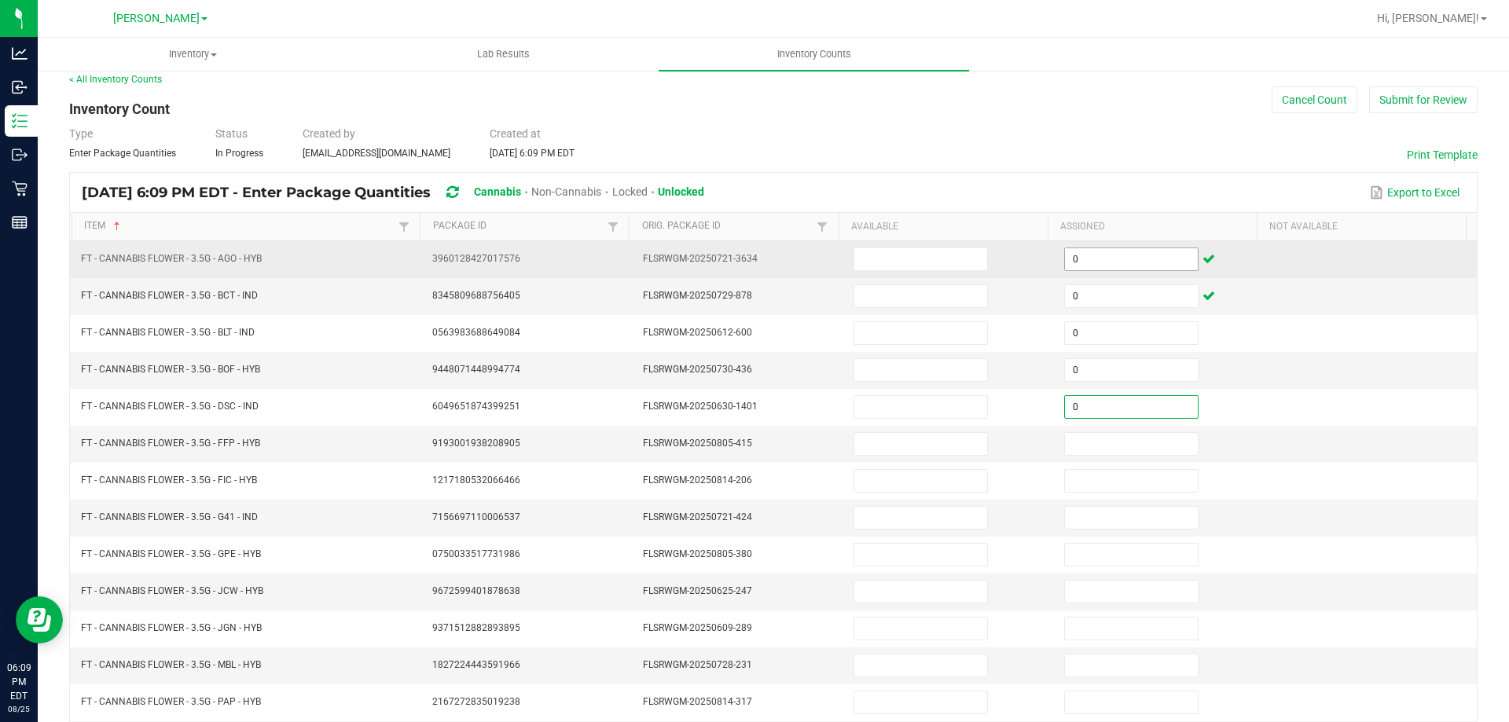
type input "0"
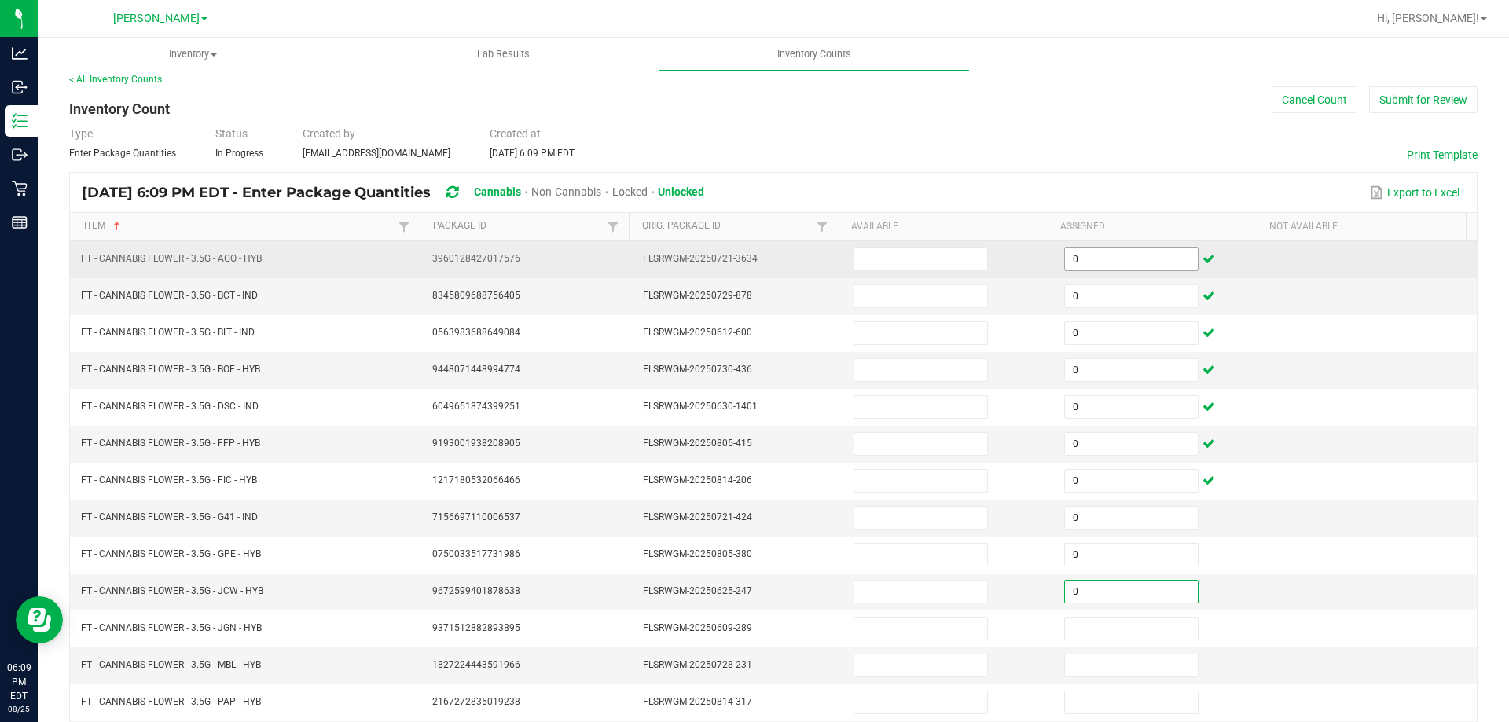
type input "0"
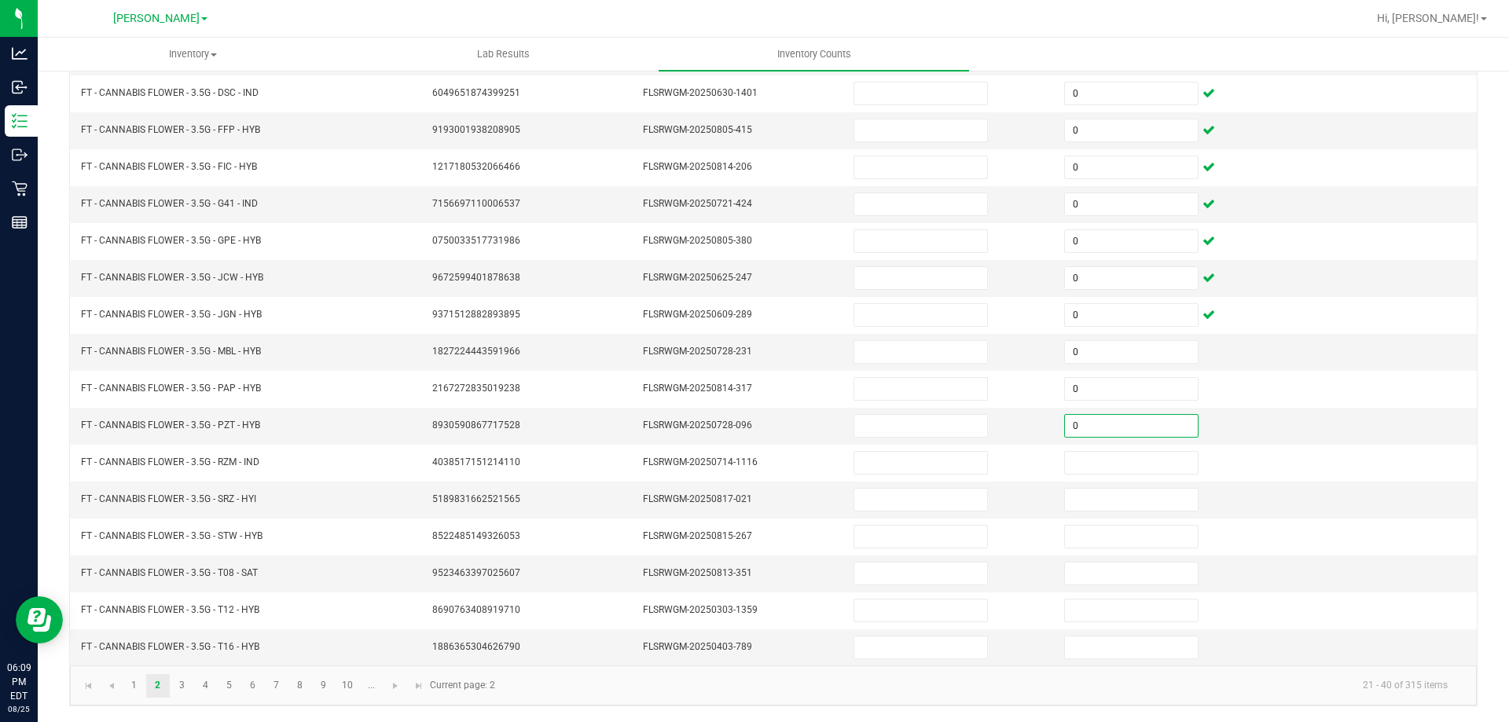
type input "0"
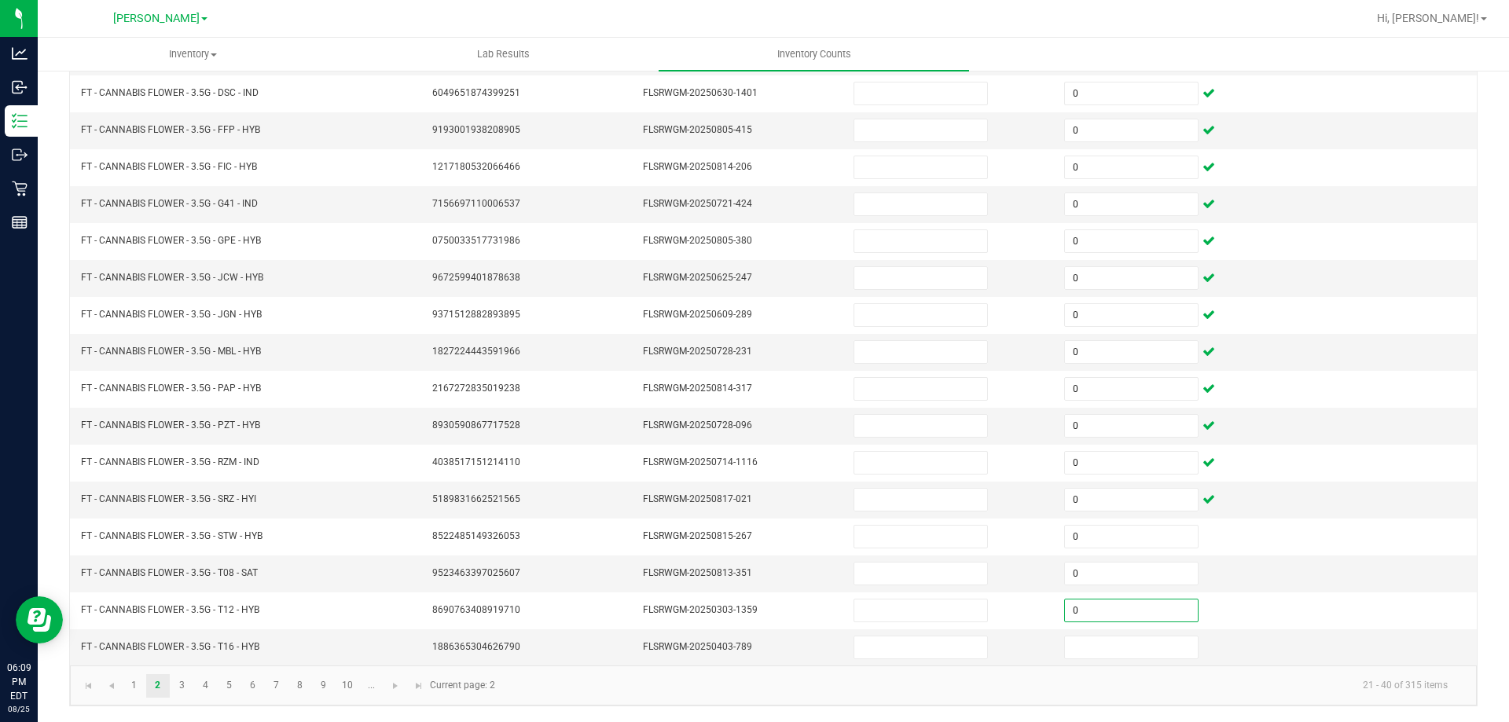
type input "0"
click at [1302, 516] on td at bounding box center [1371, 500] width 211 height 37
click at [182, 685] on link "3" at bounding box center [182, 686] width 23 height 24
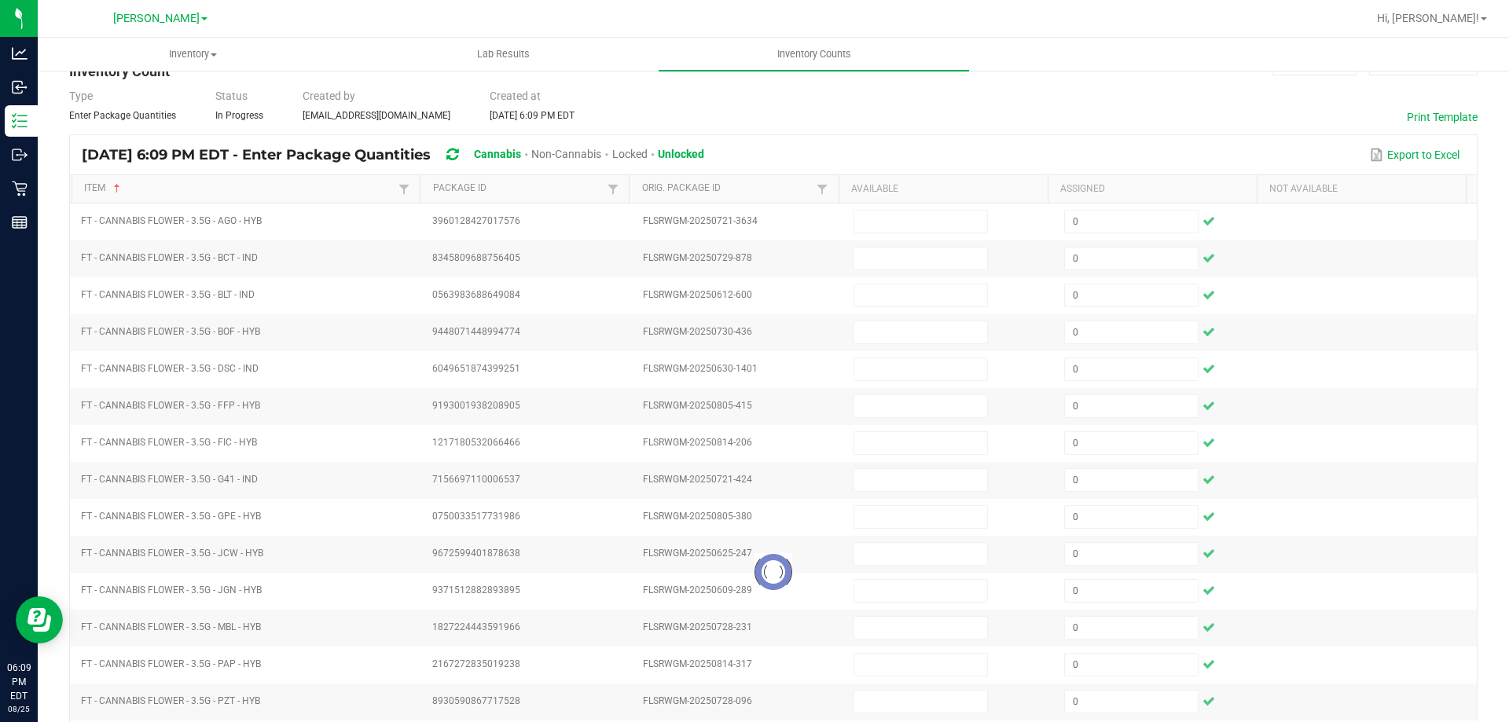
scroll to position [36, 0]
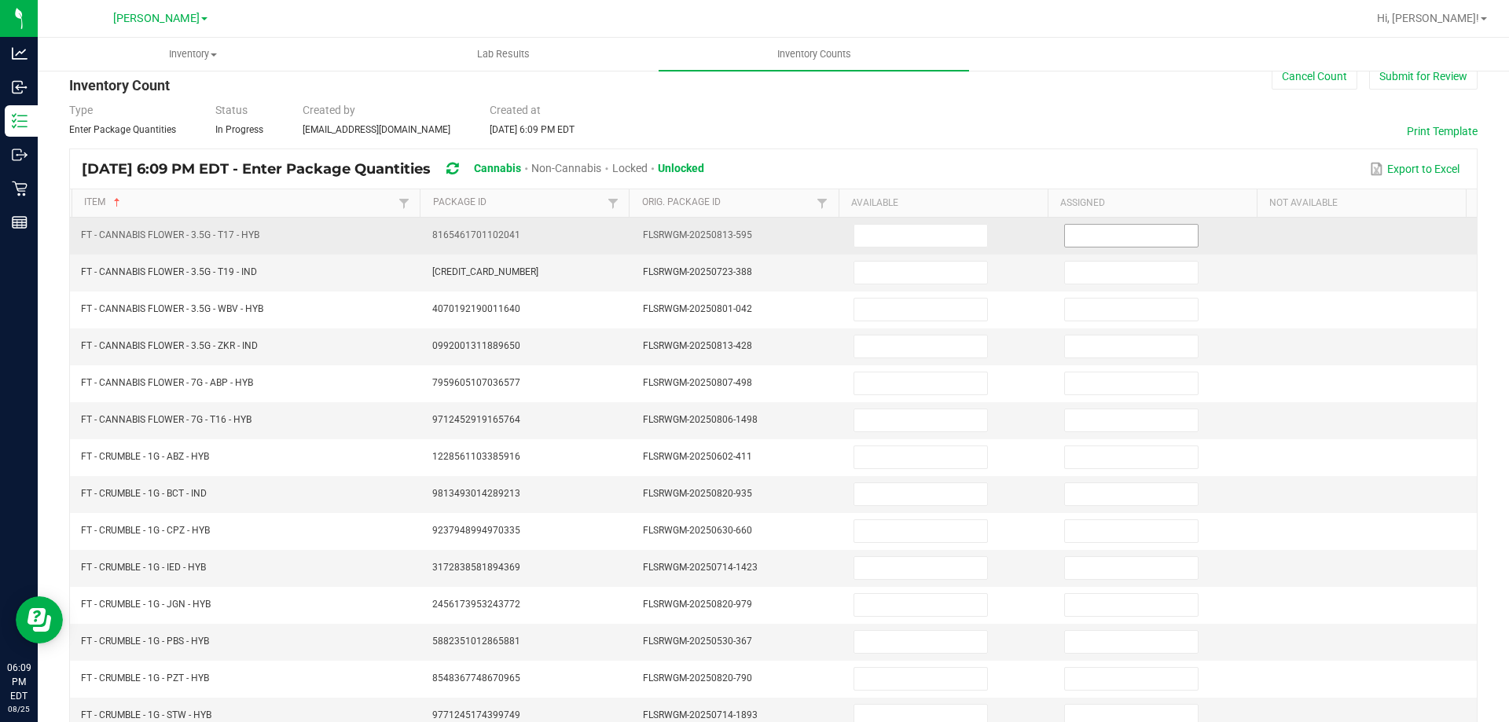
click at [1109, 239] on input at bounding box center [1131, 236] width 133 height 22
type input "0"
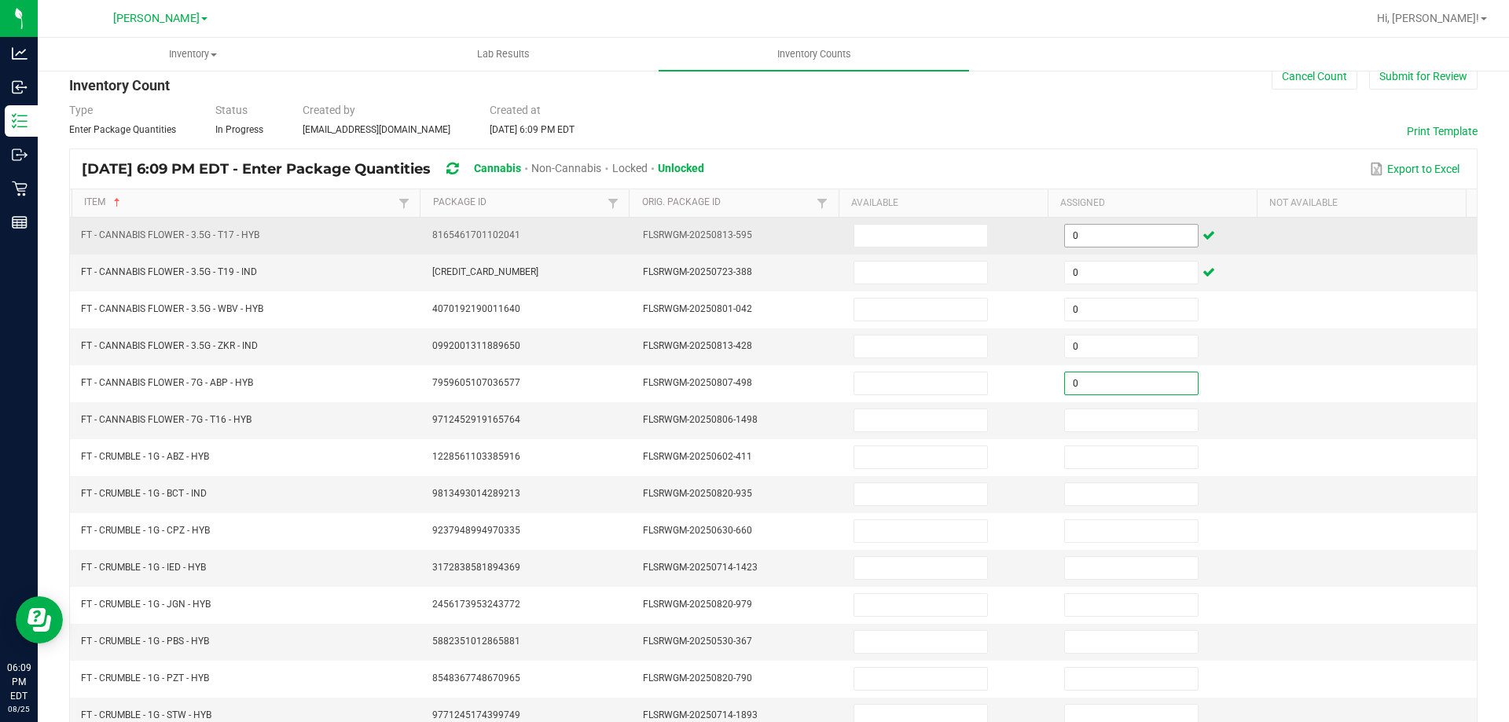
type input "0"
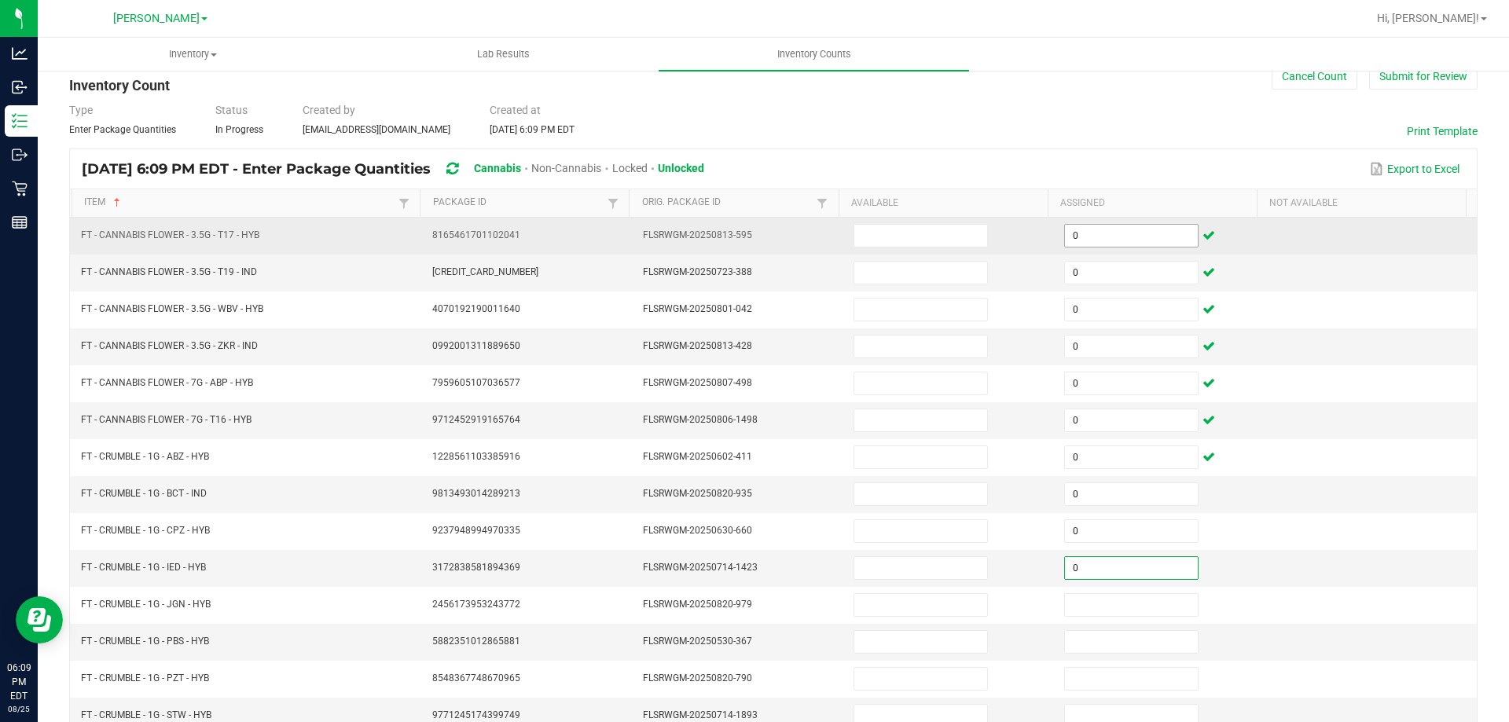
type input "0"
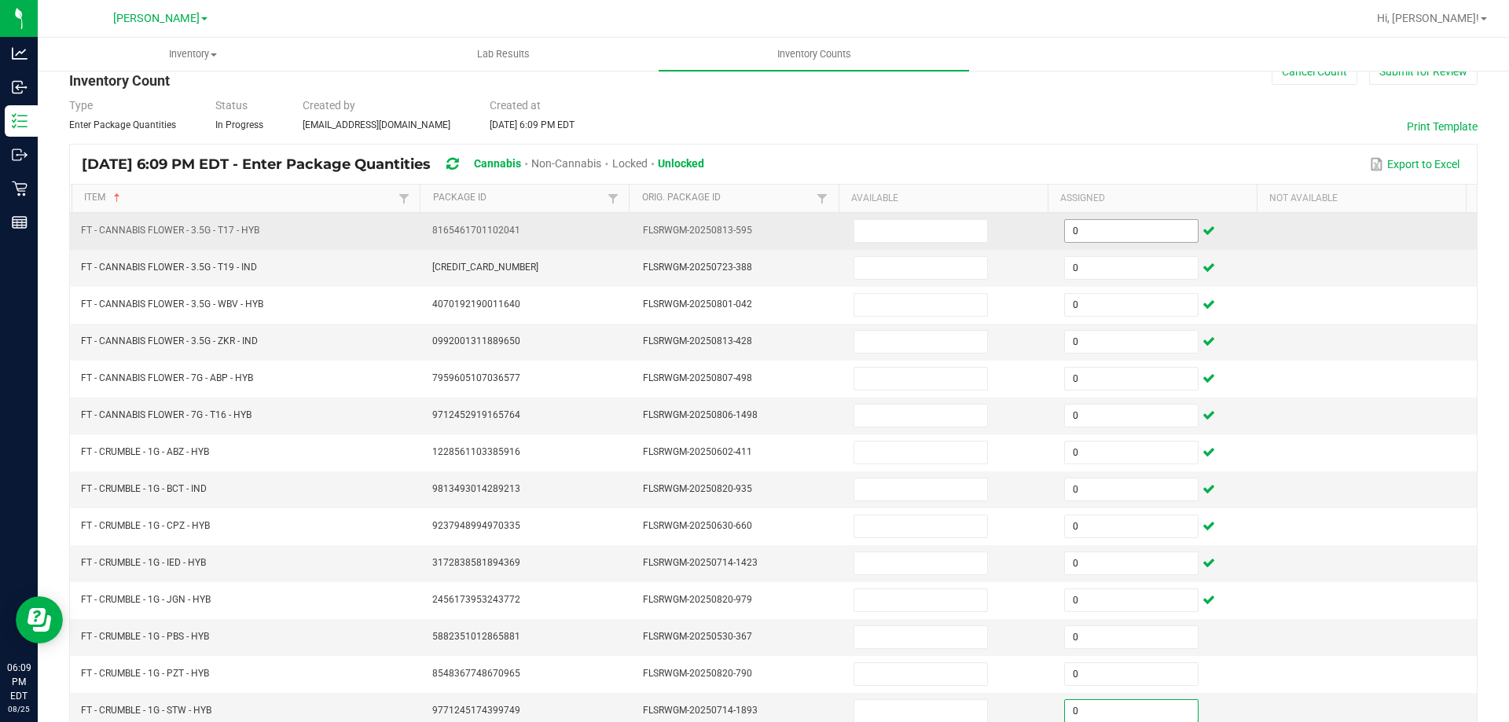
type input "0"
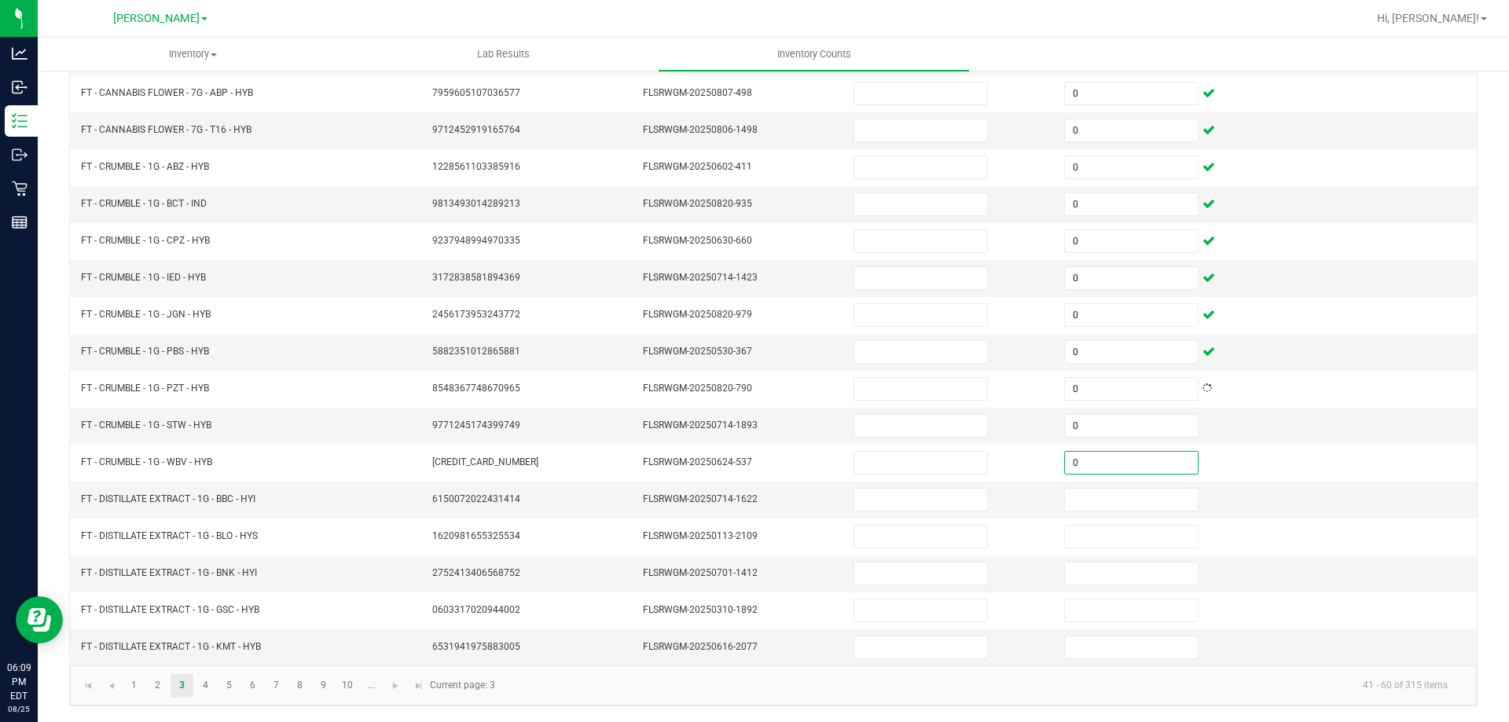
type input "0"
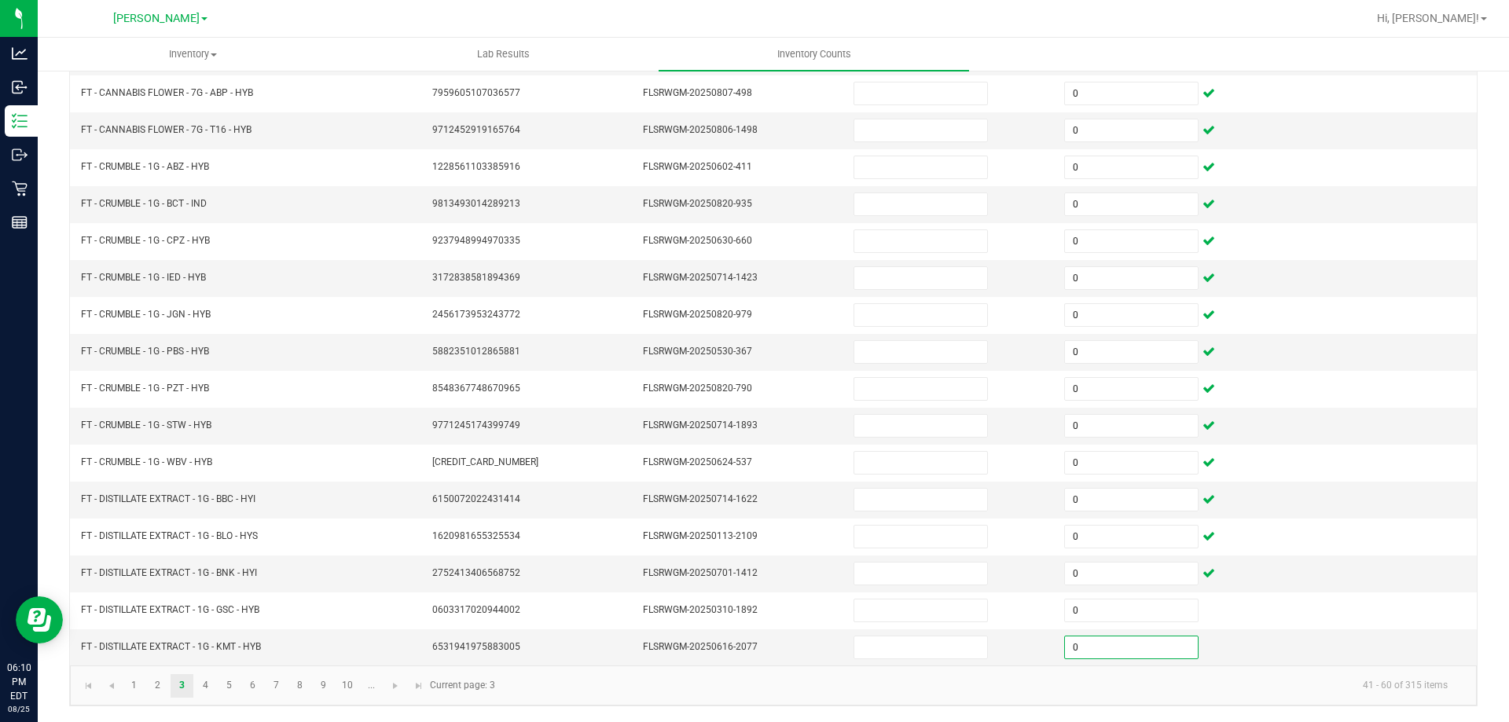
type input "0"
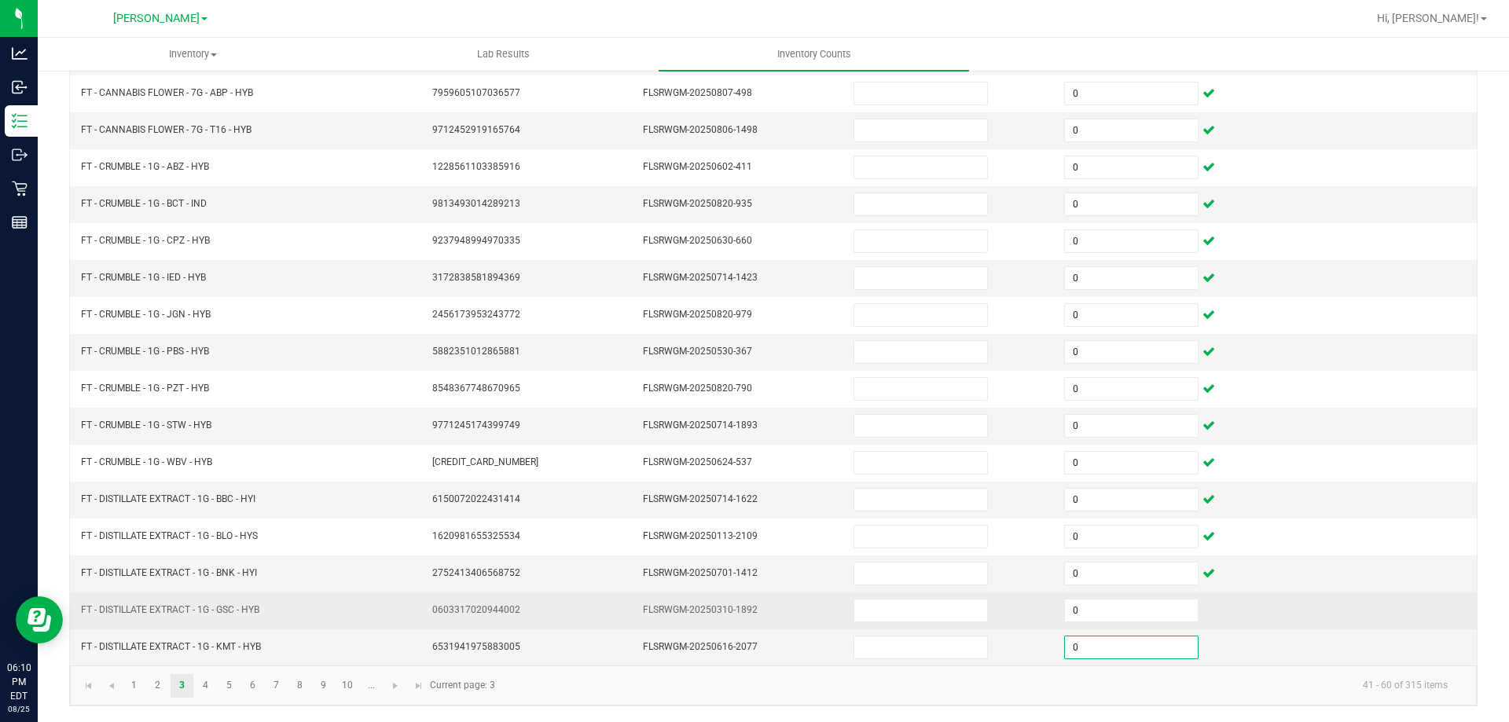
click at [1344, 616] on td at bounding box center [1371, 611] width 211 height 37
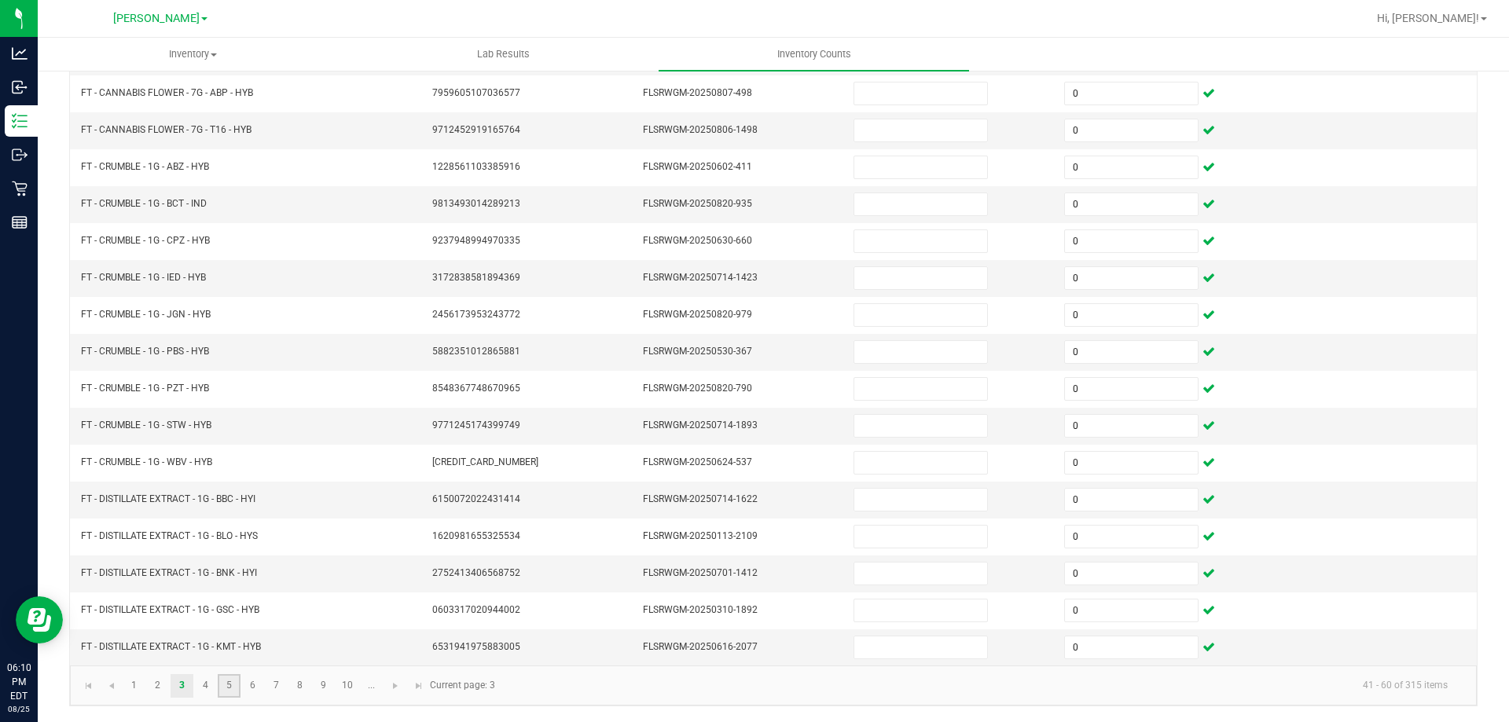
click at [219, 674] on link "5" at bounding box center [229, 686] width 23 height 24
click at [205, 685] on link "4" at bounding box center [205, 686] width 23 height 24
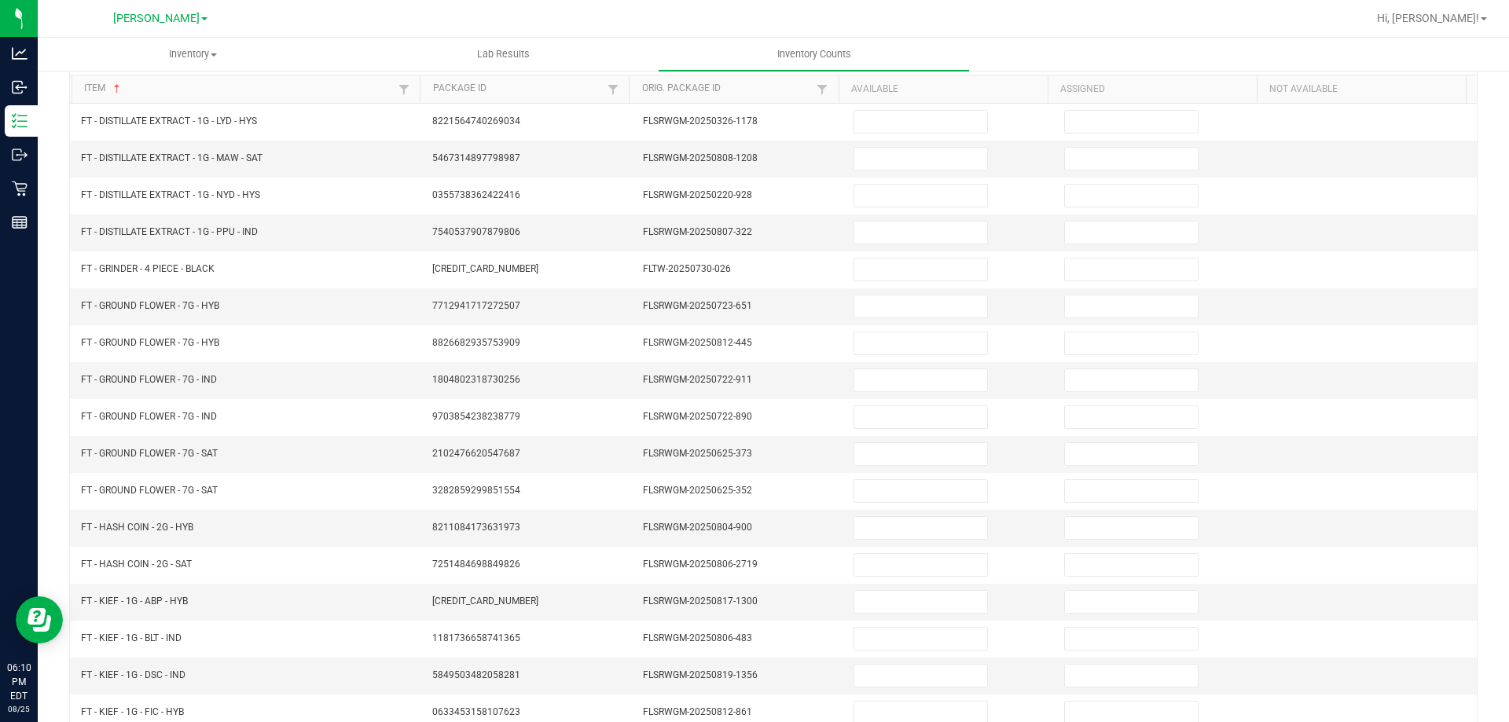
scroll to position [0, 0]
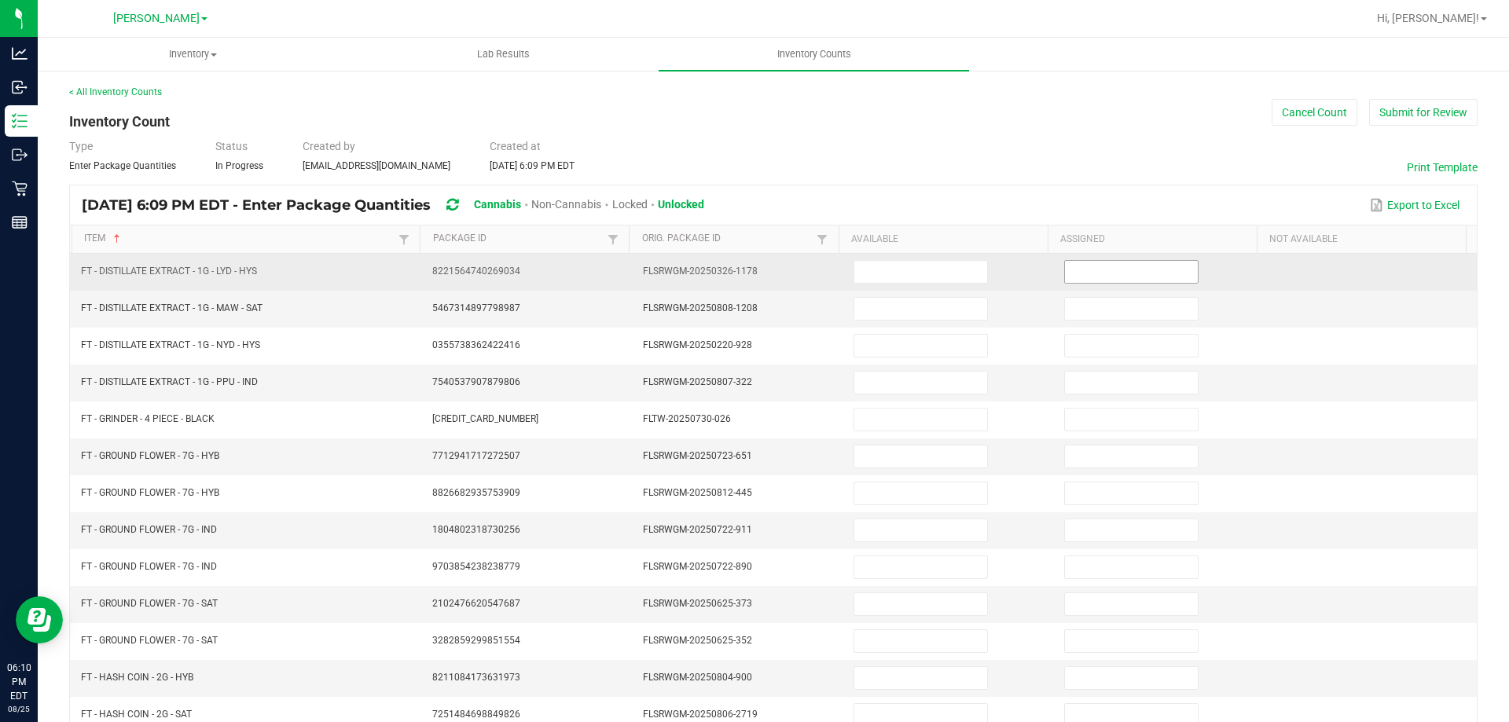
click at [1118, 273] on input at bounding box center [1131, 272] width 133 height 22
type input "0"
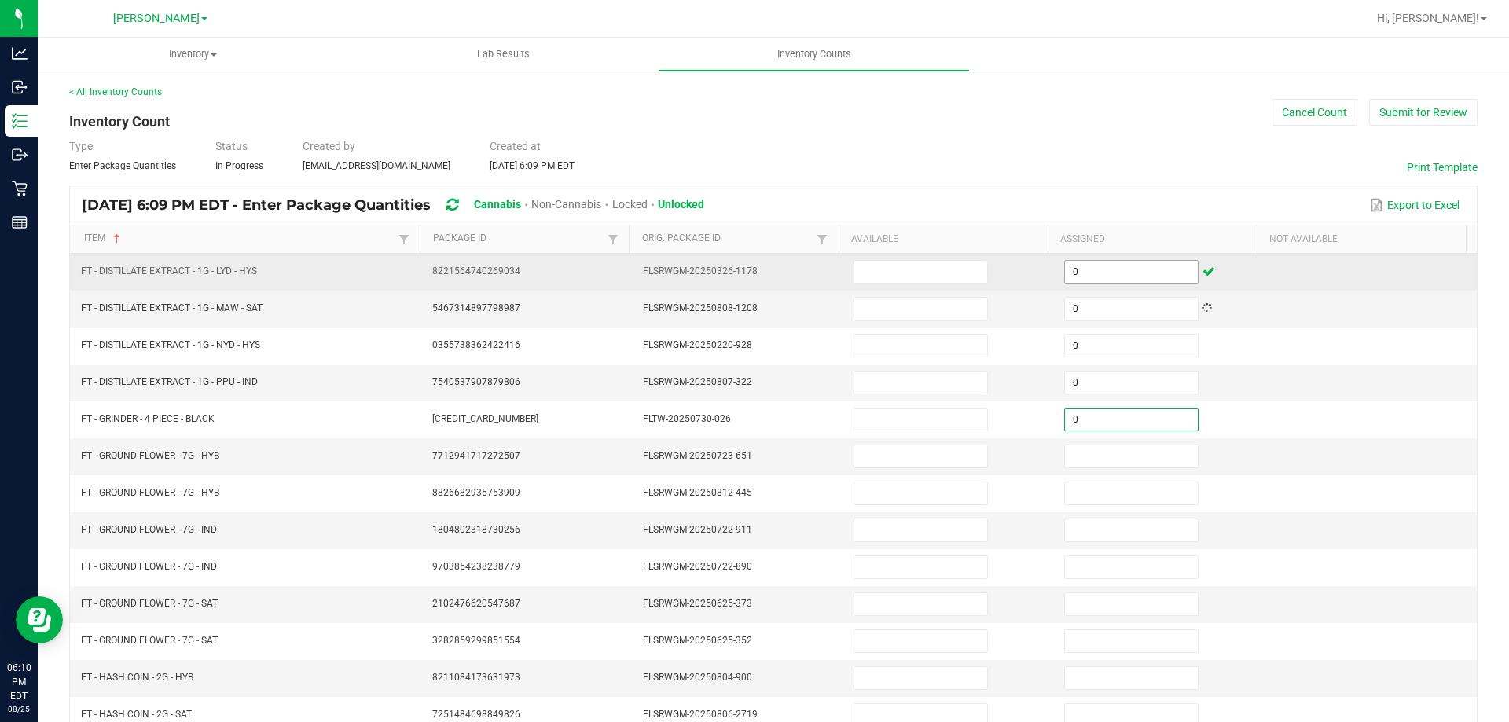
type input "0"
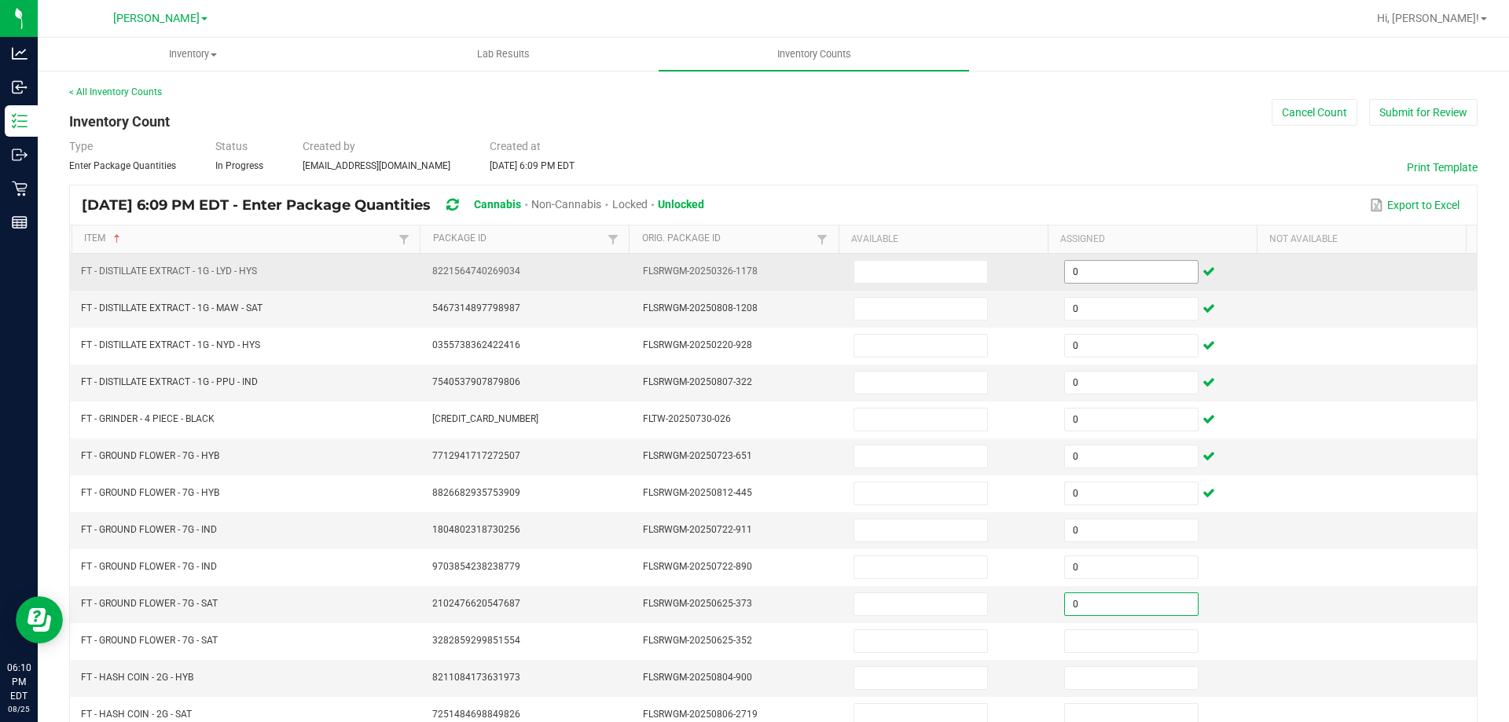
type input "0"
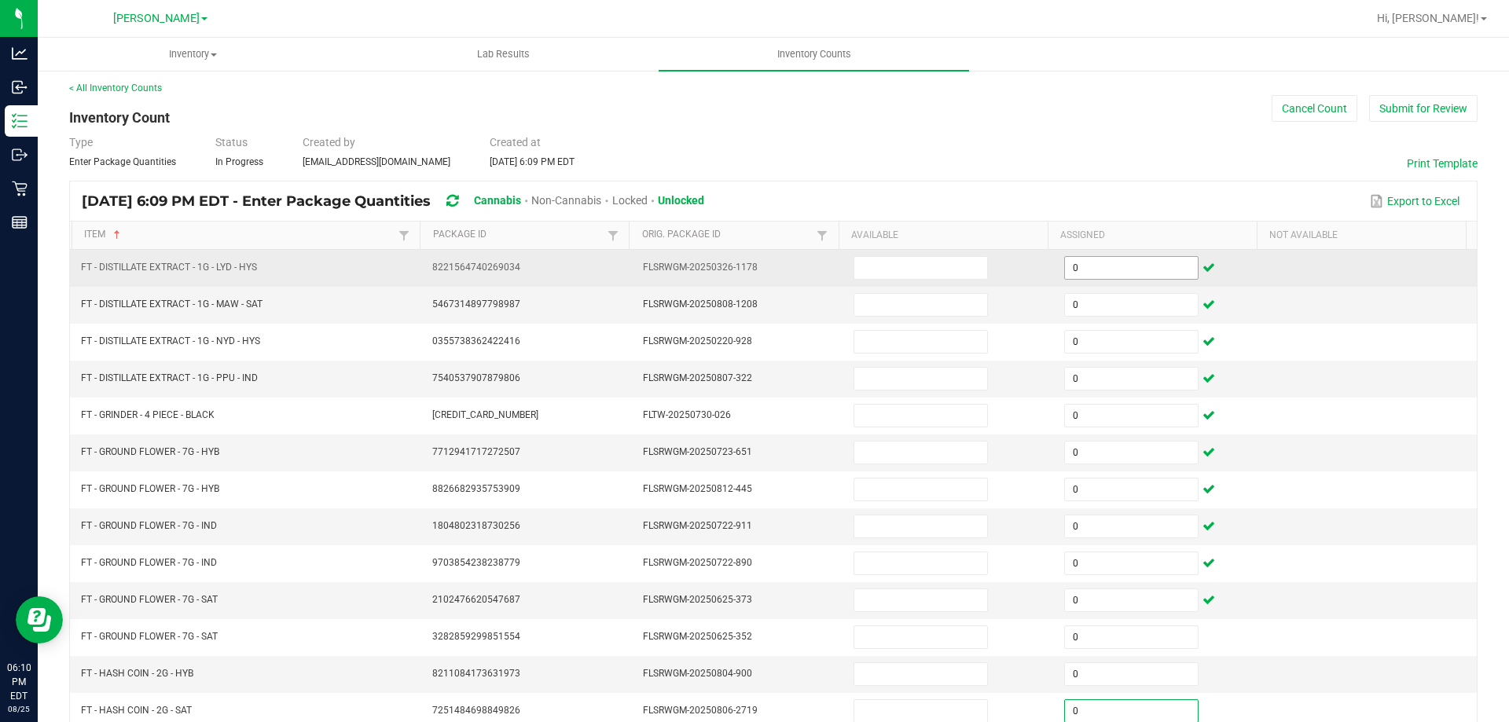
type input "0"
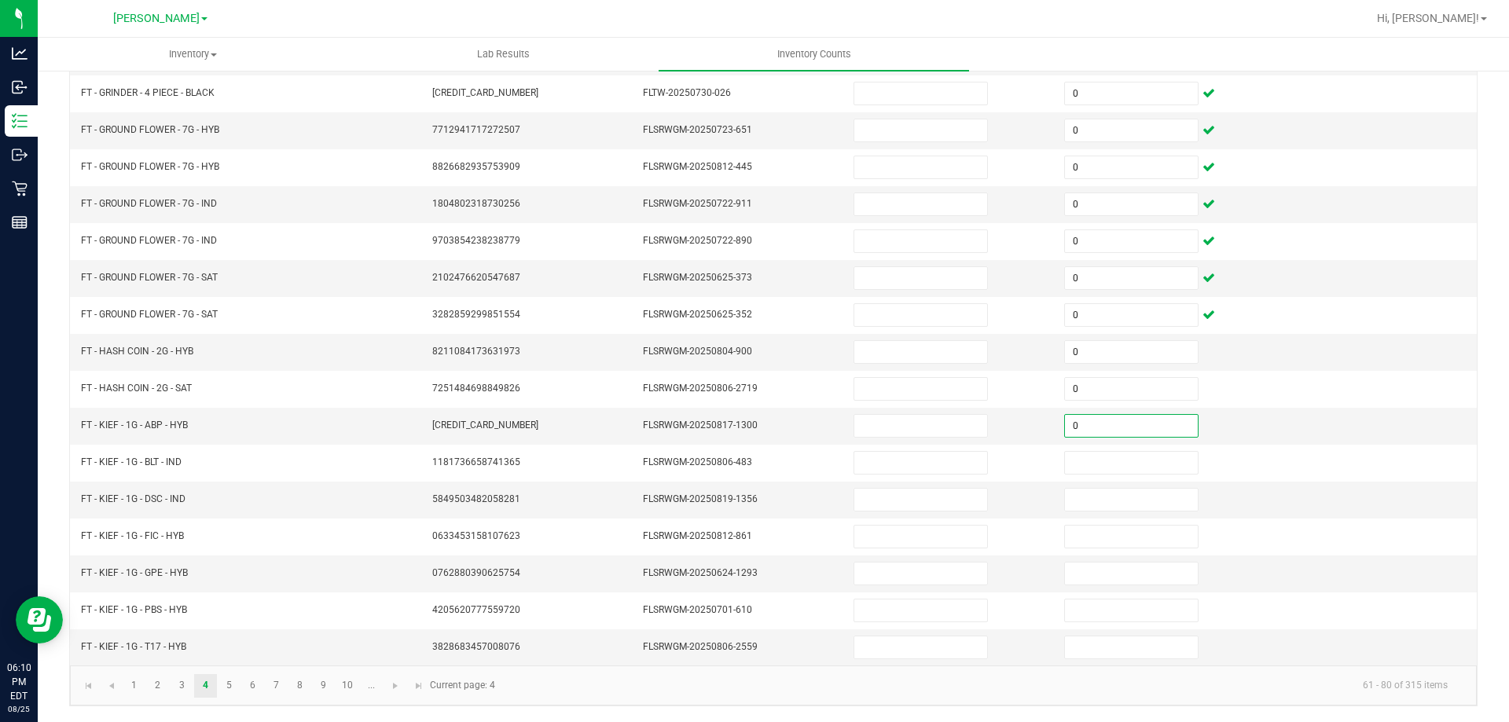
type input "0"
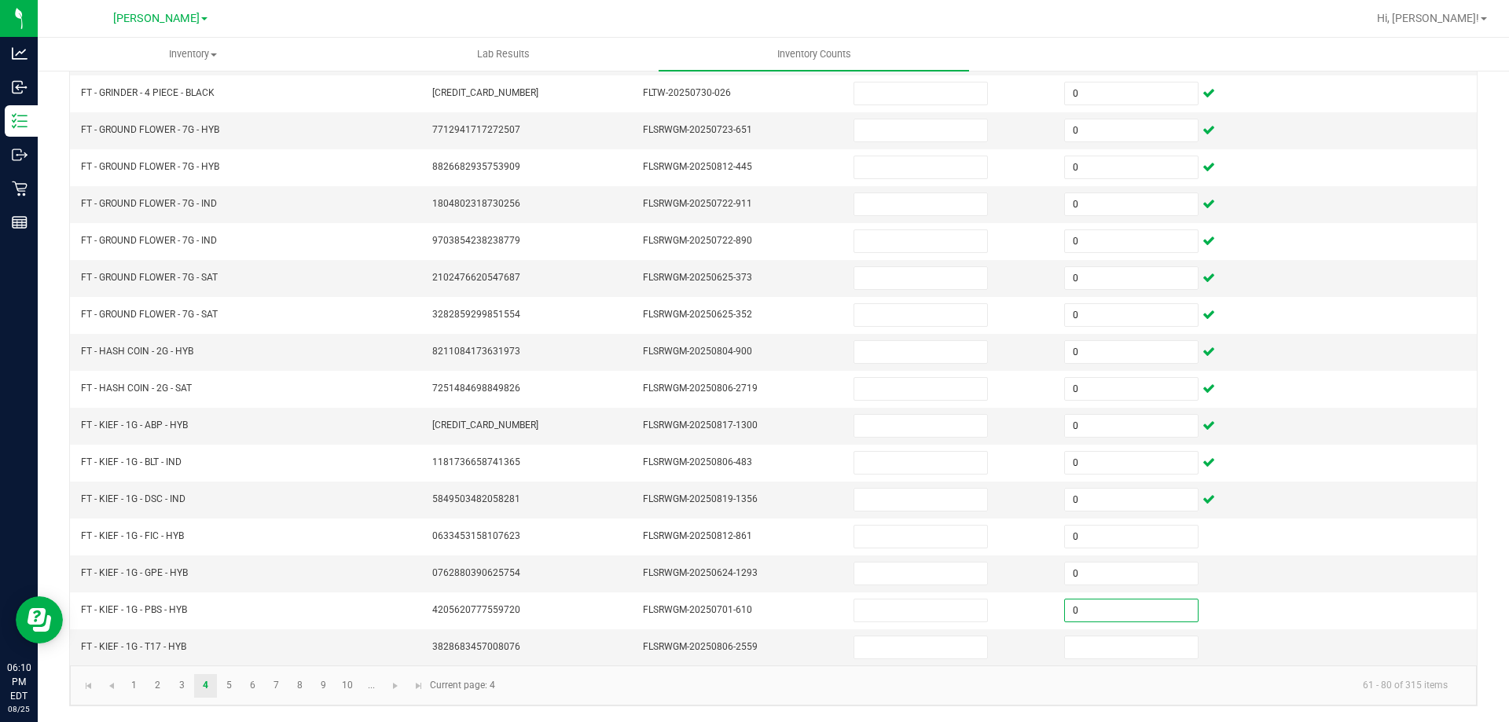
type input "0"
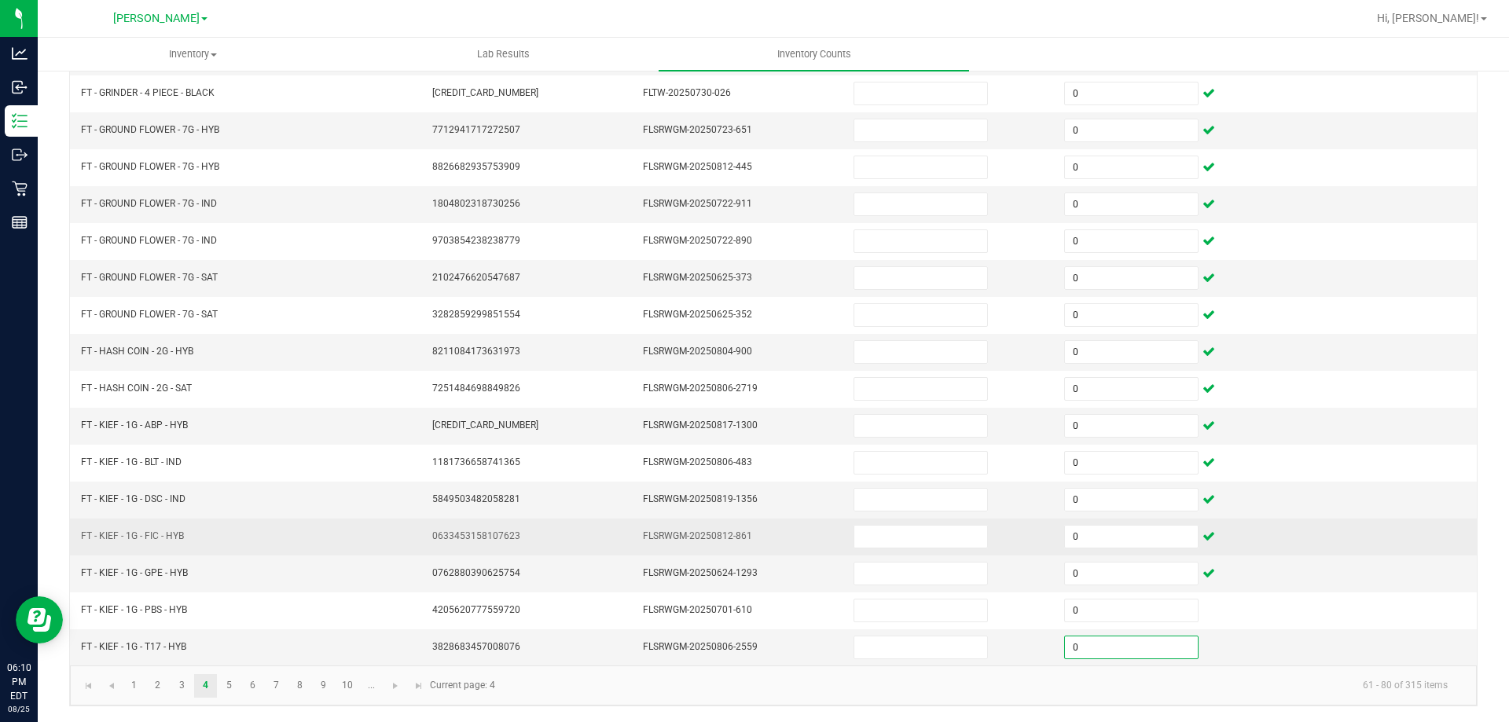
type input "0"
click at [1281, 537] on td at bounding box center [1371, 537] width 211 height 37
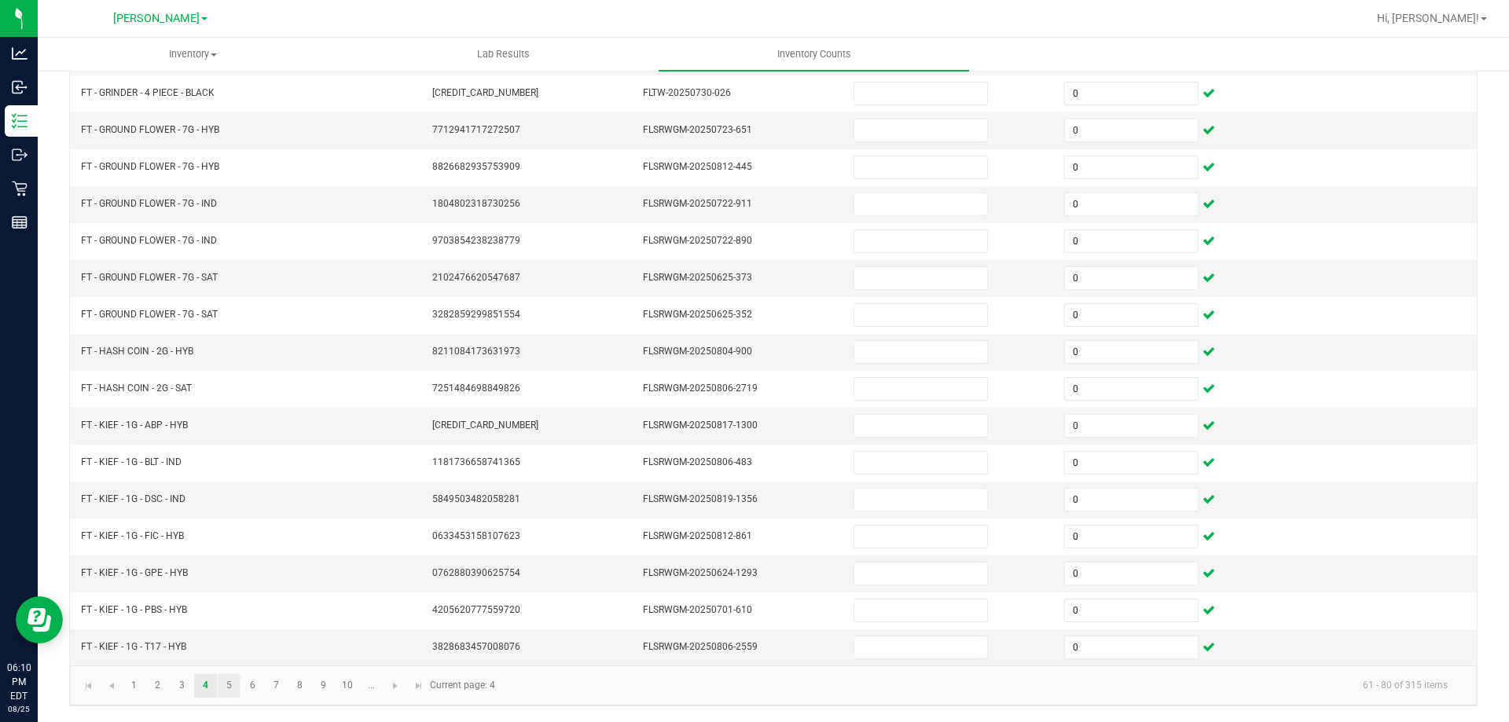
click at [218, 678] on link "5" at bounding box center [229, 686] width 23 height 24
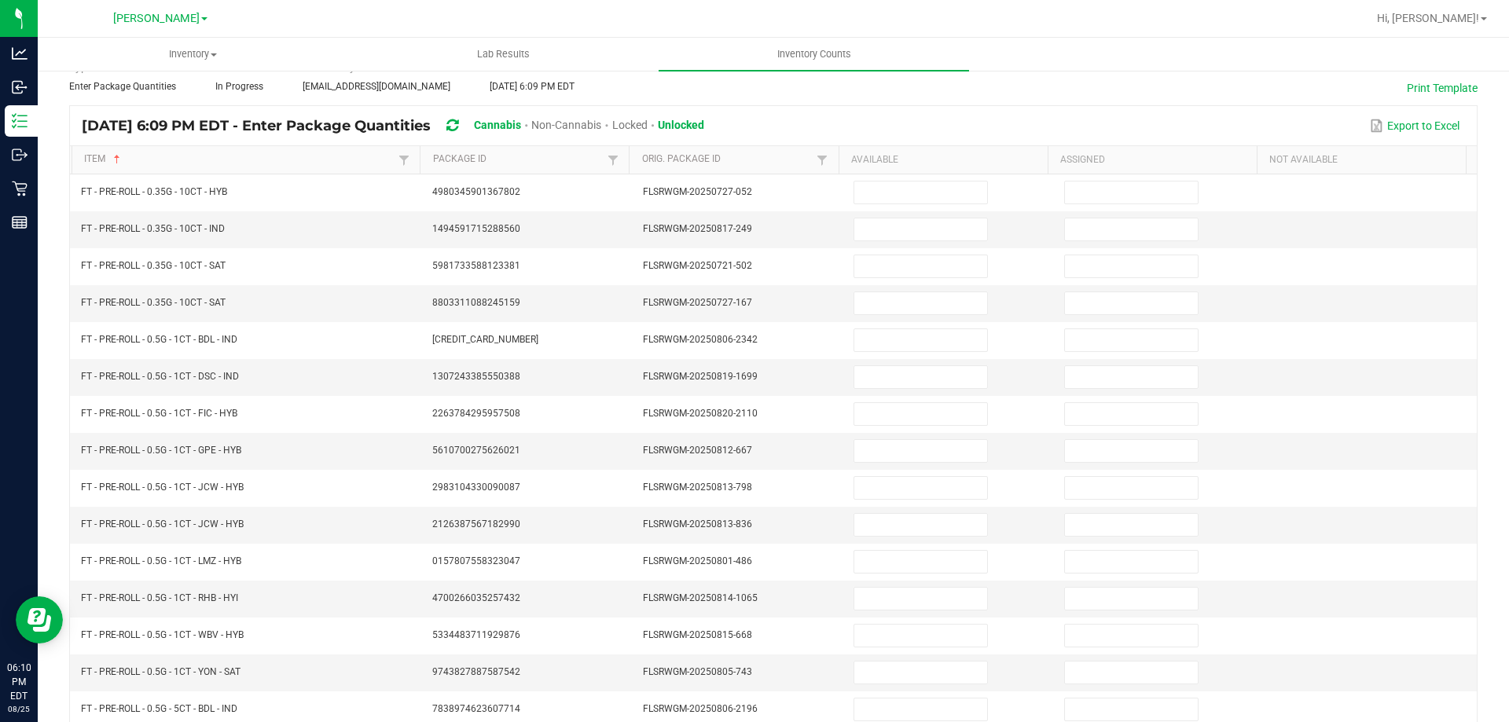
scroll to position [0, 0]
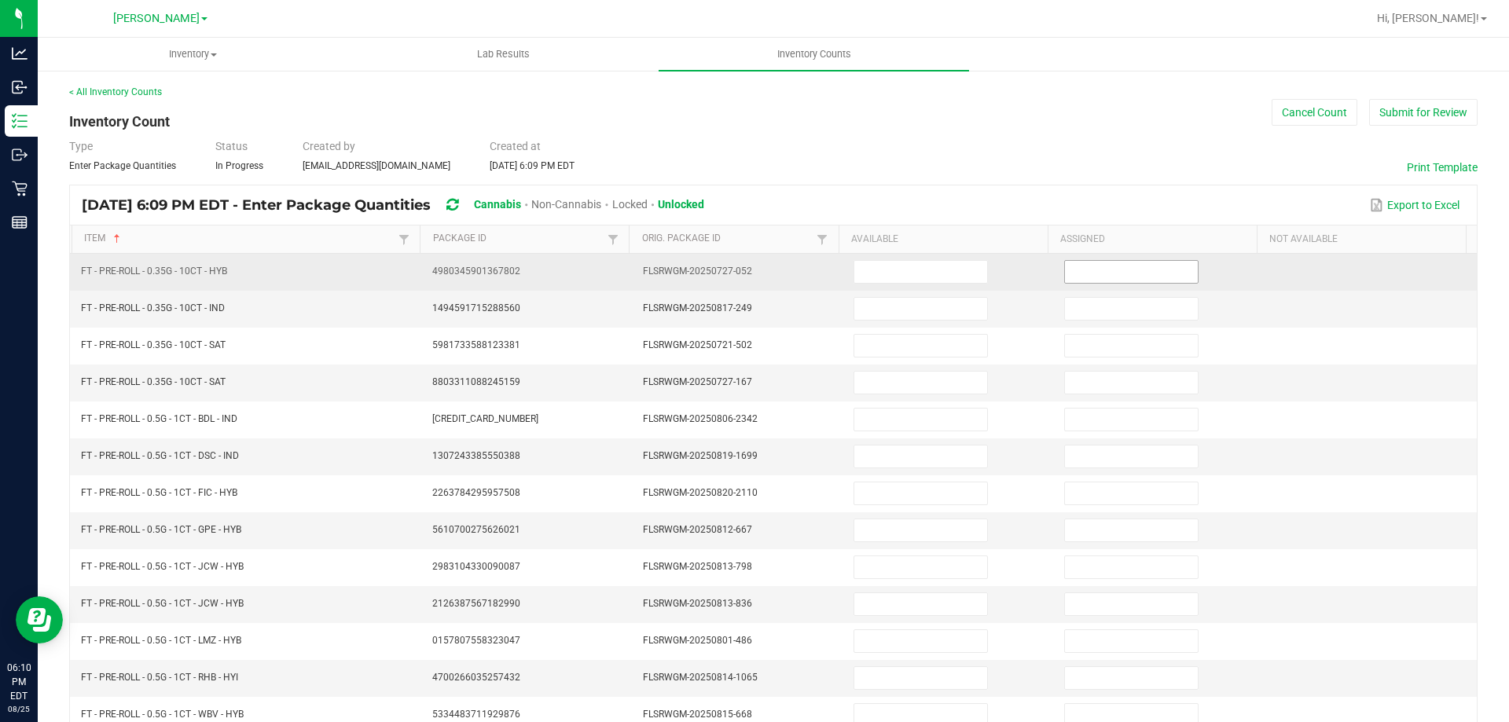
click at [1104, 276] on input at bounding box center [1131, 272] width 133 height 22
type input "0"
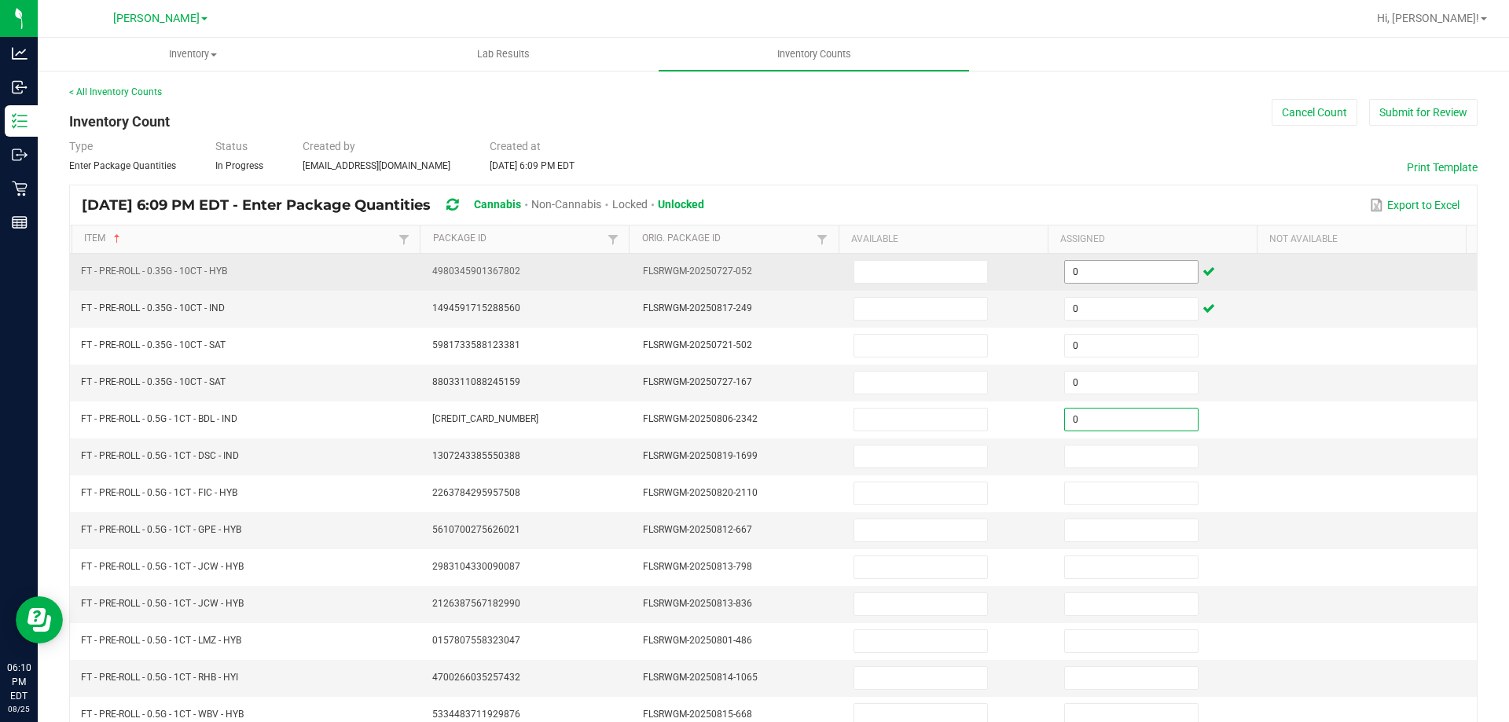
type input "0"
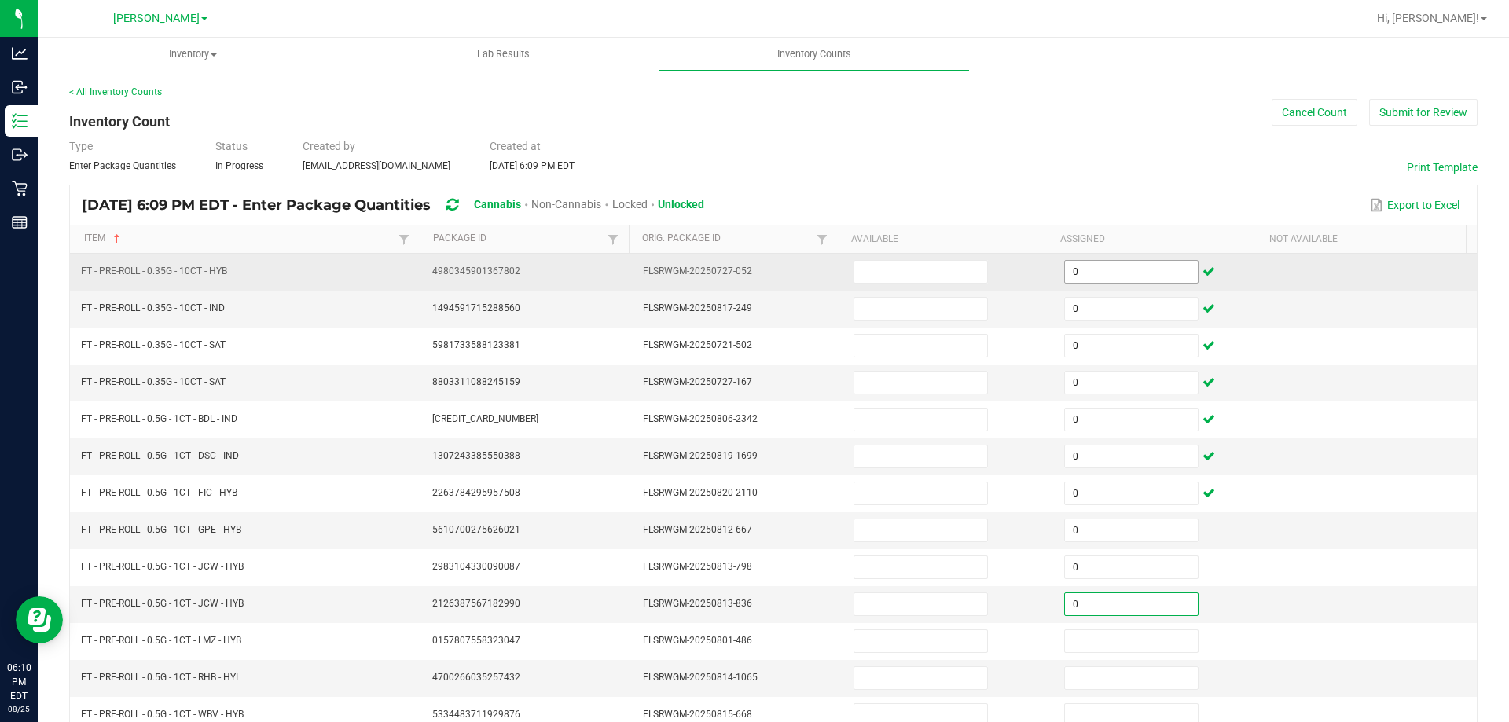
type input "0"
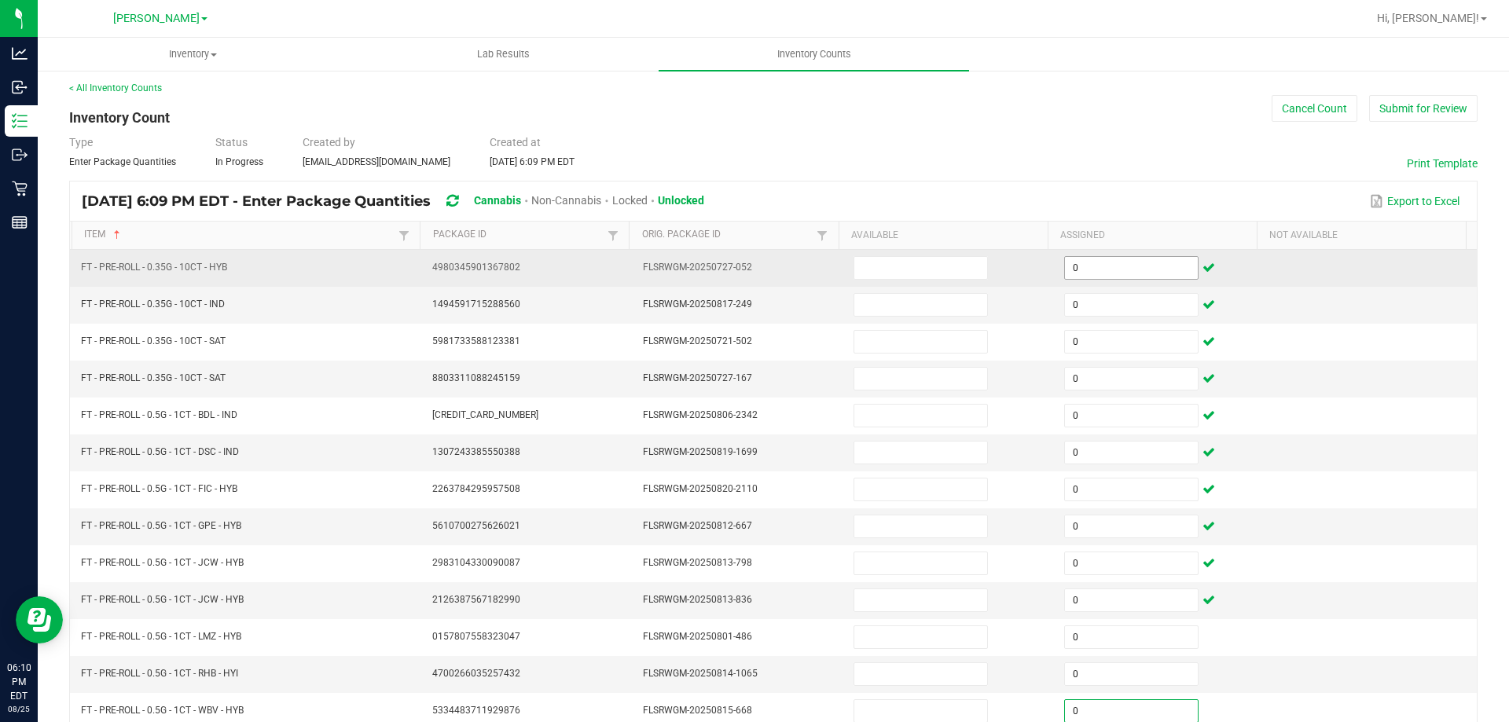
type input "0"
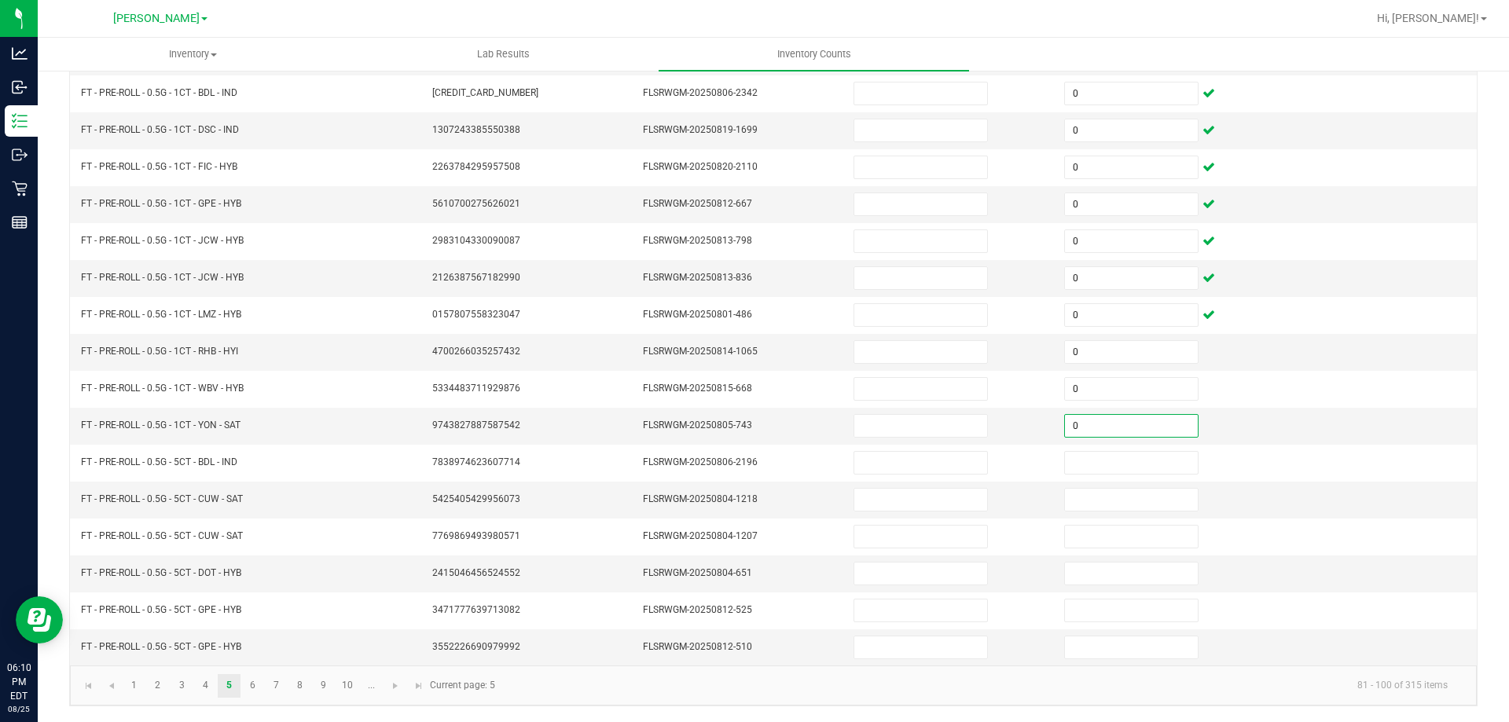
type input "0"
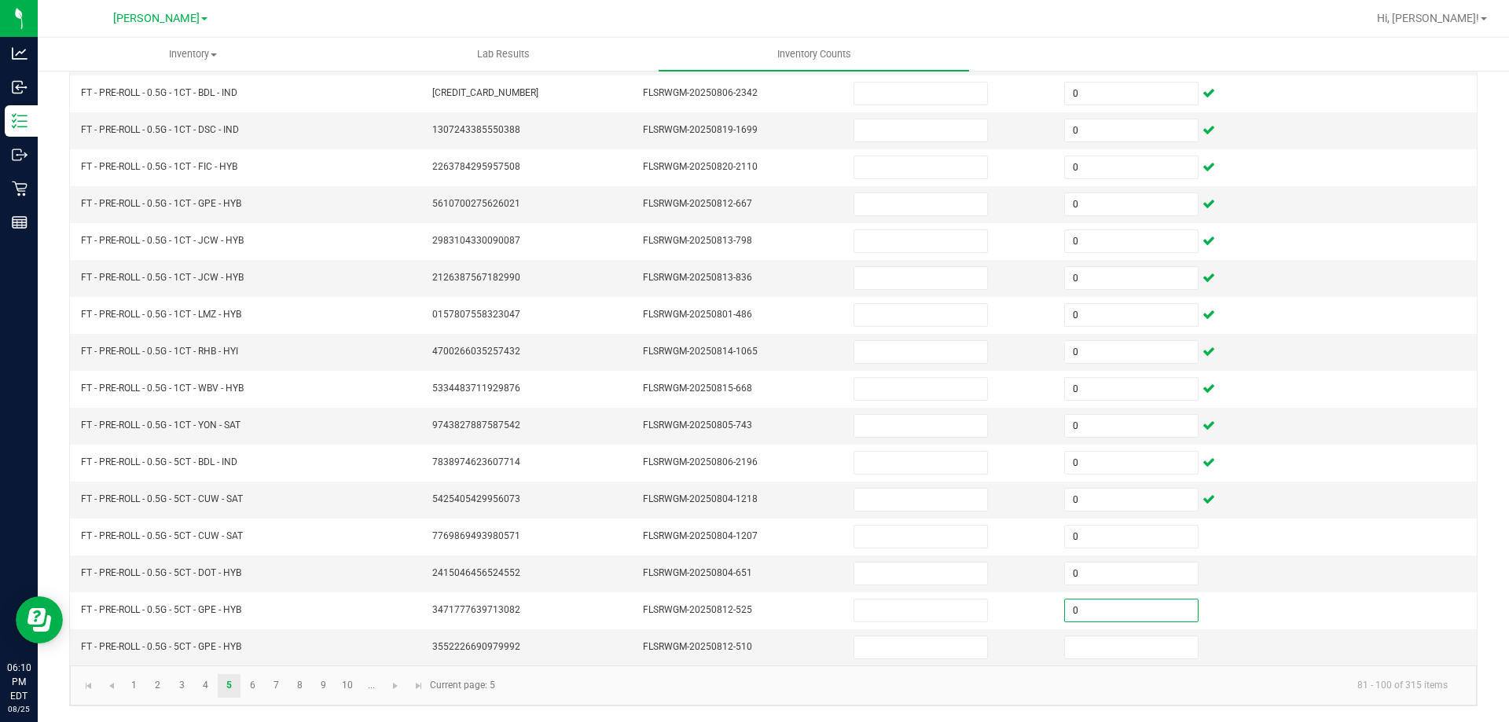
type input "0"
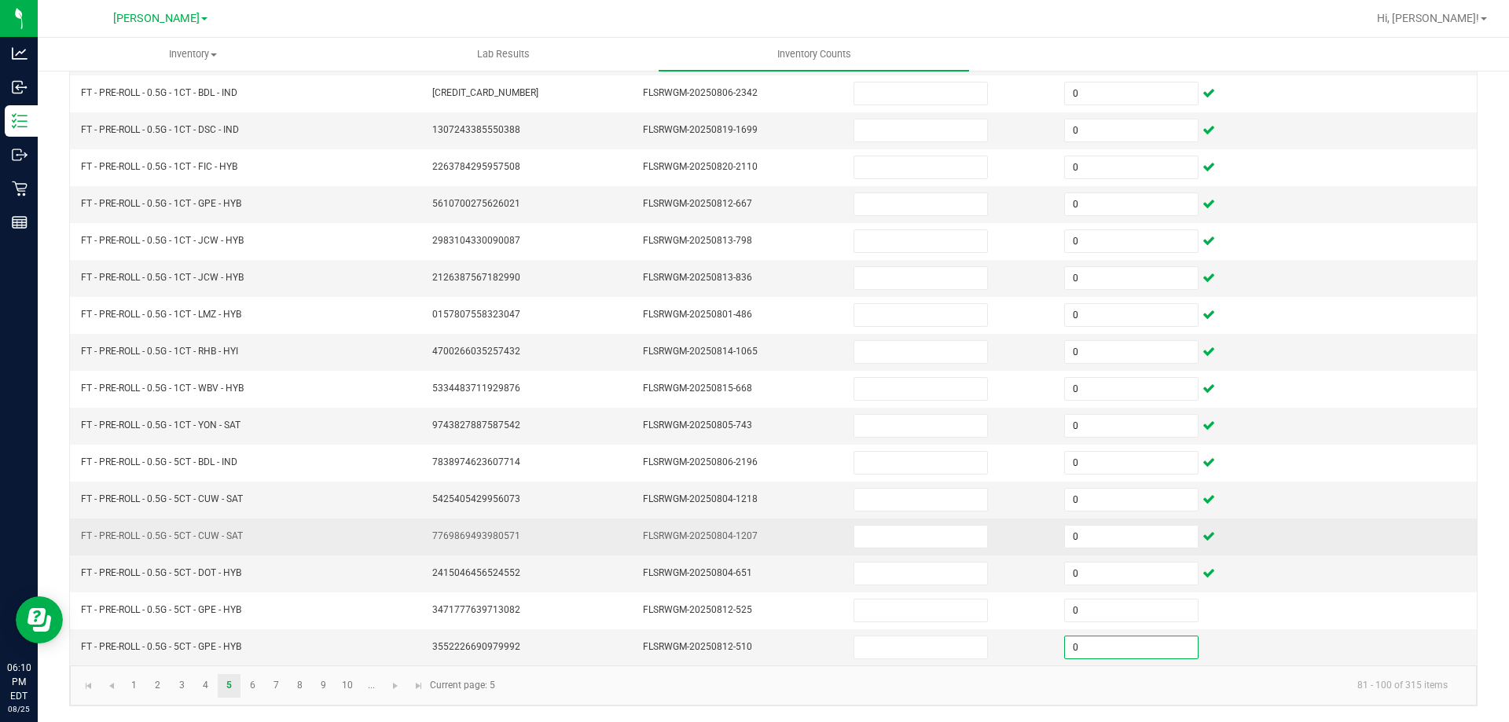
click at [1319, 553] on td at bounding box center [1371, 537] width 211 height 37
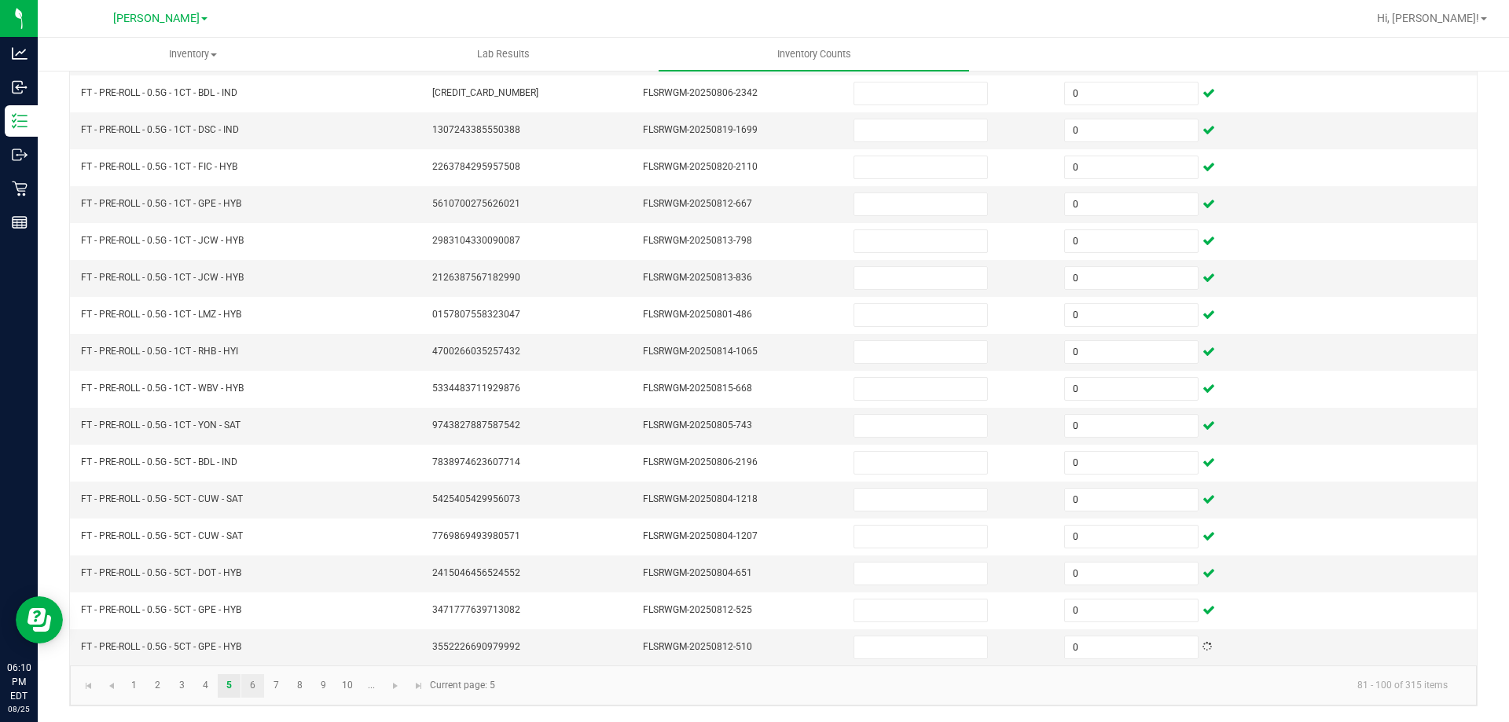
click at [252, 685] on link "6" at bounding box center [252, 686] width 23 height 24
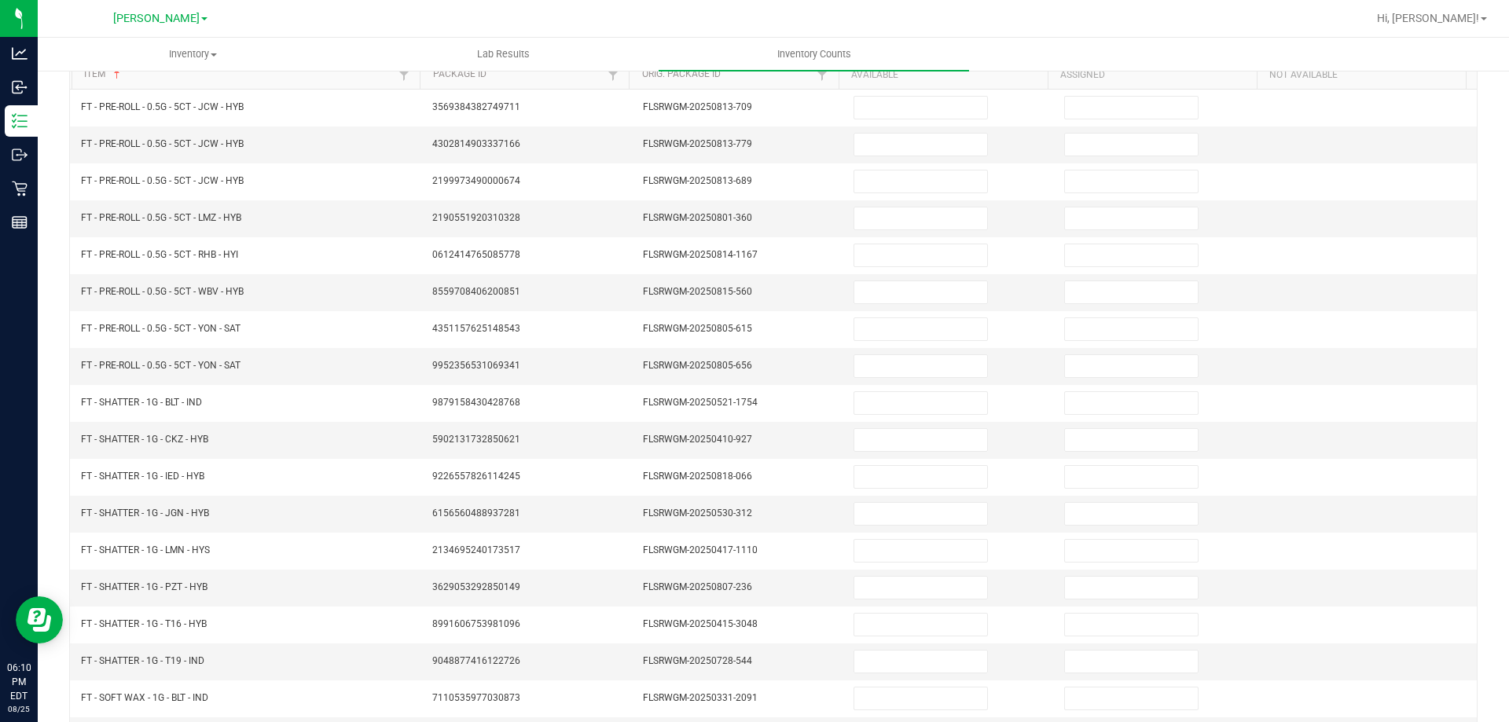
scroll to position [0, 0]
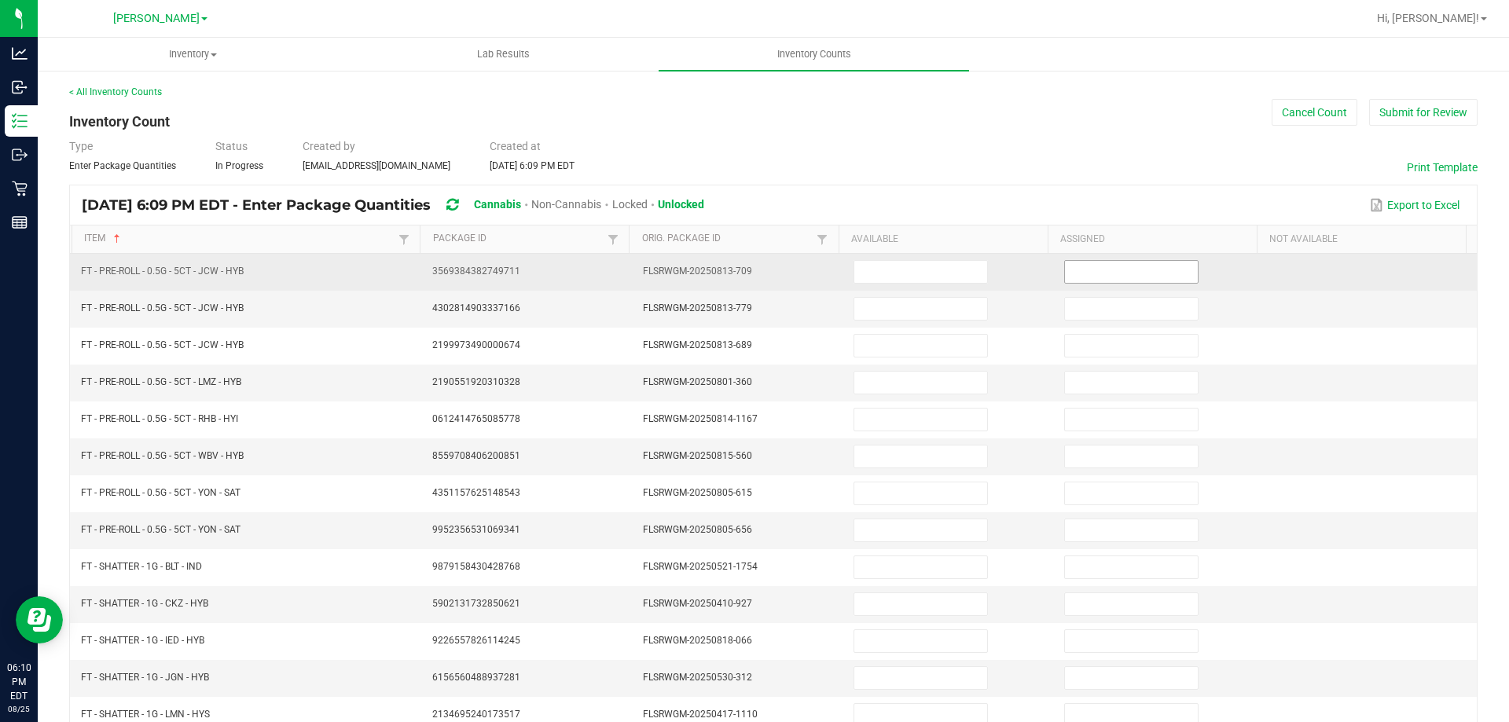
click at [1111, 276] on input at bounding box center [1131, 272] width 133 height 22
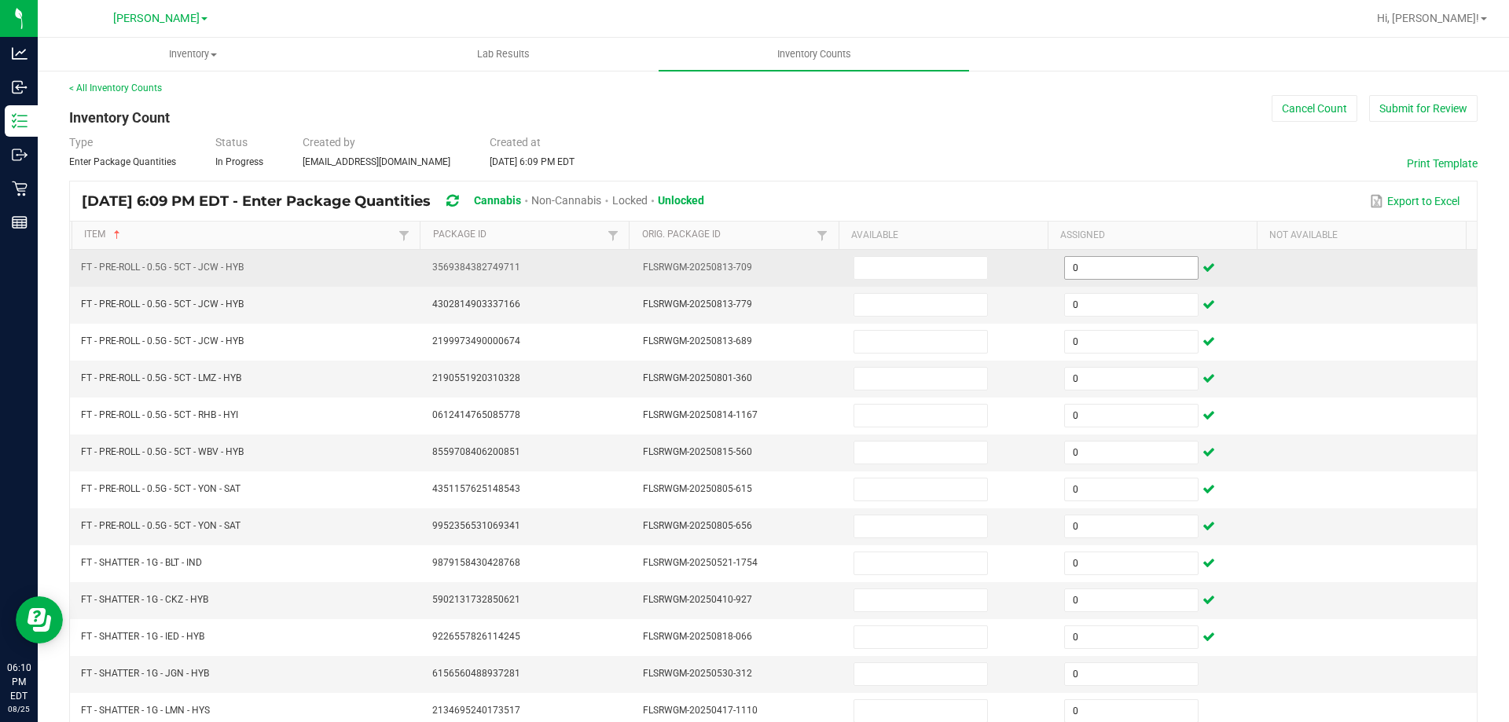
scroll to position [326, 0]
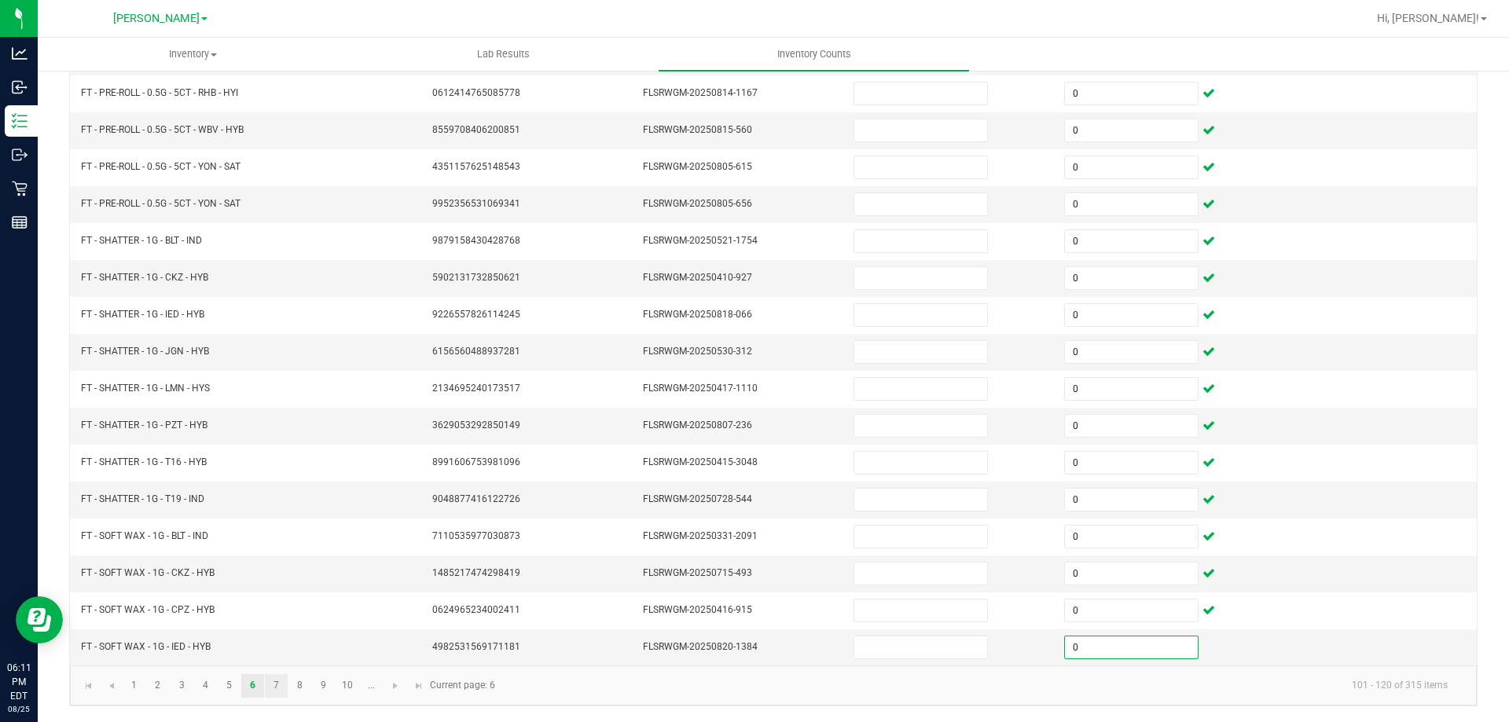
click at [277, 685] on link "7" at bounding box center [276, 686] width 23 height 24
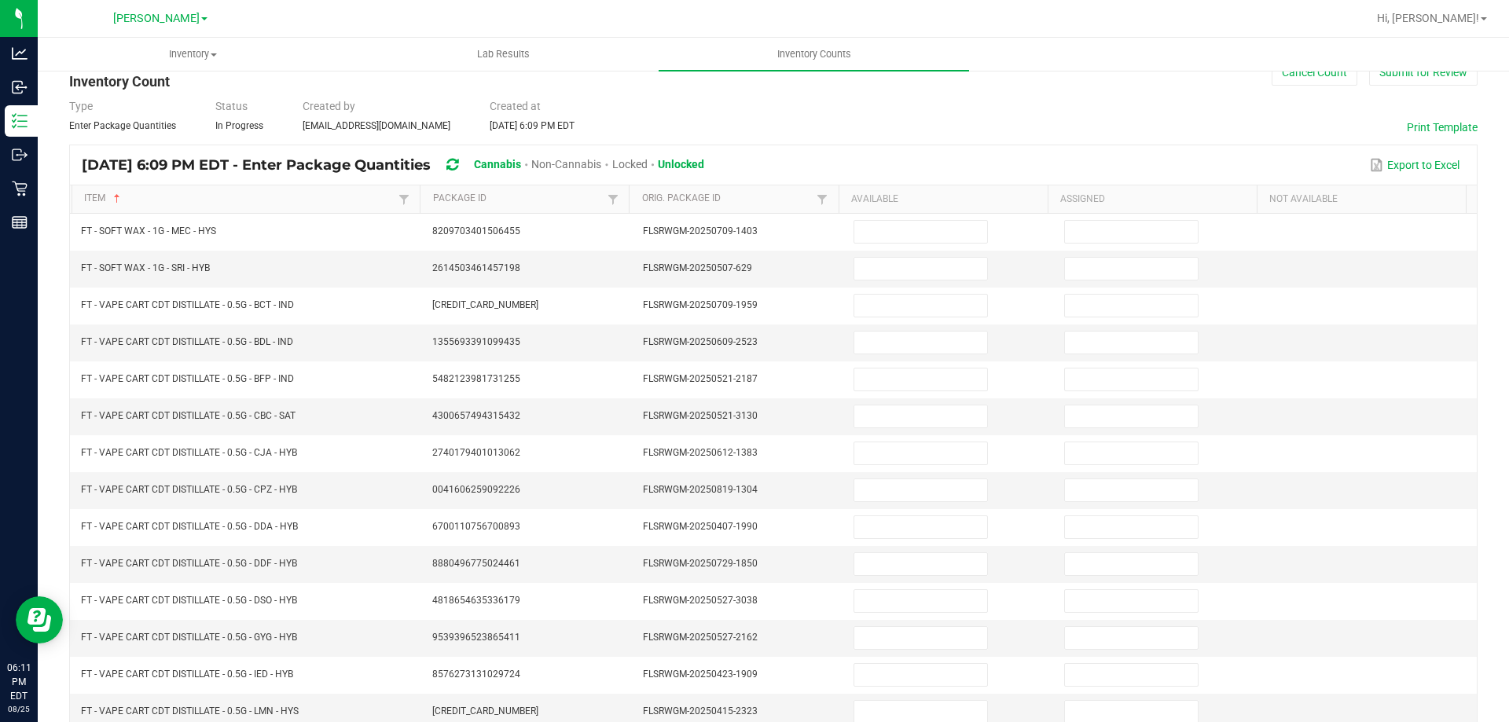
scroll to position [0, 0]
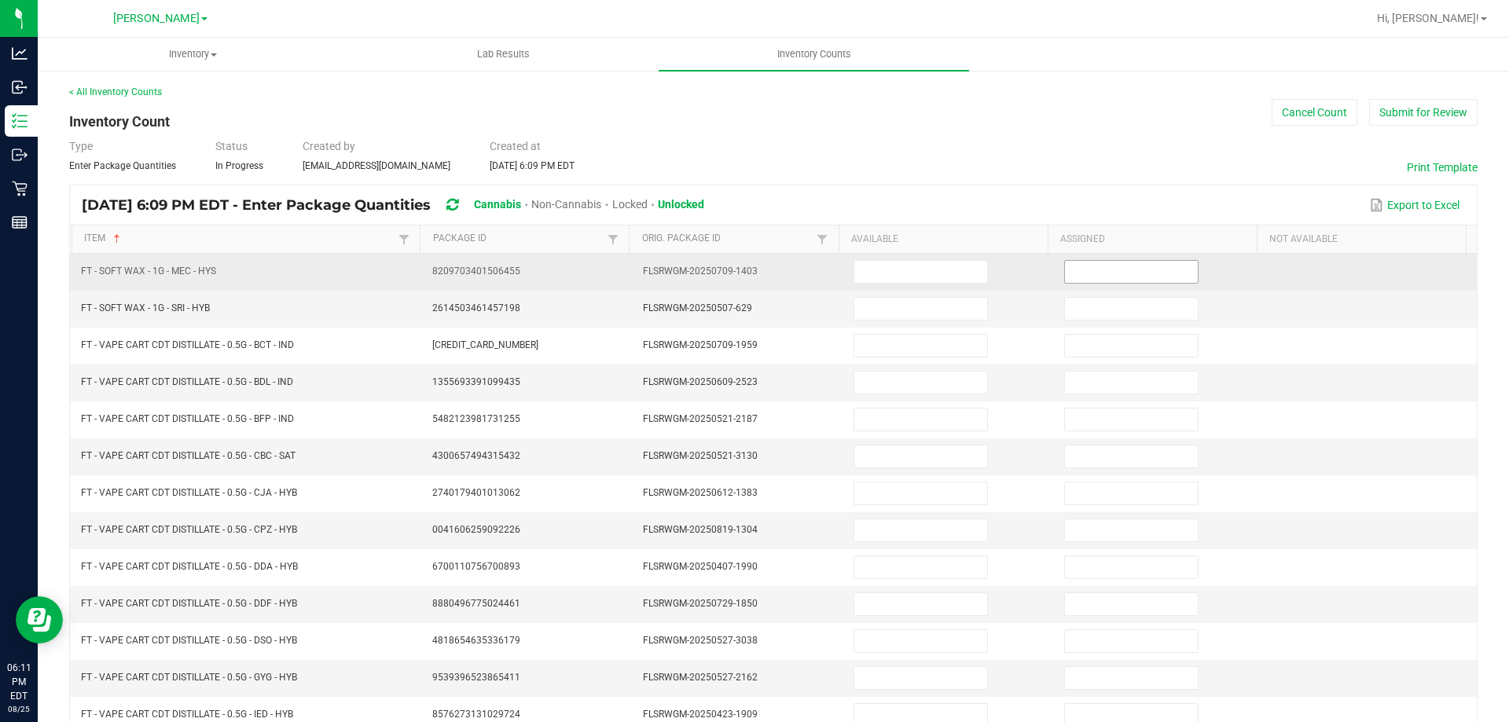
click at [1104, 275] on input at bounding box center [1131, 272] width 133 height 22
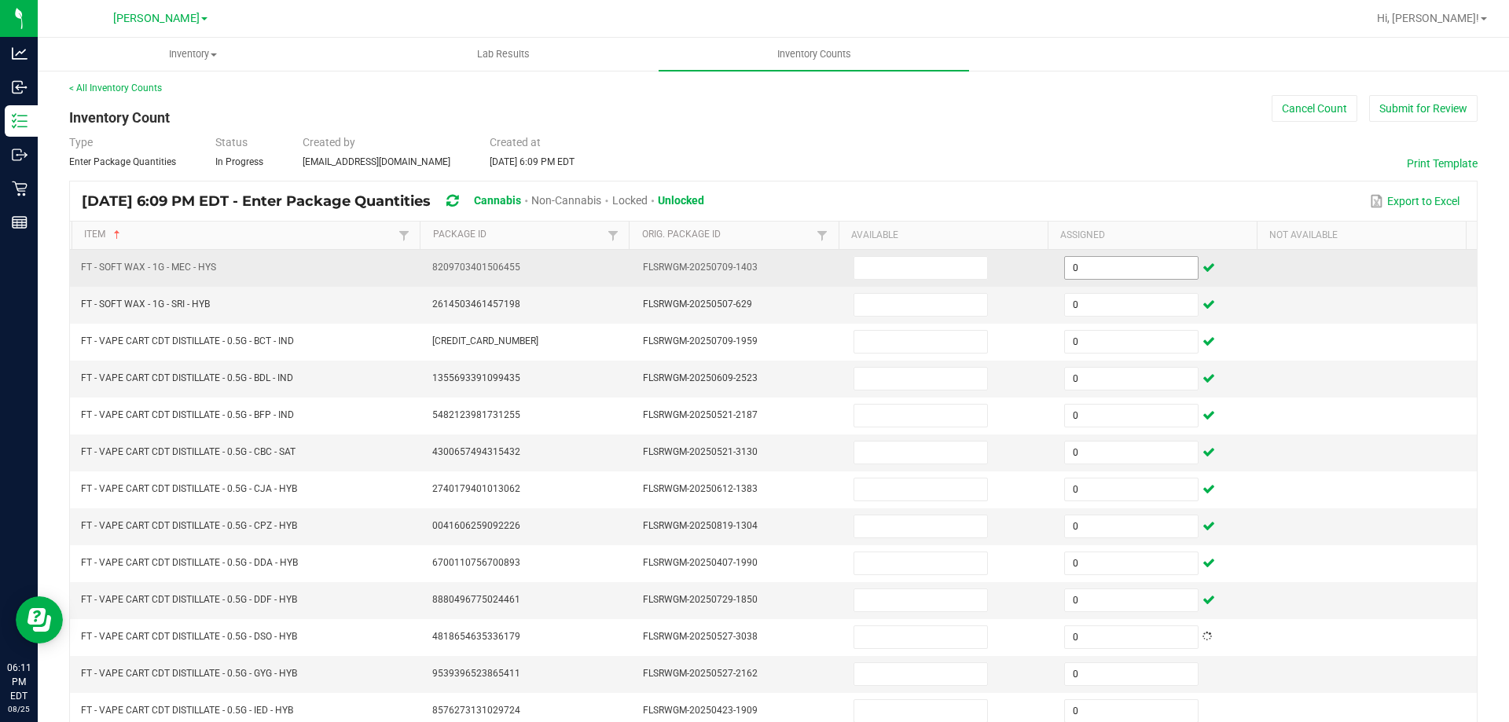
scroll to position [326, 0]
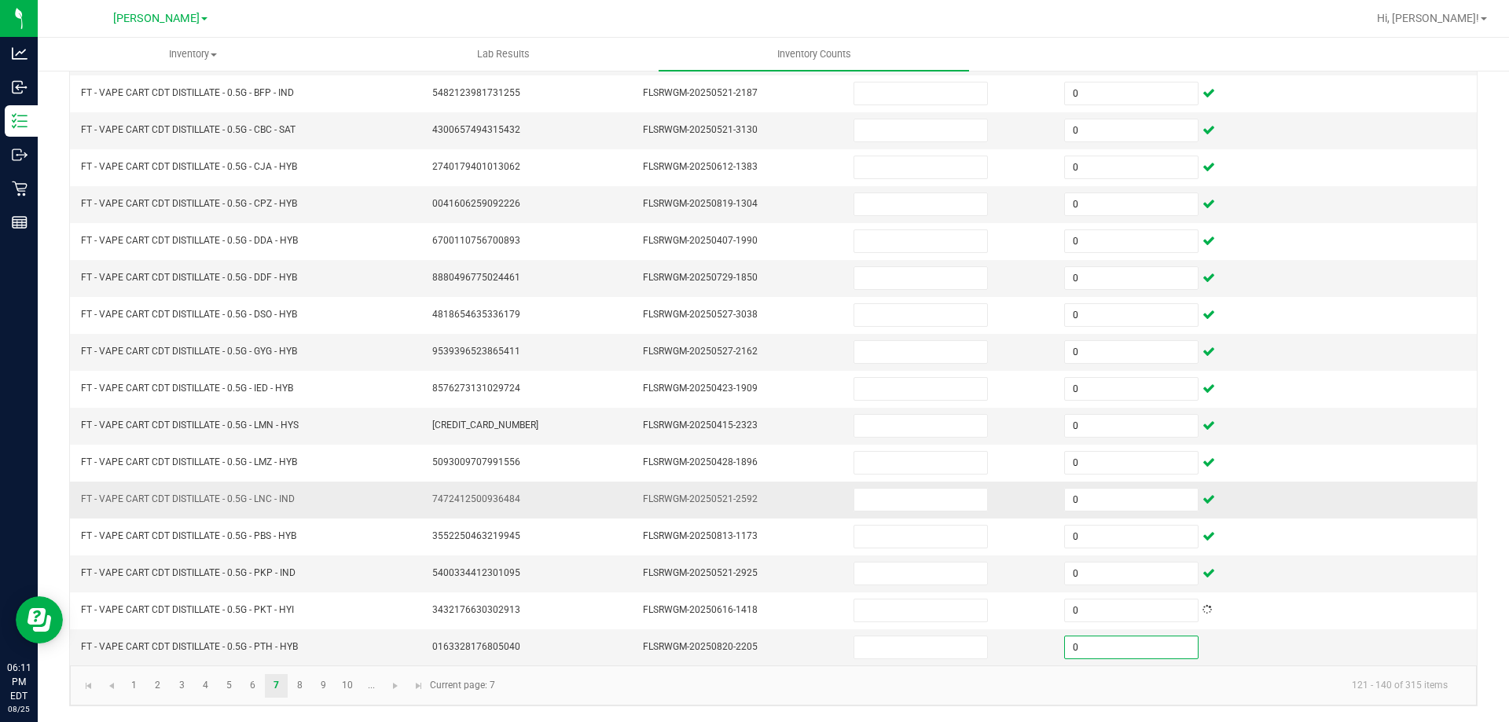
click at [1305, 487] on td at bounding box center [1371, 500] width 211 height 37
click at [300, 685] on link "8" at bounding box center [299, 686] width 23 height 24
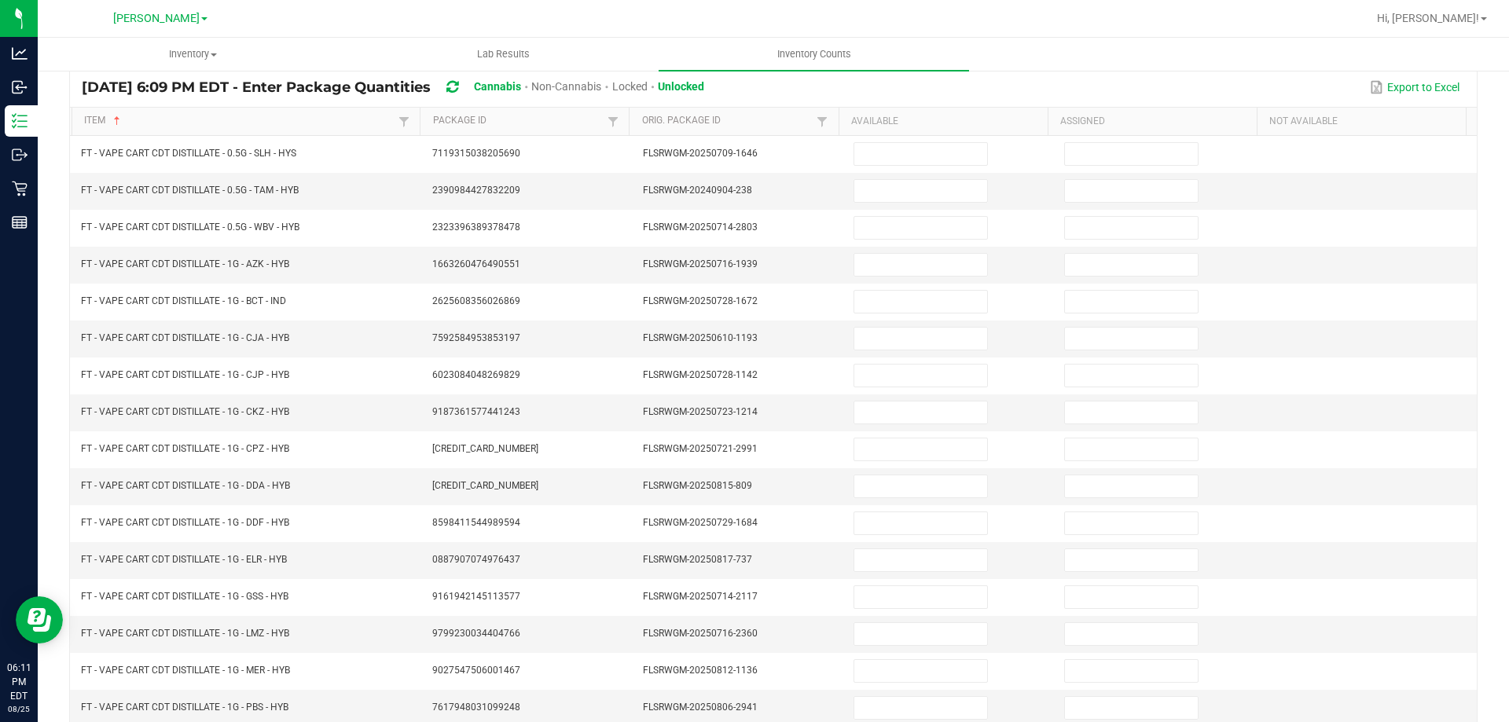
scroll to position [0, 0]
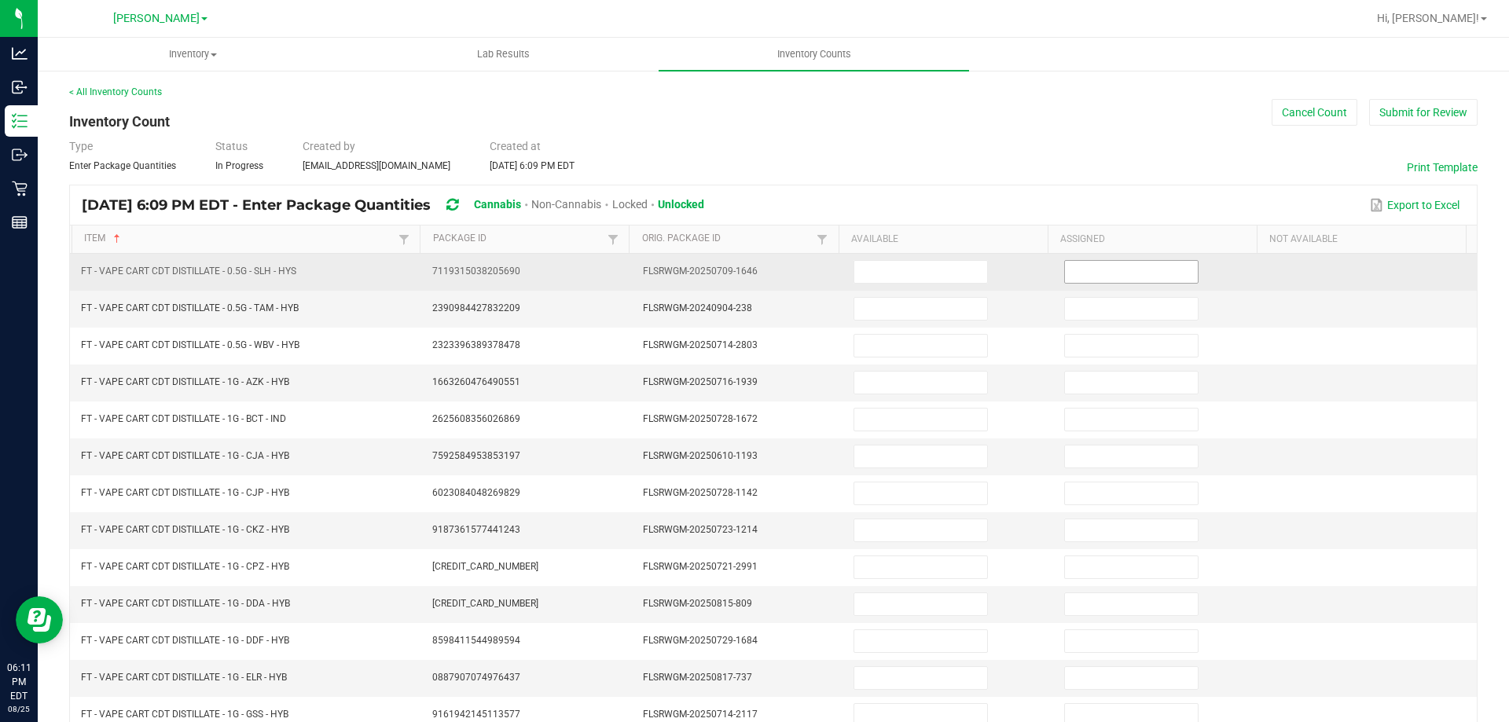
click at [1100, 272] on input at bounding box center [1131, 272] width 133 height 22
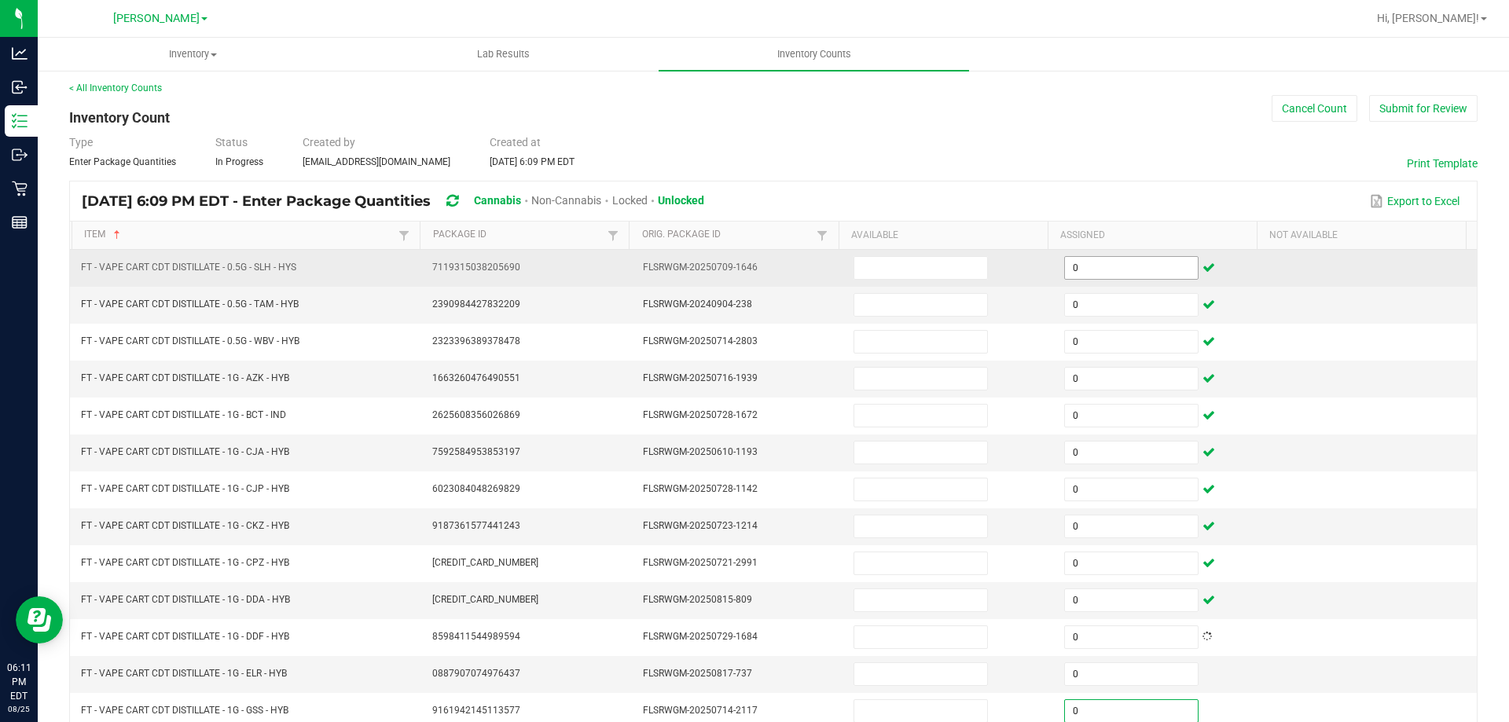
scroll to position [326, 0]
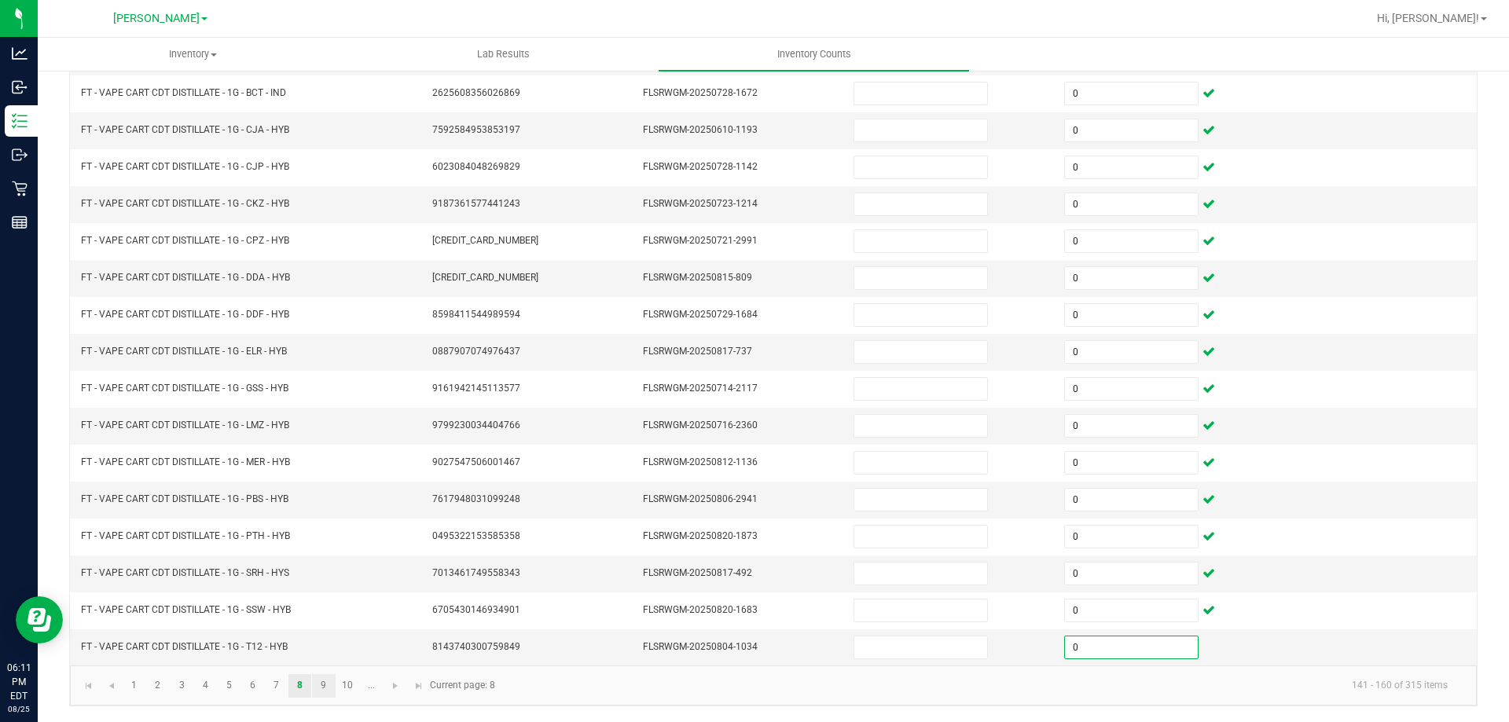
click at [324, 683] on link "9" at bounding box center [323, 686] width 23 height 24
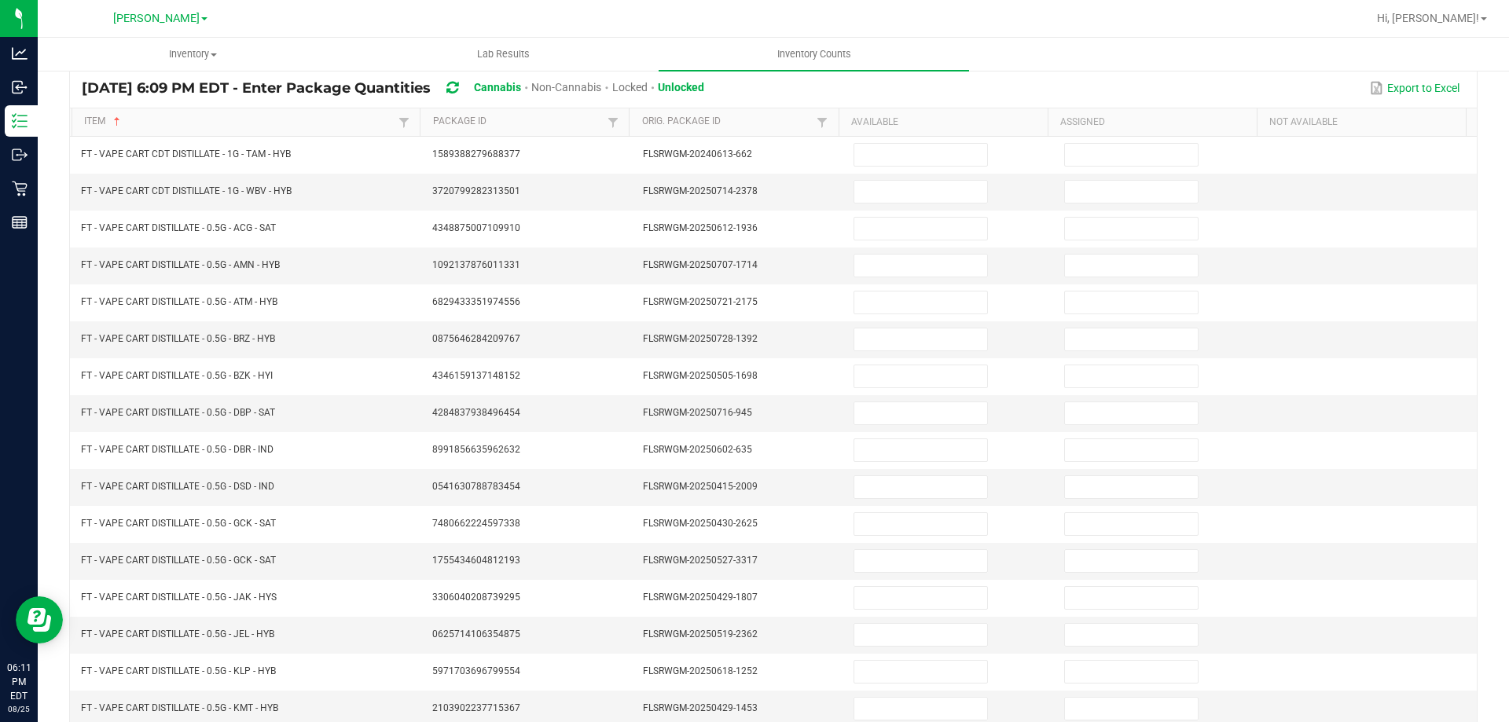
scroll to position [0, 0]
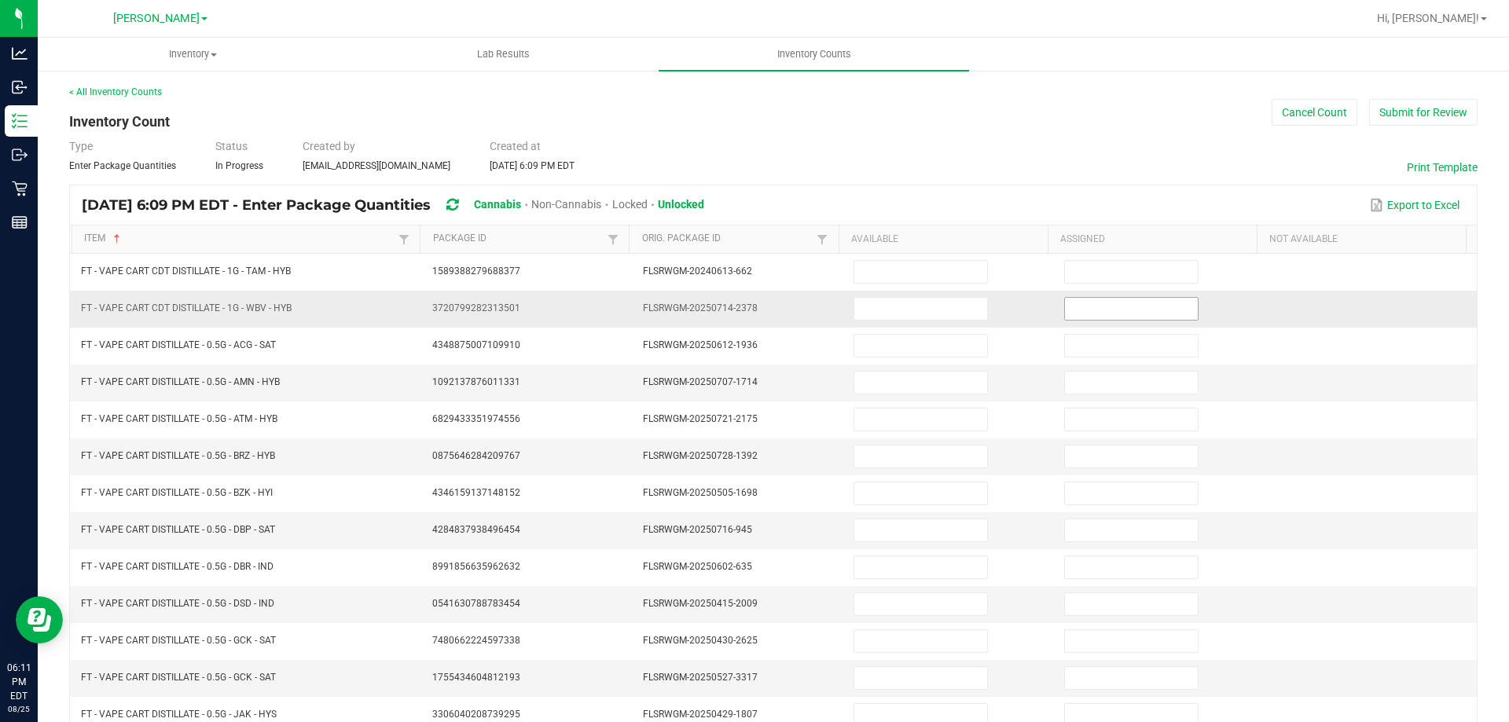
click at [1093, 304] on input at bounding box center [1131, 309] width 133 height 22
click at [1110, 240] on th "Assigned" at bounding box center [1152, 240] width 209 height 28
click at [1122, 249] on th "Assigned" at bounding box center [1152, 240] width 209 height 28
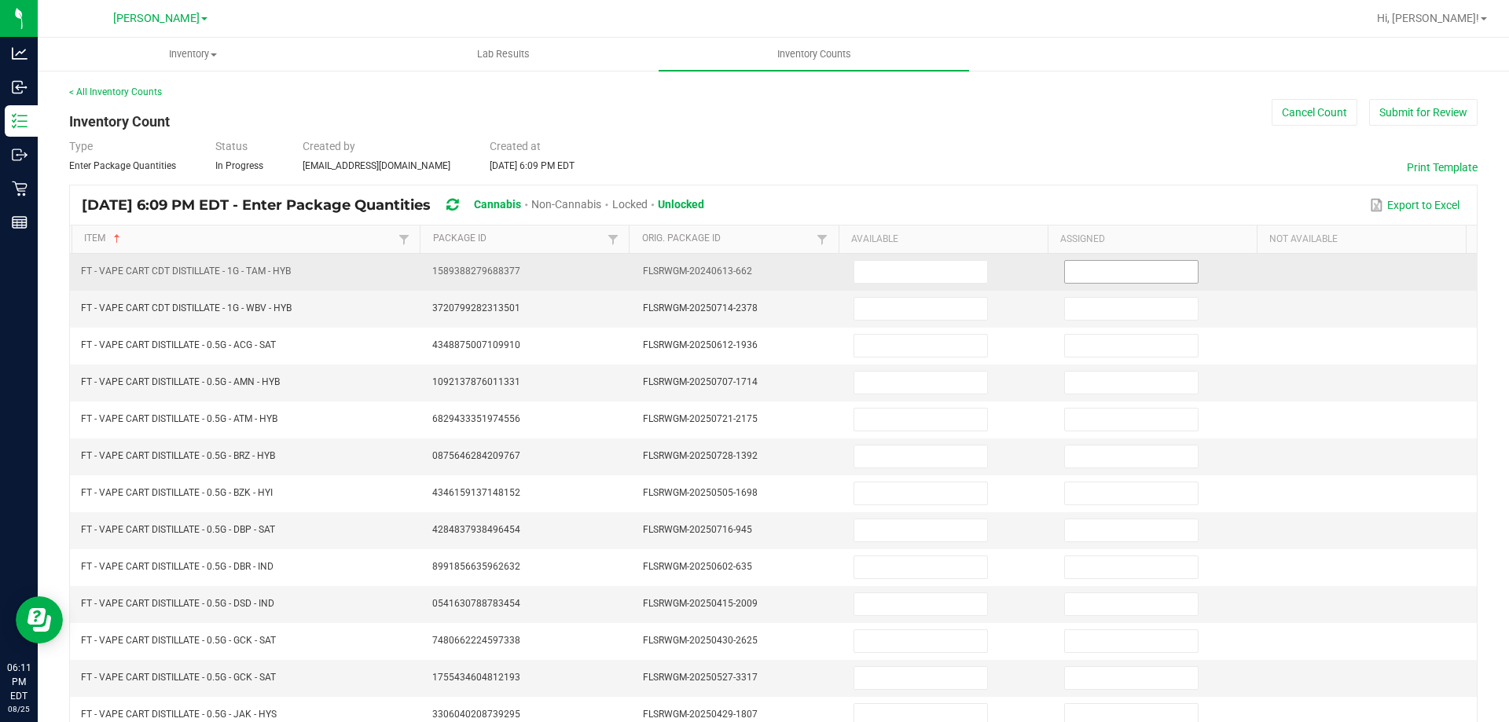
click at [1099, 266] on input at bounding box center [1131, 272] width 133 height 22
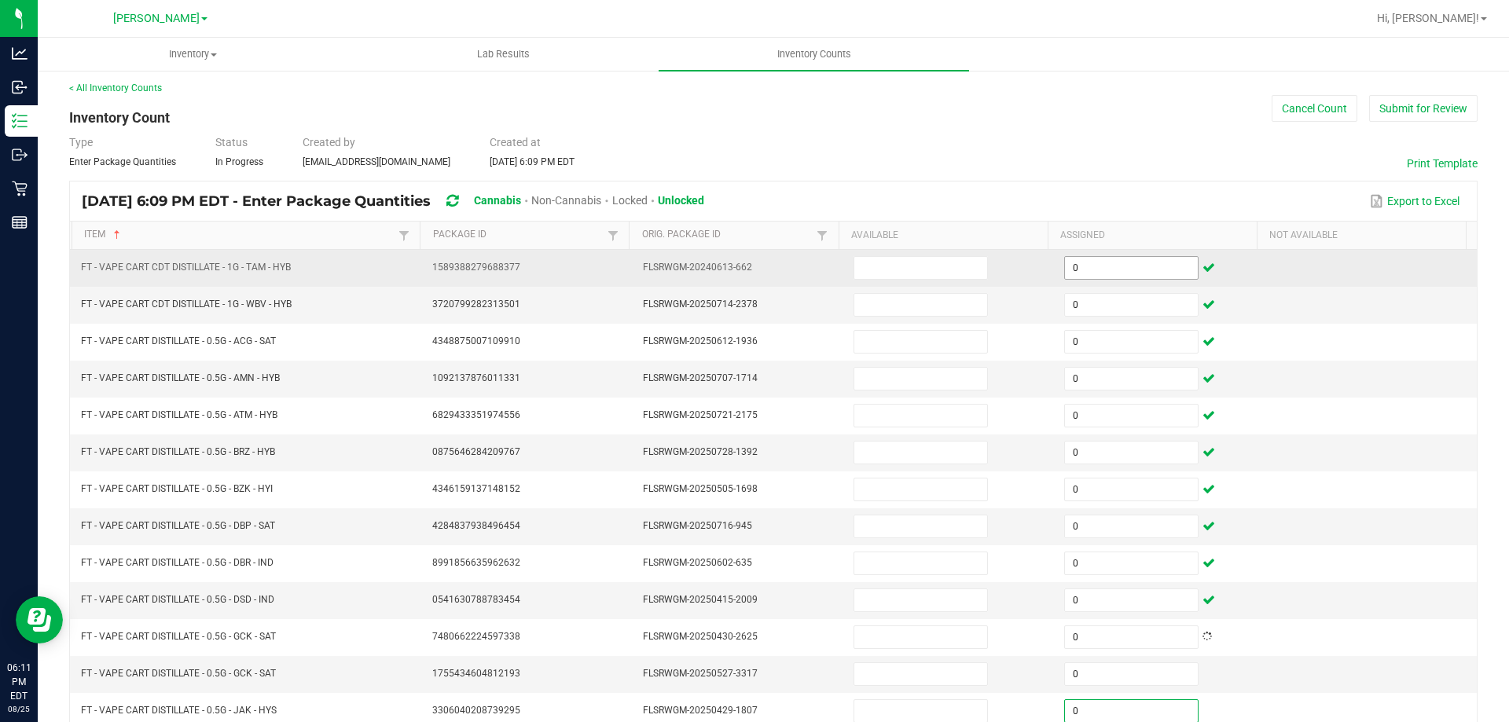
scroll to position [326, 0]
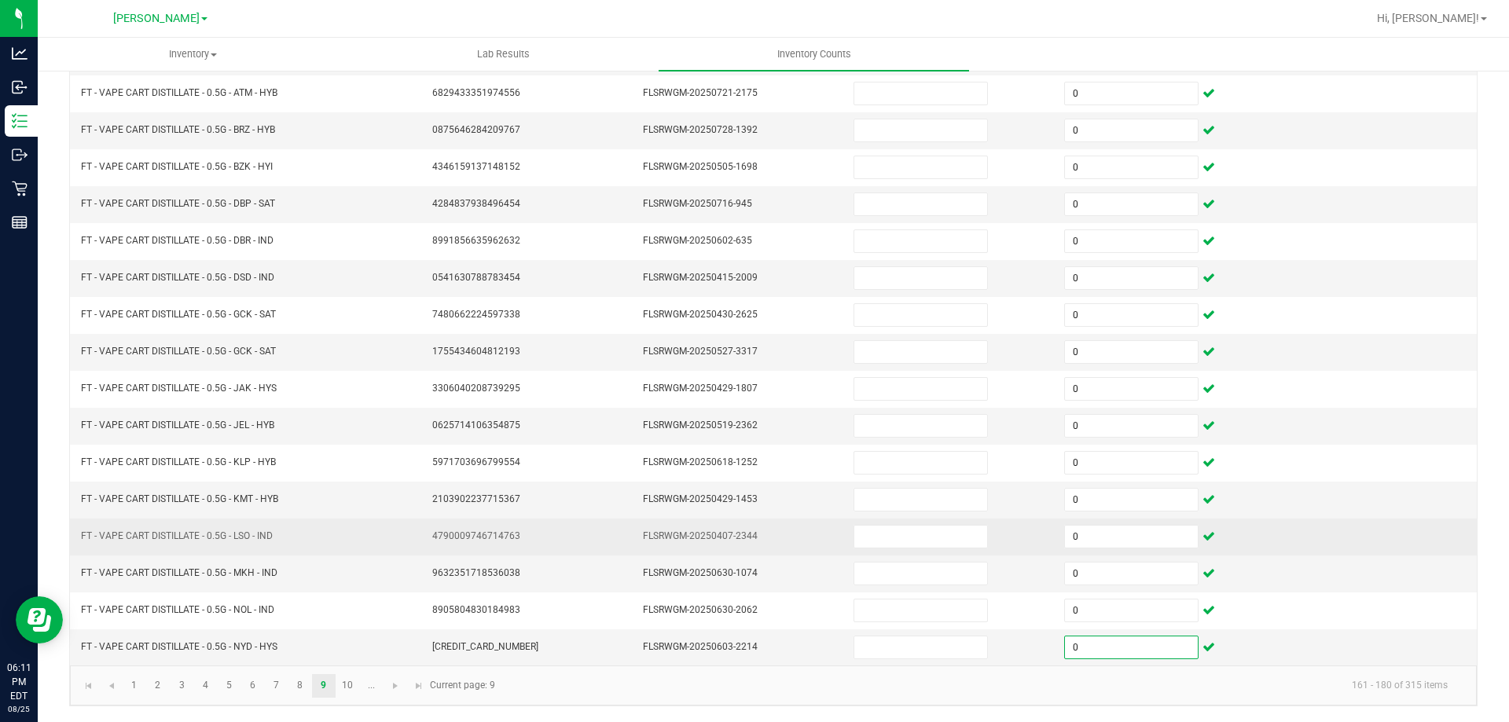
click at [1266, 545] on td at bounding box center [1371, 537] width 211 height 37
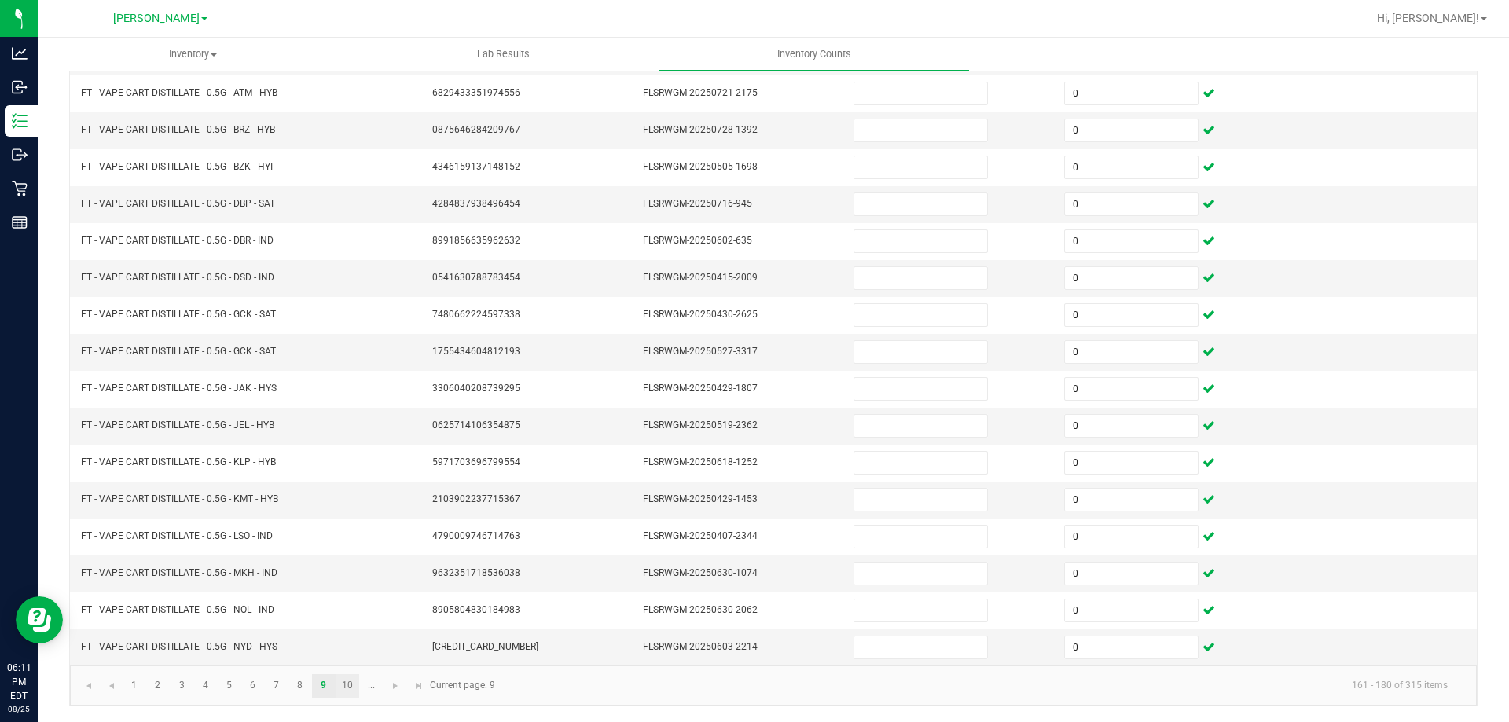
click at [347, 685] on link "10" at bounding box center [347, 686] width 23 height 24
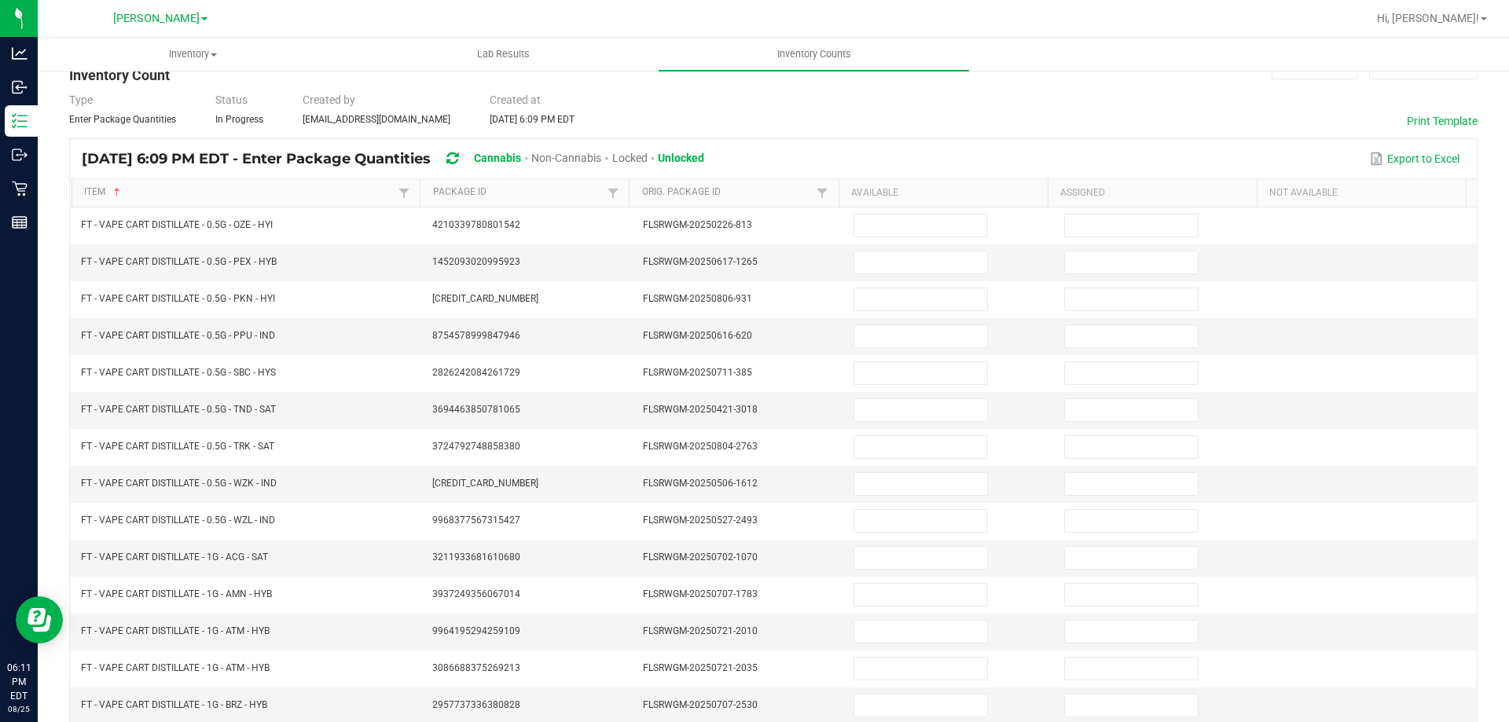
scroll to position [0, 0]
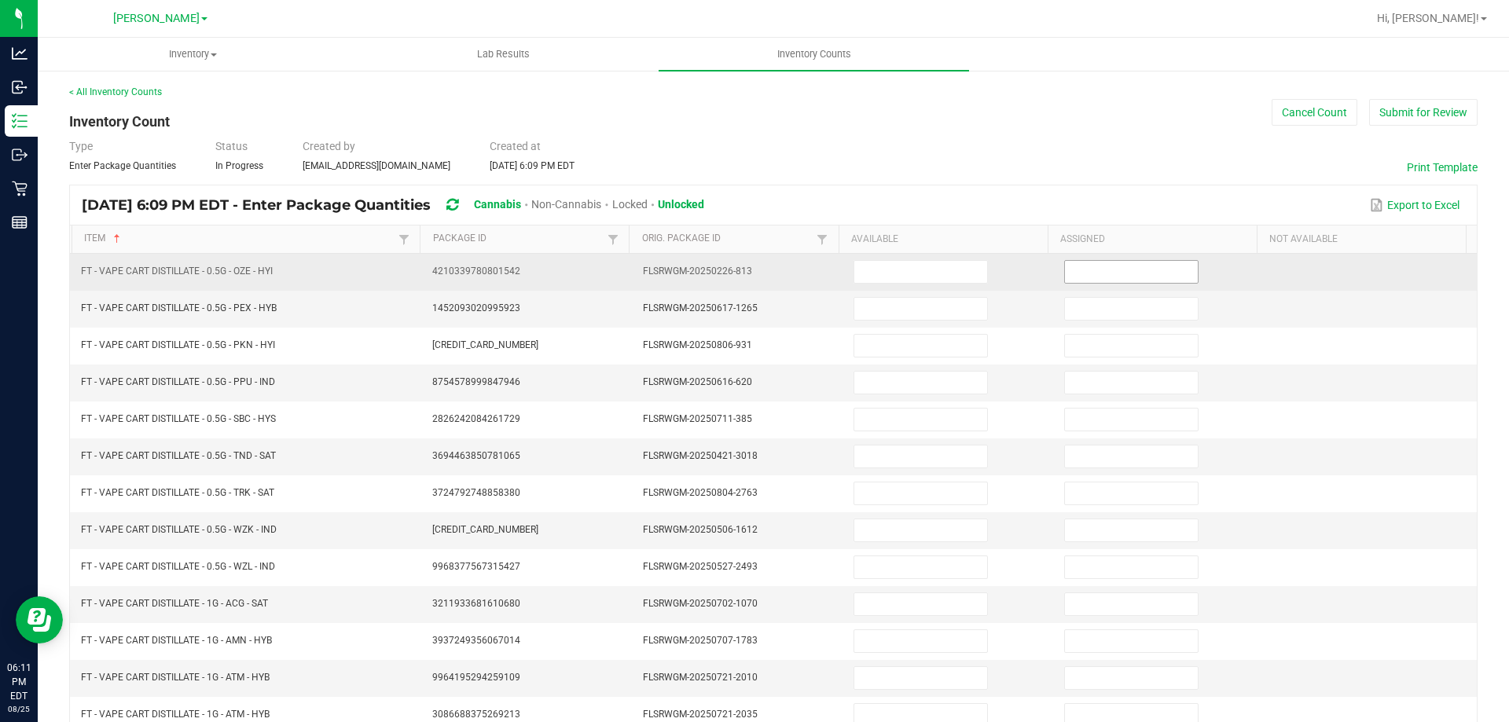
click at [1119, 273] on input at bounding box center [1131, 272] width 133 height 22
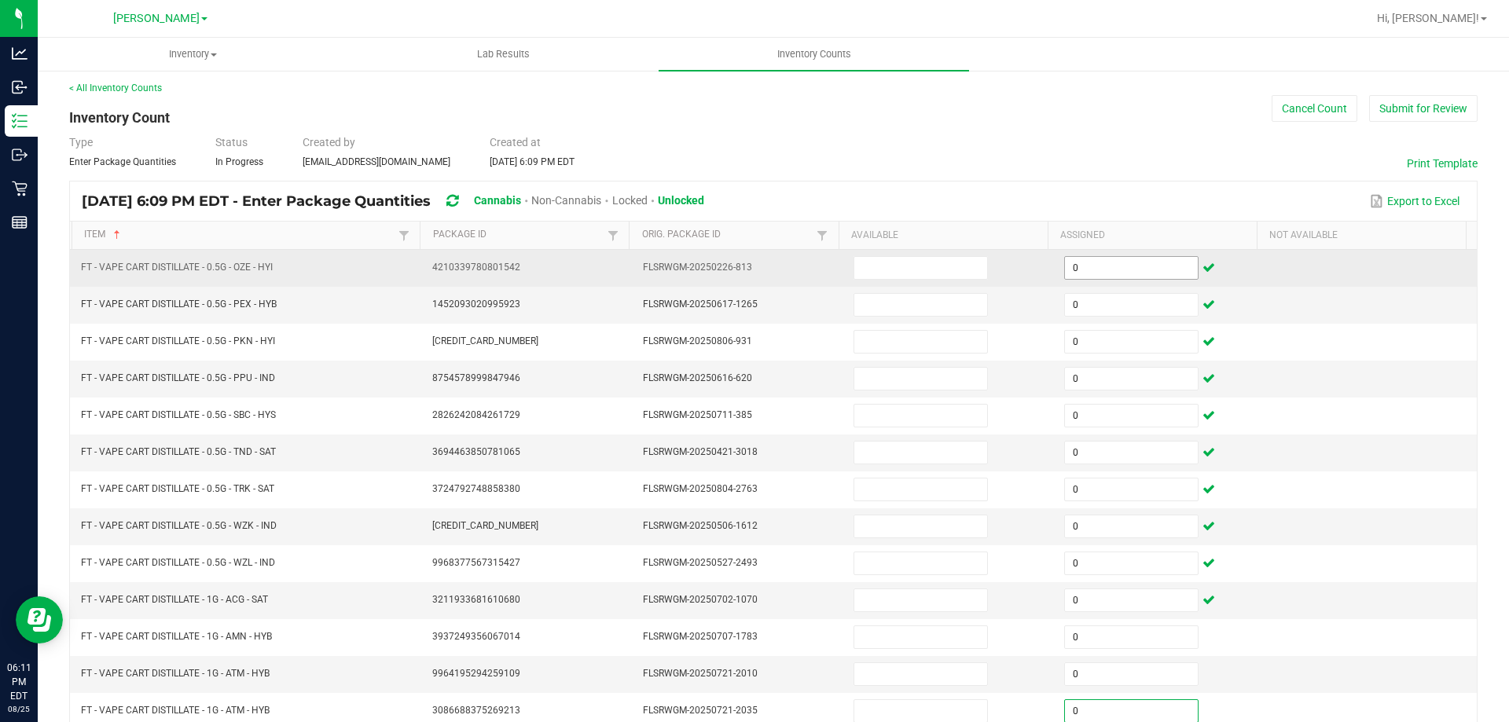
scroll to position [326, 0]
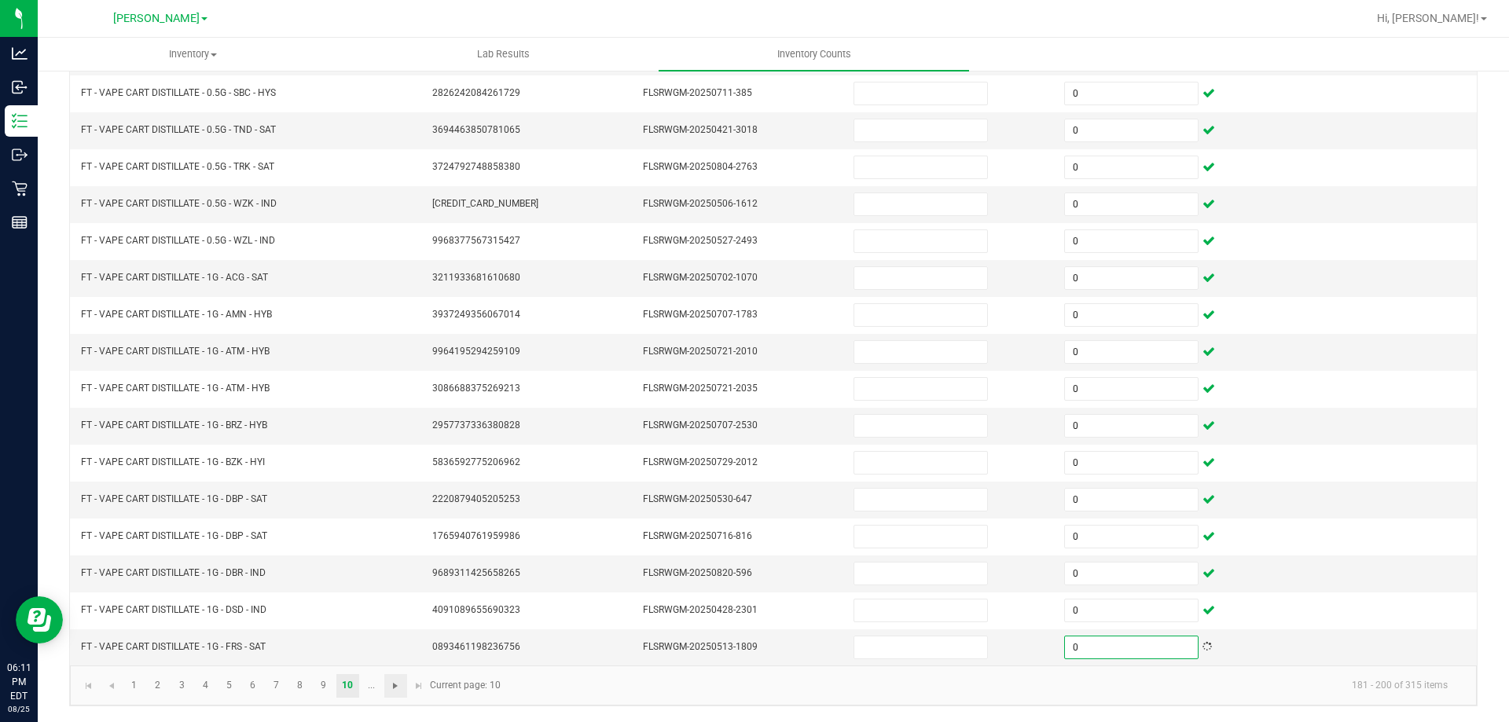
click at [395, 685] on span "Go to the next page" at bounding box center [395, 686] width 13 height 13
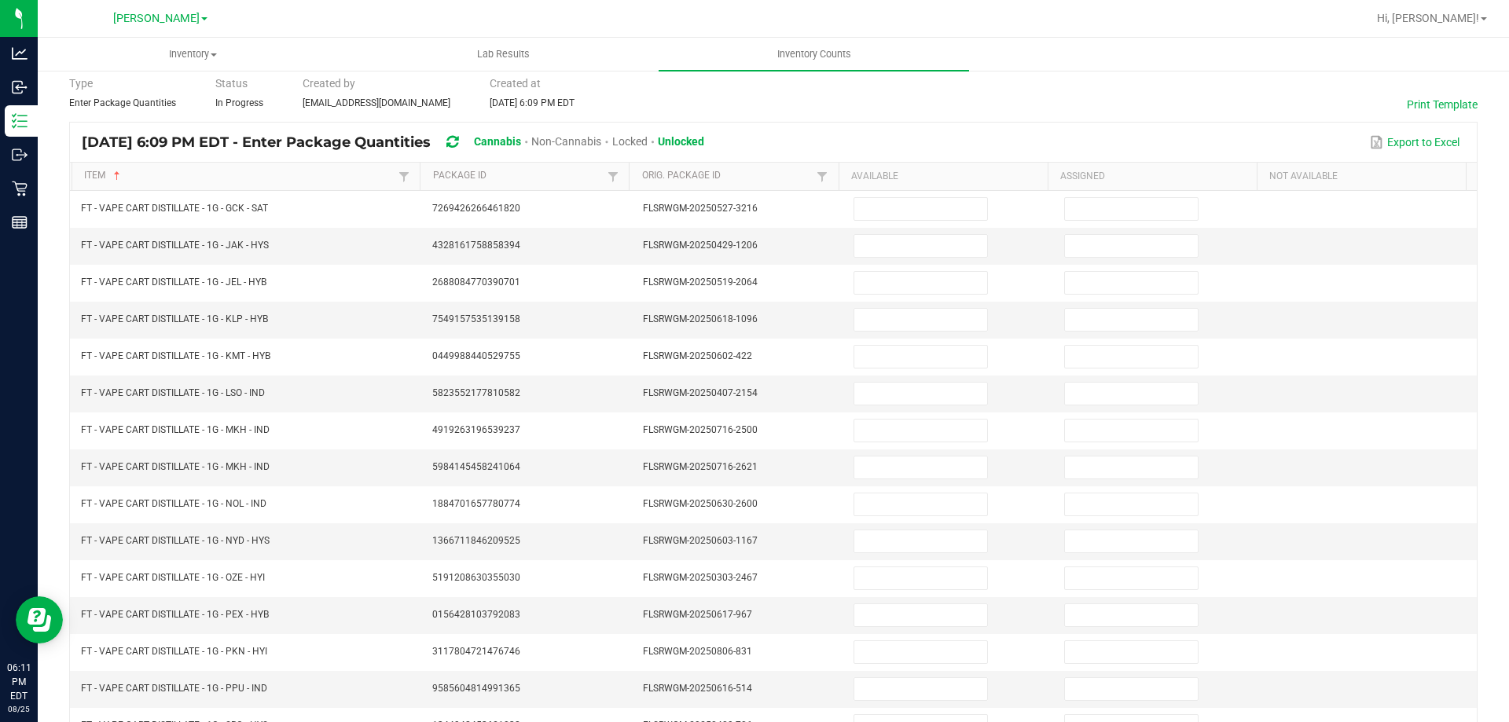
scroll to position [0, 0]
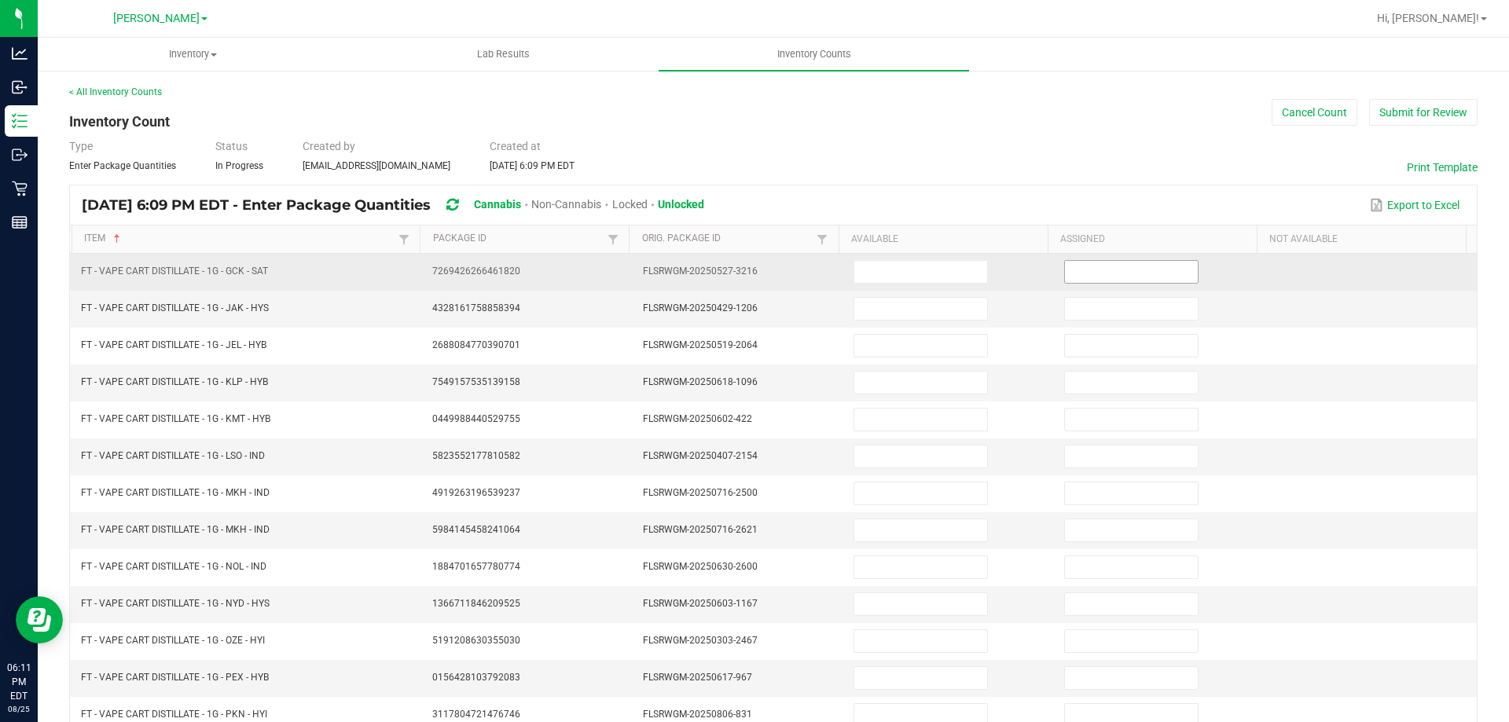
click at [1110, 269] on input at bounding box center [1131, 272] width 133 height 22
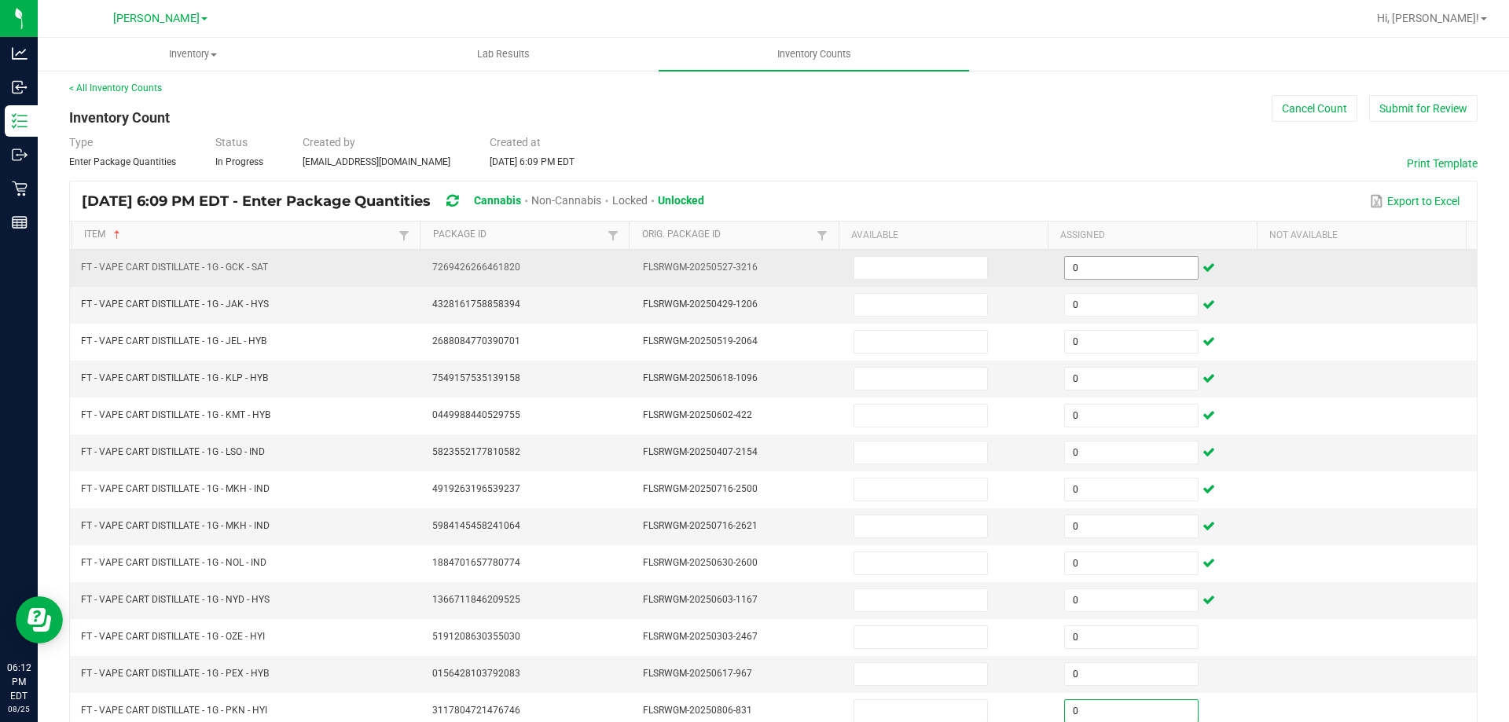
scroll to position [326, 0]
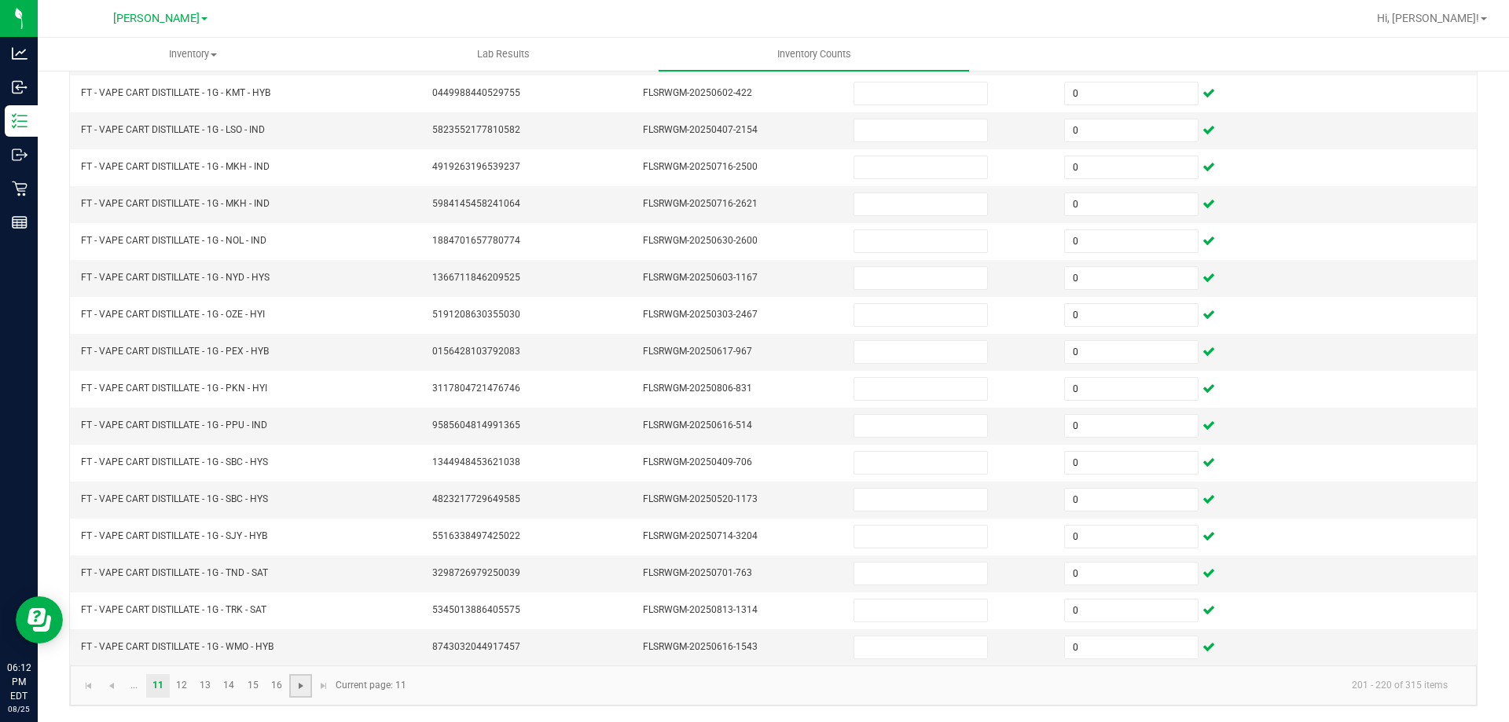
click at [298, 687] on span "Go to the next page" at bounding box center [301, 686] width 13 height 13
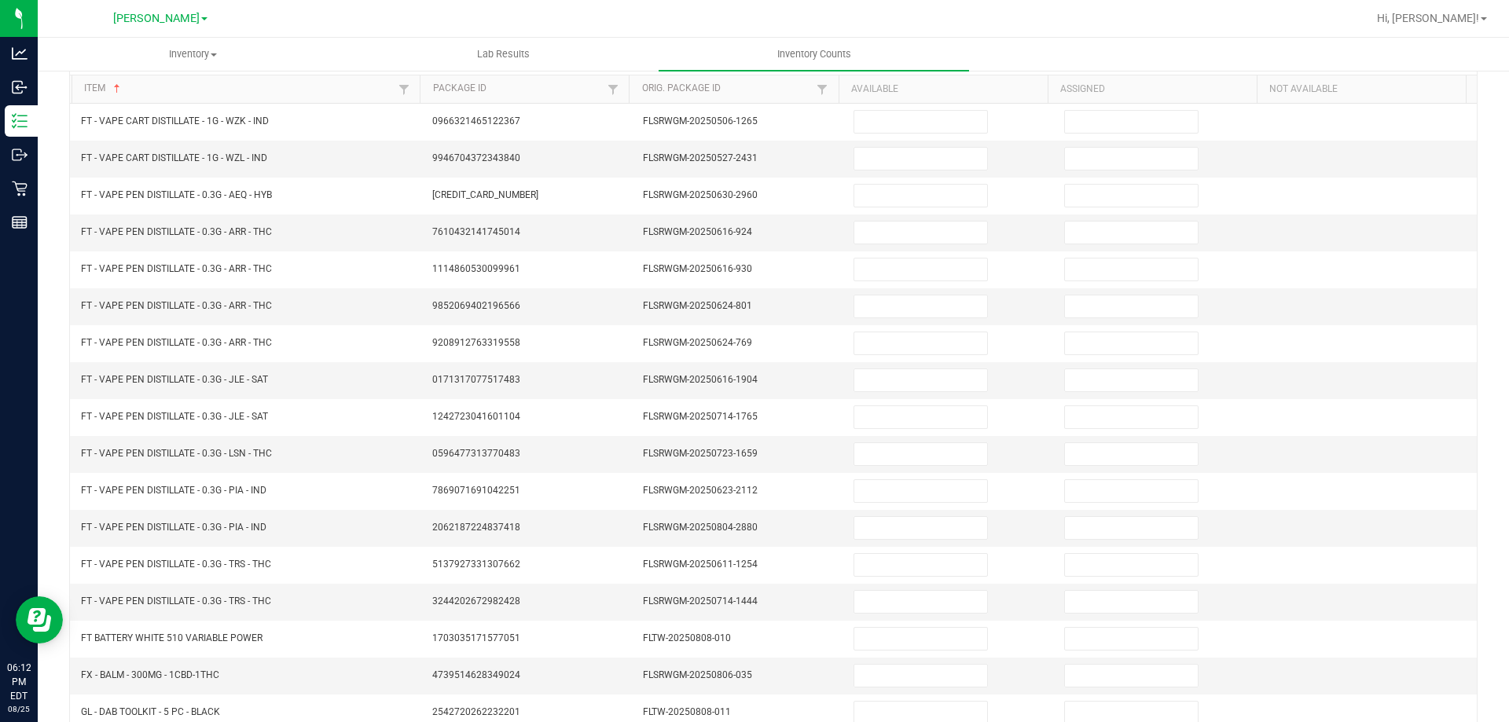
scroll to position [0, 0]
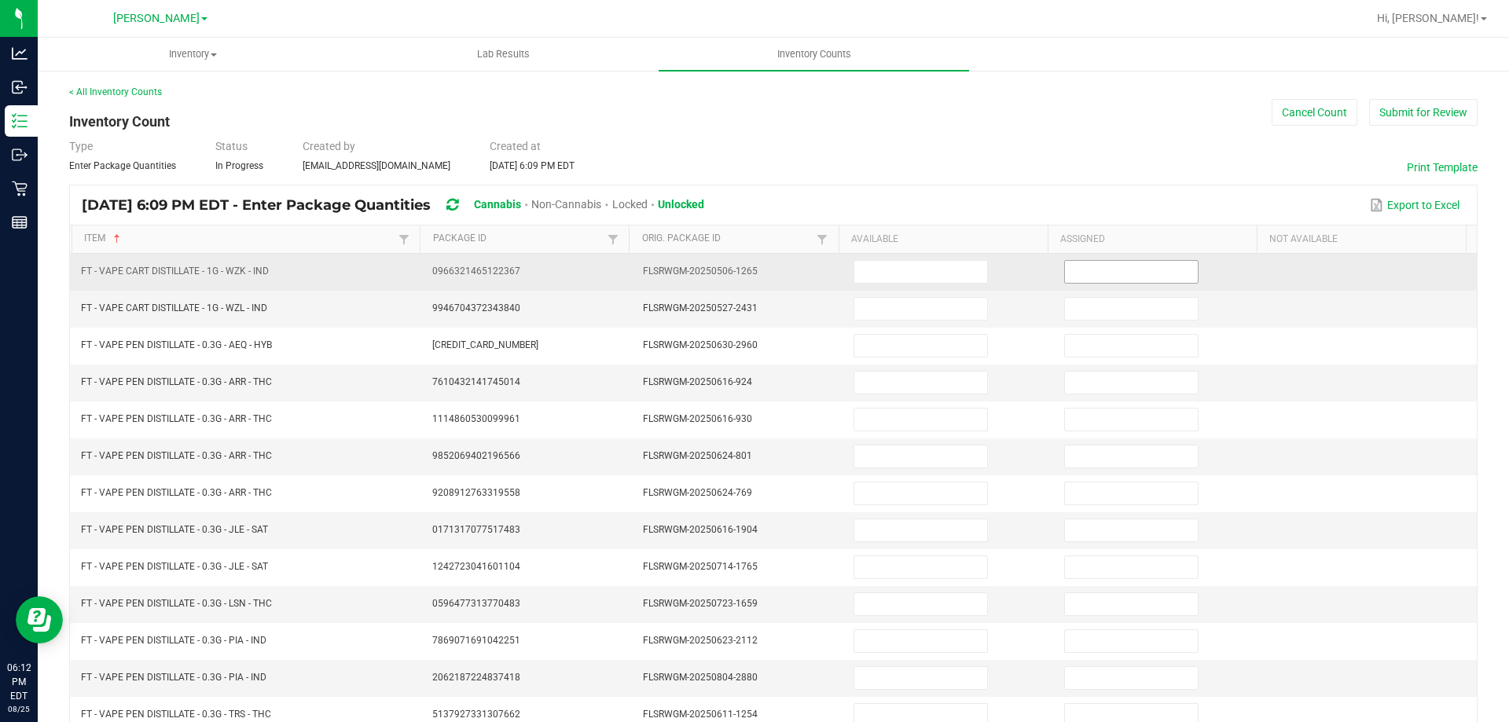
click at [1102, 272] on input at bounding box center [1131, 272] width 133 height 22
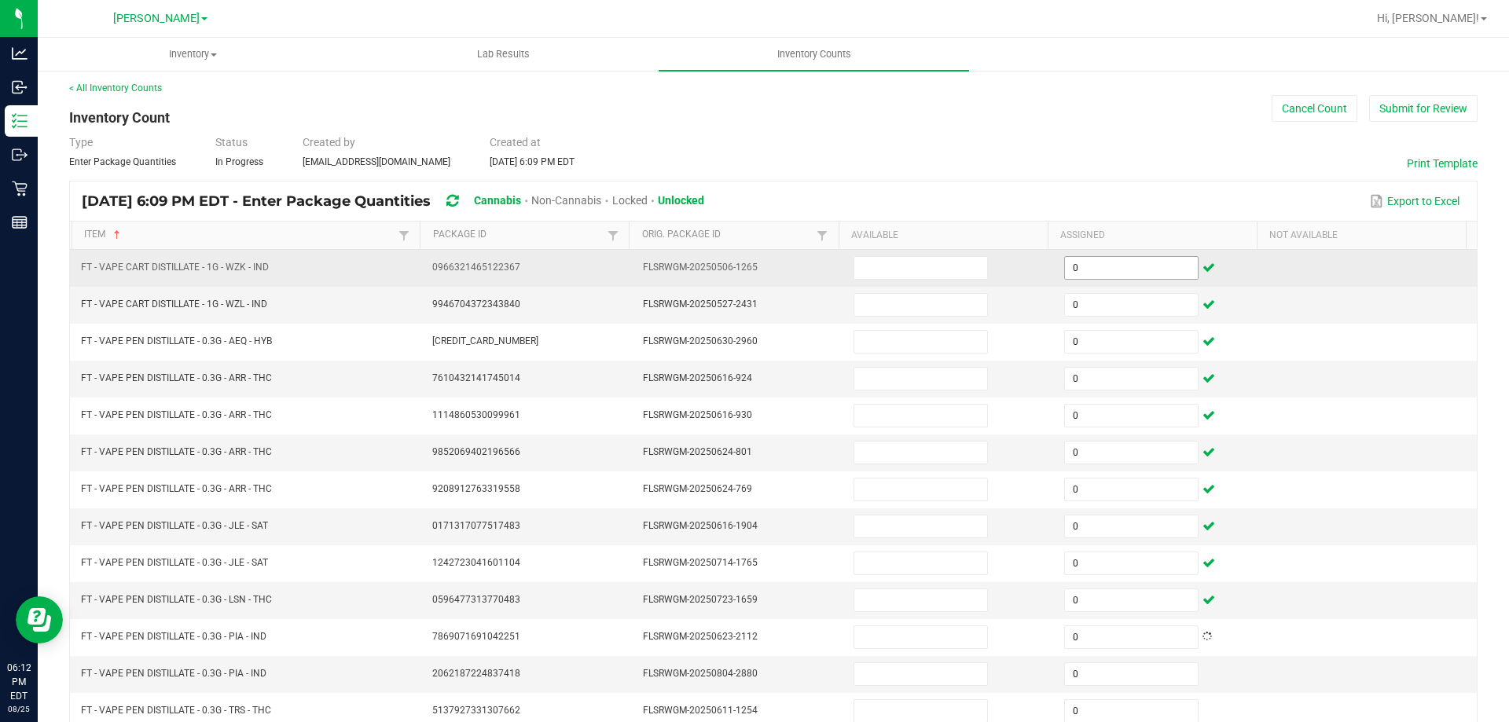
scroll to position [326, 0]
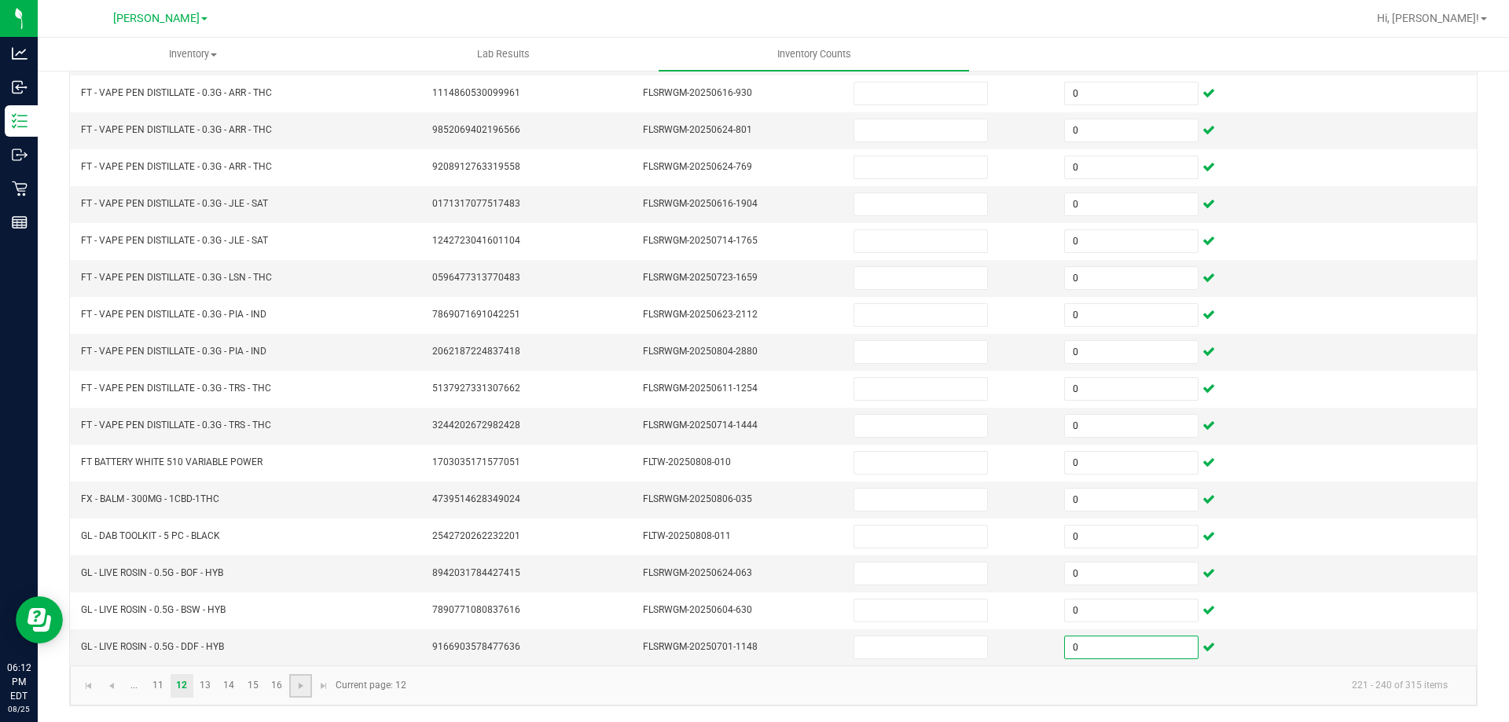
click at [298, 678] on link at bounding box center [300, 686] width 23 height 24
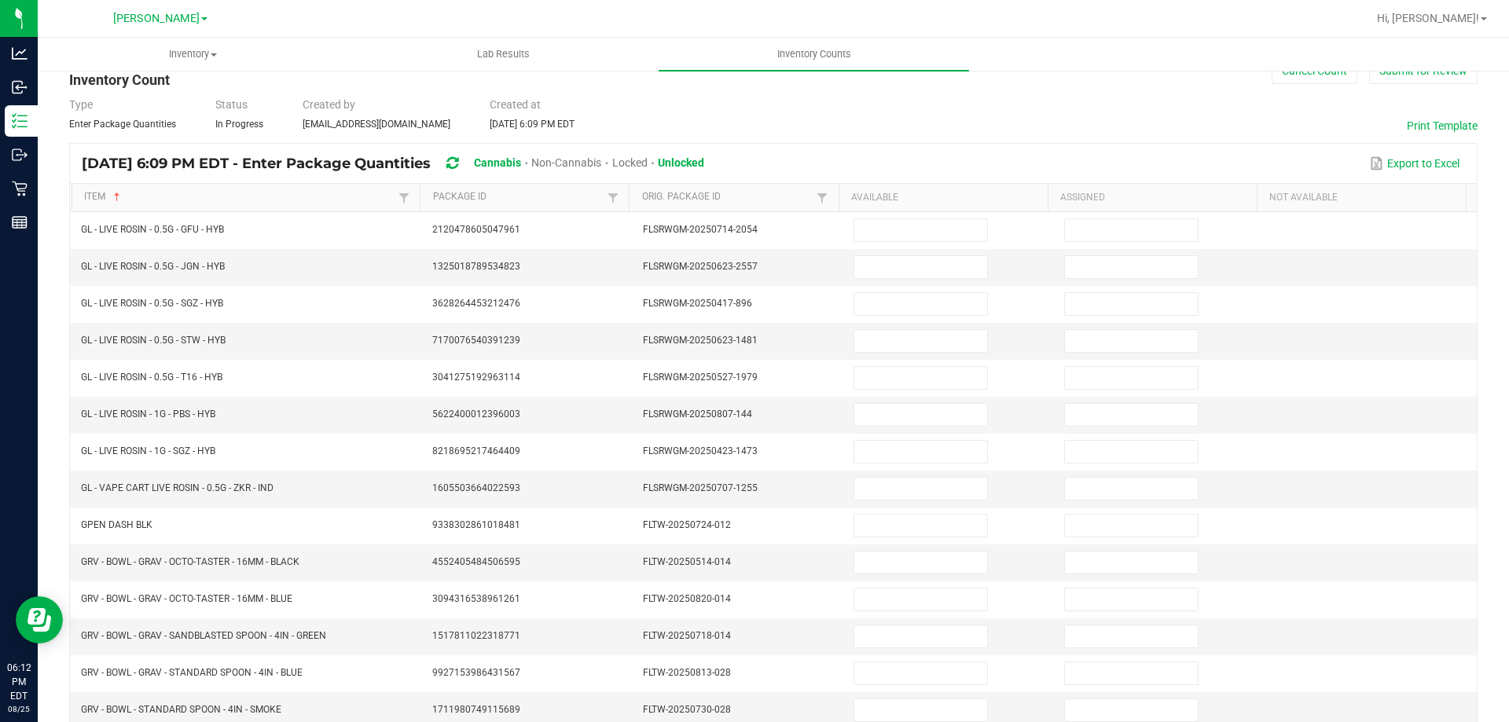
scroll to position [0, 0]
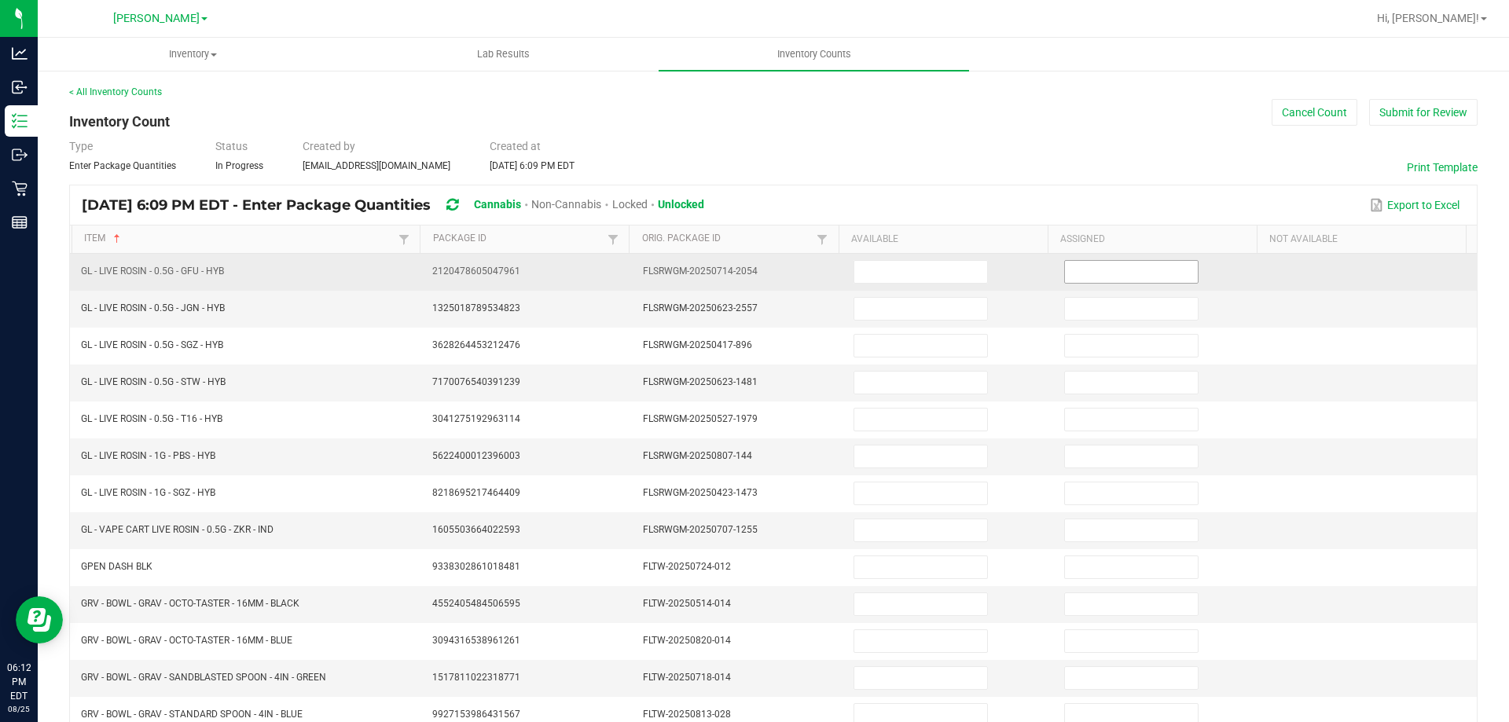
click at [1116, 275] on input at bounding box center [1131, 272] width 133 height 22
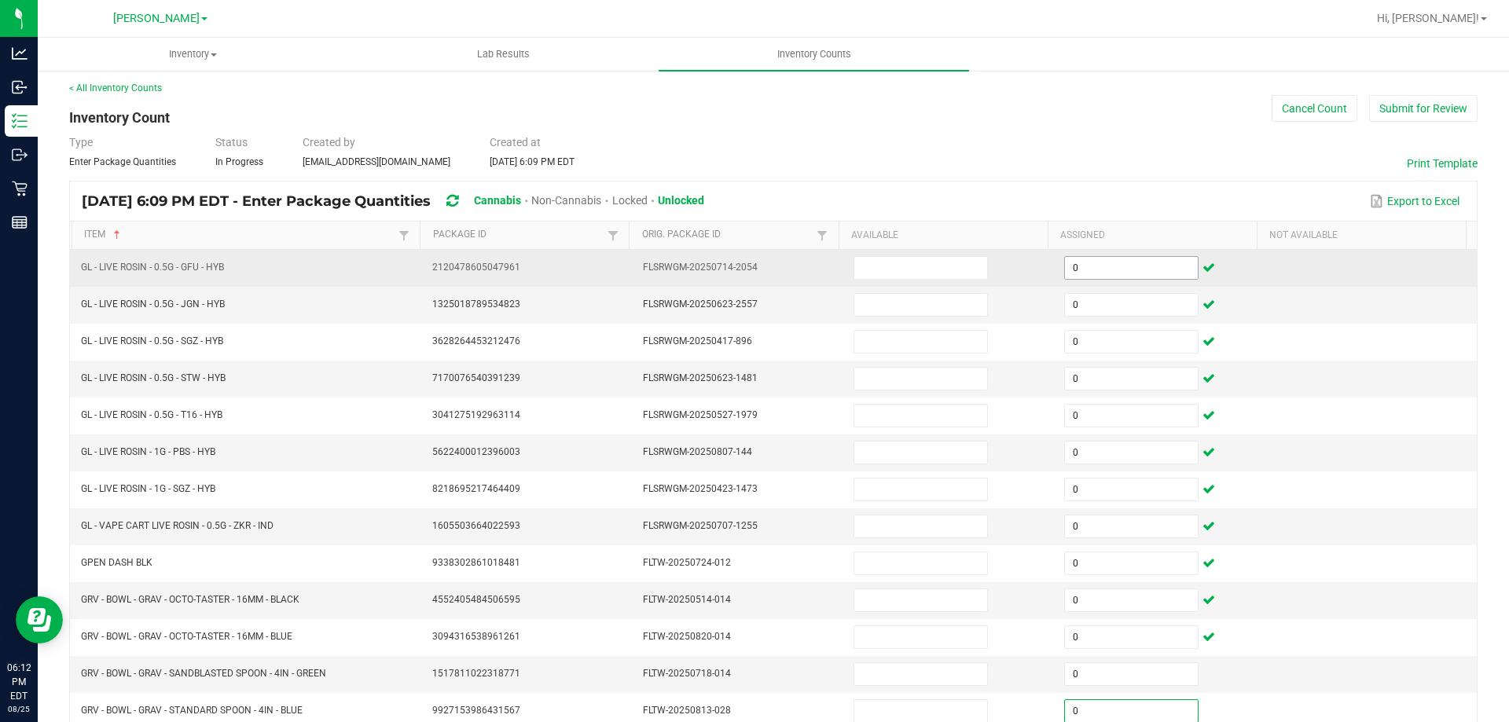
scroll to position [326, 0]
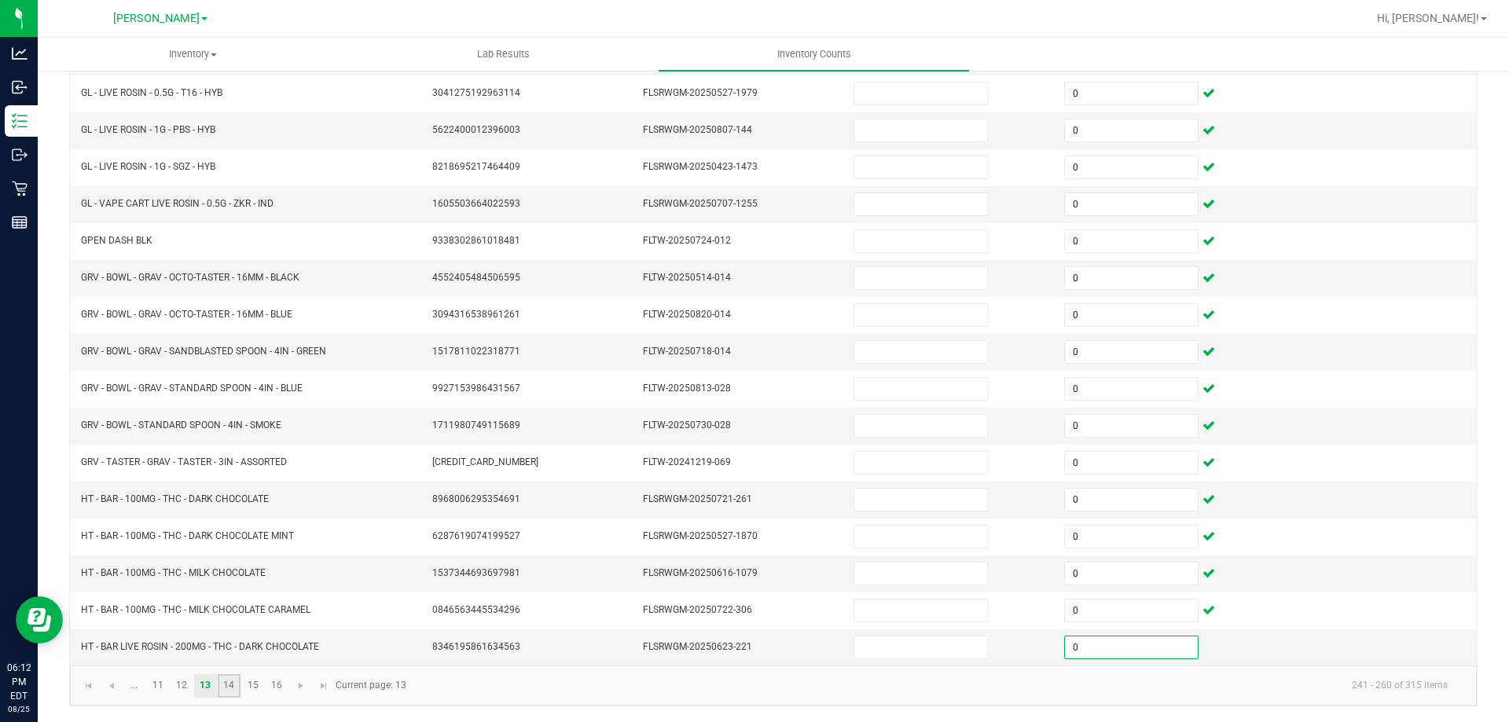
click at [231, 685] on link "14" at bounding box center [229, 686] width 23 height 24
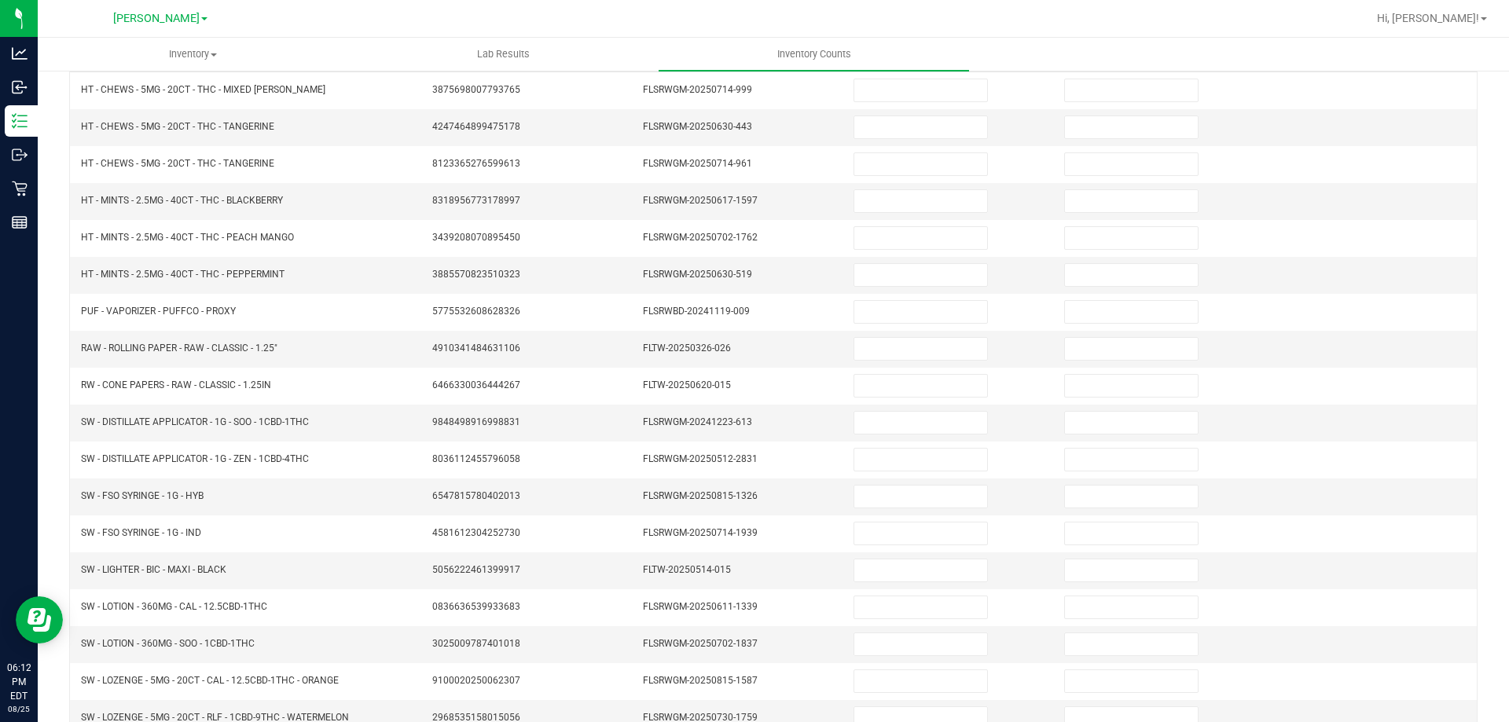
scroll to position [0, 0]
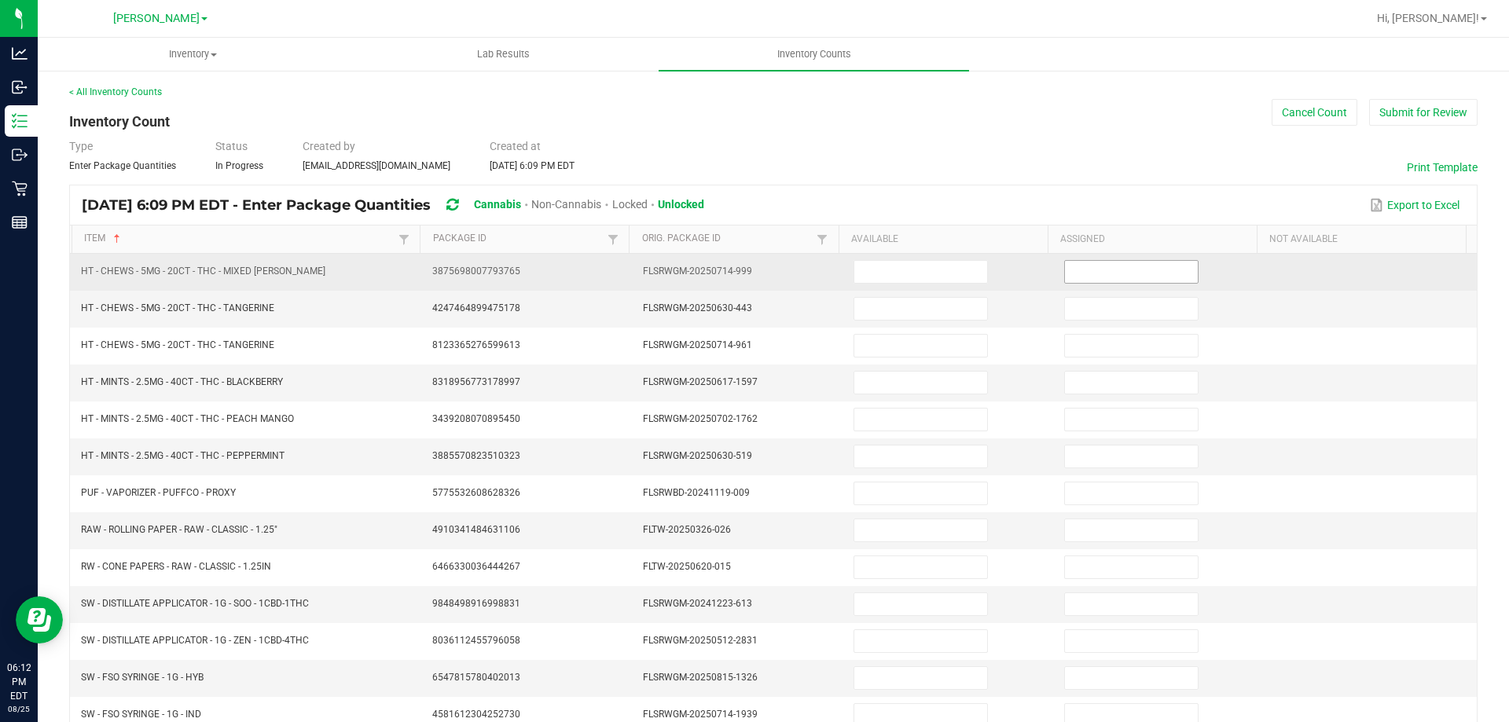
click at [1104, 271] on input at bounding box center [1131, 272] width 133 height 22
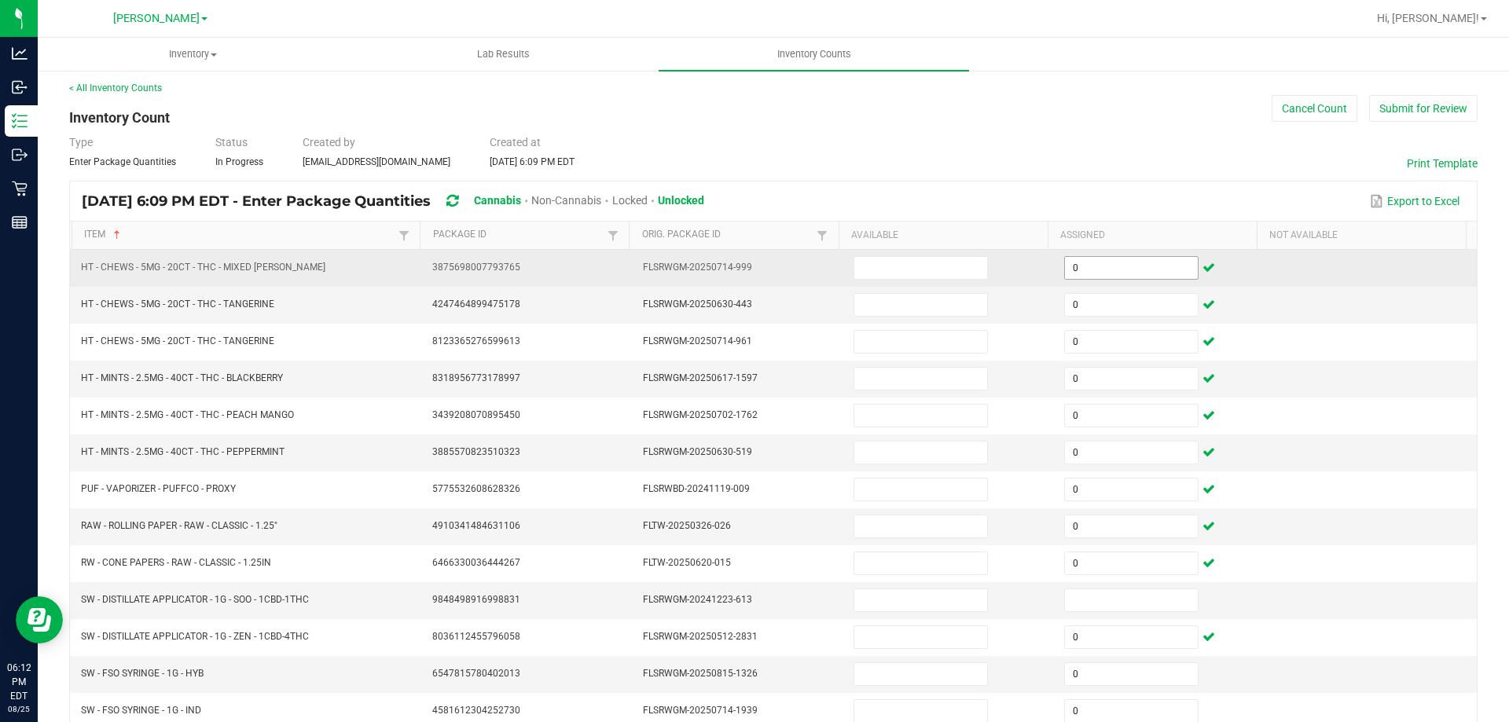
scroll to position [326, 0]
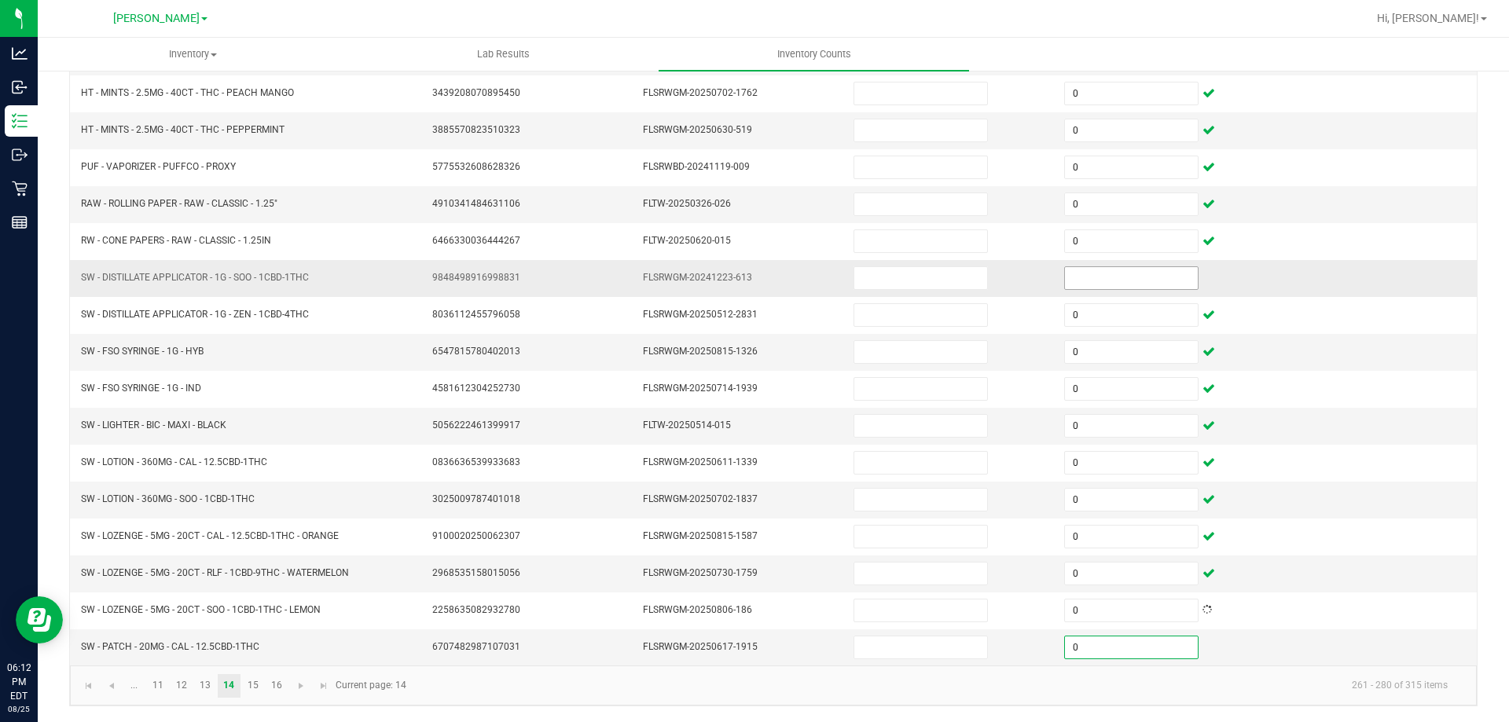
click at [1104, 278] on input at bounding box center [1131, 278] width 133 height 22
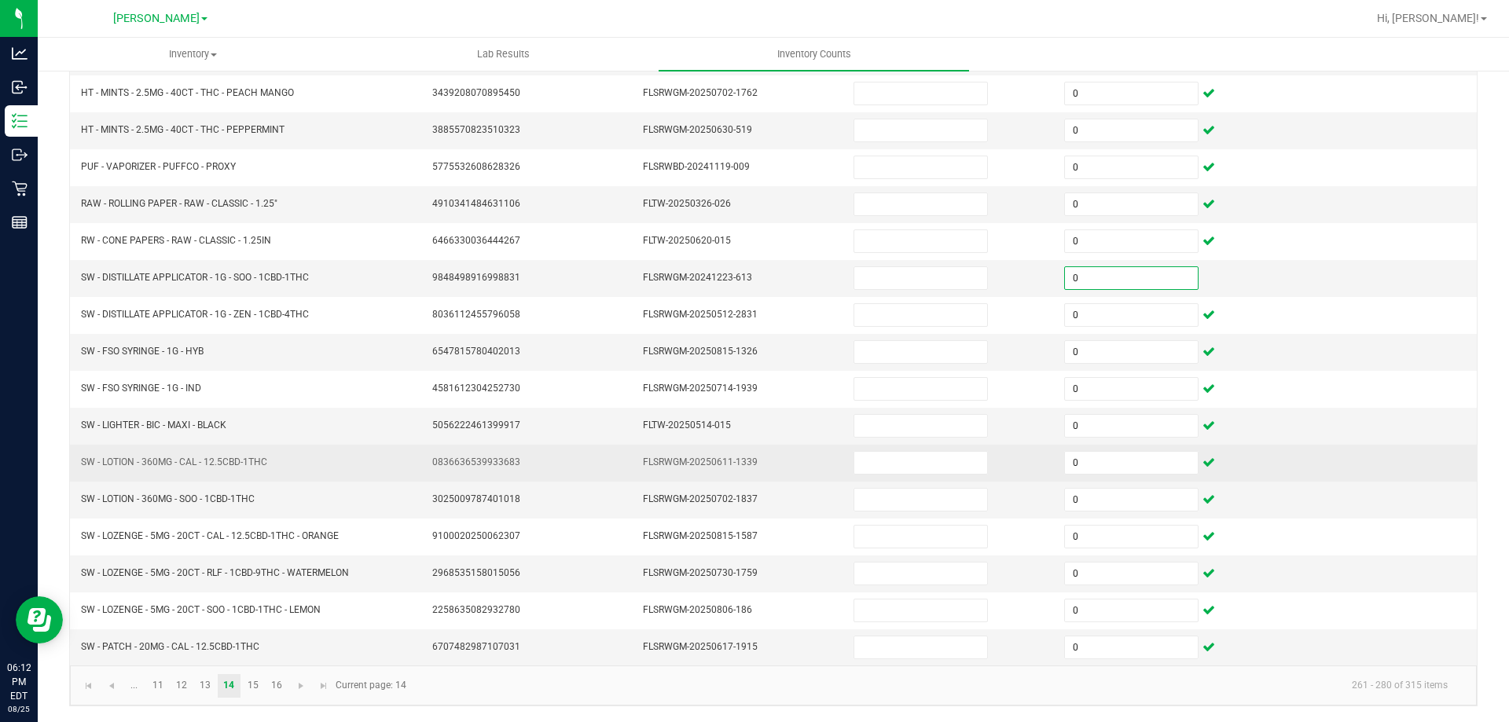
click at [1277, 462] on td at bounding box center [1371, 463] width 211 height 37
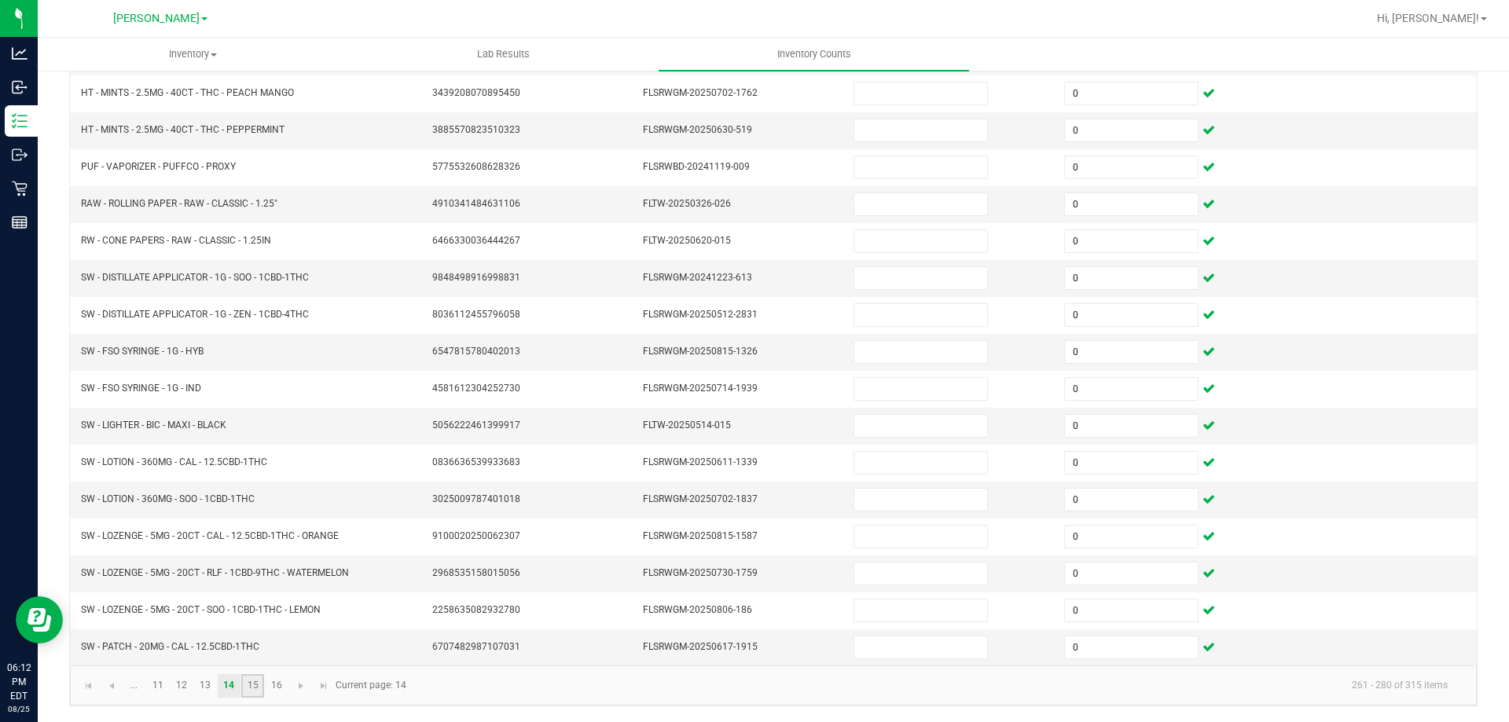
click at [252, 685] on link "15" at bounding box center [252, 686] width 23 height 24
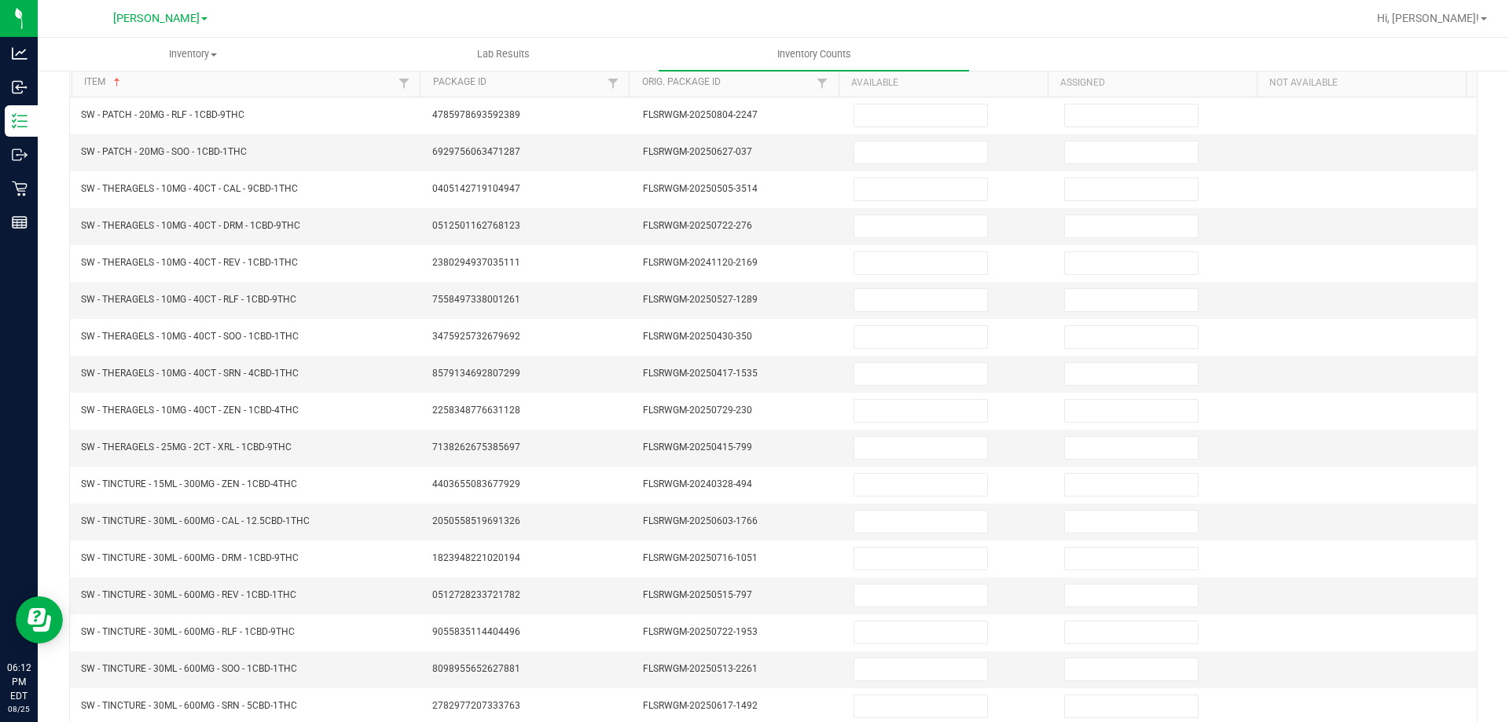
scroll to position [0, 0]
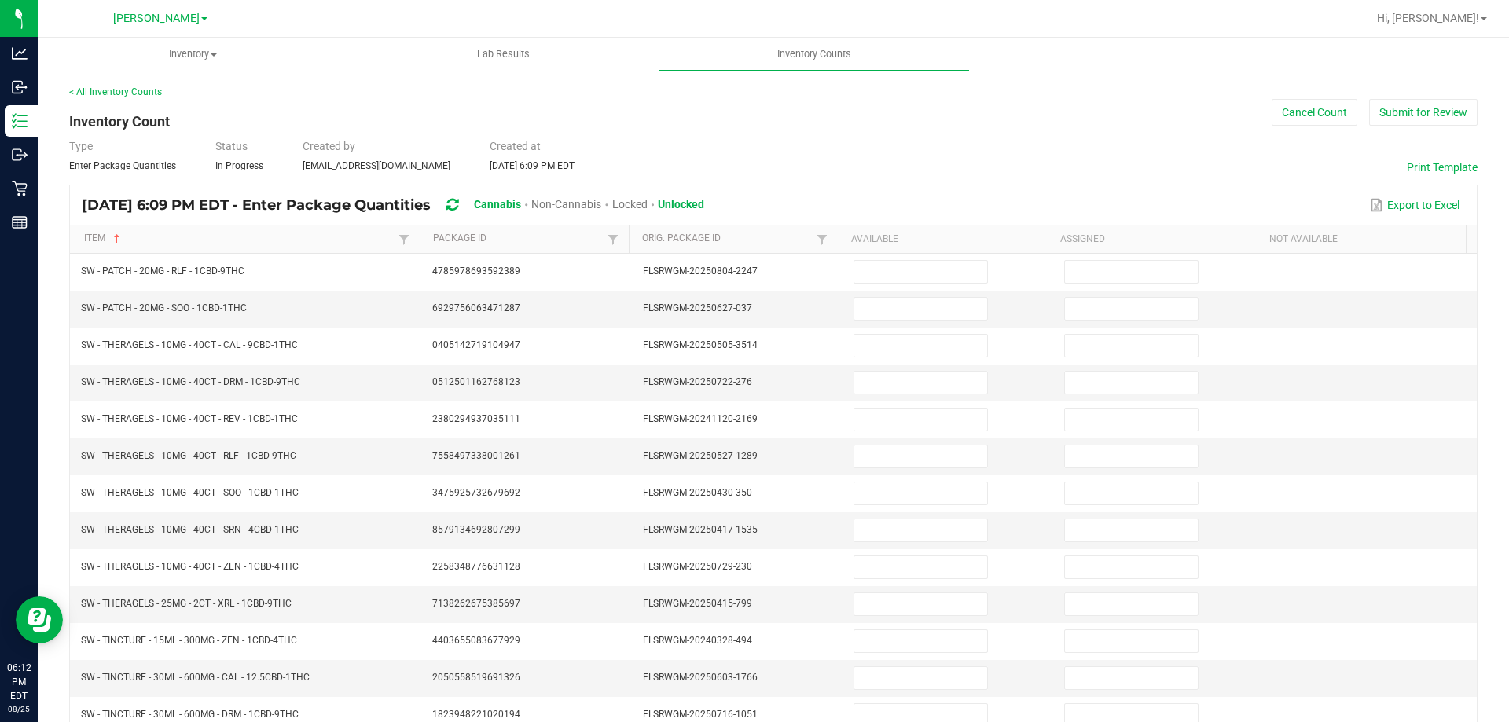
click at [1104, 249] on th "Assigned" at bounding box center [1152, 240] width 209 height 28
click at [1117, 305] on input at bounding box center [1131, 309] width 133 height 22
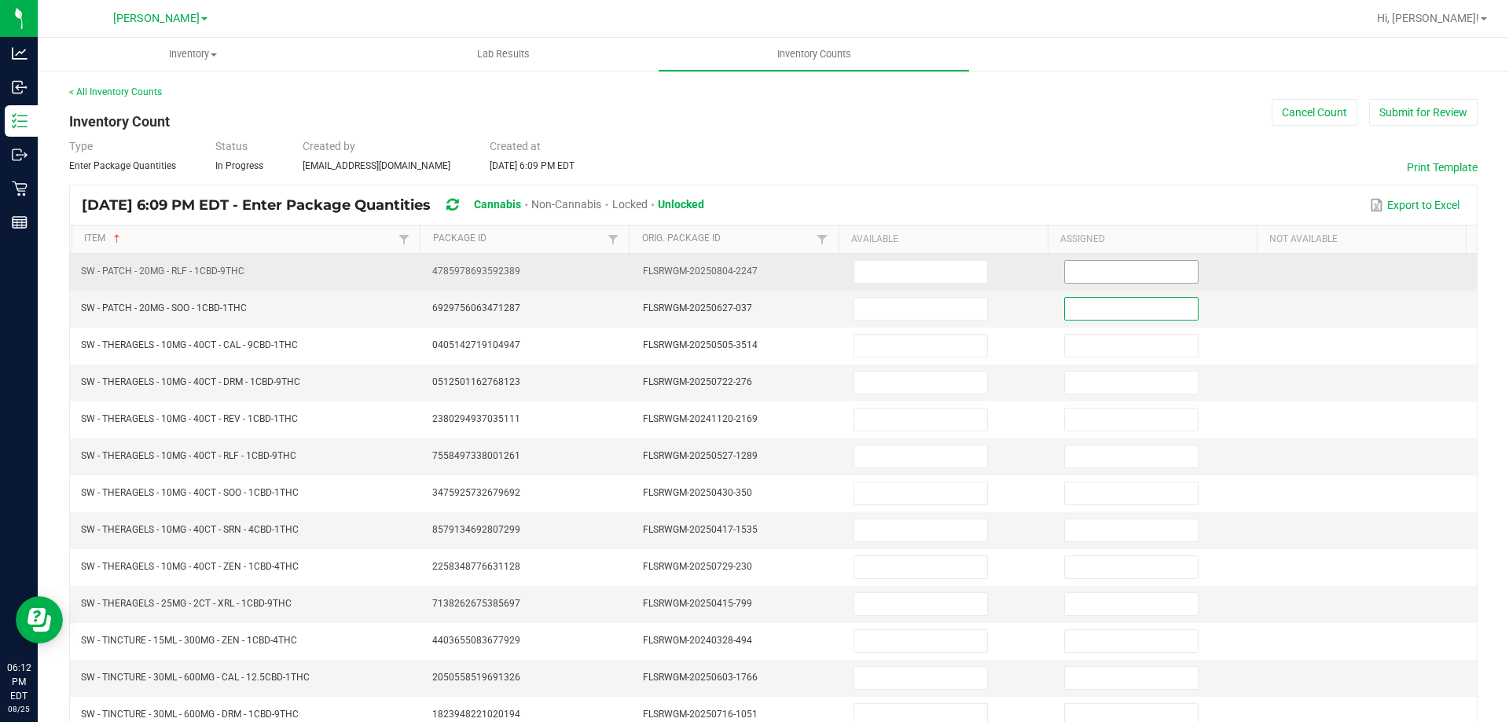
click at [1131, 266] on input at bounding box center [1131, 272] width 133 height 22
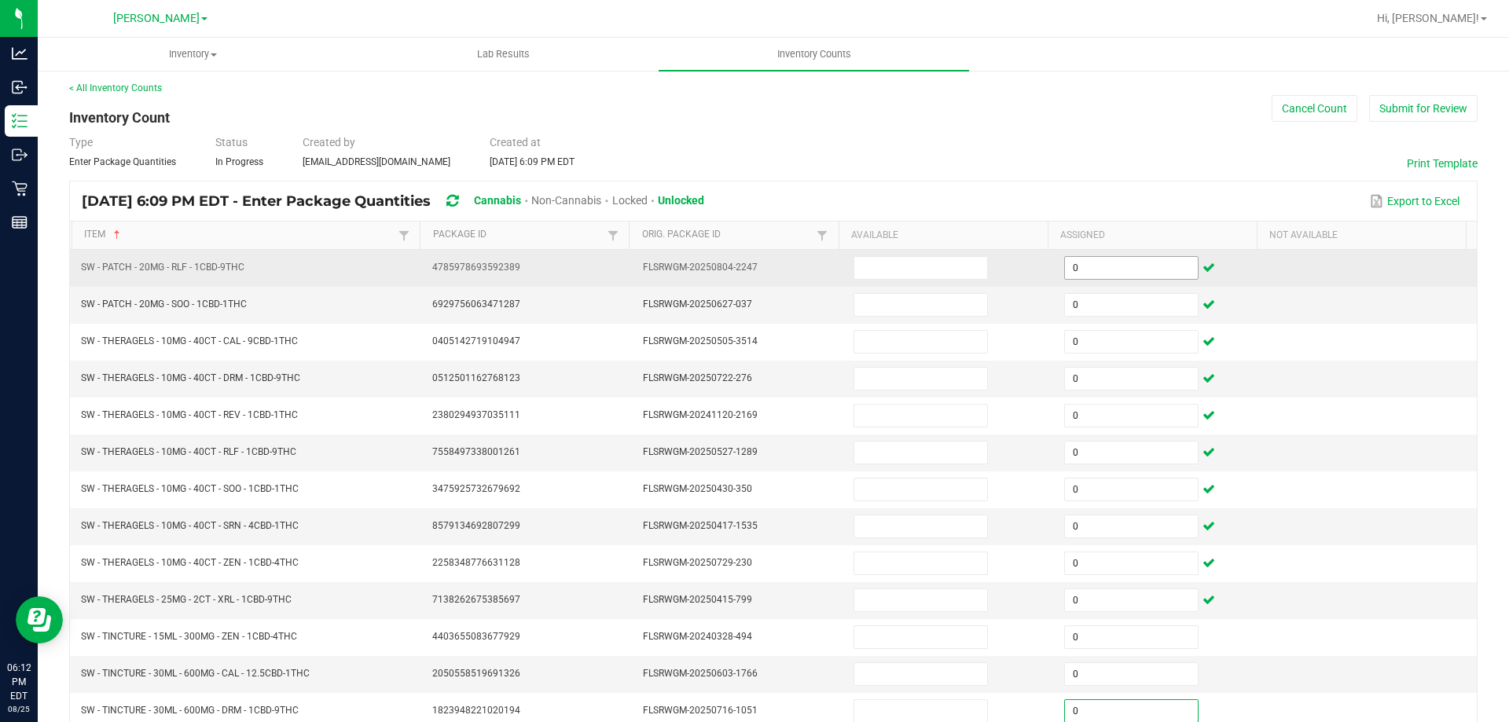
scroll to position [326, 0]
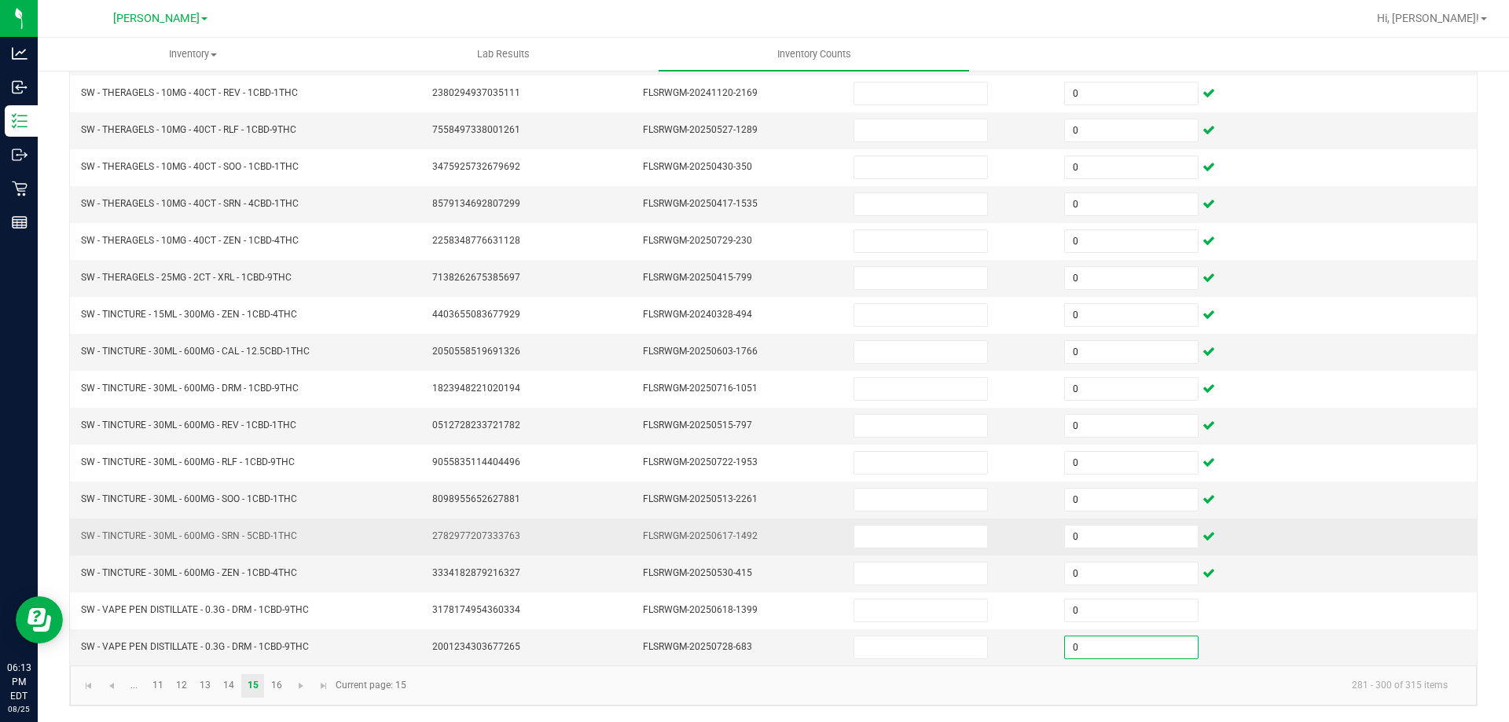
click at [1284, 526] on td at bounding box center [1371, 537] width 211 height 37
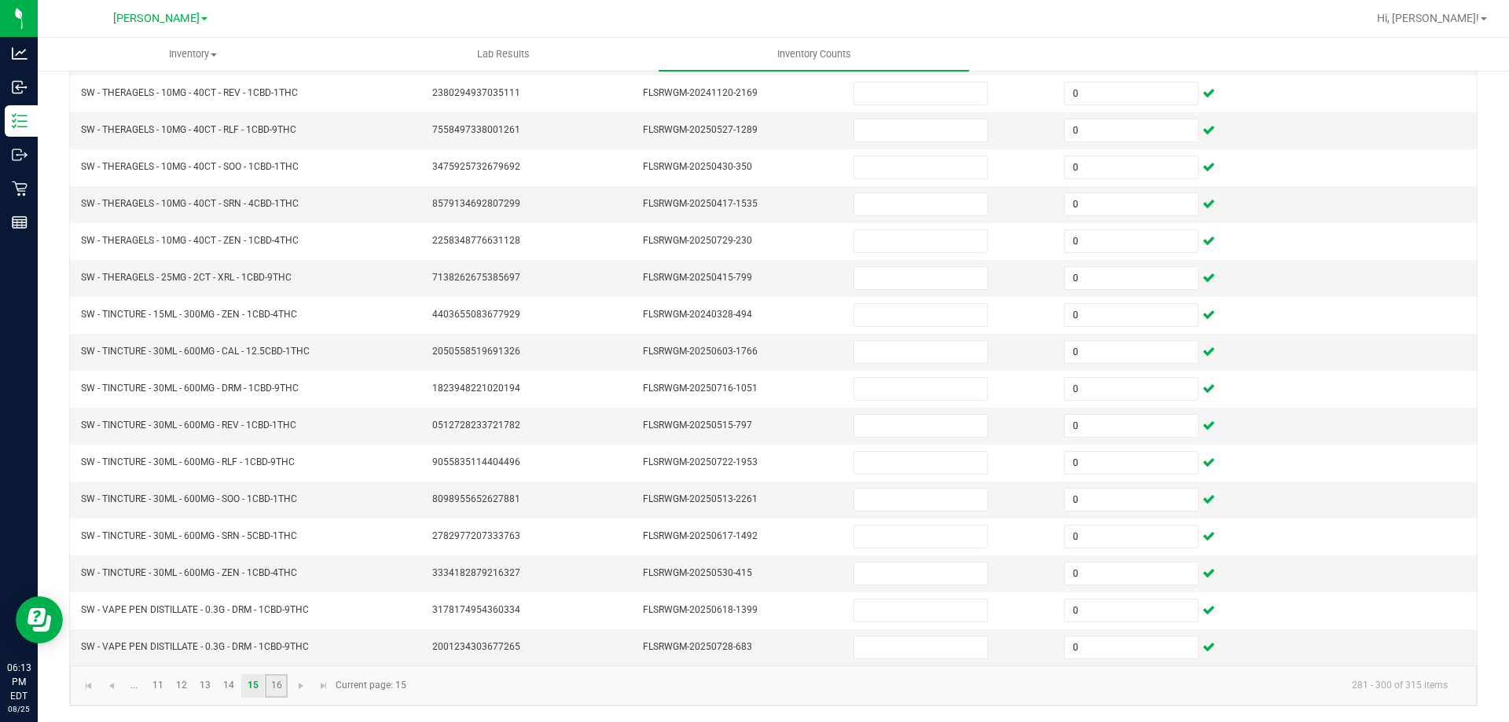
click at [279, 685] on link "16" at bounding box center [276, 686] width 23 height 24
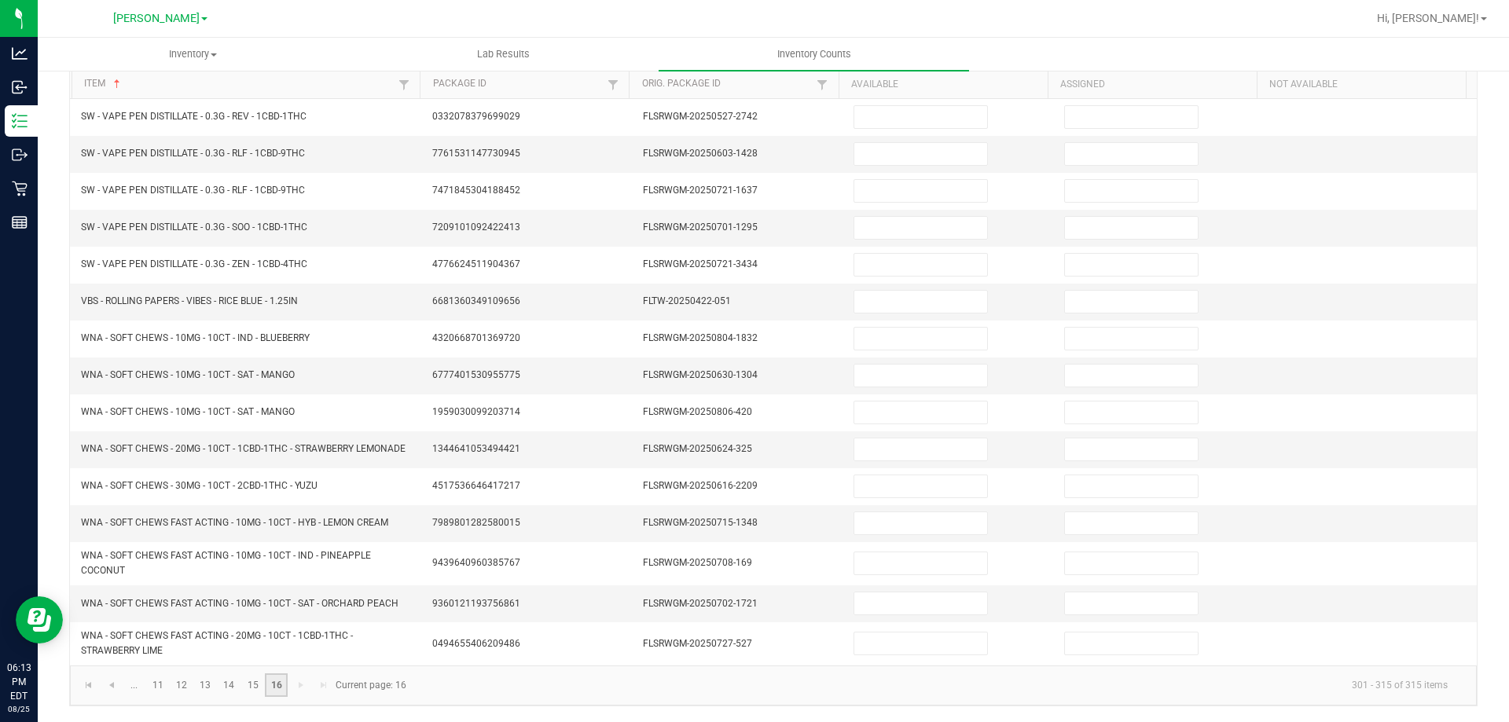
scroll to position [0, 0]
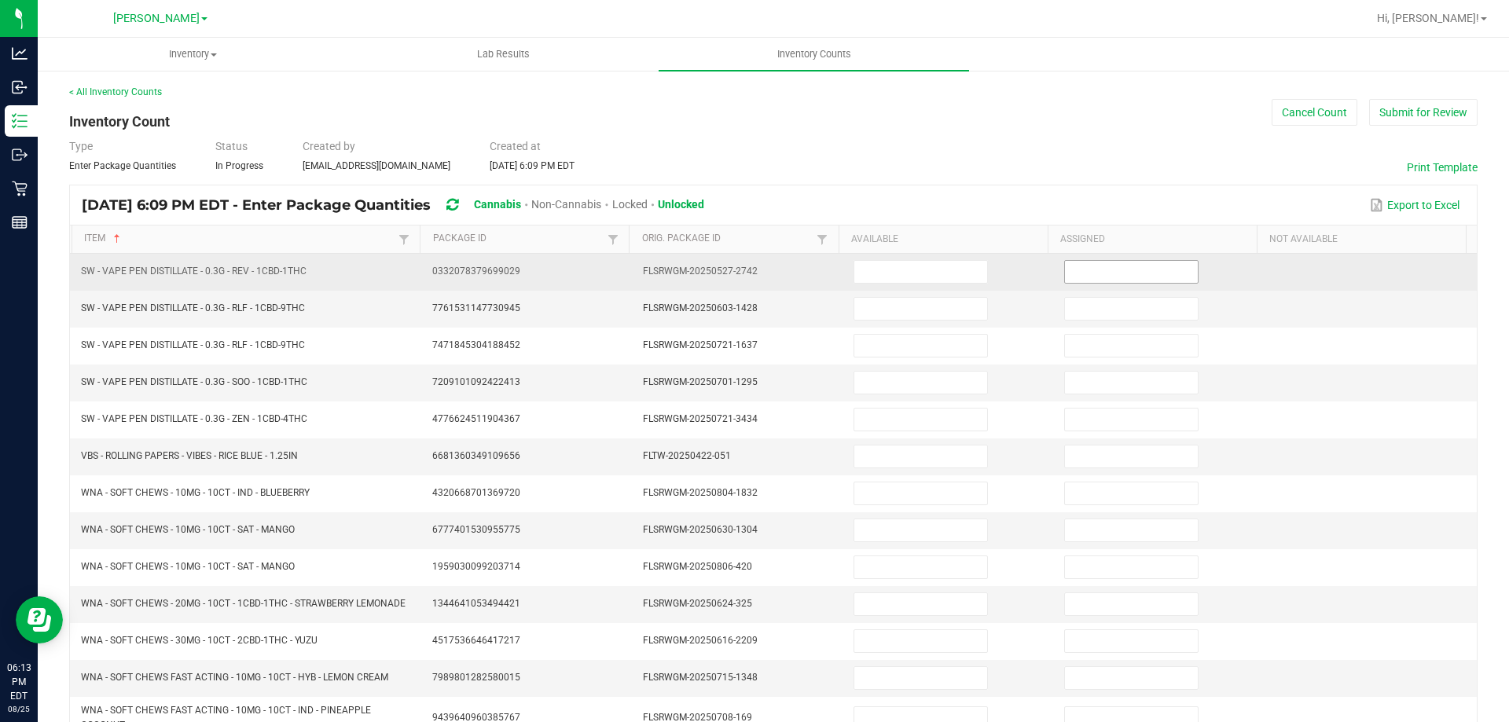
click at [1118, 275] on input at bounding box center [1131, 272] width 133 height 22
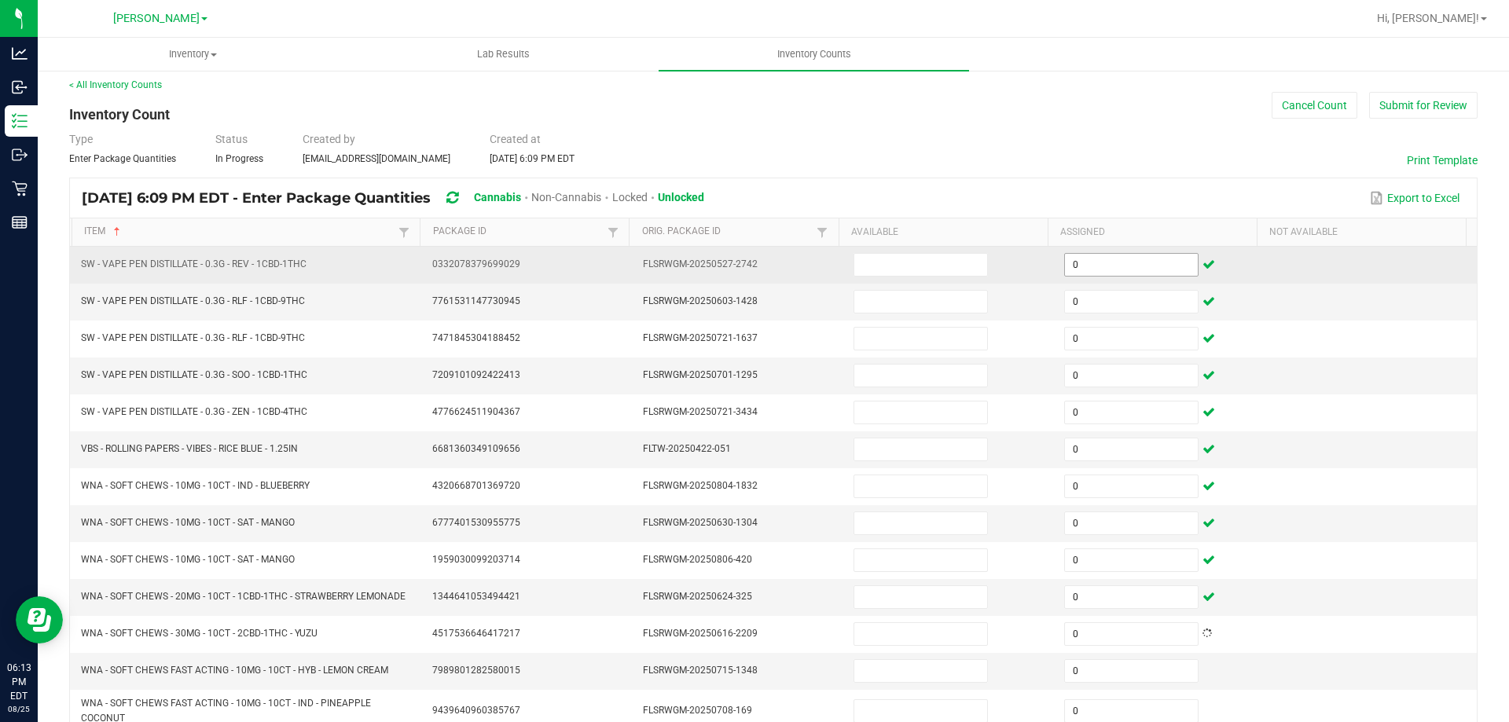
scroll to position [155, 0]
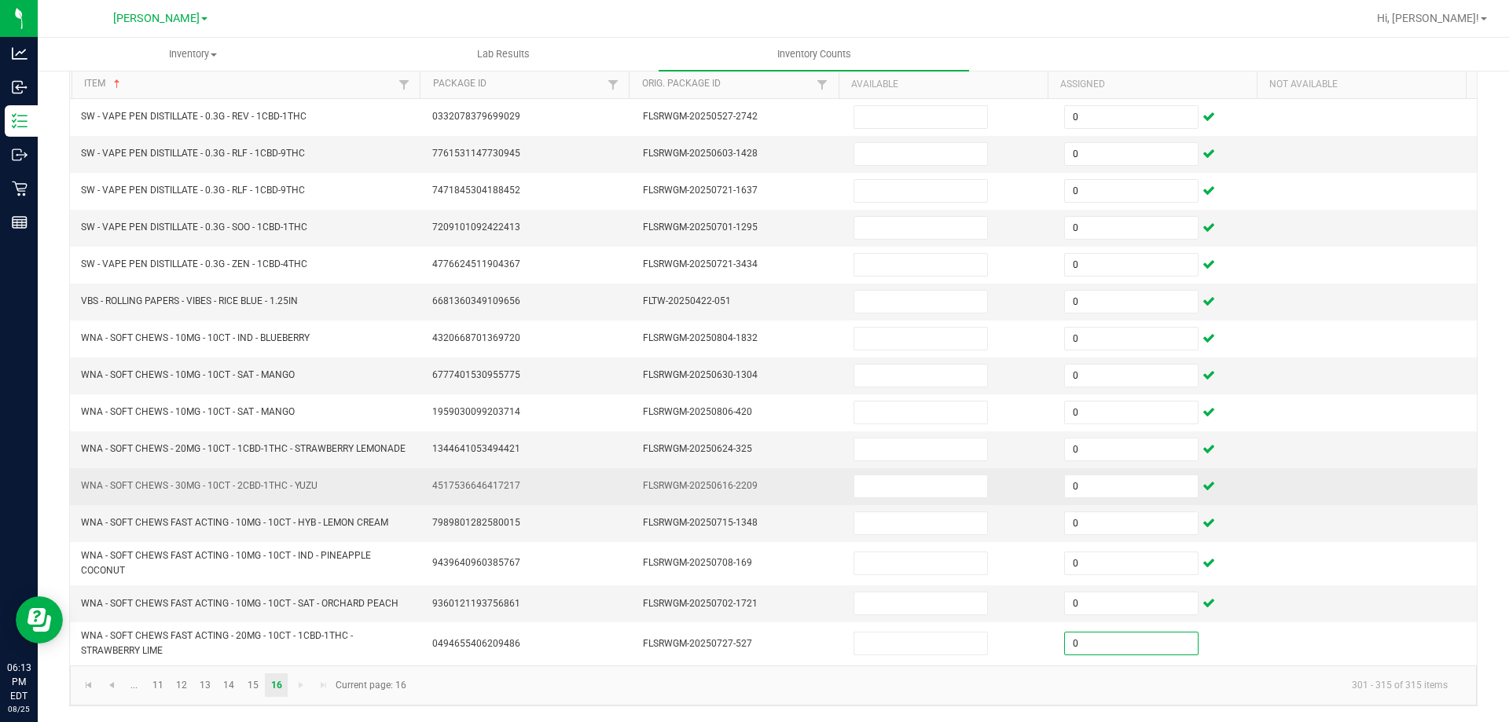
click at [1292, 492] on td at bounding box center [1371, 486] width 211 height 37
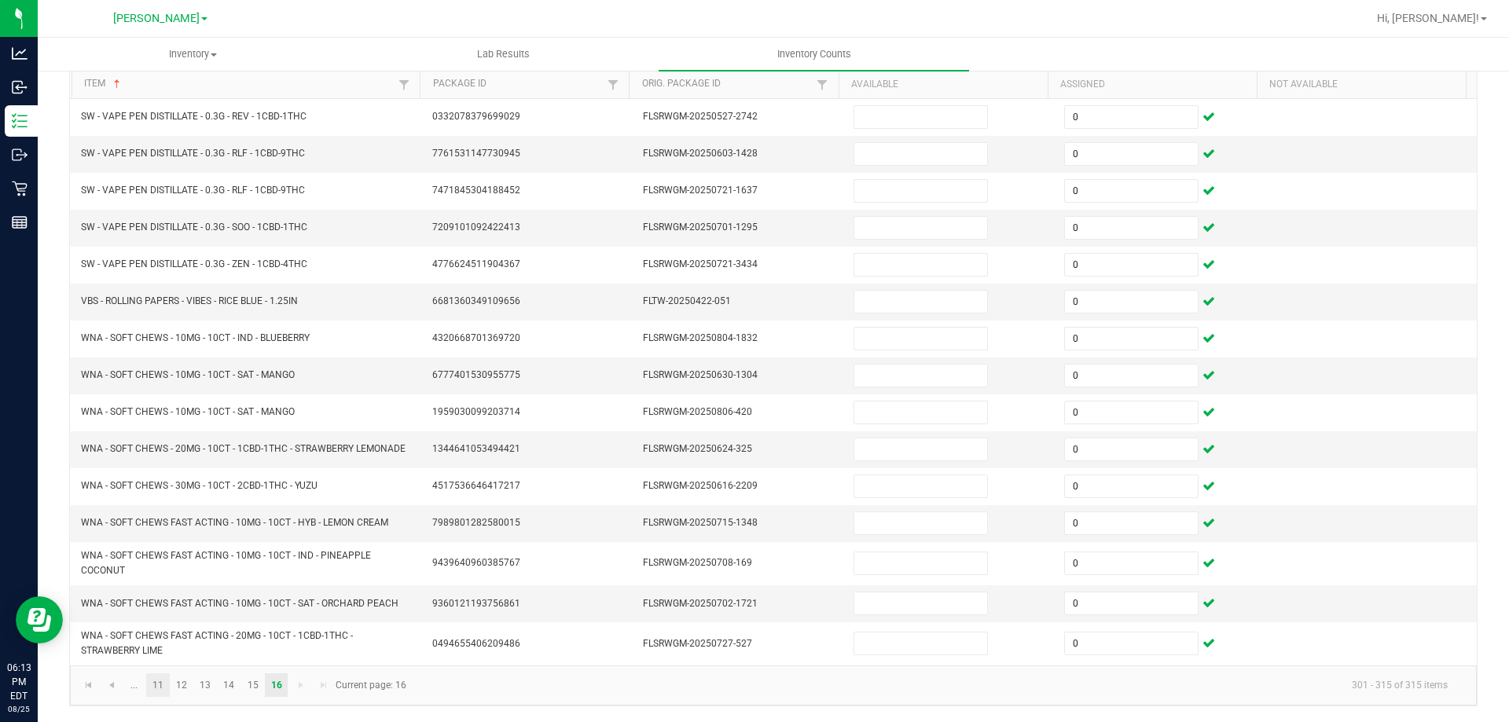
click at [159, 685] on link "11" at bounding box center [157, 686] width 23 height 24
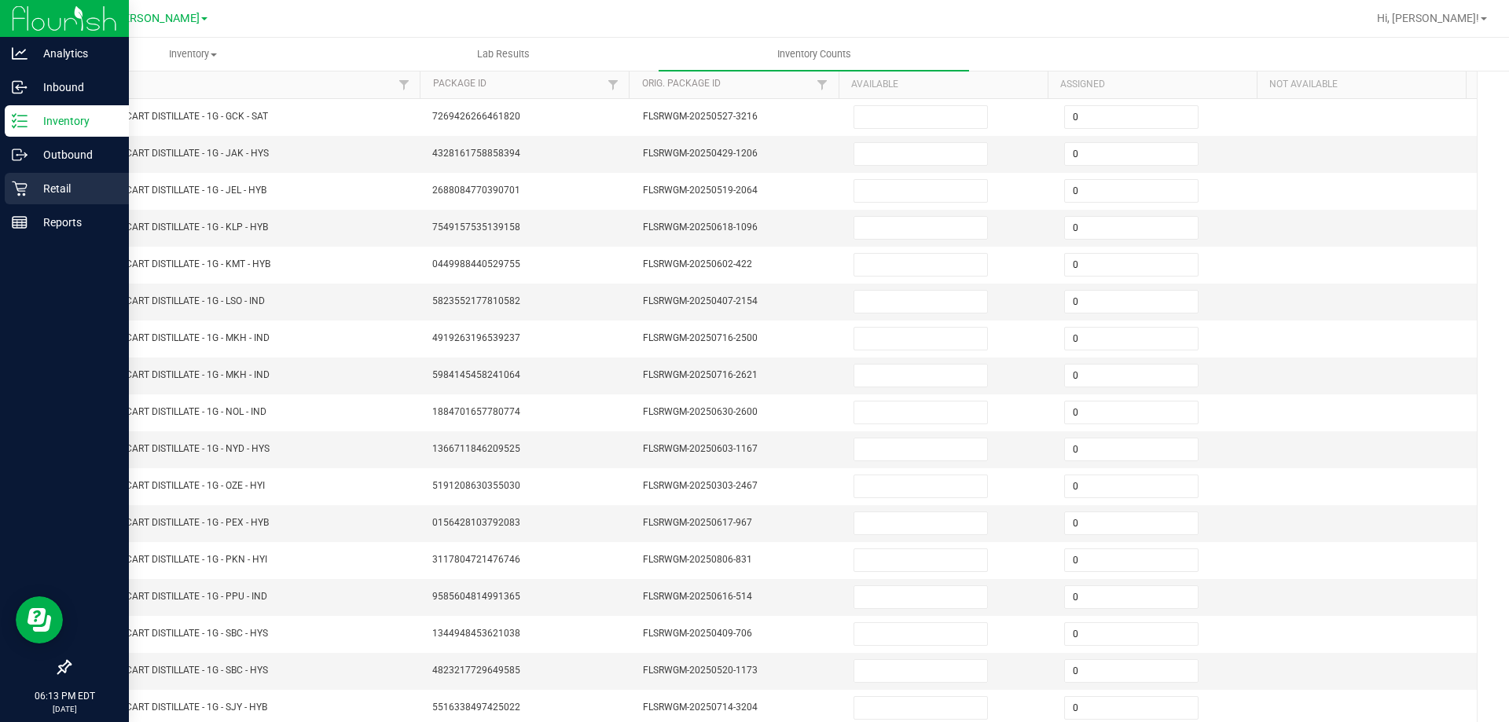
click at [27, 195] on icon at bounding box center [20, 189] width 16 height 16
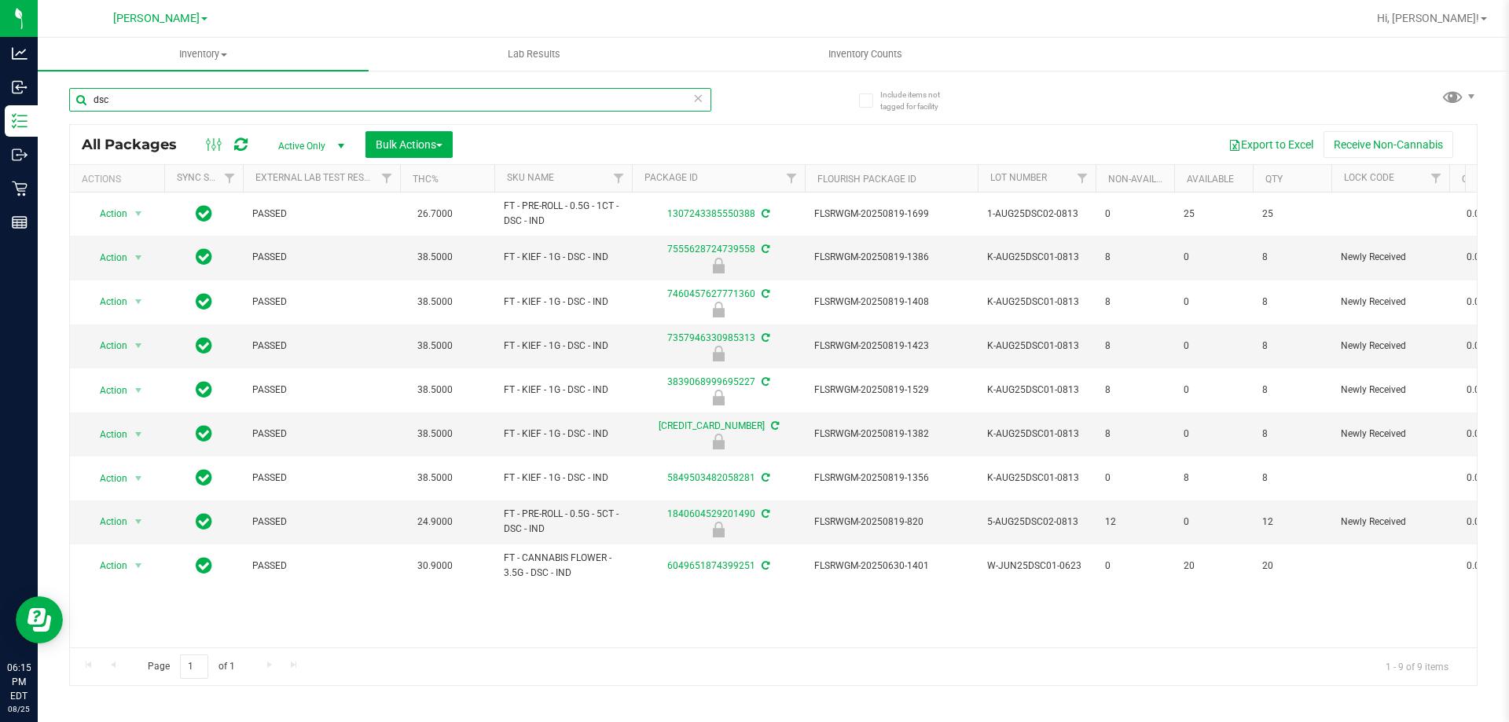
drag, startPoint x: 291, startPoint y: 98, endPoint x: 71, endPoint y: 122, distance: 221.4
click at [71, 122] on div "dsc" at bounding box center [390, 106] width 642 height 36
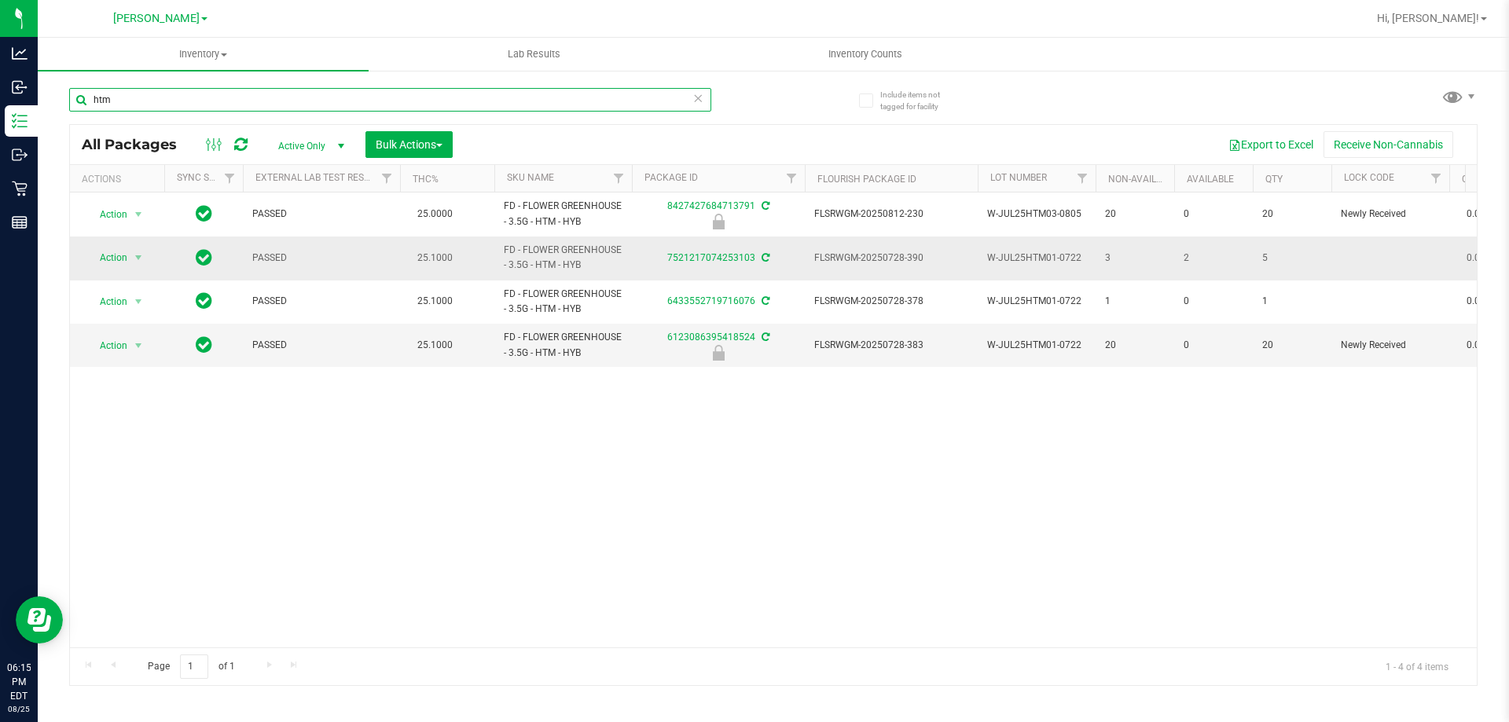
type input "htm"
click at [1112, 258] on span "3" at bounding box center [1135, 258] width 60 height 15
